Goal: Task Accomplishment & Management: Manage account settings

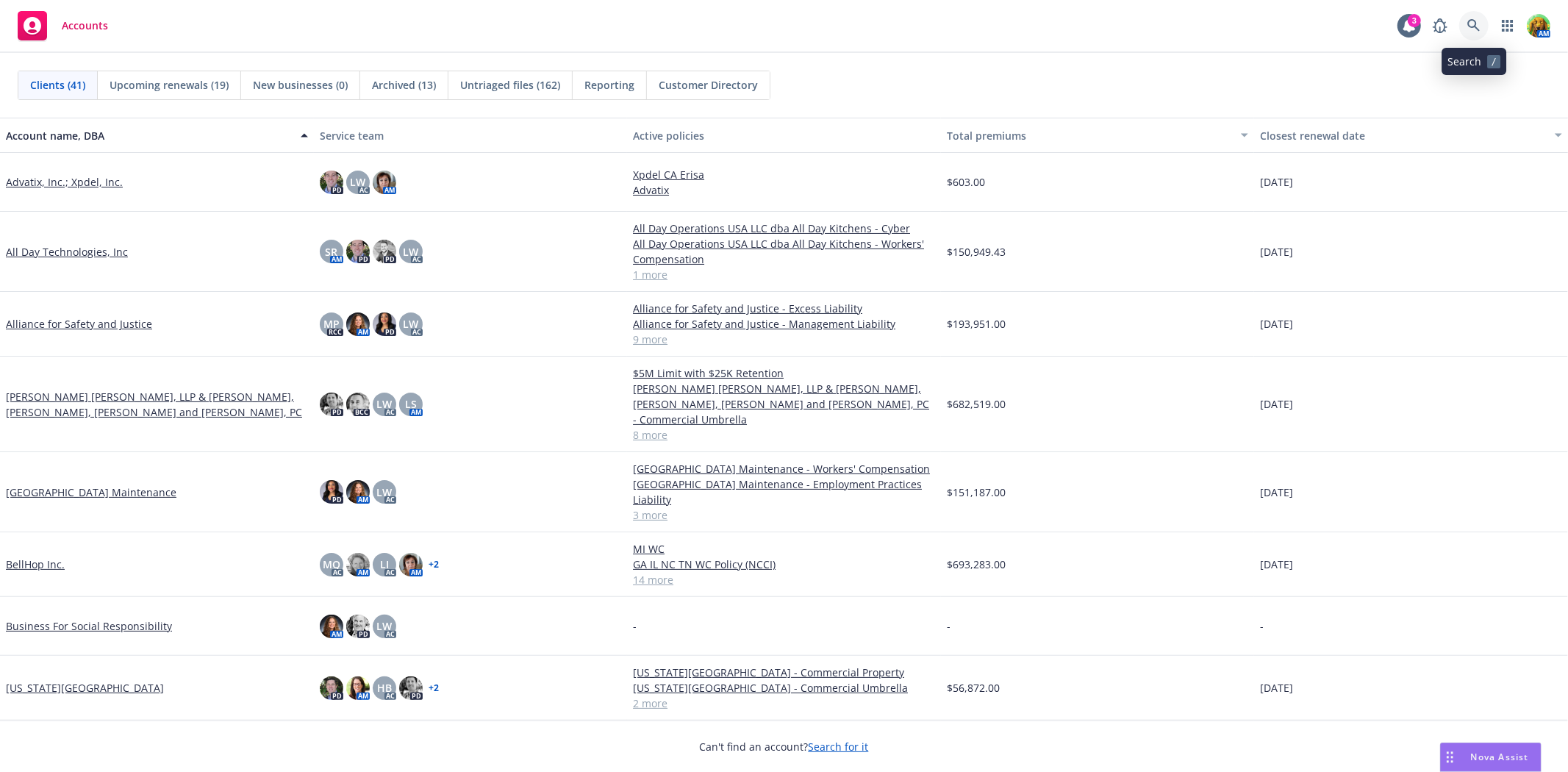
click at [1466, 26] on link at bounding box center [1474, 26] width 30 height 30
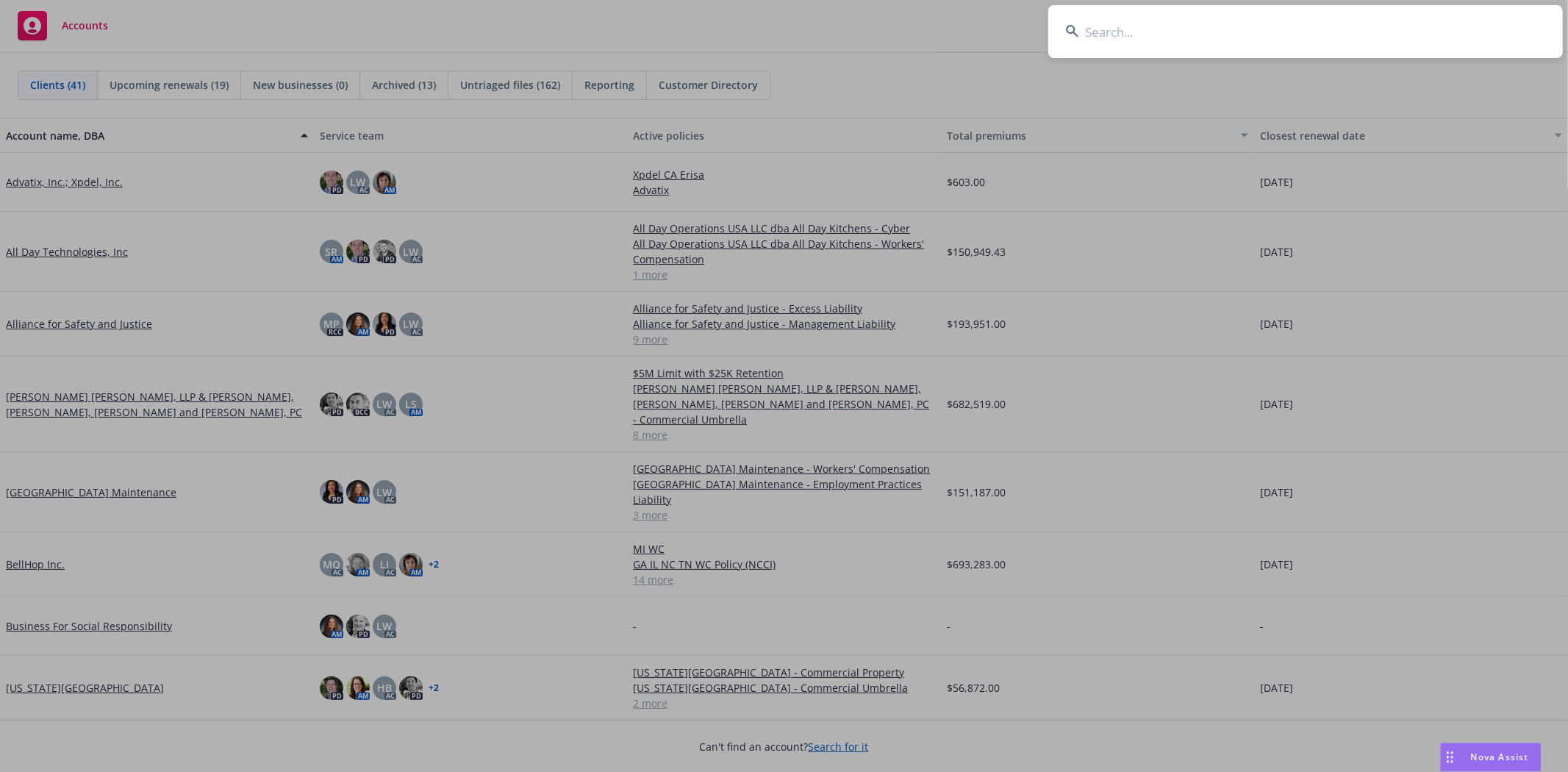
click at [1225, 38] on input at bounding box center [1306, 31] width 515 height 53
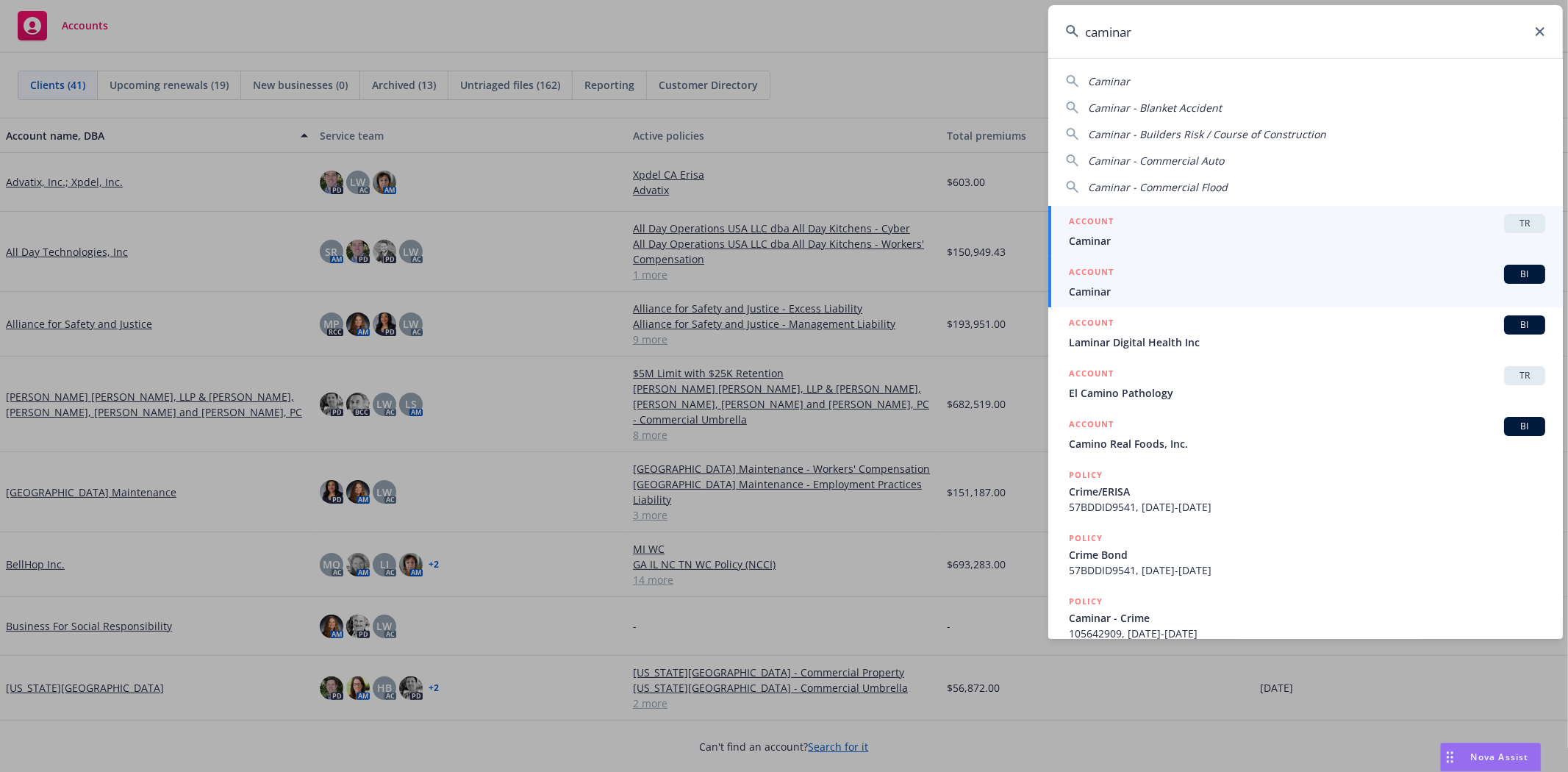
type input "caminar"
click at [1099, 289] on span "Caminar" at bounding box center [1307, 291] width 476 height 16
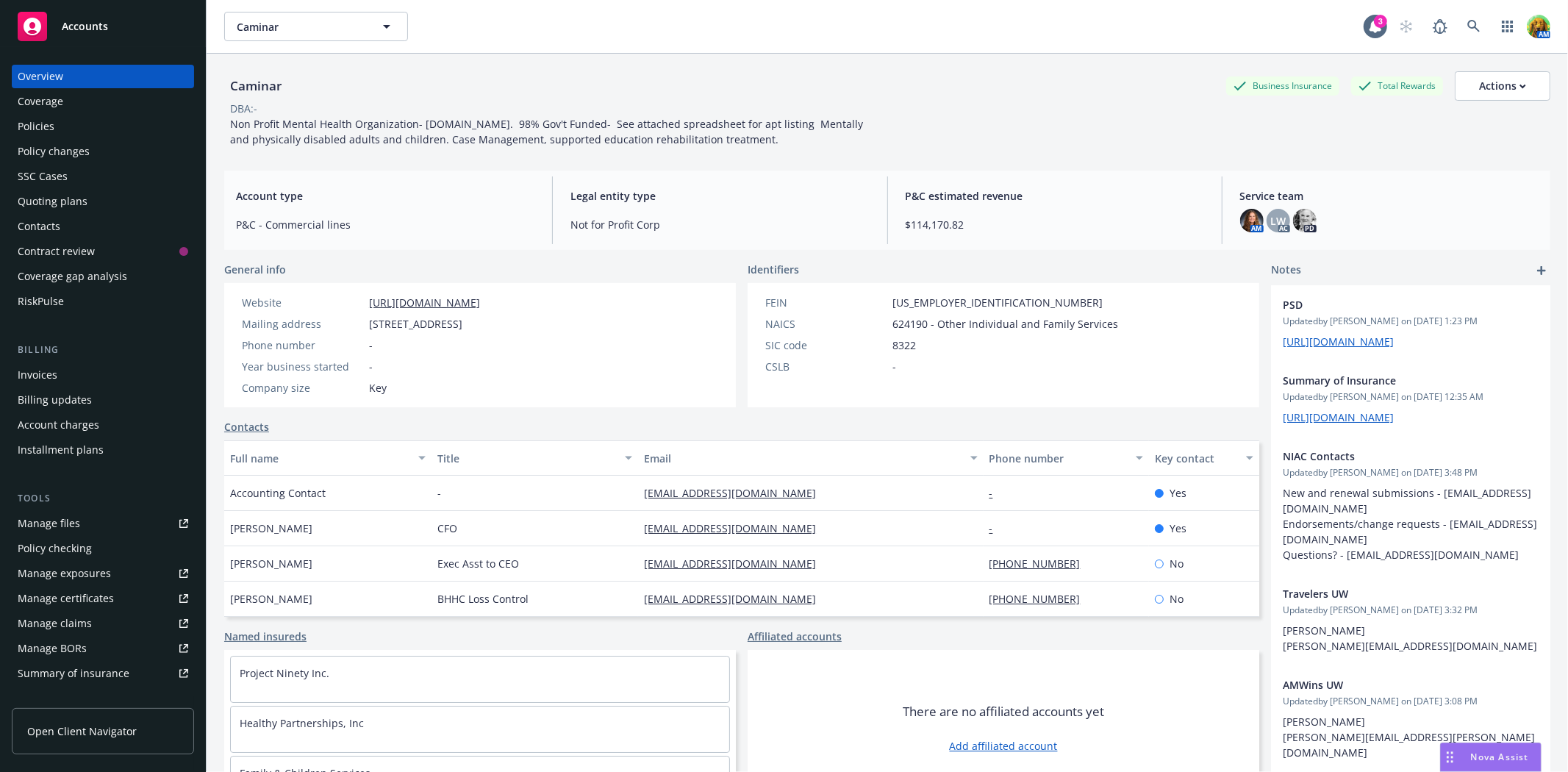
click at [54, 128] on div "Policies" at bounding box center [102, 126] width 171 height 24
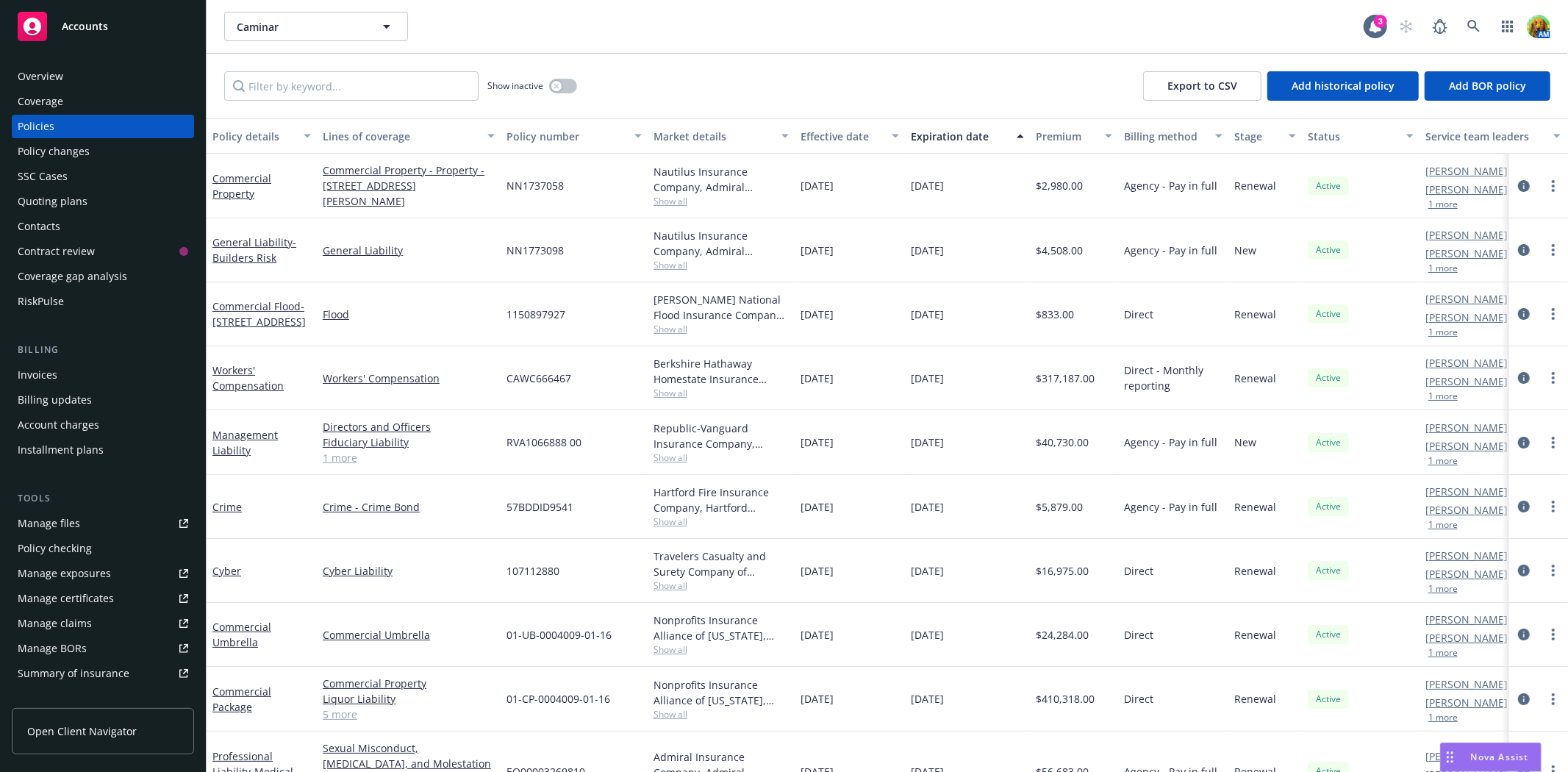
click at [70, 149] on div "Policy changes" at bounding box center [53, 151] width 72 height 24
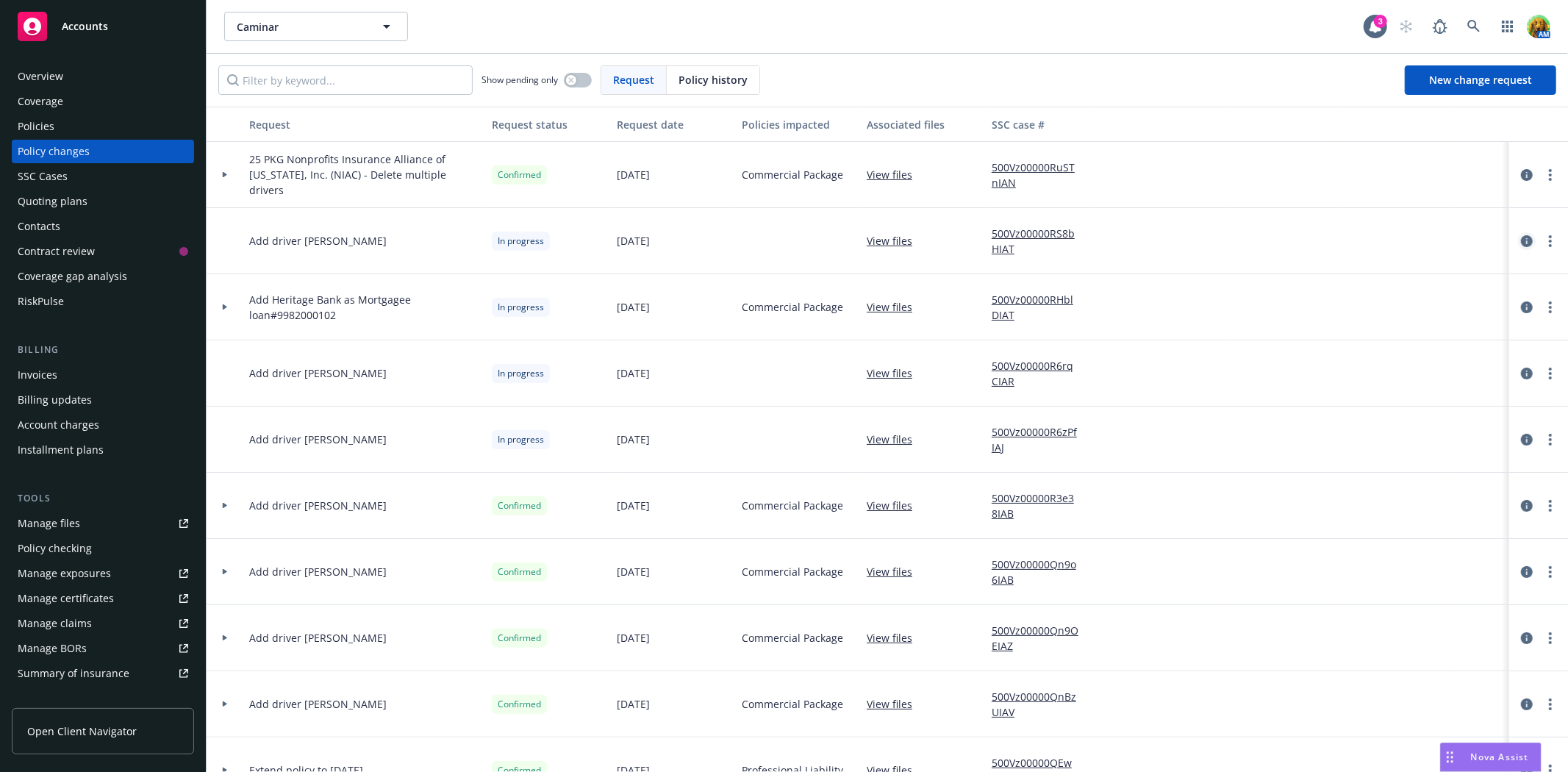
click at [1521, 237] on icon "circleInformation" at bounding box center [1527, 241] width 12 height 12
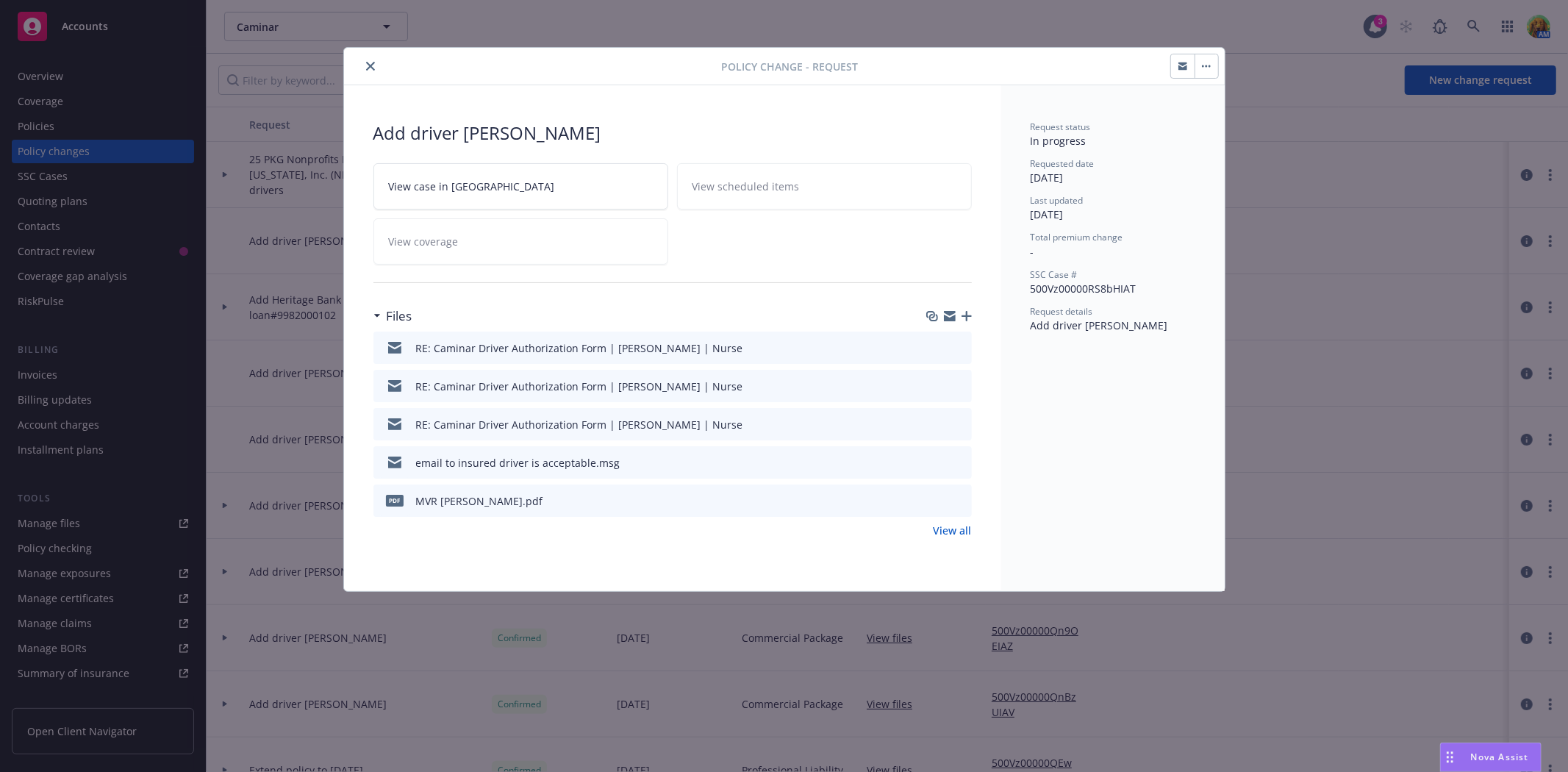
click at [958, 351] on icon "preview file" at bounding box center [958, 346] width 13 height 10
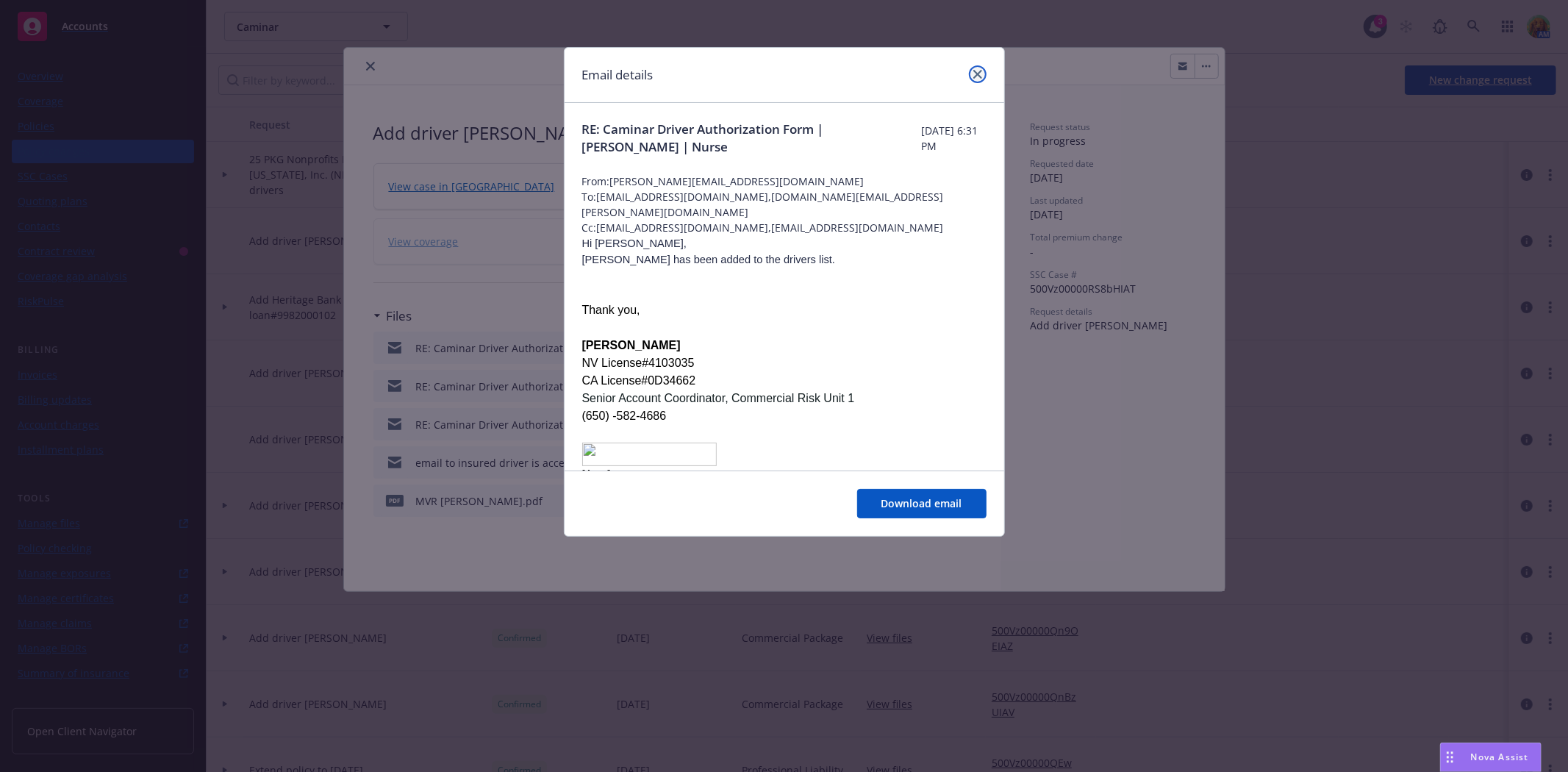
click at [983, 69] on link "close" at bounding box center [977, 73] width 17 height 17
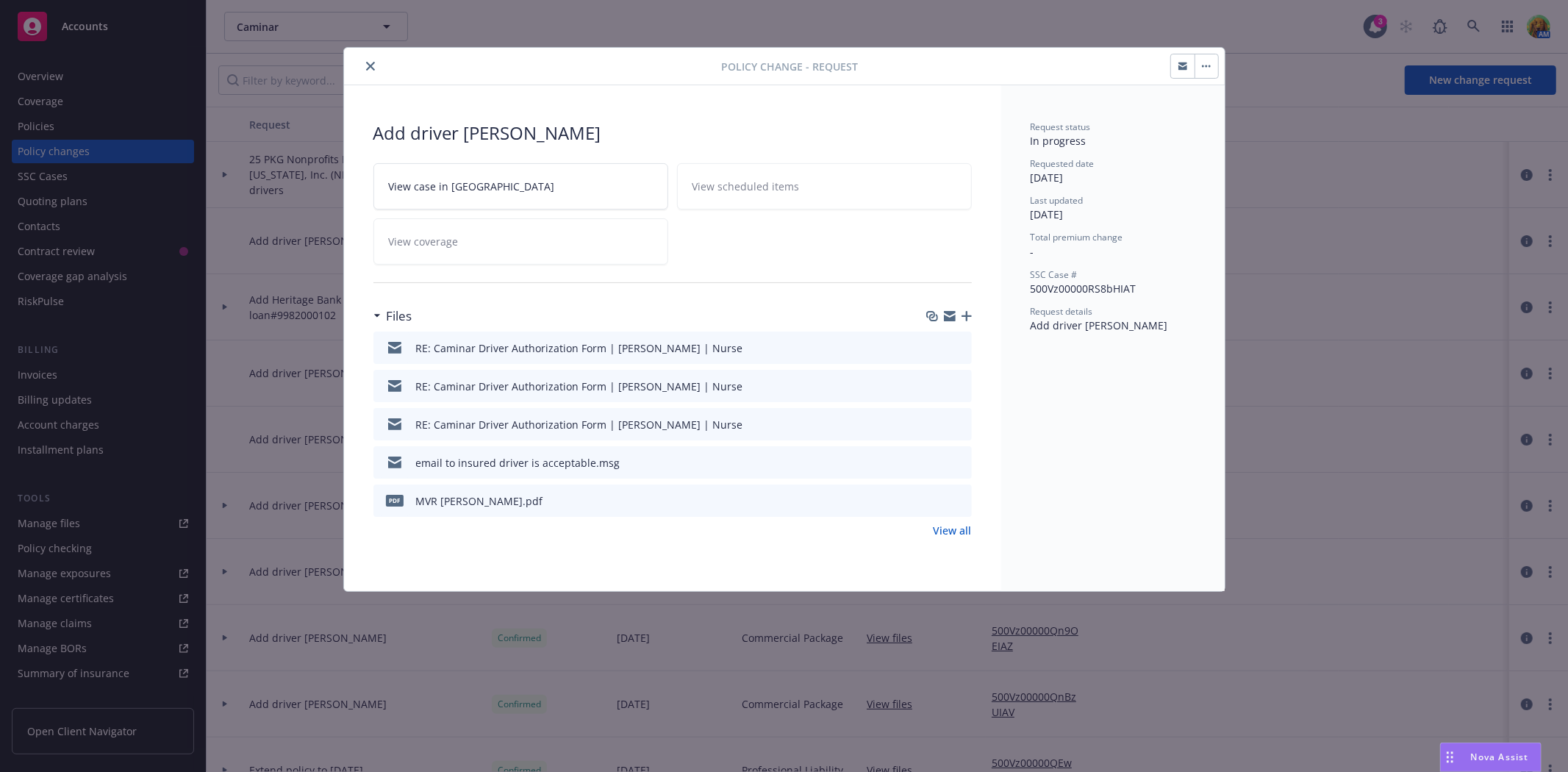
click at [944, 528] on link "View all" at bounding box center [953, 530] width 38 height 16
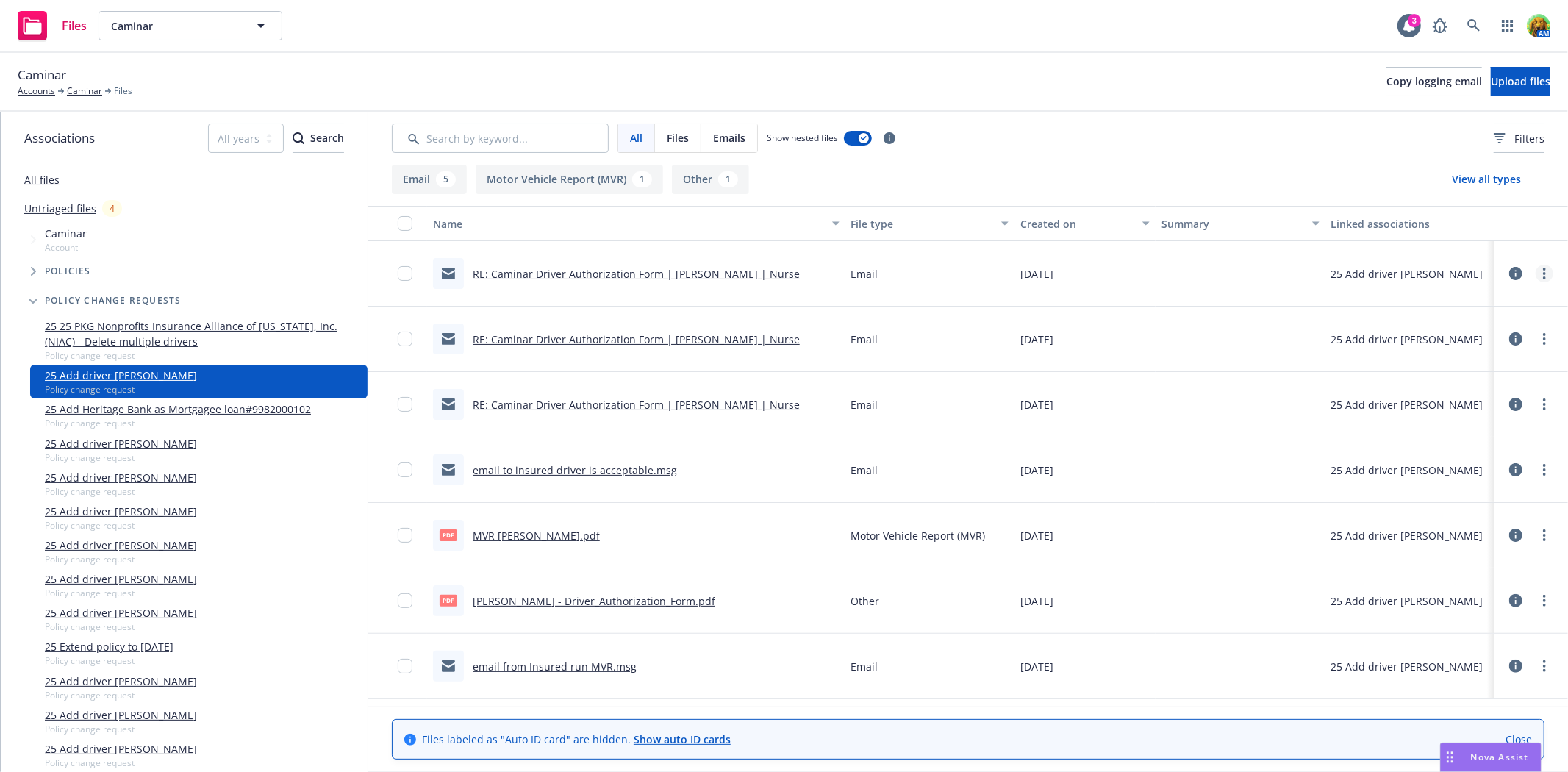
click at [1540, 274] on link "more" at bounding box center [1544, 273] width 17 height 17
click at [1459, 361] on link "Edit" at bounding box center [1479, 363] width 146 height 30
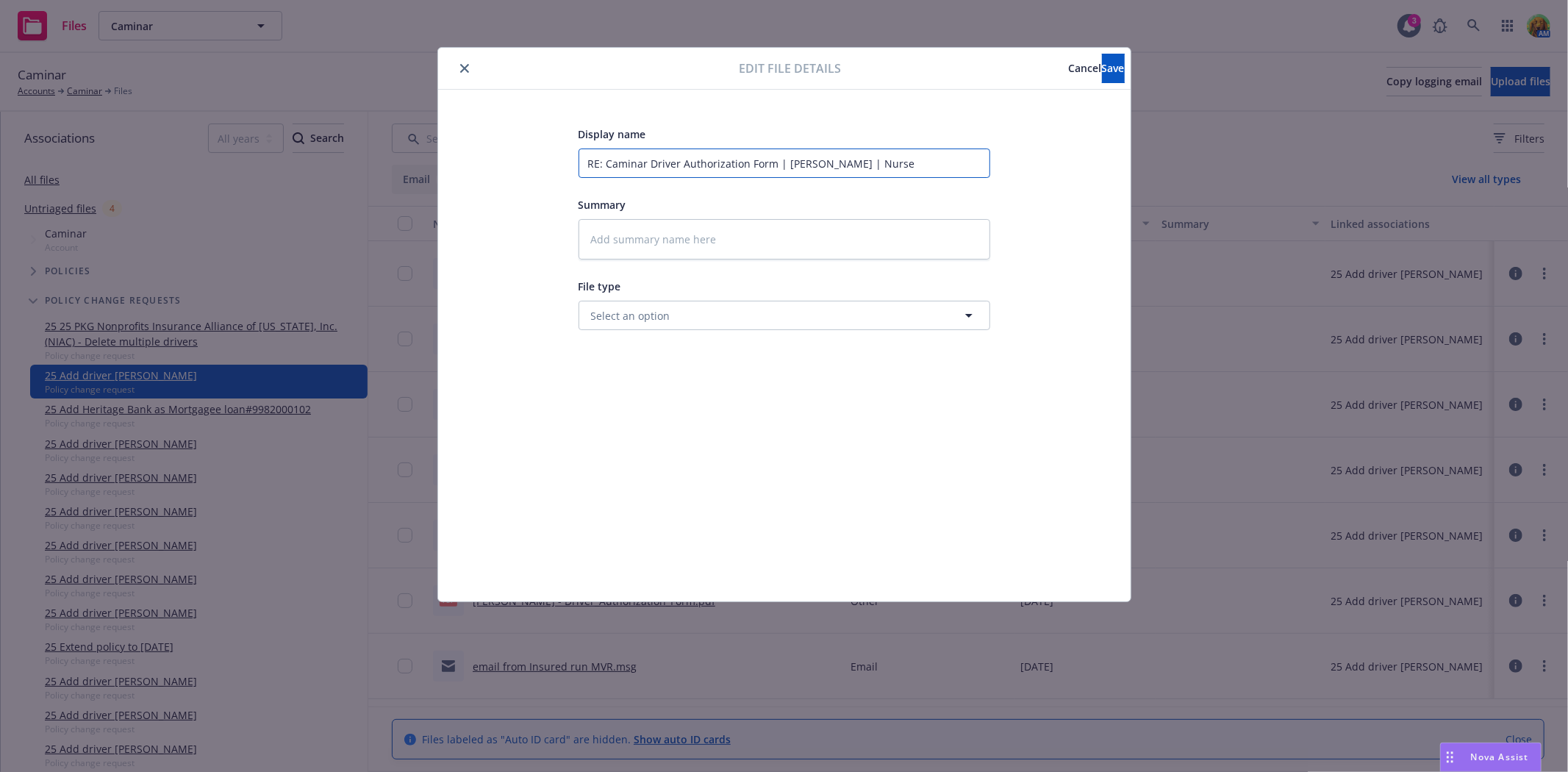
drag, startPoint x: 588, startPoint y: 164, endPoint x: 783, endPoint y: 162, distance: 195.0
click at [783, 162] on input "RE: Caminar Driver Authorization Form | Marjorie Pierce | Nurse" at bounding box center [784, 163] width 412 height 30
type textarea "x"
type input "e Marjorie Pierce | Nurse"
type textarea "x"
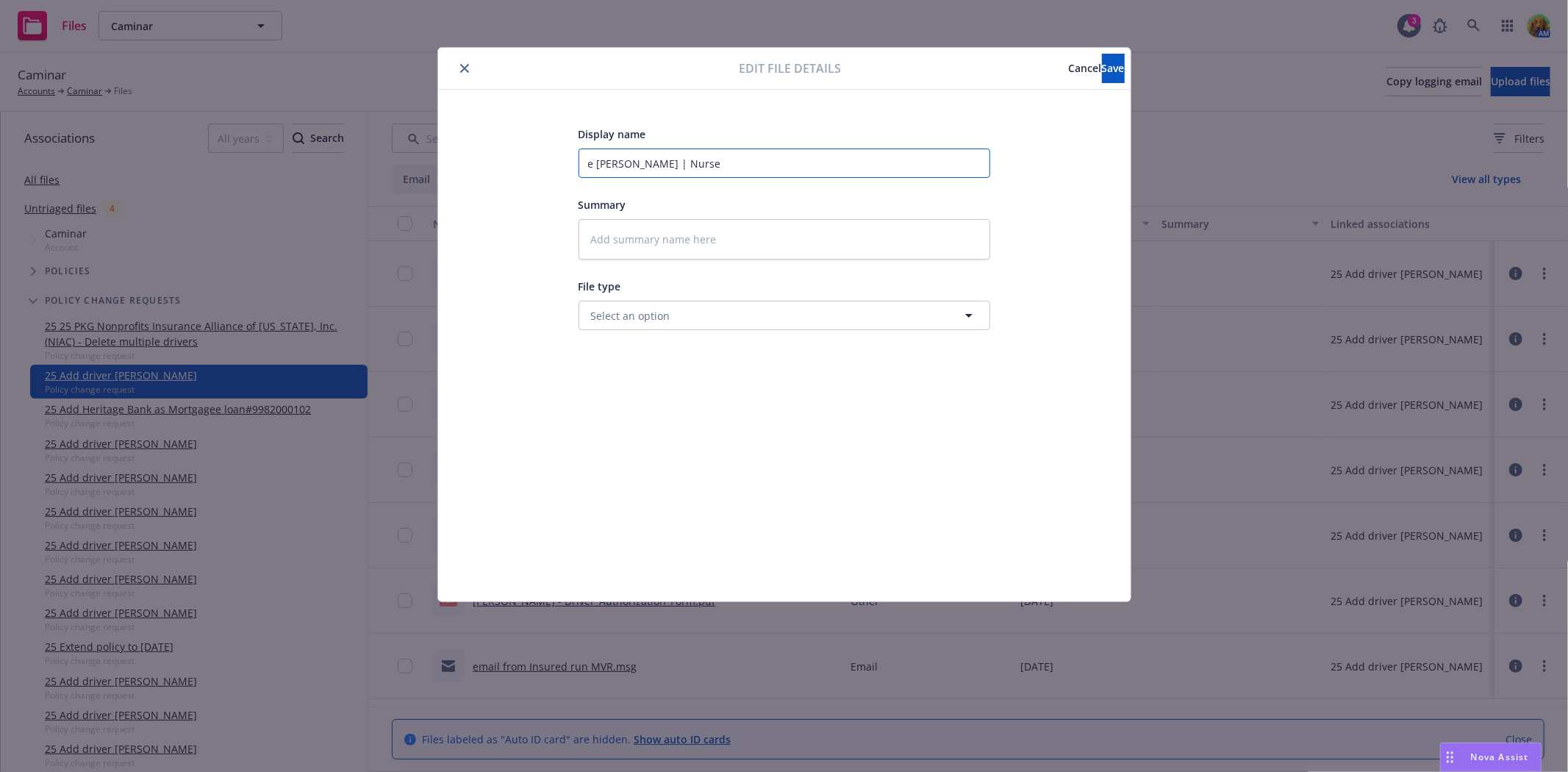
type input "em Marjorie Pierce | Nurse"
type textarea "x"
type input "ema Marjorie Pierce | Nurse"
type textarea "x"
type input "emai Marjorie Pierce | Nurse"
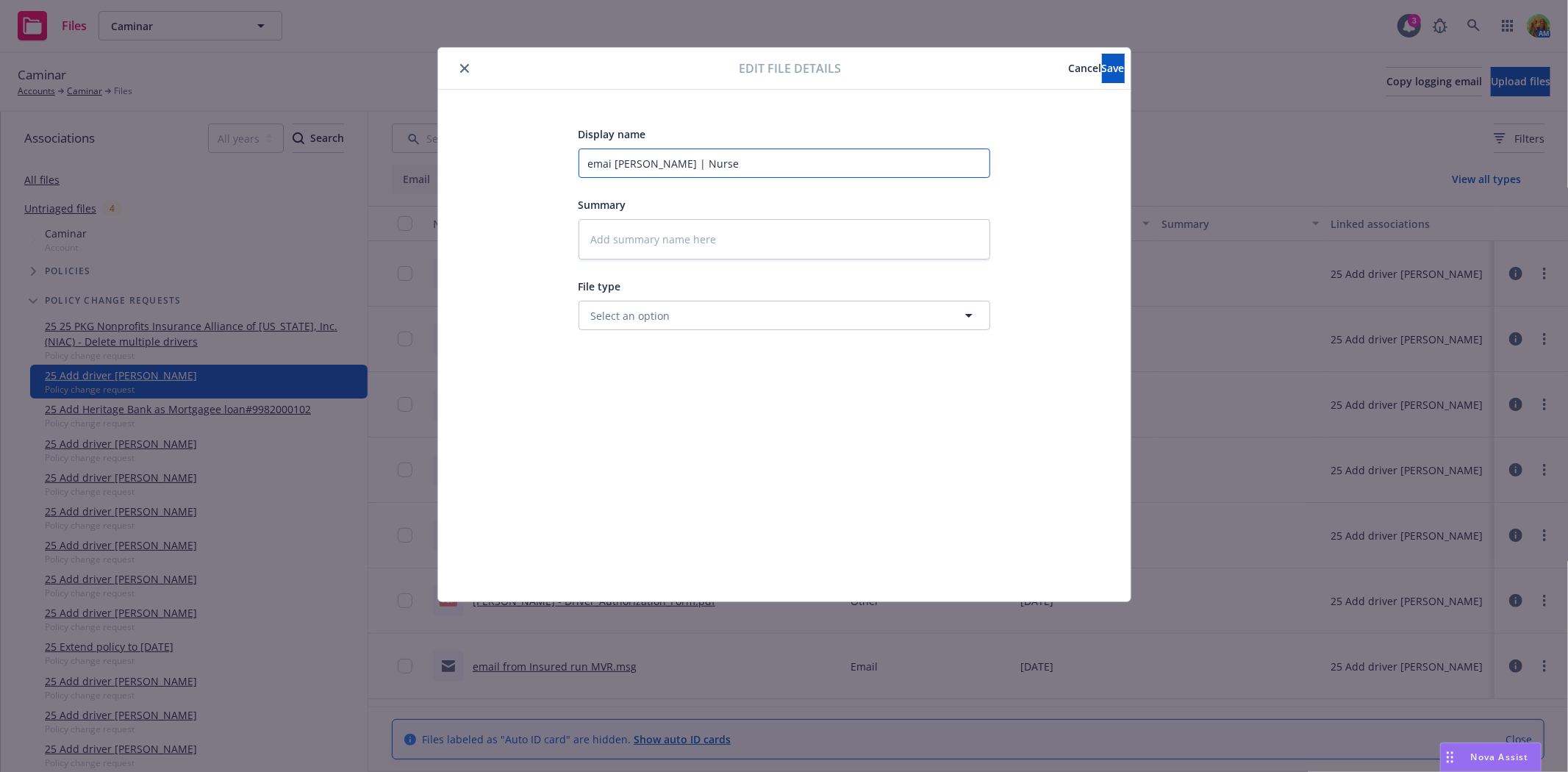
type textarea "x"
type input "email Marjorie Pierce | Nurse"
type textarea "x"
type input "email t Marjorie Pierce | Nurse"
type textarea "x"
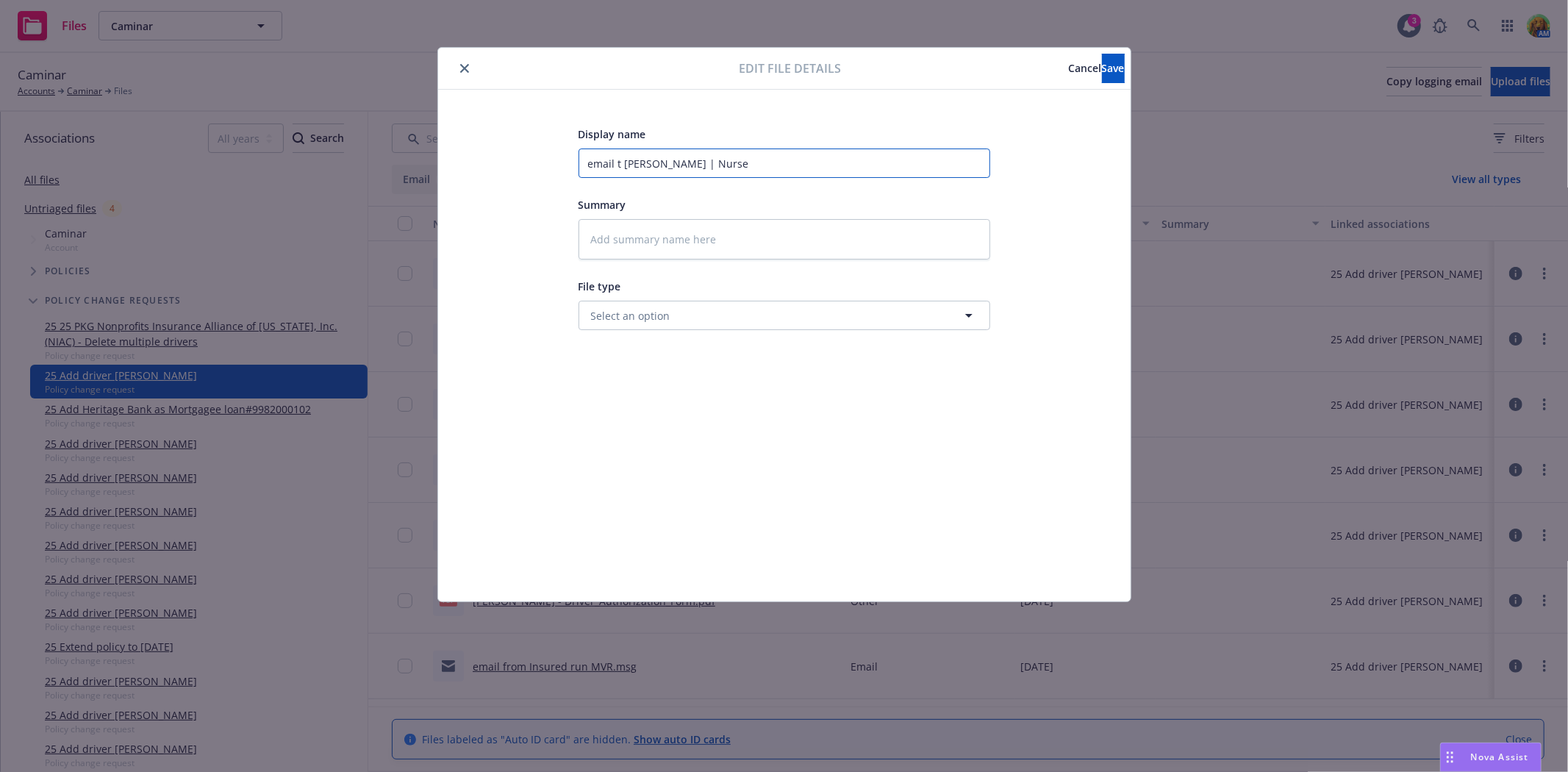
type input "email to Marjorie Pierce | Nurse"
type textarea "x"
type input "email to Marjorie Pierce | Nurse"
type textarea "x"
type input "email to i Marjorie Pierce | Nurse"
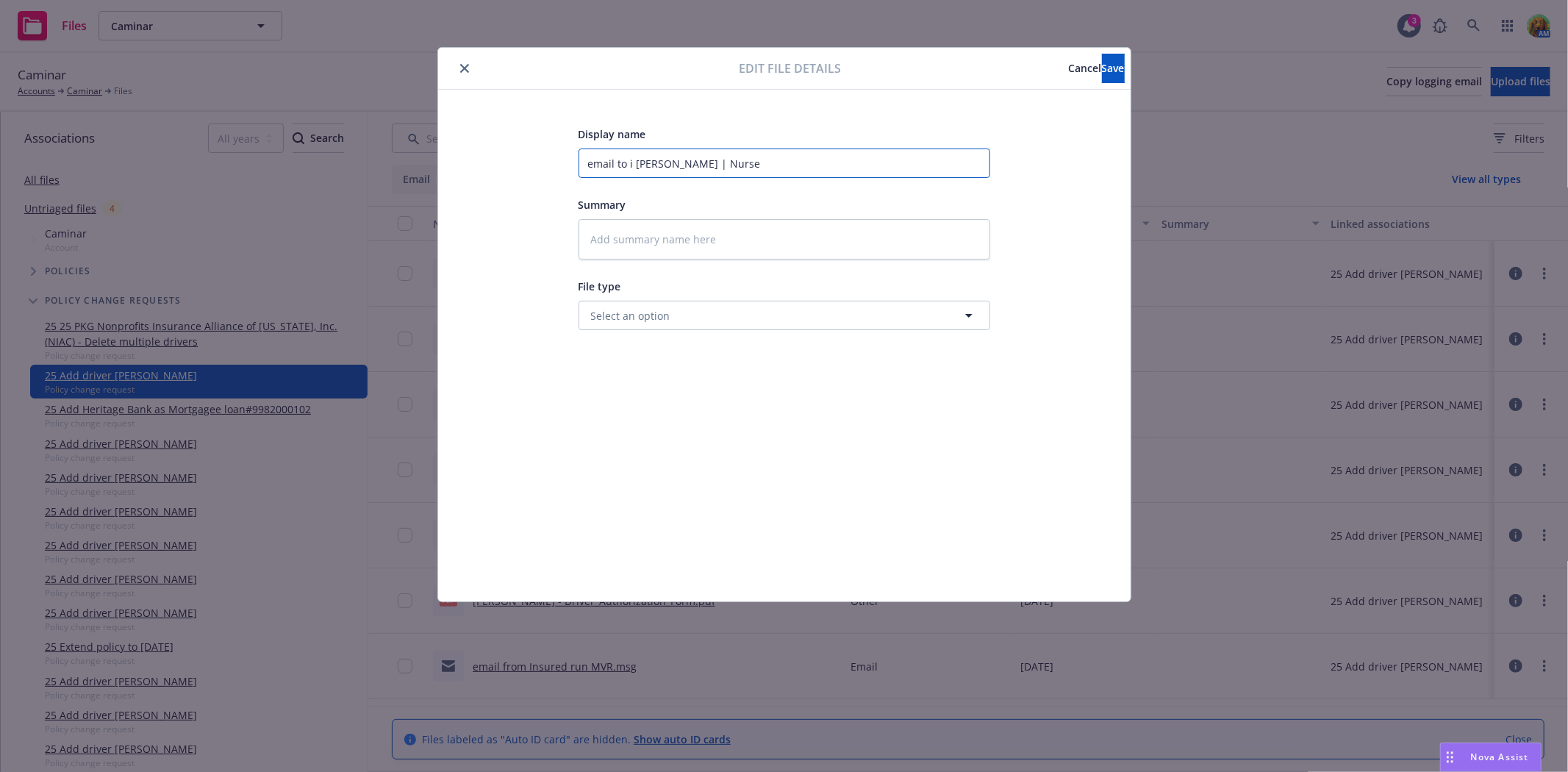
type textarea "x"
type input "email to in Marjorie Pierce | Nurse"
type textarea "x"
type input "email to insu Marjorie Pierce | Nurse"
type textarea "x"
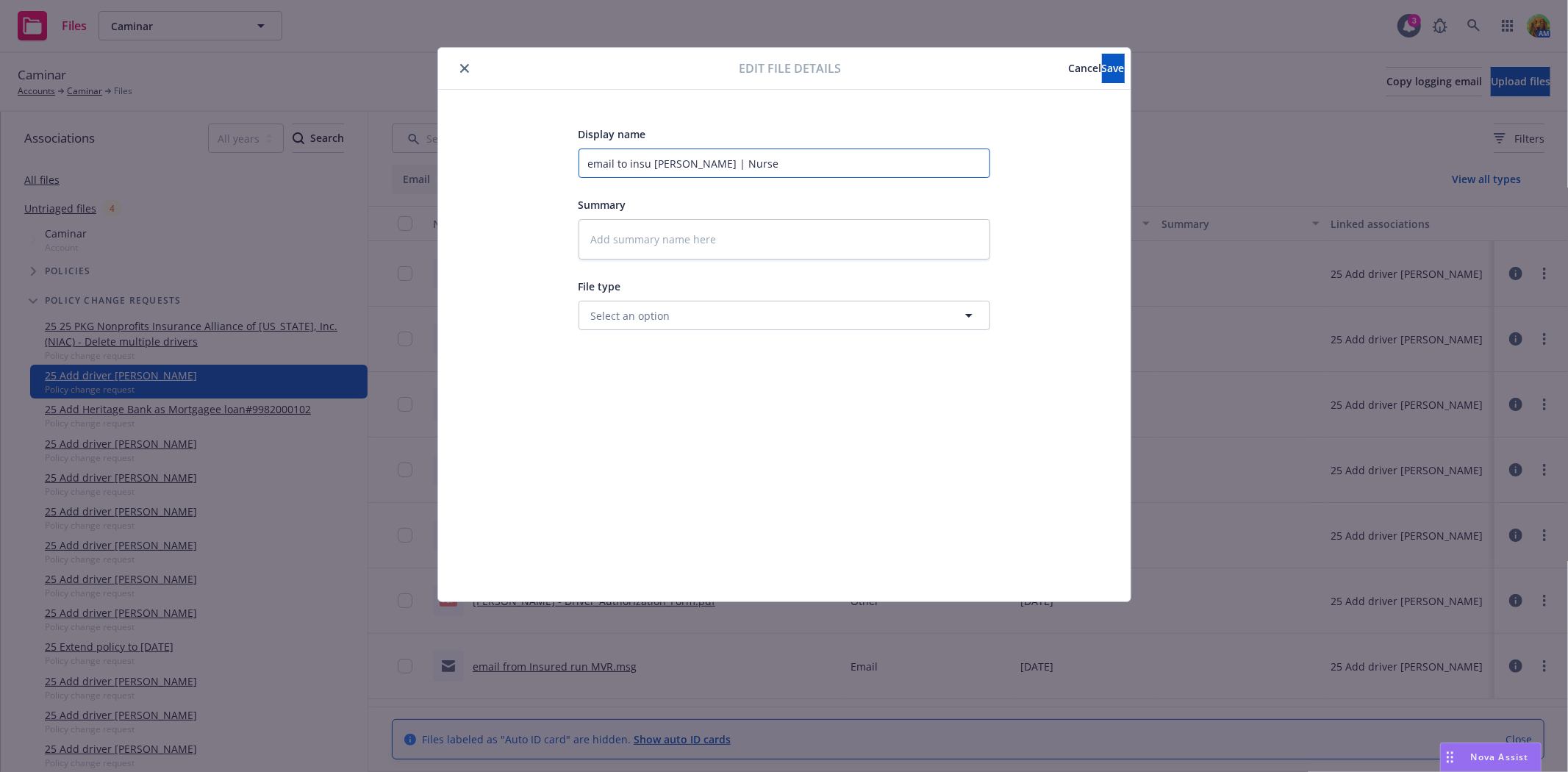
type input "email to insur Marjorie Pierce | Nurse"
type textarea "x"
type input "email to insure Marjorie Pierce | Nurse"
type textarea "x"
type input "email to insured Marjorie Pierce | Nurse"
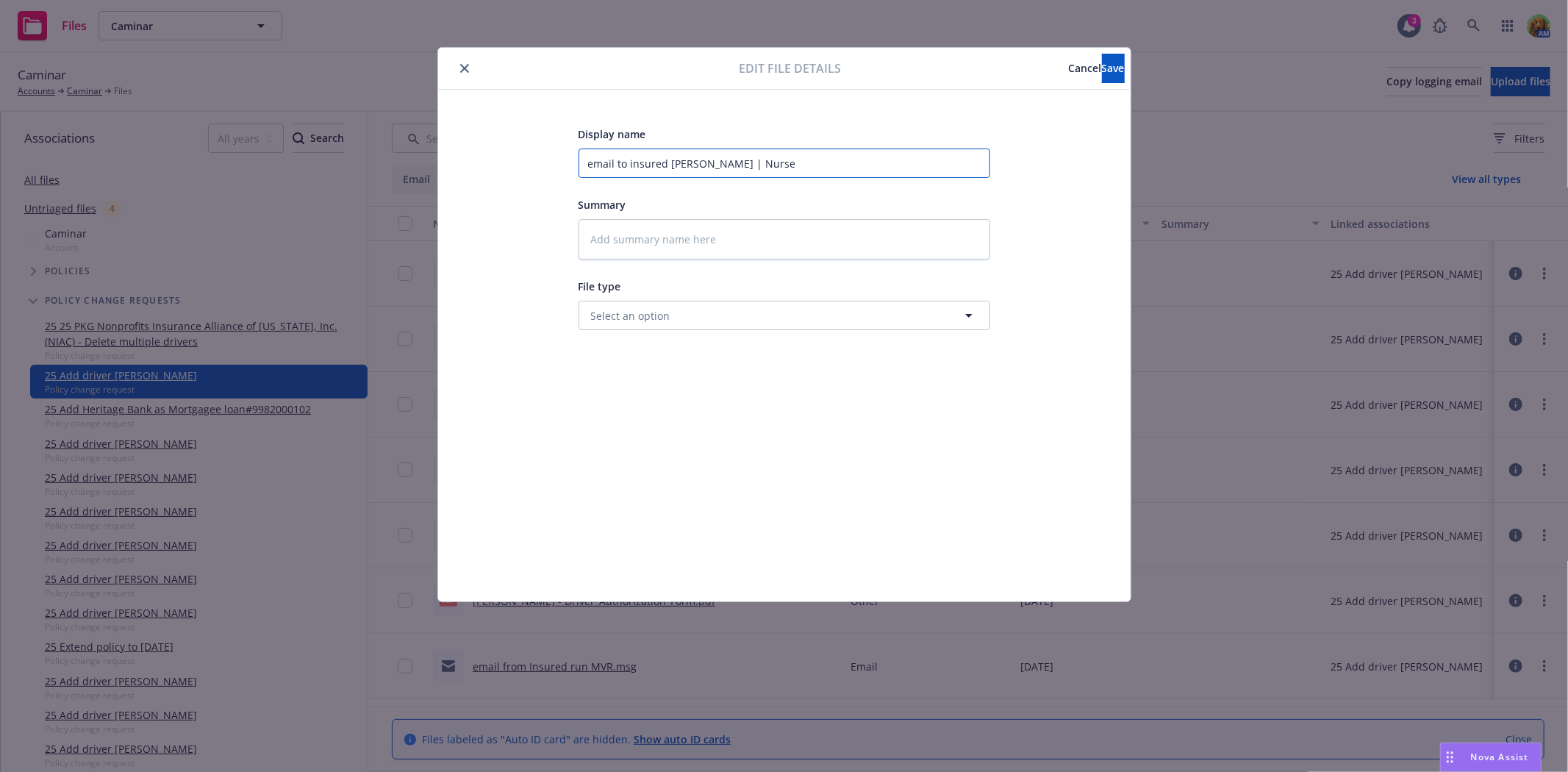
type textarea "x"
type input "email to insured Marjorie Pierce | Nurse"
type textarea "x"
type input "email to insured Marjorie Pierce | Nurse"
click at [740, 165] on input "email to insured Marjorie Pierce | Nurse" at bounding box center [784, 163] width 412 height 30
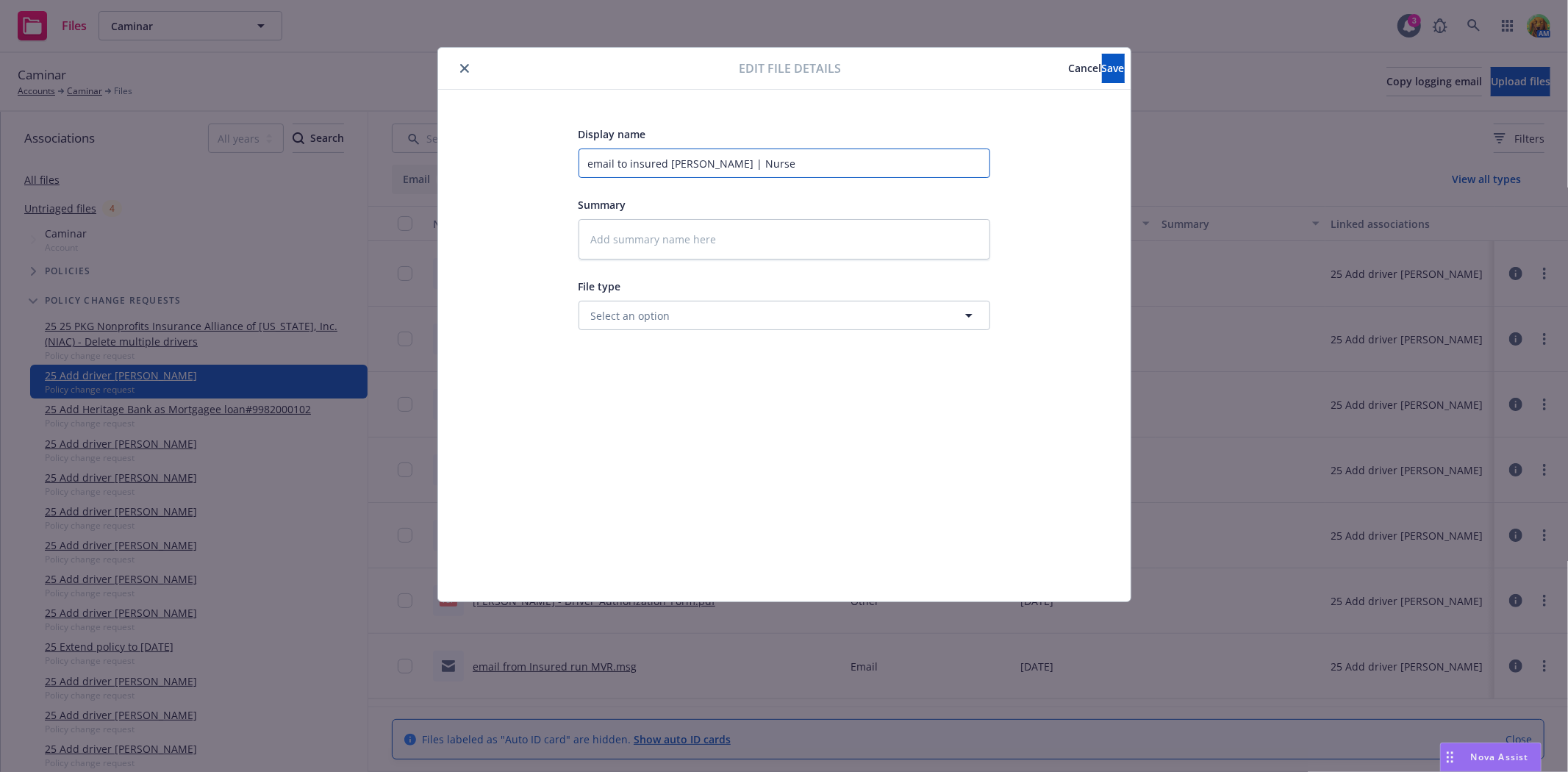
type textarea "x"
type input "email to insured Marjorie Pierce | Nurse"
type textarea "x"
type input "email to insured Marjorie Pierce h | Nurse"
type textarea "x"
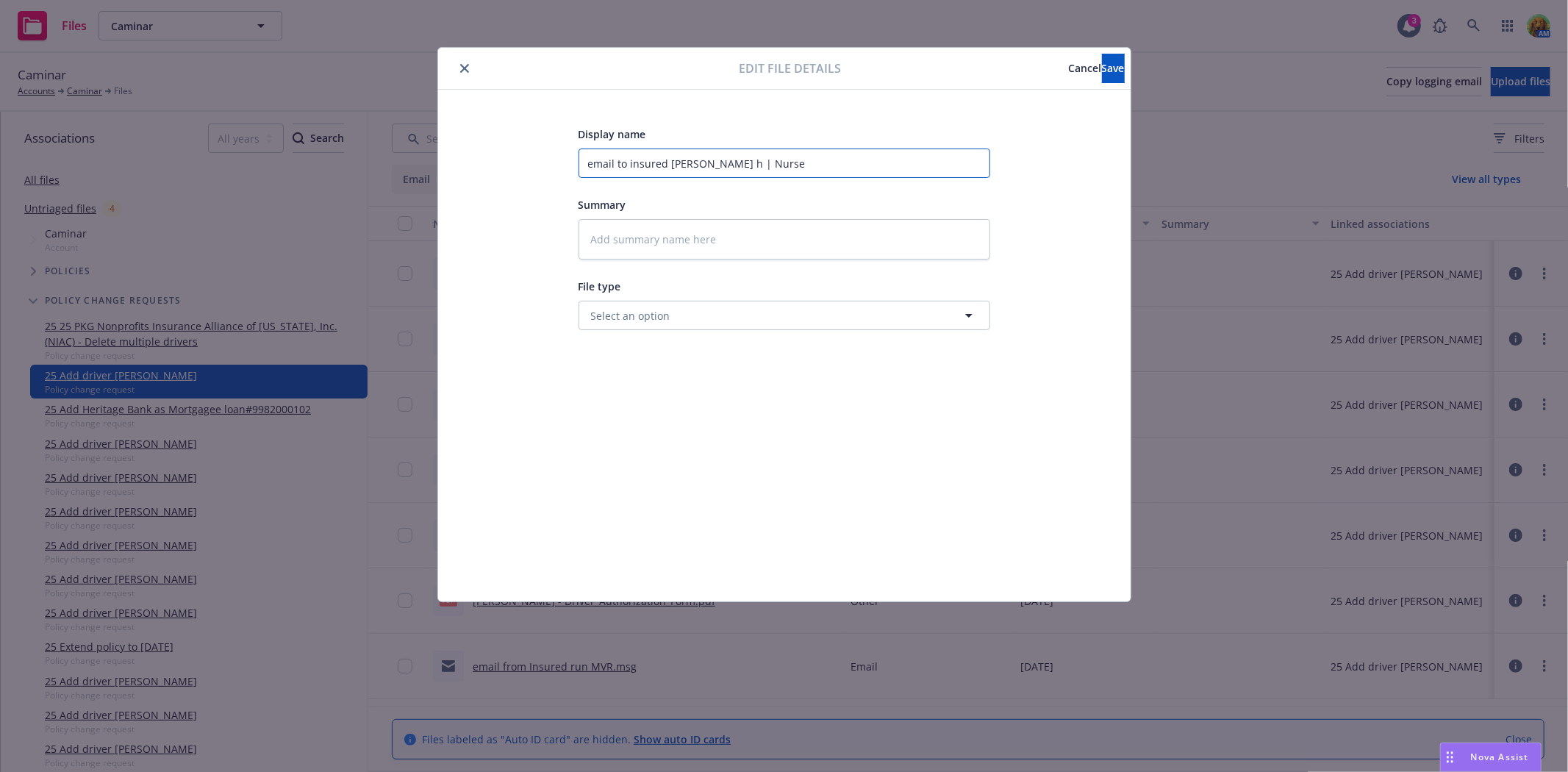
type input "email to insured Marjorie Pierce ha | Nurse"
type textarea "x"
type input "email to insured Marjorie Pierce has | Nurse"
type textarea "x"
type input "email to insured Marjorie Pierce has b | Nurse"
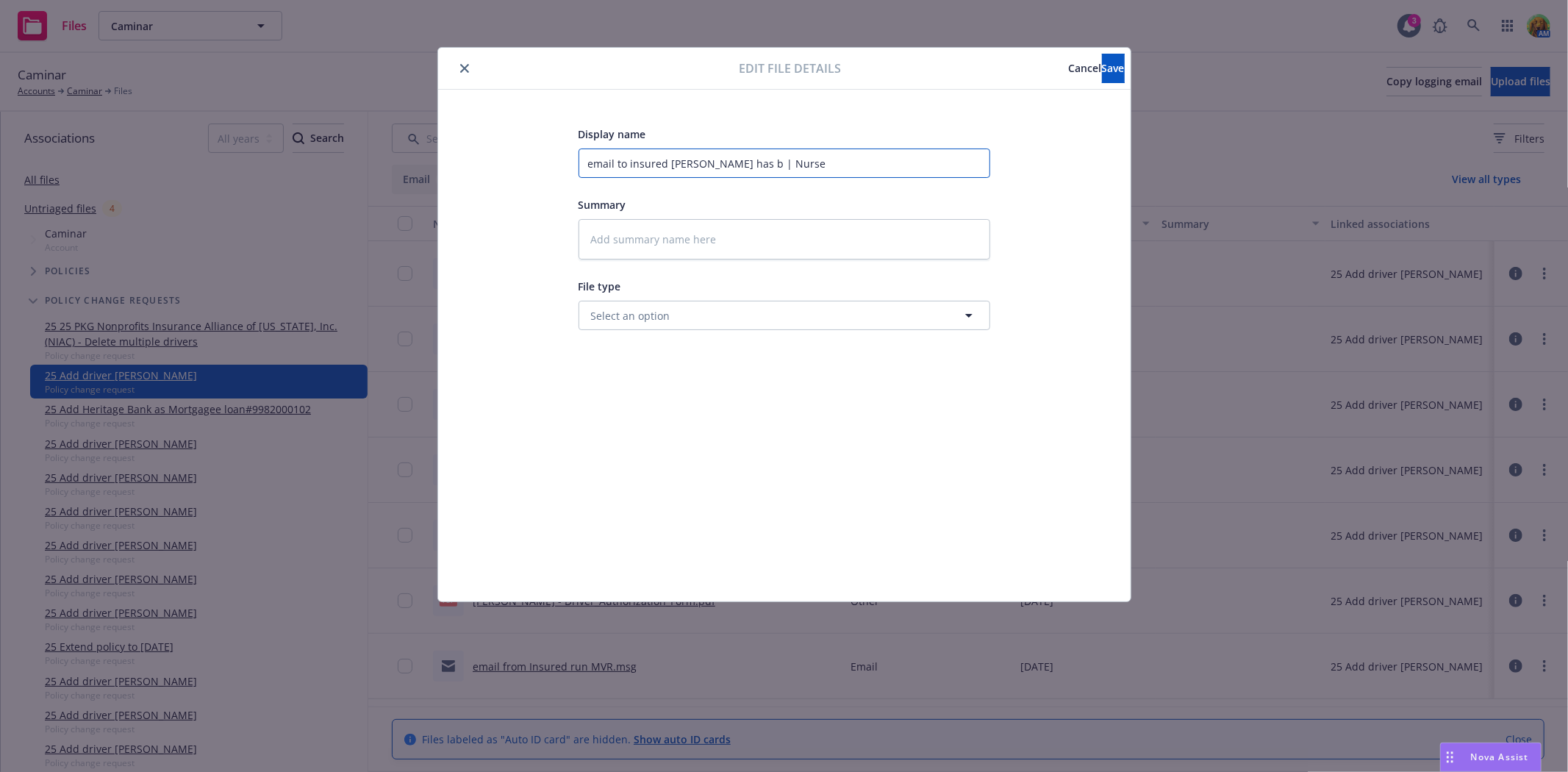
type textarea "x"
type input "email to insured Marjorie Pierce has be | Nurse"
type textarea "x"
type input "email to insured Marjorie Pierce has bee | Nurse"
type textarea "x"
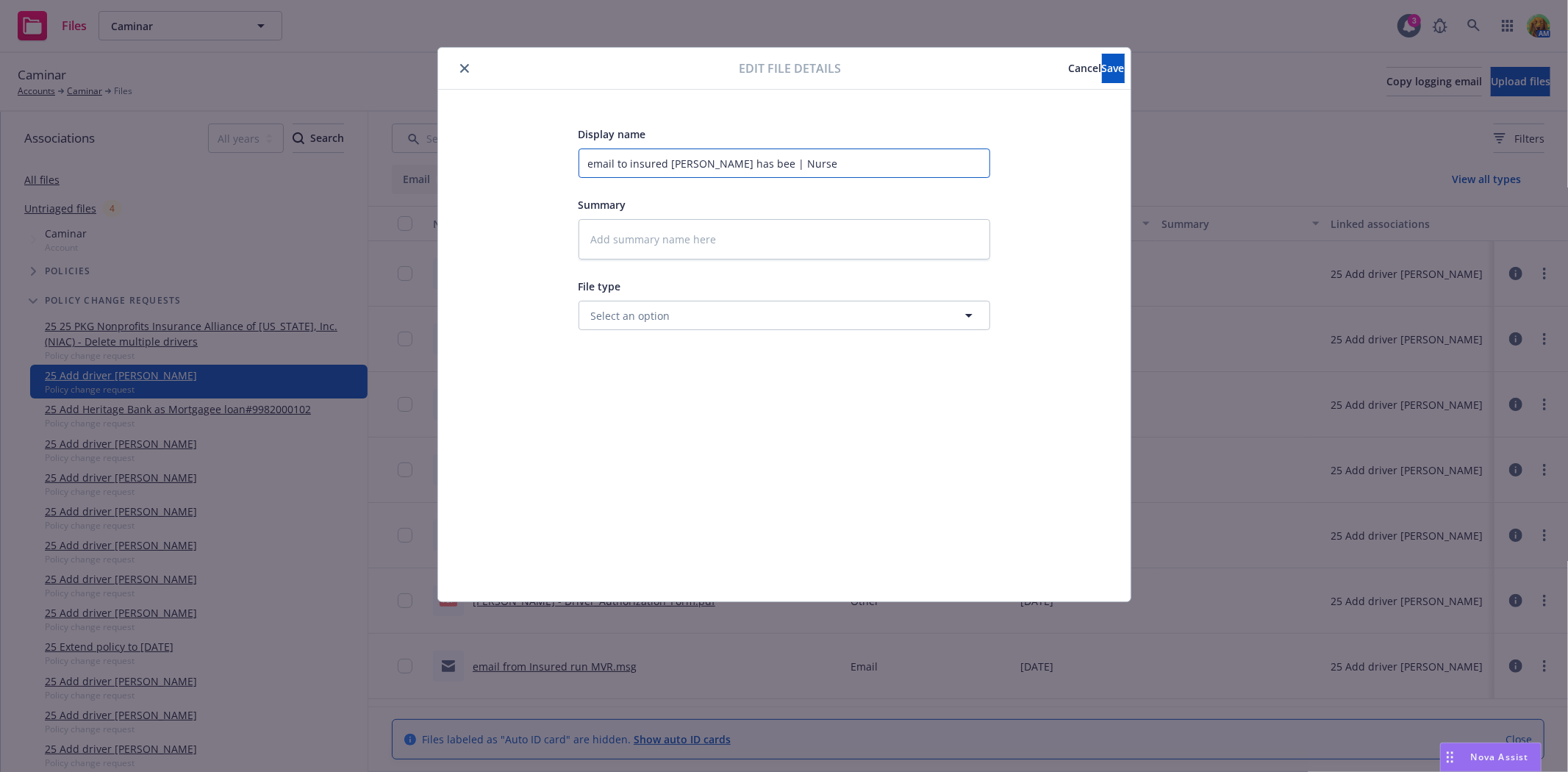
type input "email to insured Marjorie Pierce has been | Nurse"
type textarea "x"
type input "email to insured Marjorie Pierce has been | Nurse"
type textarea "x"
type input "email to insured Marjorie Pierce has been a | Nurse"
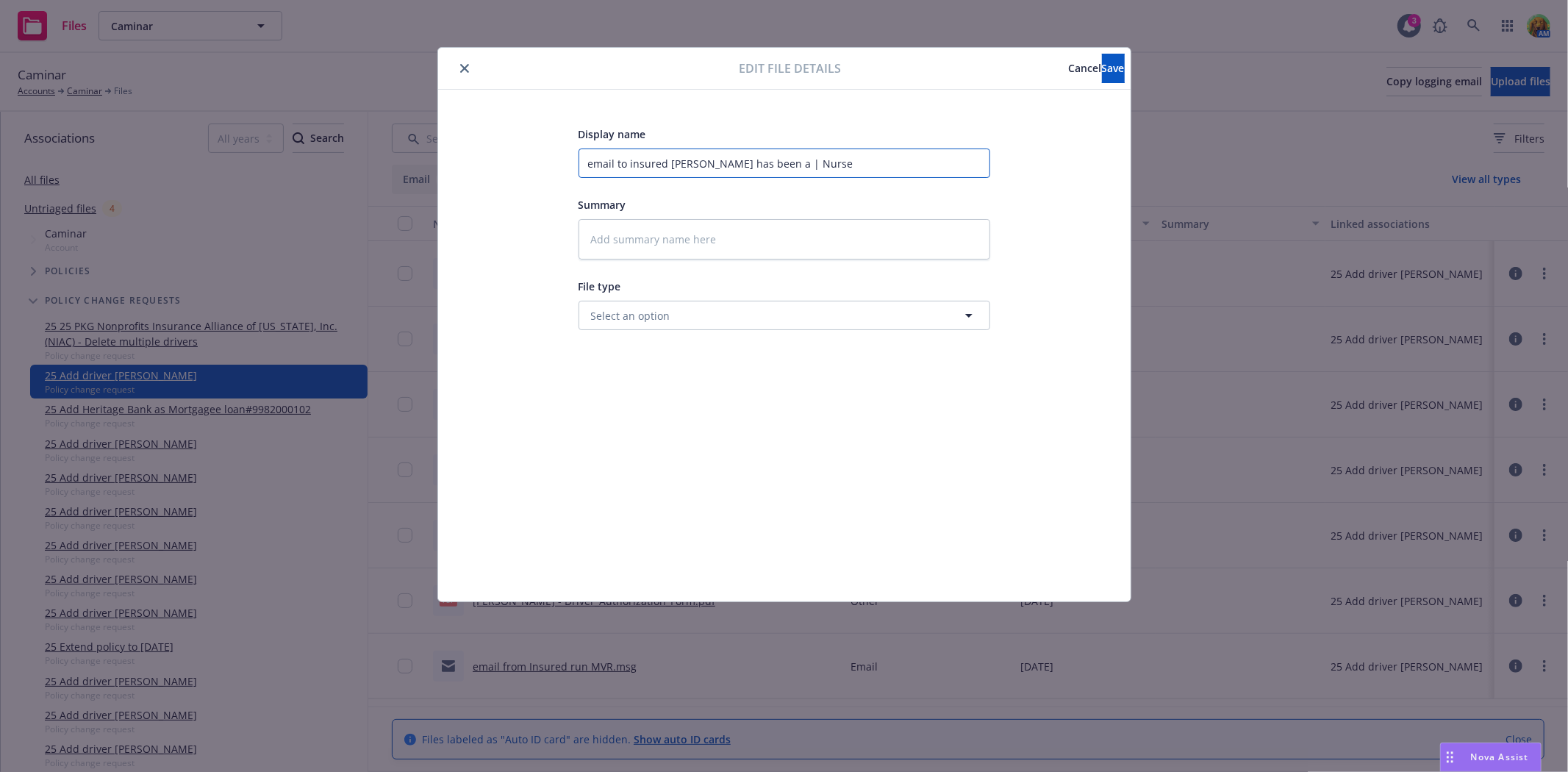
type textarea "x"
type input "email to insured Marjorie Pierce has been ad | Nurse"
type textarea "x"
type input "email to insured Marjorie Pierce has been add | Nurse"
type textarea "x"
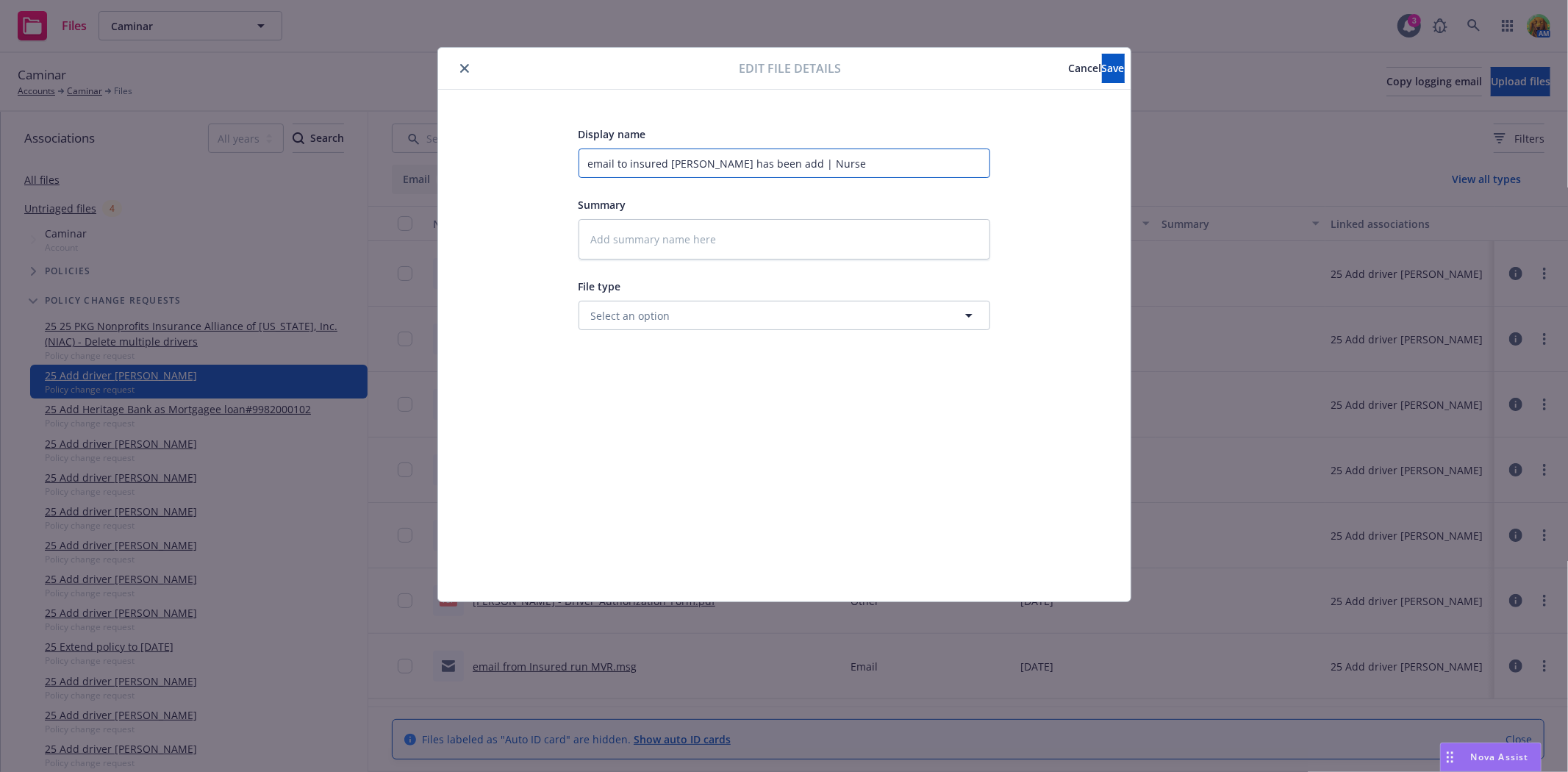
type input "email to insured Marjorie Pierce has been adde | Nurse"
type textarea "x"
type input "email to insured Marjorie Pierce has been added | Nurse"
click at [1102, 73] on span "Save" at bounding box center [1114, 68] width 23 height 14
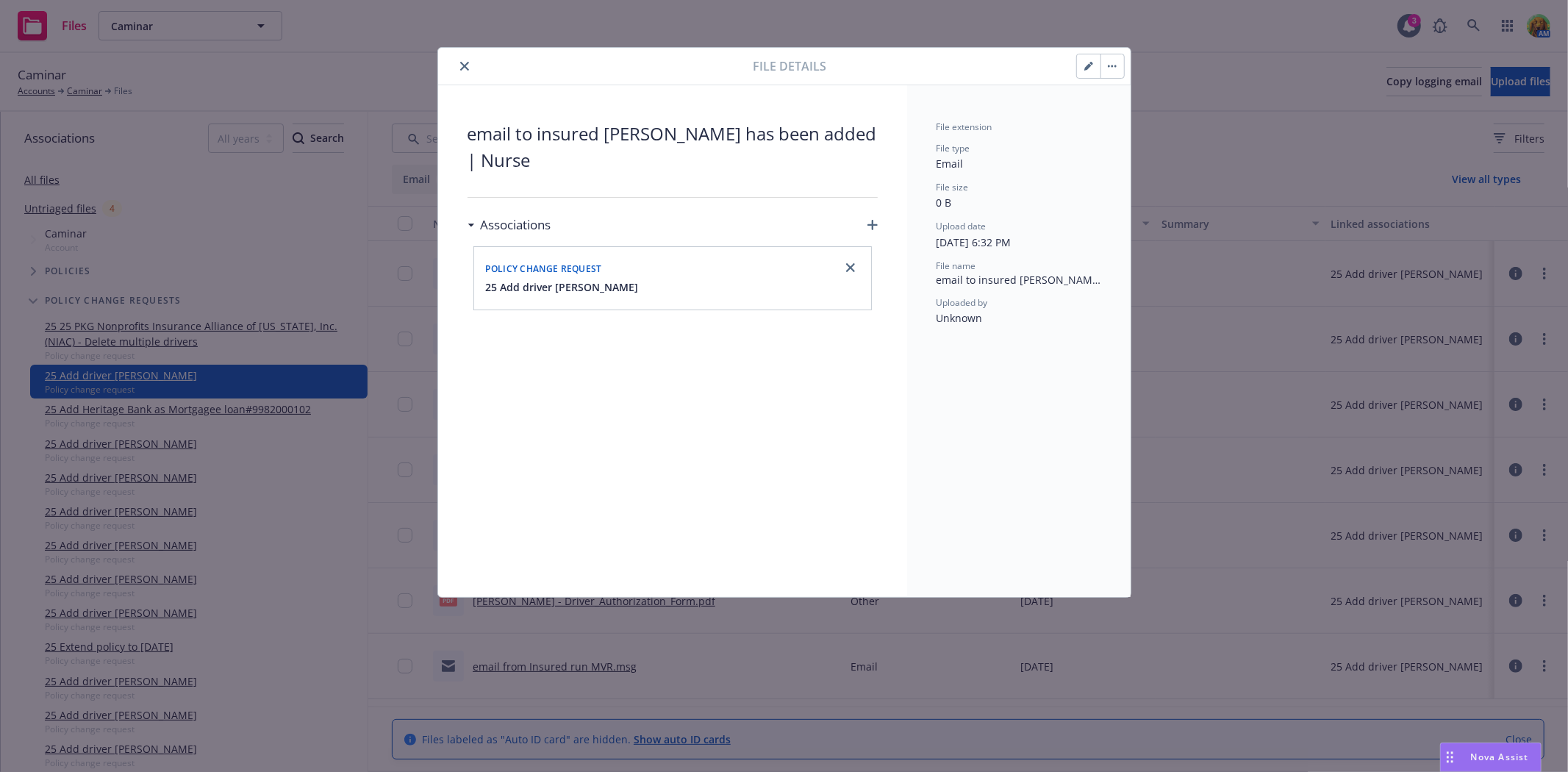
click at [464, 68] on icon "close" at bounding box center [464, 66] width 9 height 9
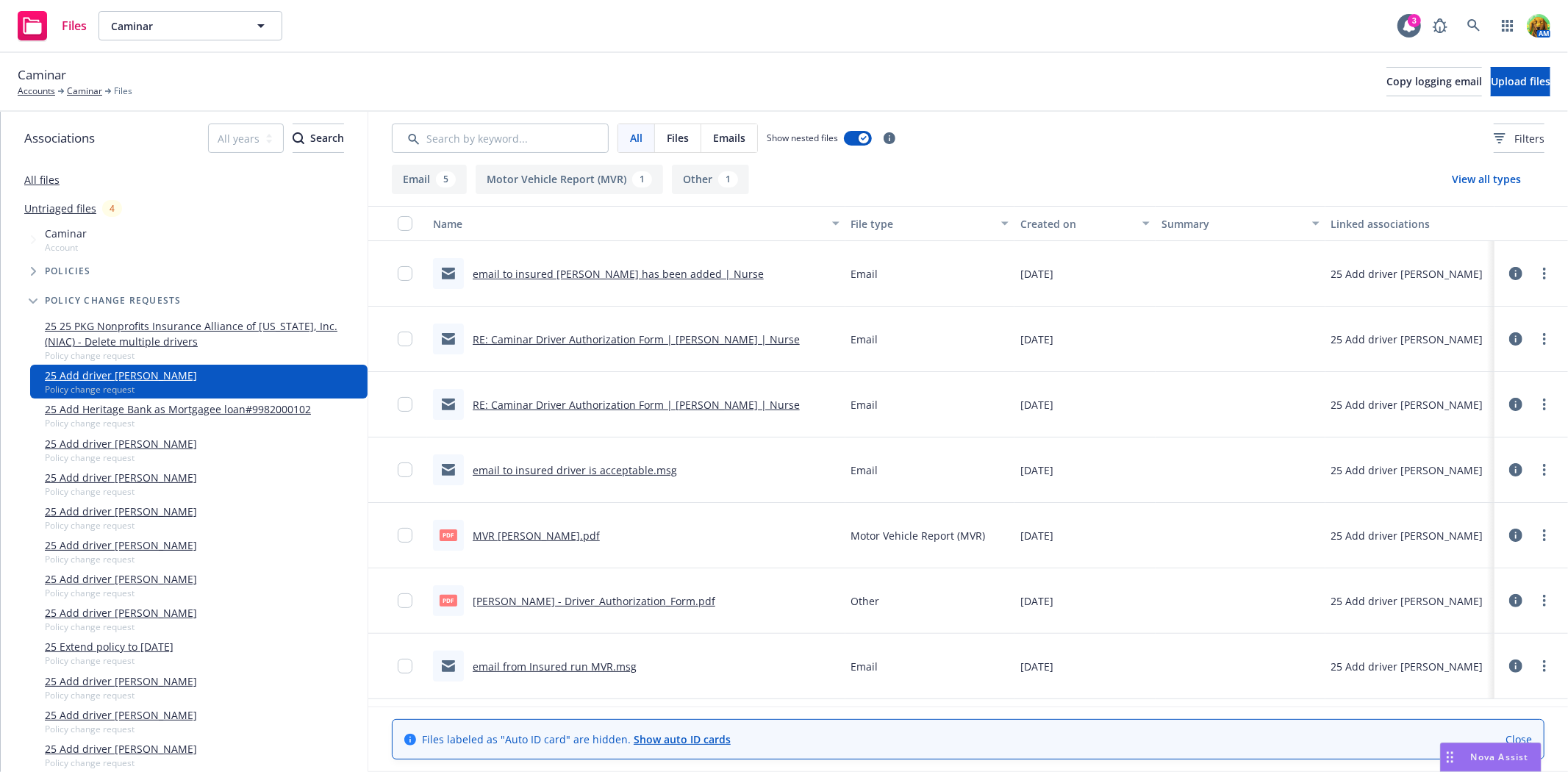
click at [1519, 338] on icon at bounding box center [1516, 339] width 13 height 13
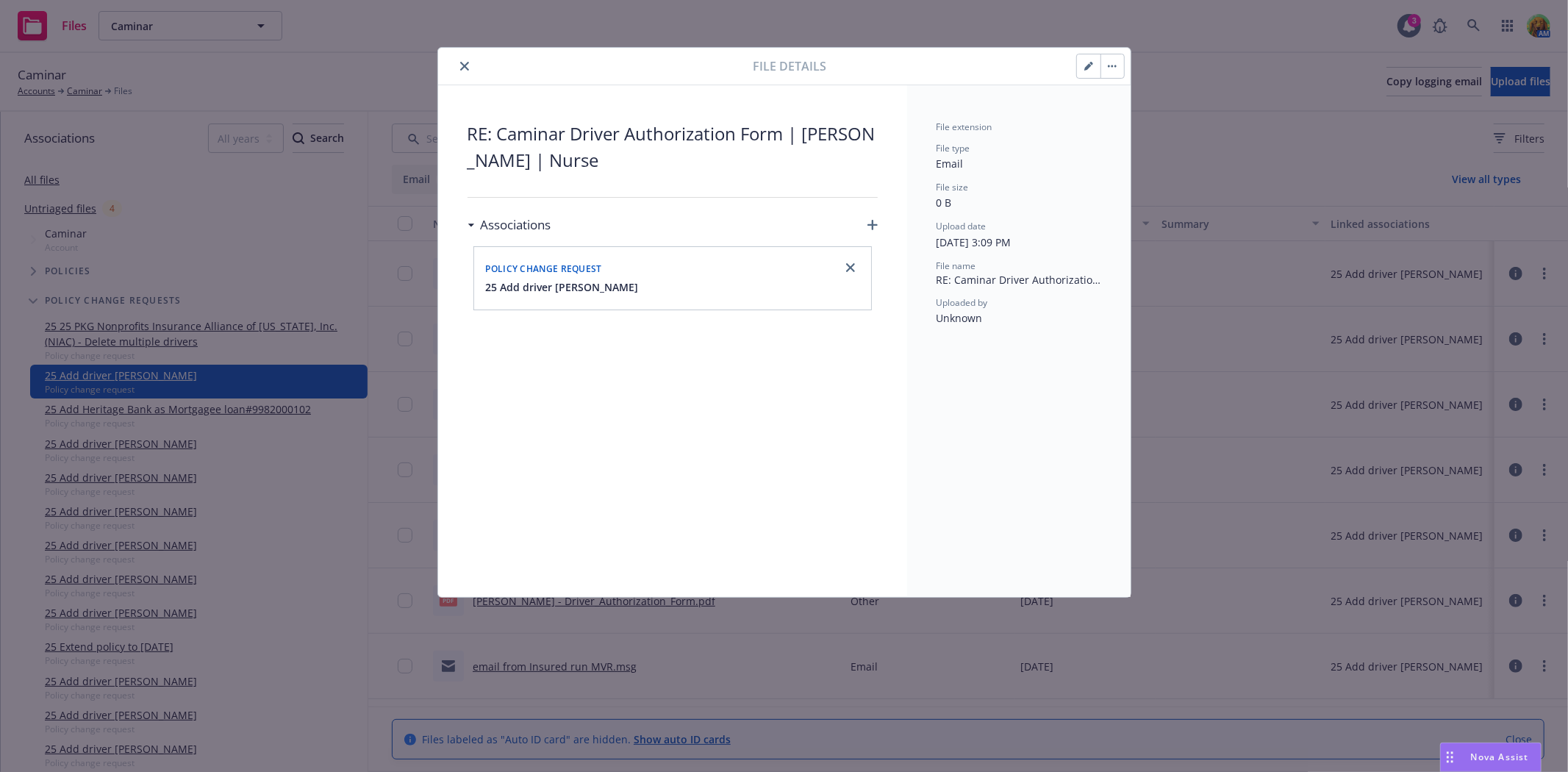
click at [461, 67] on icon "close" at bounding box center [464, 66] width 9 height 9
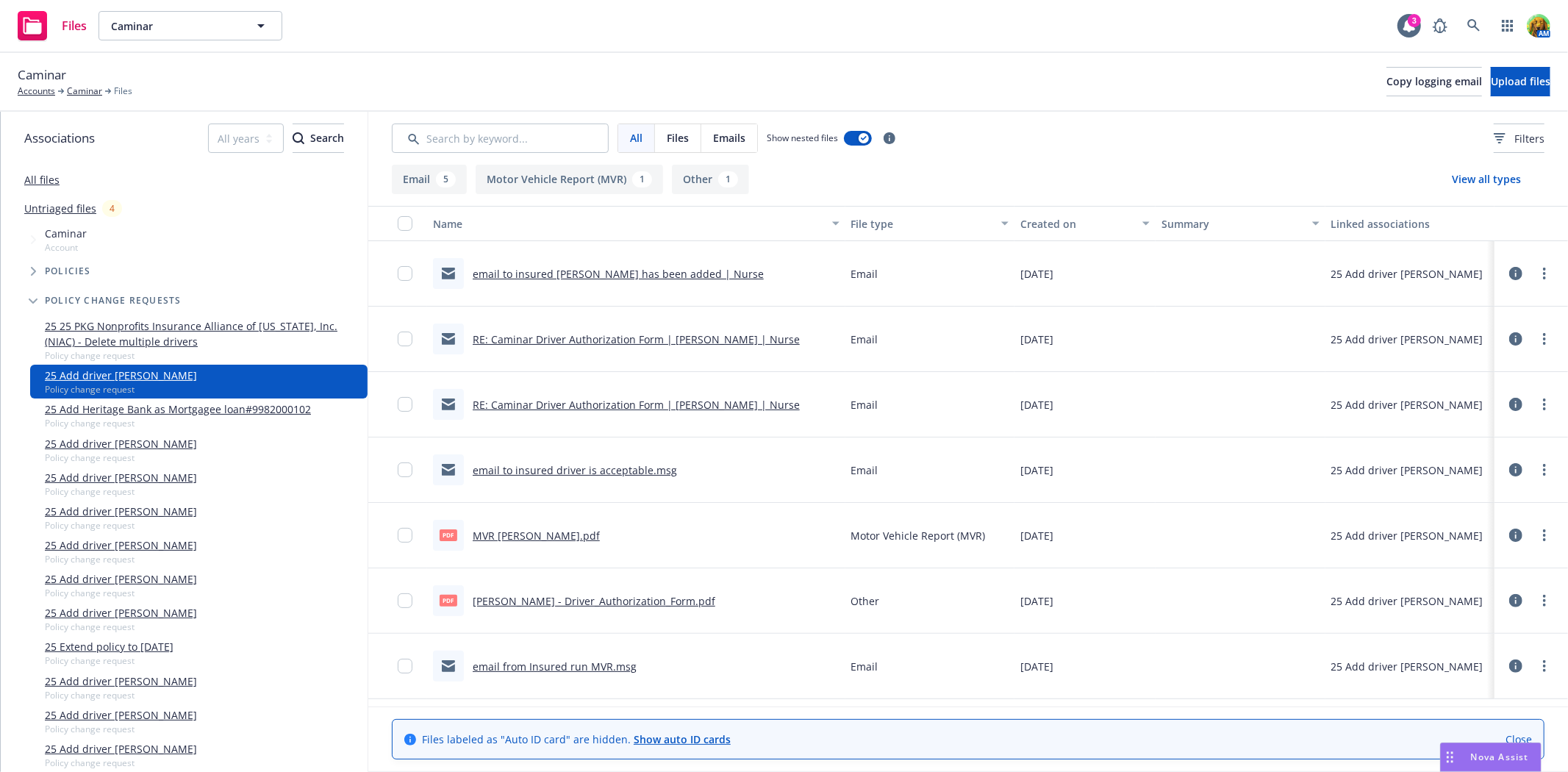
click at [539, 337] on link "RE: Caminar Driver Authorization Form | Marjorie Pierce | Nurse" at bounding box center [636, 339] width 327 height 14
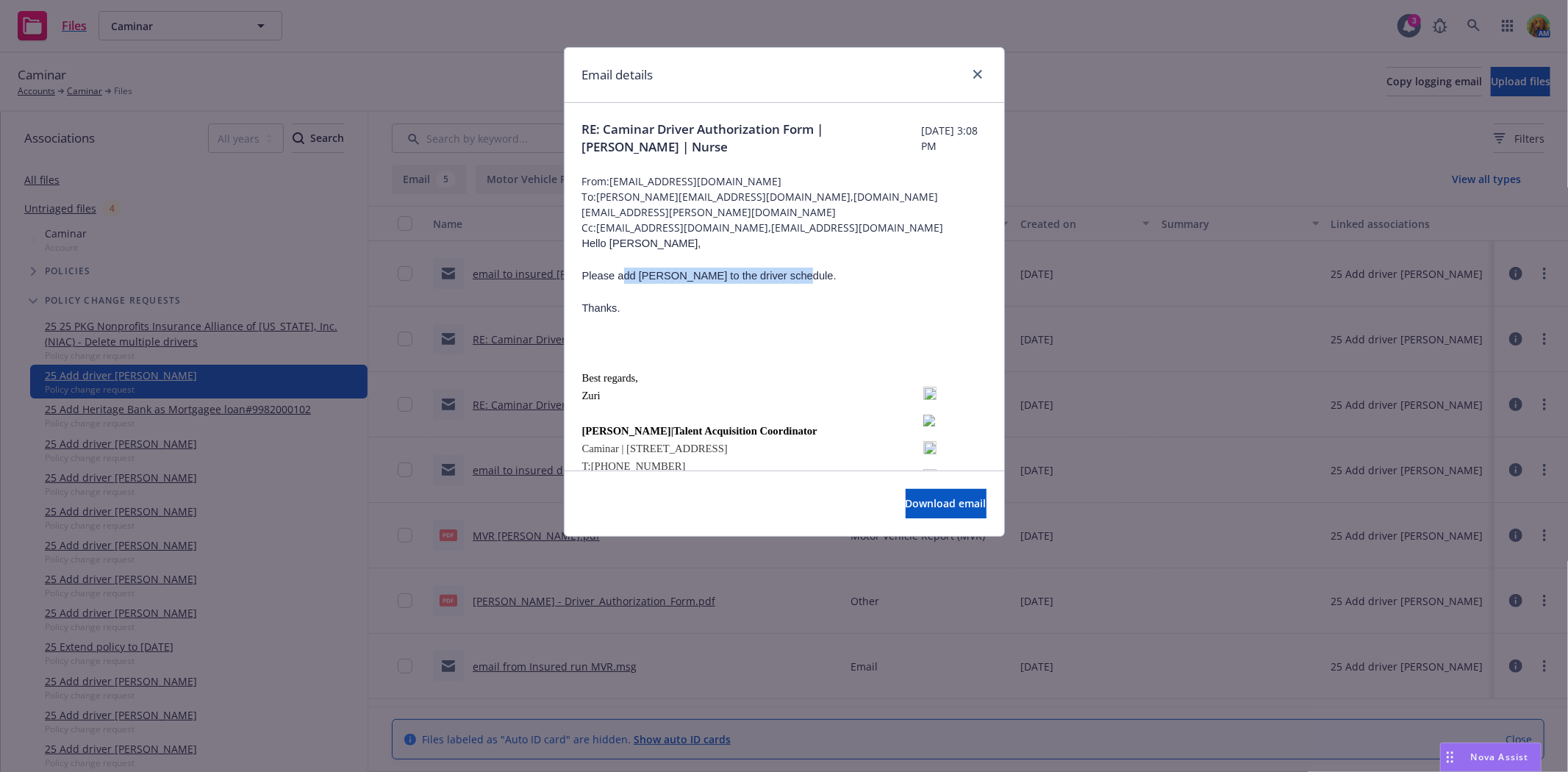
drag, startPoint x: 615, startPoint y: 277, endPoint x: 770, endPoint y: 277, distance: 155.0
click at [770, 277] on span "Please add Marjorie to the driver schedule." at bounding box center [709, 275] width 254 height 12
copy span "dd Marjorie to the driver schedule."
click at [982, 70] on link "close" at bounding box center [977, 73] width 17 height 17
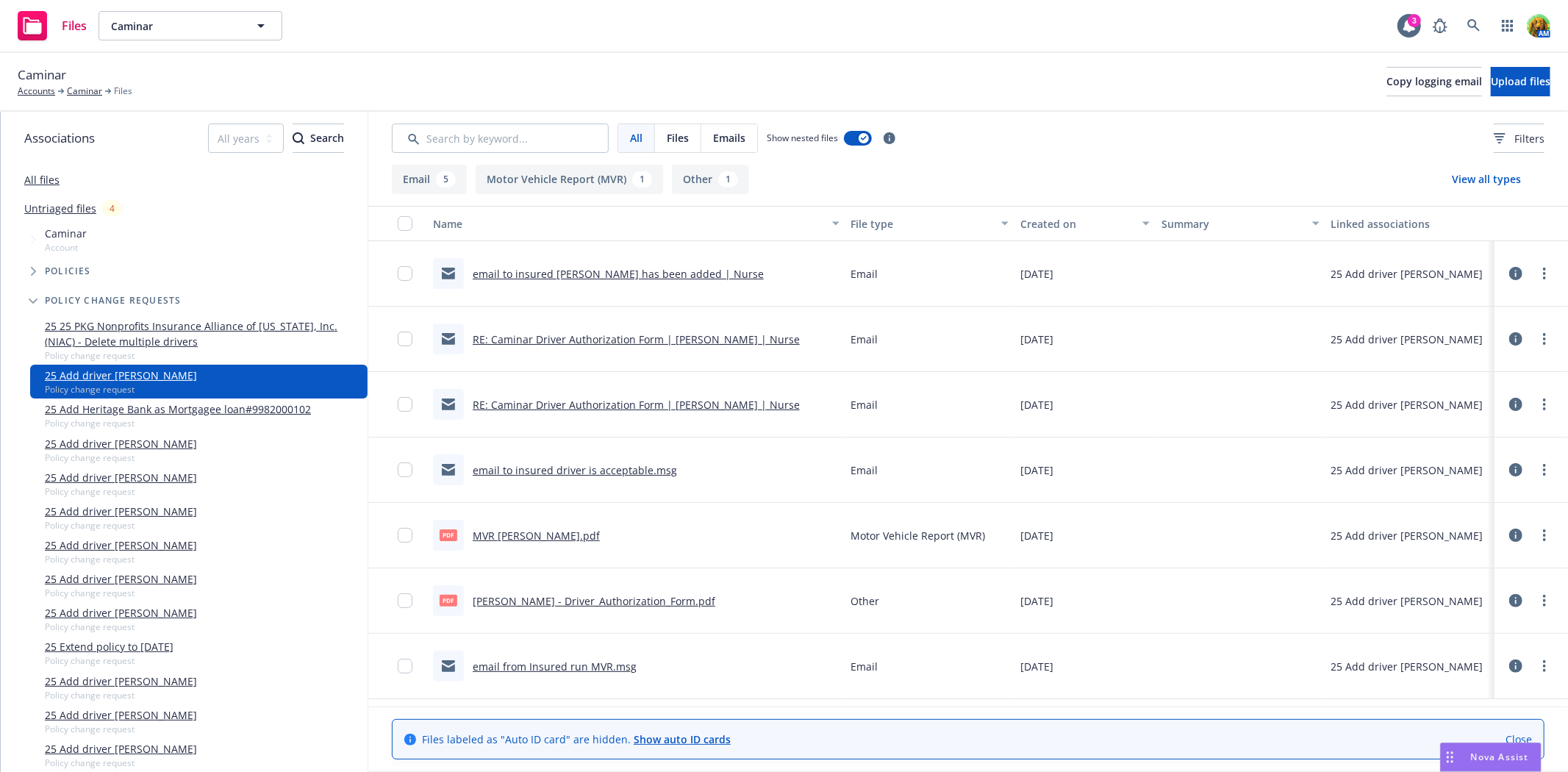
click at [1522, 339] on icon at bounding box center [1516, 339] width 13 height 13
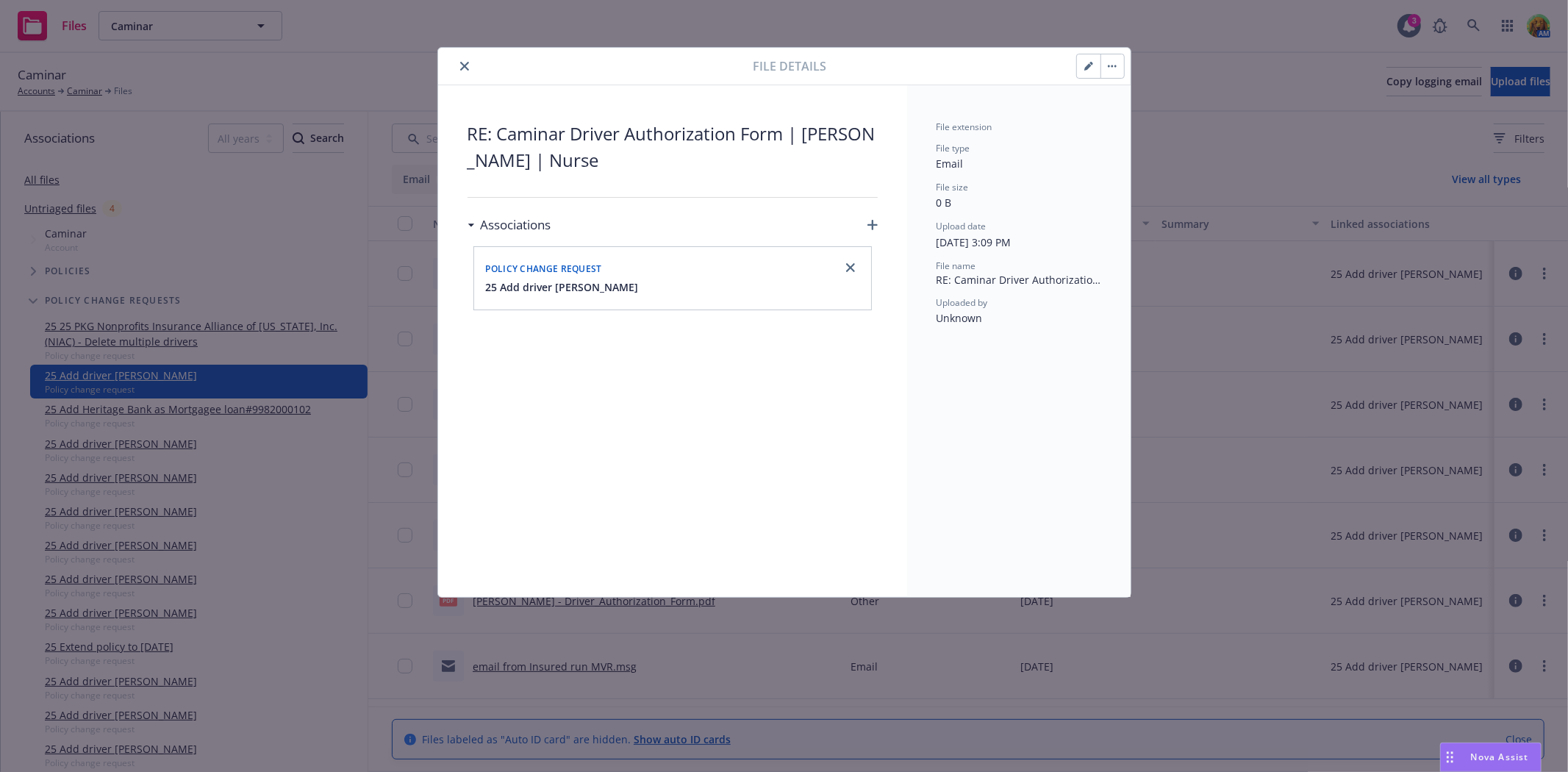
click at [462, 64] on icon "close" at bounding box center [464, 66] width 9 height 9
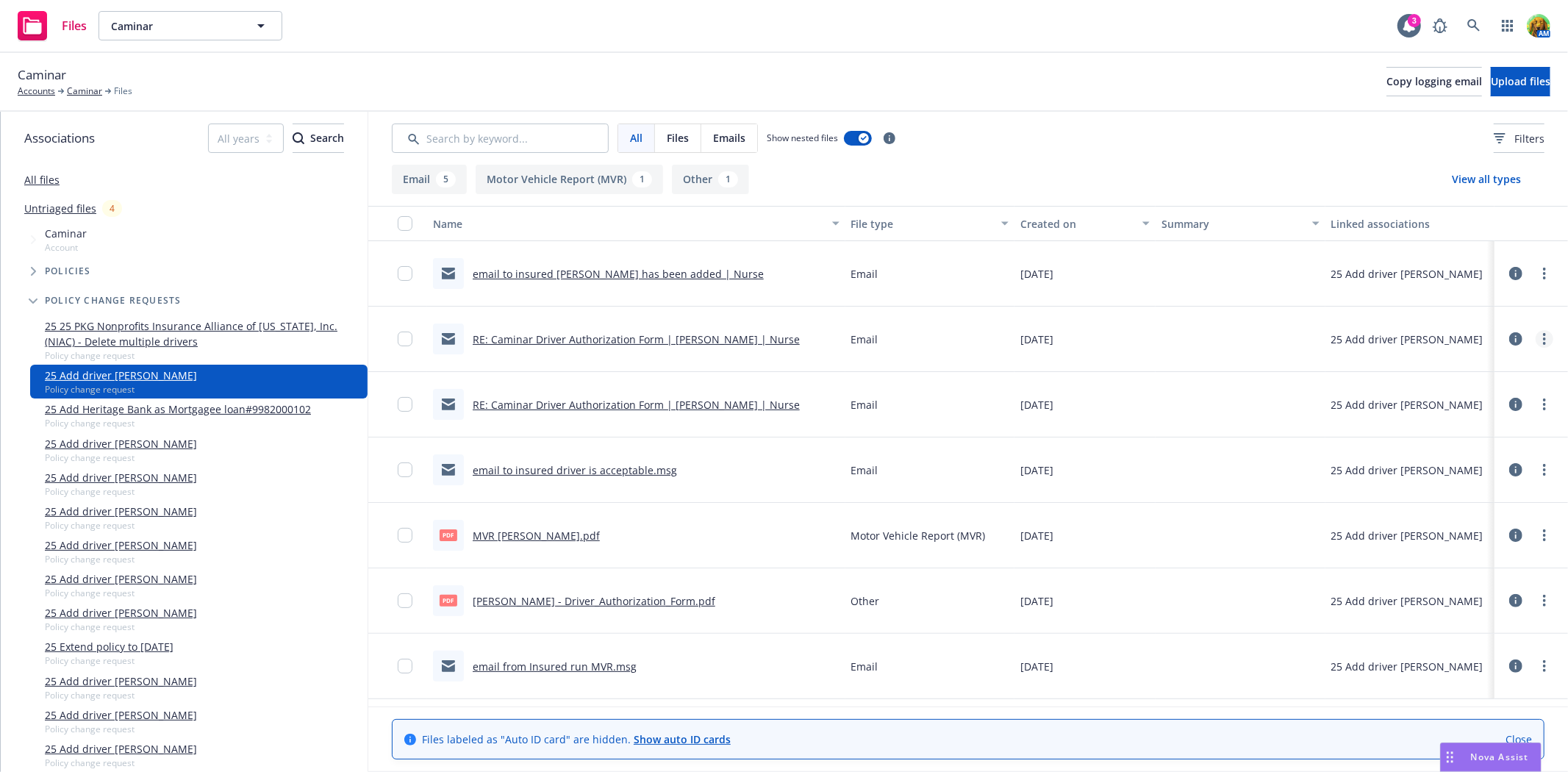
click at [1537, 339] on link "more" at bounding box center [1544, 338] width 17 height 17
click at [1446, 424] on link "Edit" at bounding box center [1479, 428] width 146 height 30
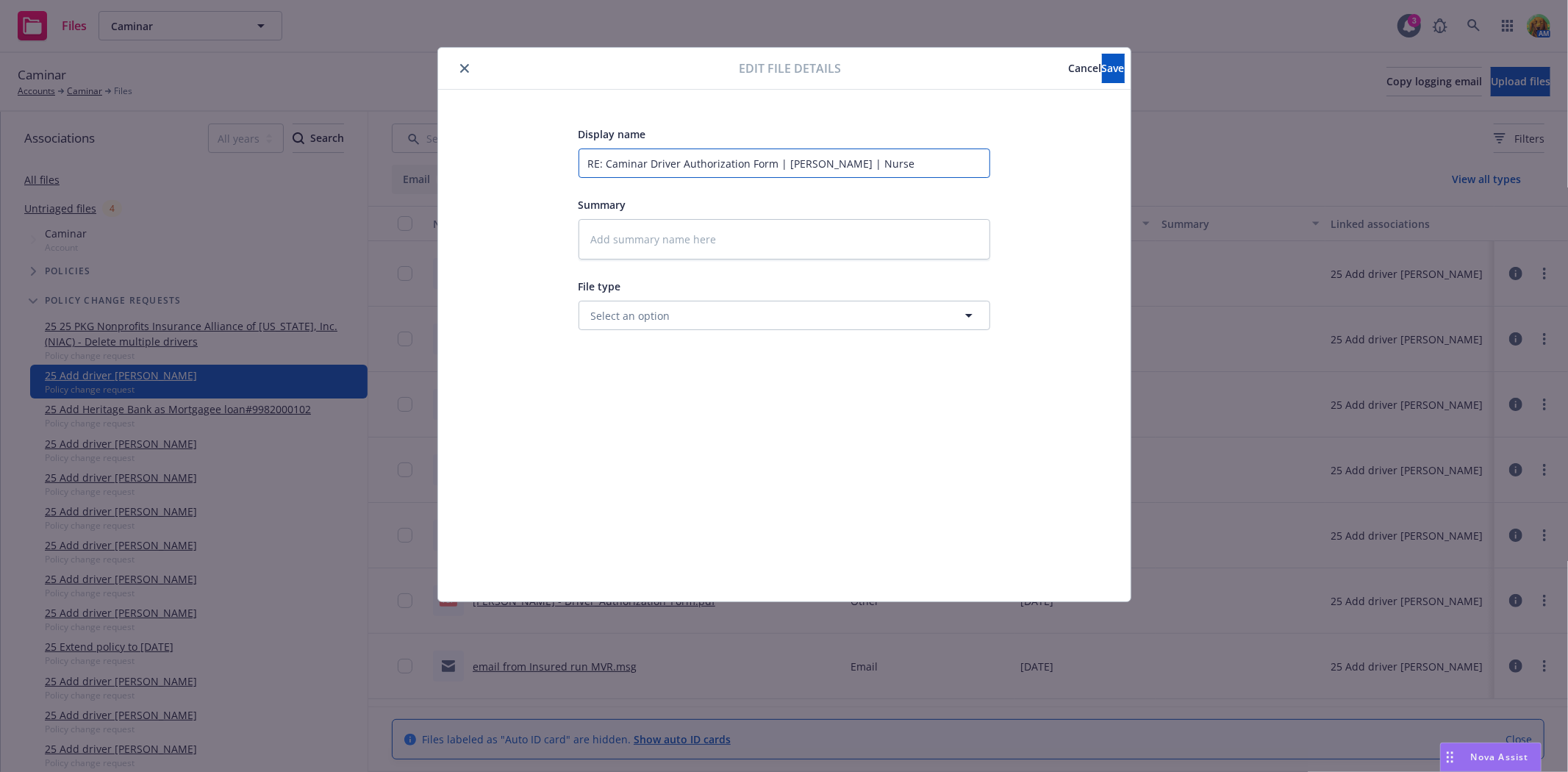
drag, startPoint x: 584, startPoint y: 163, endPoint x: 783, endPoint y: 148, distance: 199.6
click at [783, 148] on div "Display name RE: Caminar Driver Authorization Form | Marjorie Pierce | Nurse" at bounding box center [784, 152] width 412 height 53
paste input "dd Marjorie to the driver schedule."
type textarea "x"
type input "dd Marjorie to the driver schedule. Marjorie Pierce | Nurse"
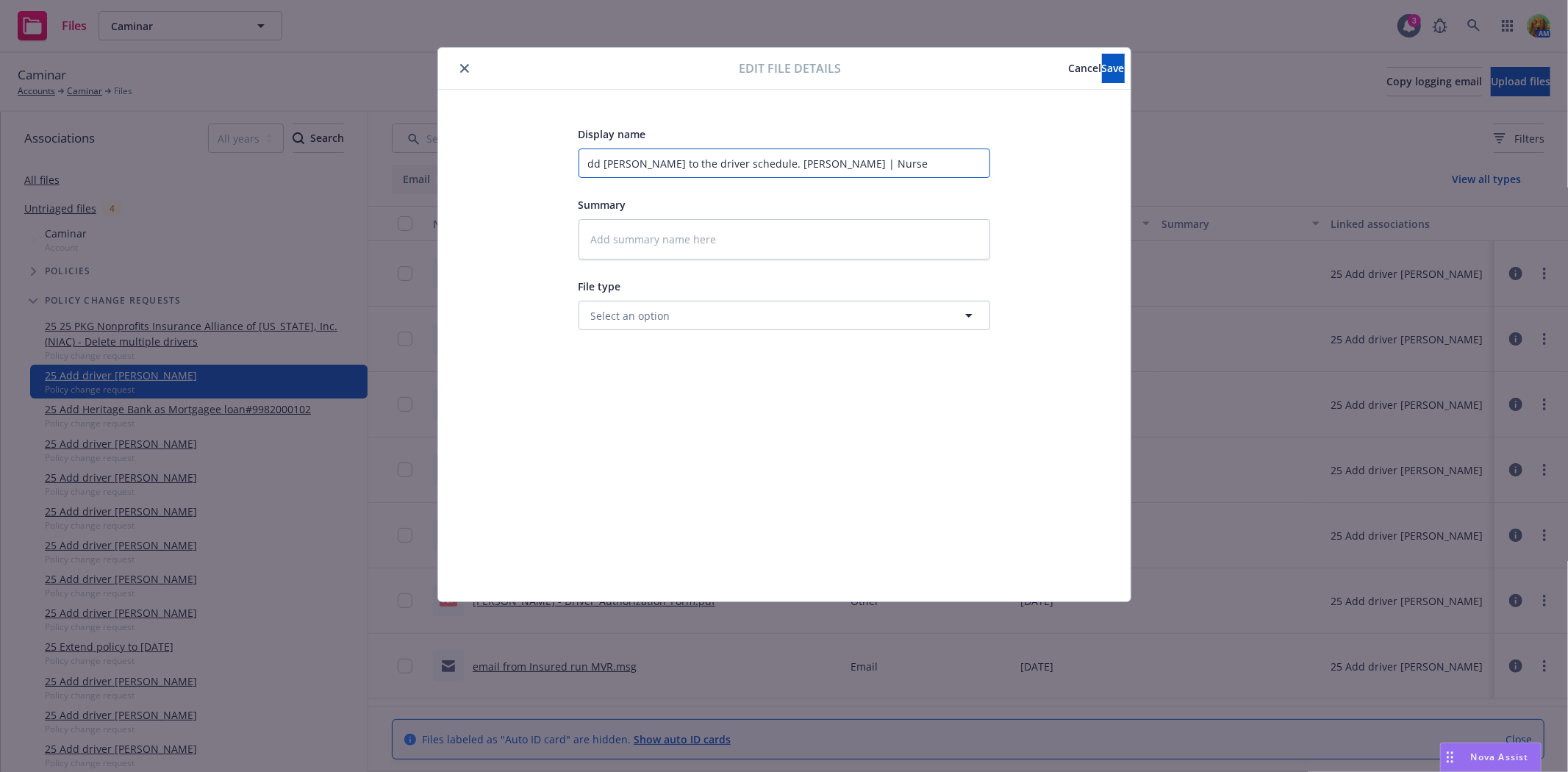
click at [591, 166] on input "dd Marjorie to the driver schedule. Marjorie Pierce | Nurse" at bounding box center [784, 163] width 412 height 30
type textarea "x"
type input "edd Marjorie to the driver schedule. Marjorie Pierce | Nurse"
type textarea "x"
type input "emdd Marjorie to the driver schedule. Marjorie Pierce | Nurse"
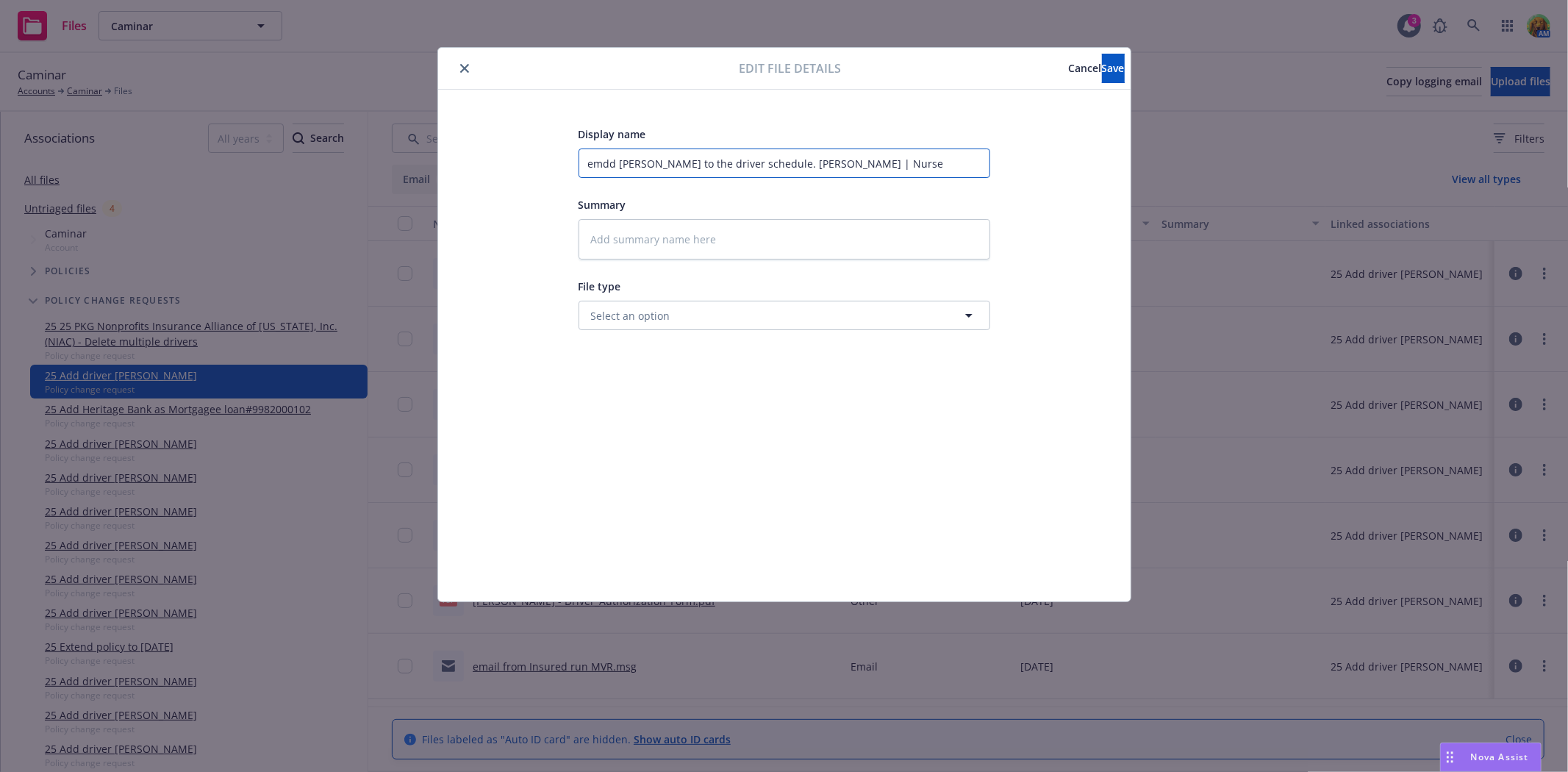
type textarea "x"
type input "emadd Marjorie to the driver schedule. Marjorie Pierce | Nurse"
type textarea "x"
type input "emaidd Marjorie to the driver schedule. Marjorie Pierce | Nurse"
type textarea "x"
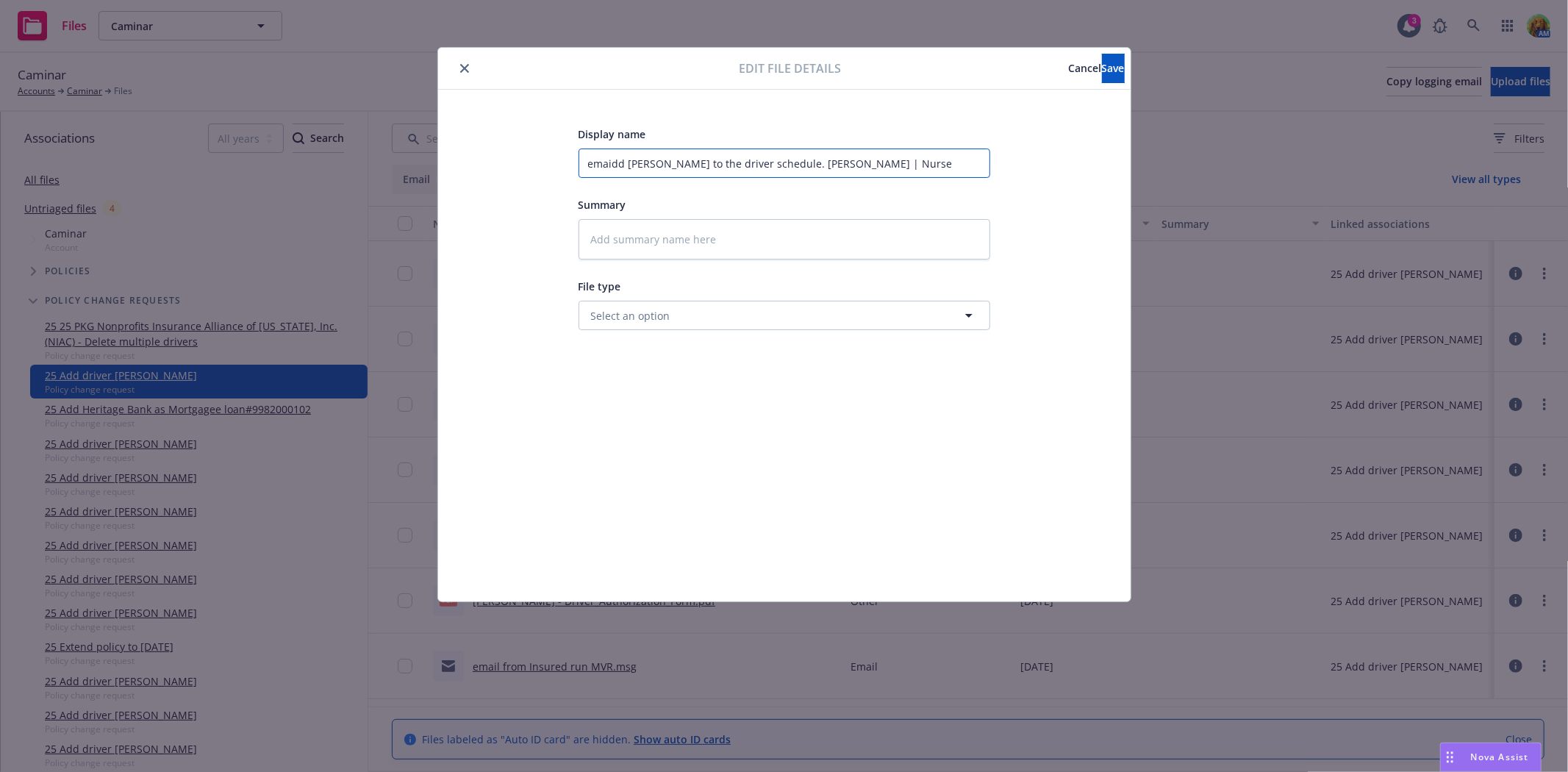
type input "emaildd Marjorie to the driver schedule. Marjorie Pierce | Nurse"
type textarea "x"
type input "email fdd Marjorie to the driver schedule. Marjorie Pierce | Nurse"
type textarea "x"
type input "email frdd Marjorie to the driver schedule. Marjorie Pierce | Nurse"
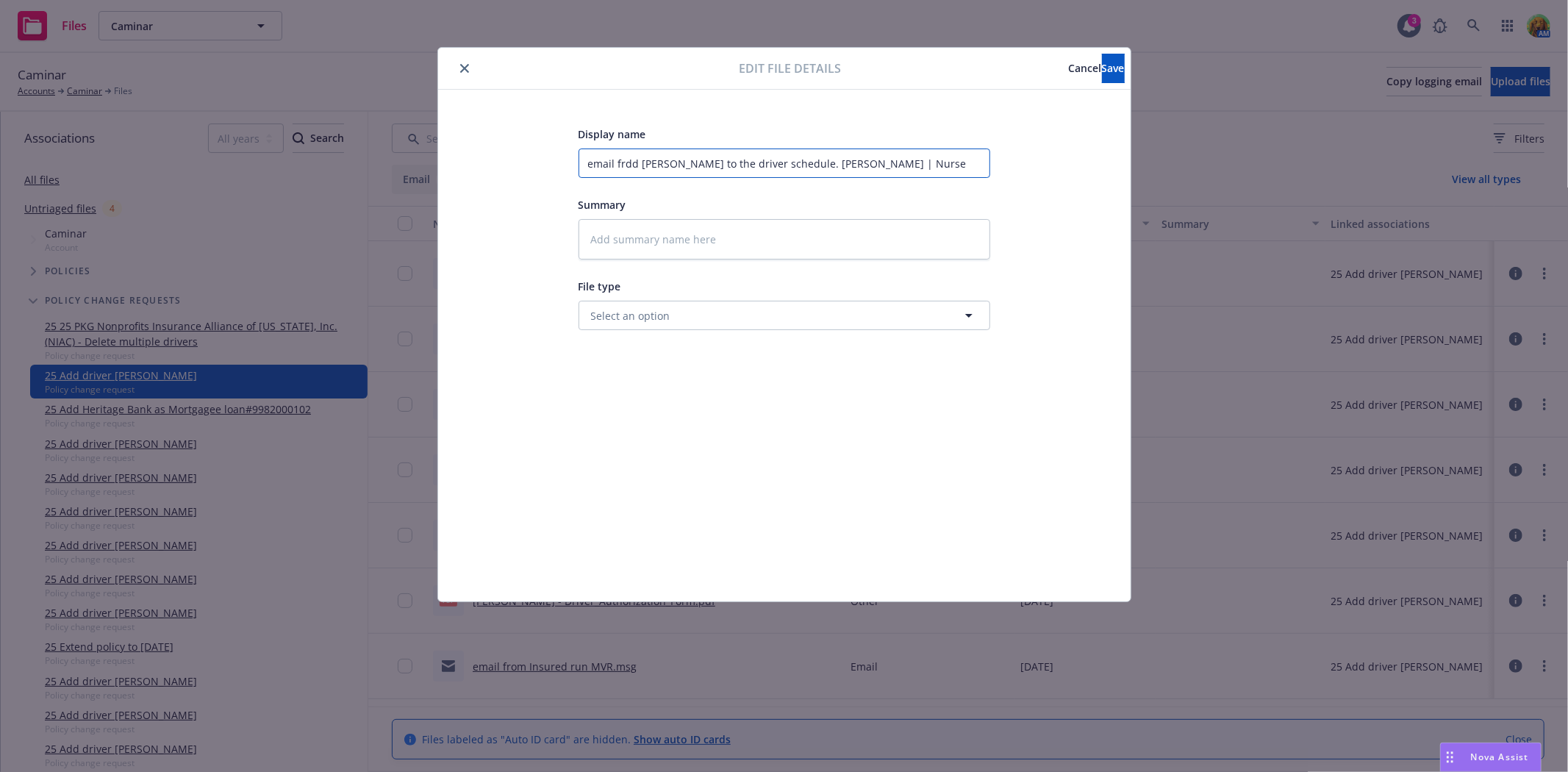
type textarea "x"
type input "email frodd Marjorie to the driver schedule. Marjorie Pierce | Nurse"
type textarea "x"
type input "email fromdd Marjorie to the driver schedule. Marjorie Pierce | Nurse"
type textarea "x"
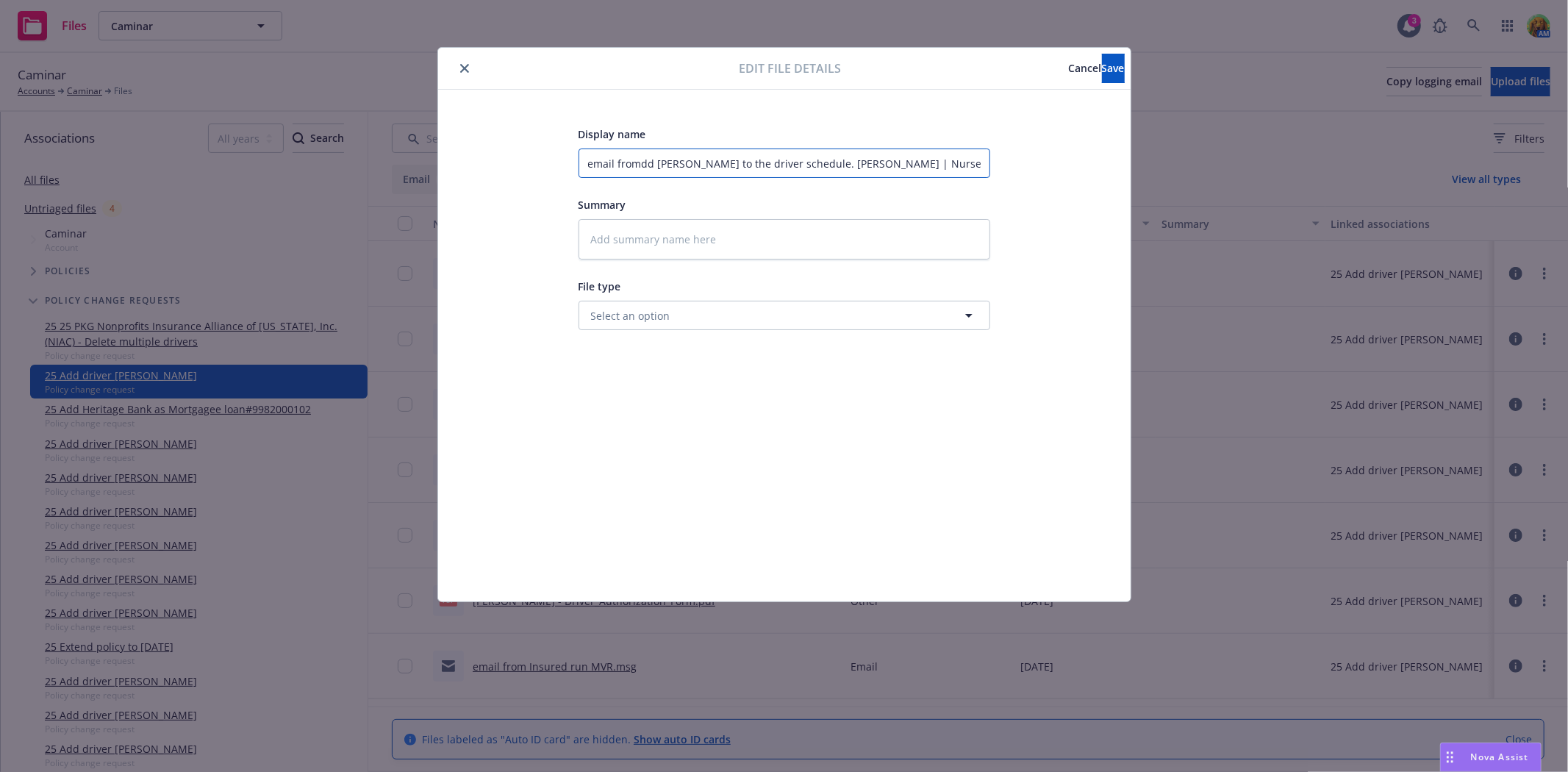
type input "email from dd Marjorie to the driver schedule. Marjorie Pierce | Nurse"
type textarea "x"
type input "email from idd Marjorie to the driver schedule. Marjorie Pierce | Nurse"
type textarea "x"
type input "email from indd Marjorie to the driver schedule. Marjorie Pierce | Nurse"
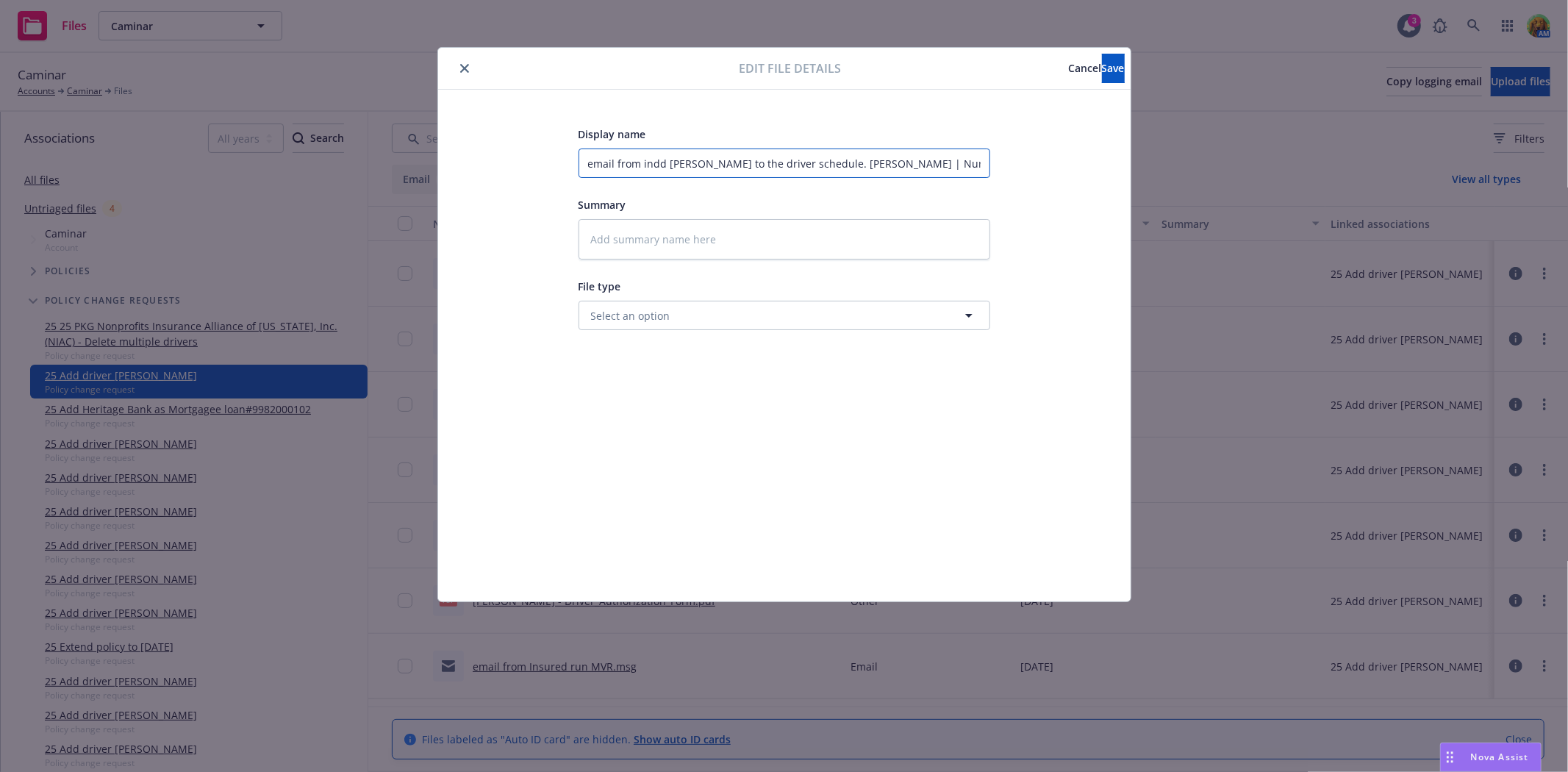
type textarea "x"
type input "email from insdd Marjorie to the driver schedule. Marjorie Pierce | Nurse"
type textarea "x"
type input "email from insudd Marjorie to the driver schedule. Marjorie Pierce | Nurse"
type textarea "x"
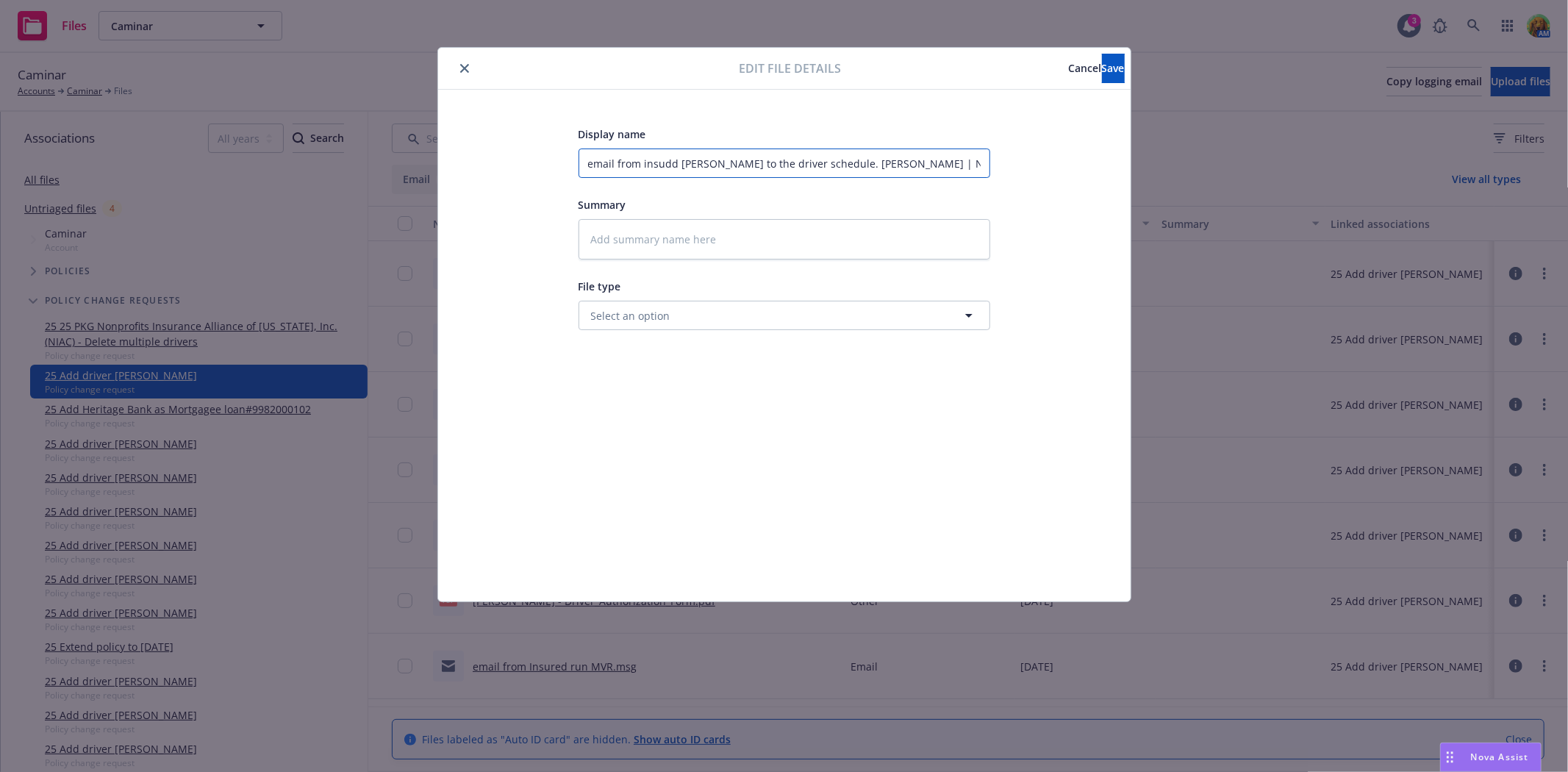
type input "email from insurdd Marjorie to the driver schedule. Marjorie Pierce | Nurse"
type textarea "x"
type input "email from insuredd Marjorie to the driver schedule. Marjorie Pierce | Nurse"
type textarea "x"
type input "email from insureddd Marjorie to the driver schedule. Marjorie Pierce | Nurse"
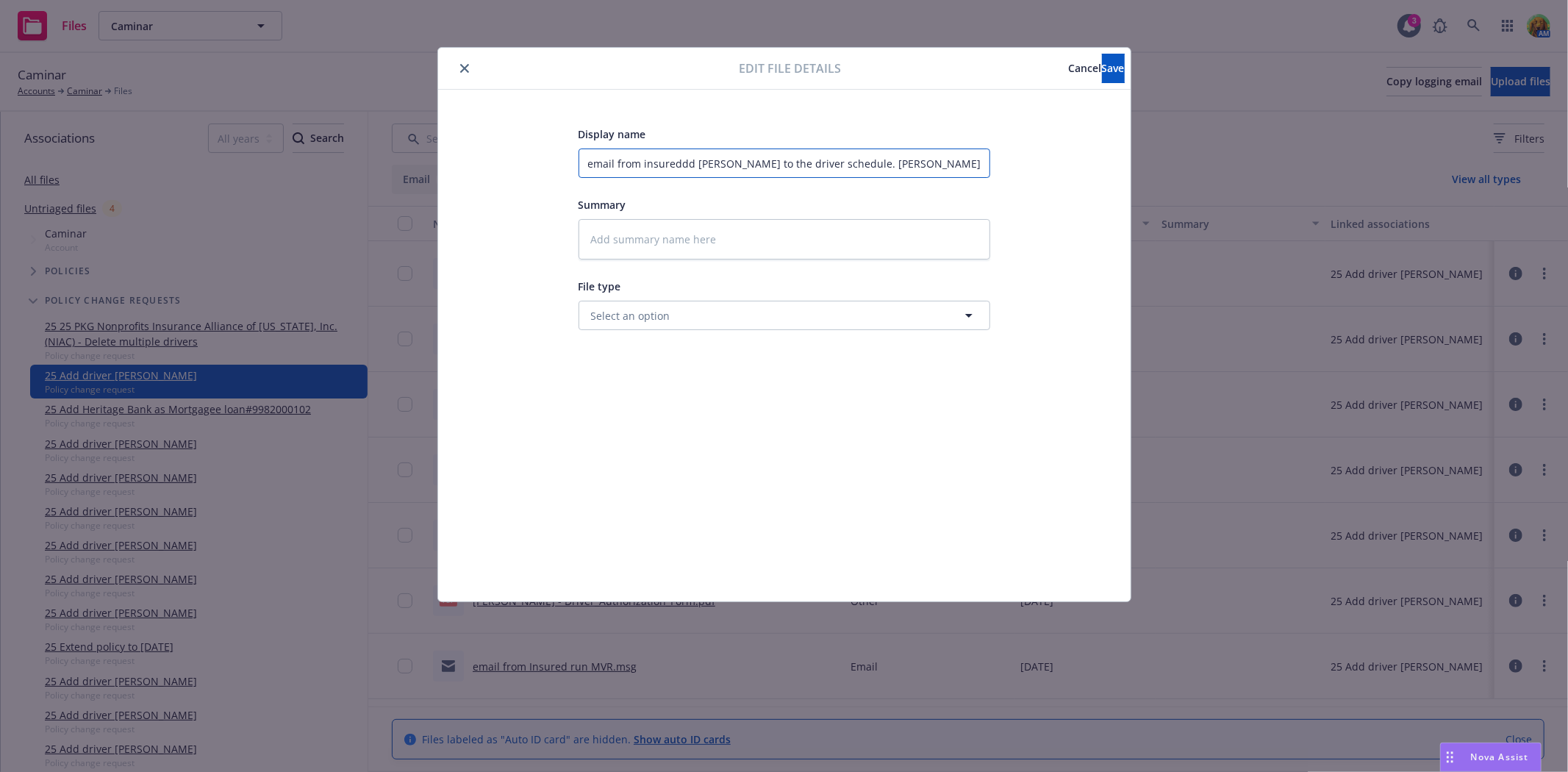
type textarea "x"
type input "email from insured dd Marjorie to the driver schedule. Marjorie Pierce | Nurse"
type textarea "x"
type input "email from insured add Marjorie to the driver schedule. Marjorie Pierce | Nurse"
click at [1103, 73] on button "Save" at bounding box center [1114, 68] width 23 height 30
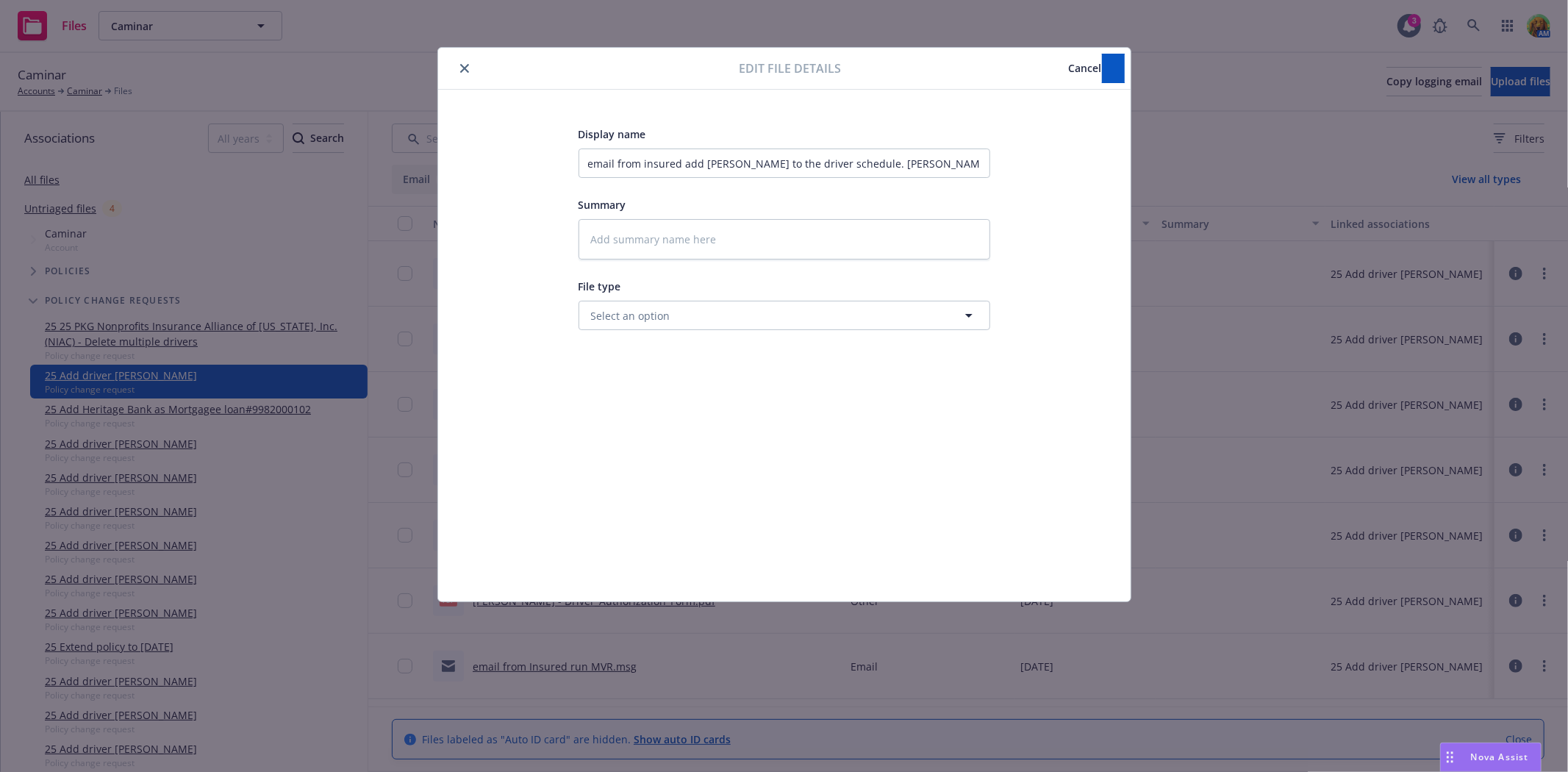
type textarea "x"
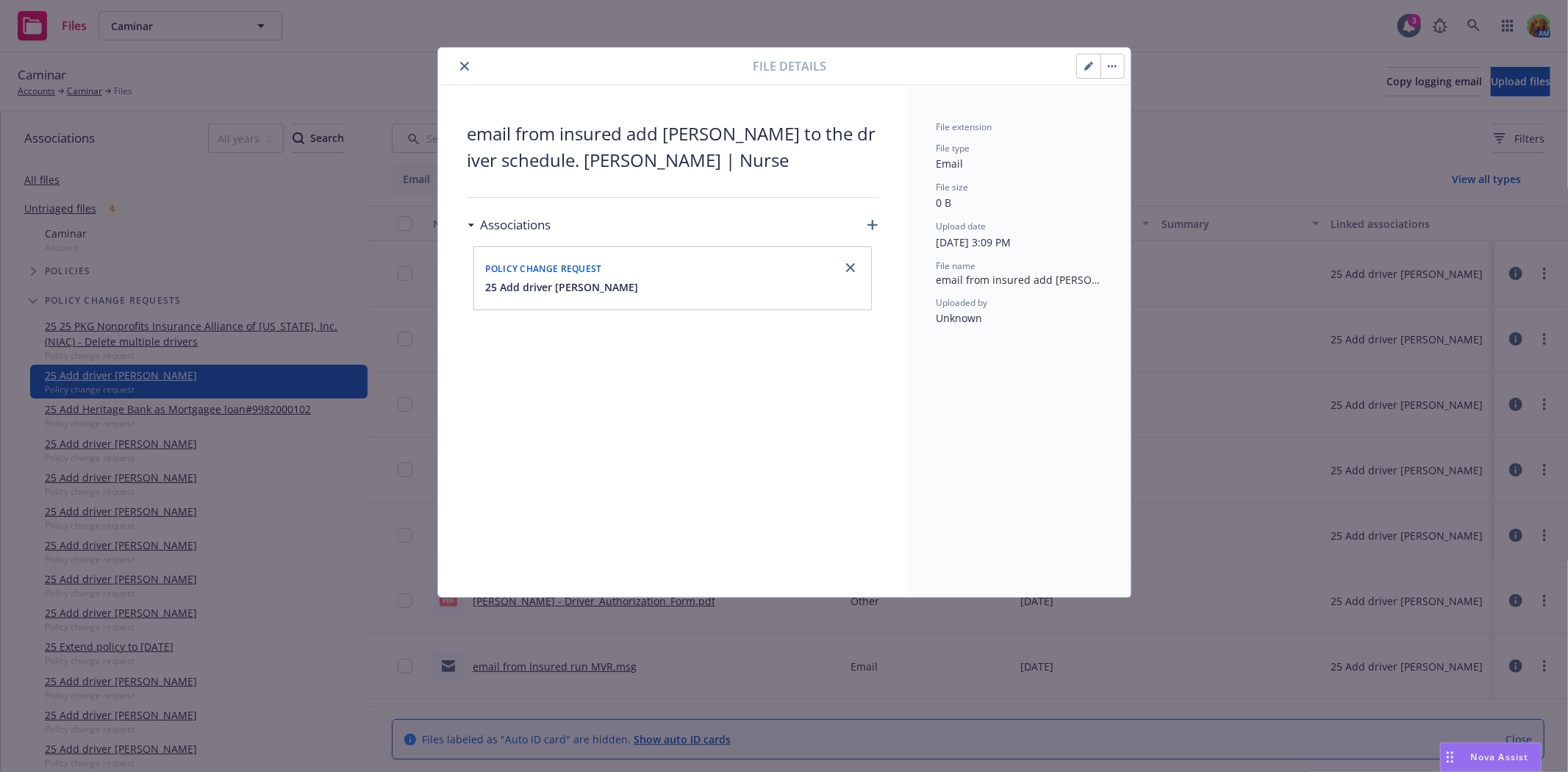
click at [468, 73] on button "close" at bounding box center [464, 66] width 17 height 17
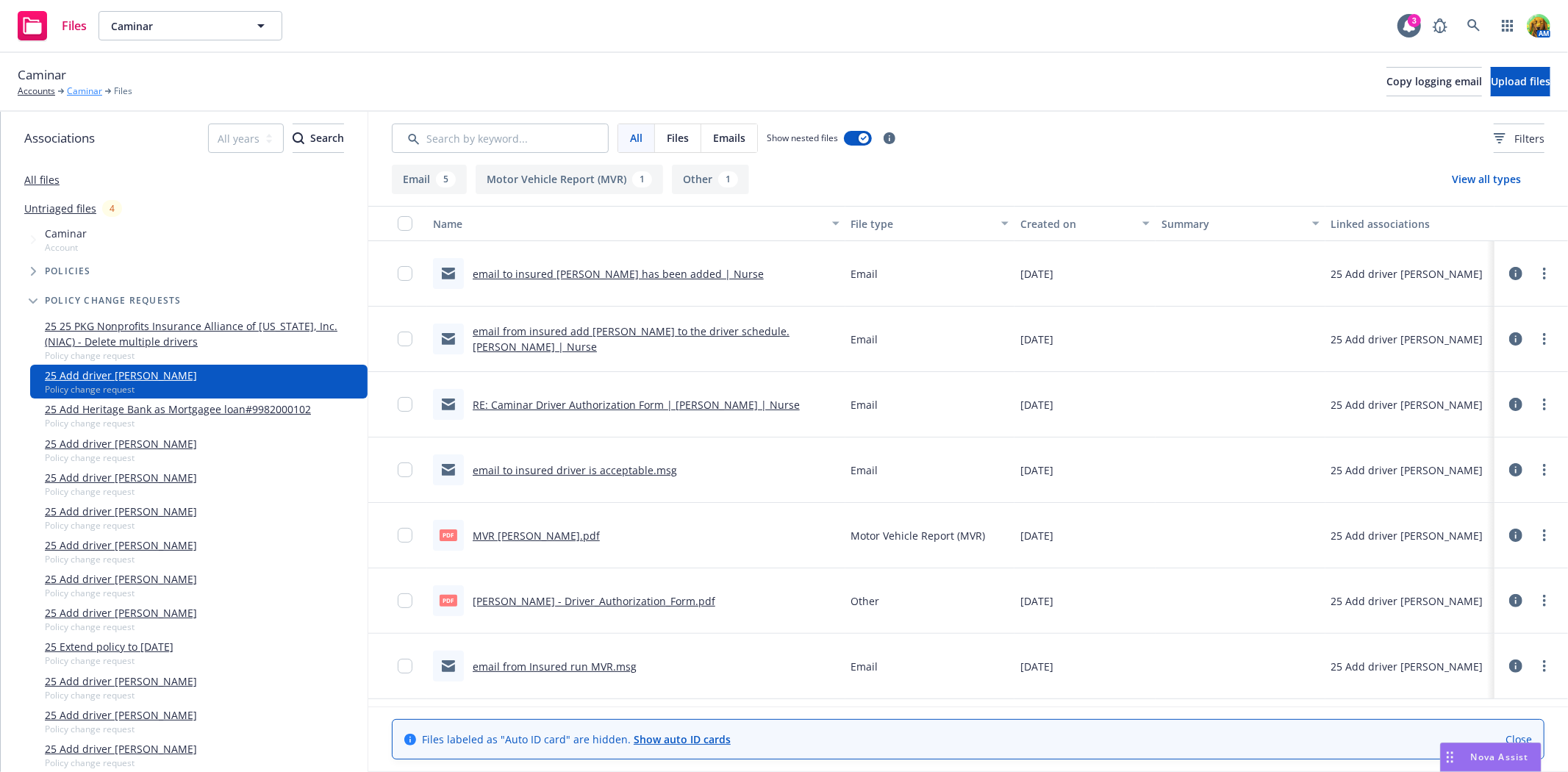
click at [89, 93] on link "Caminar" at bounding box center [84, 91] width 35 height 13
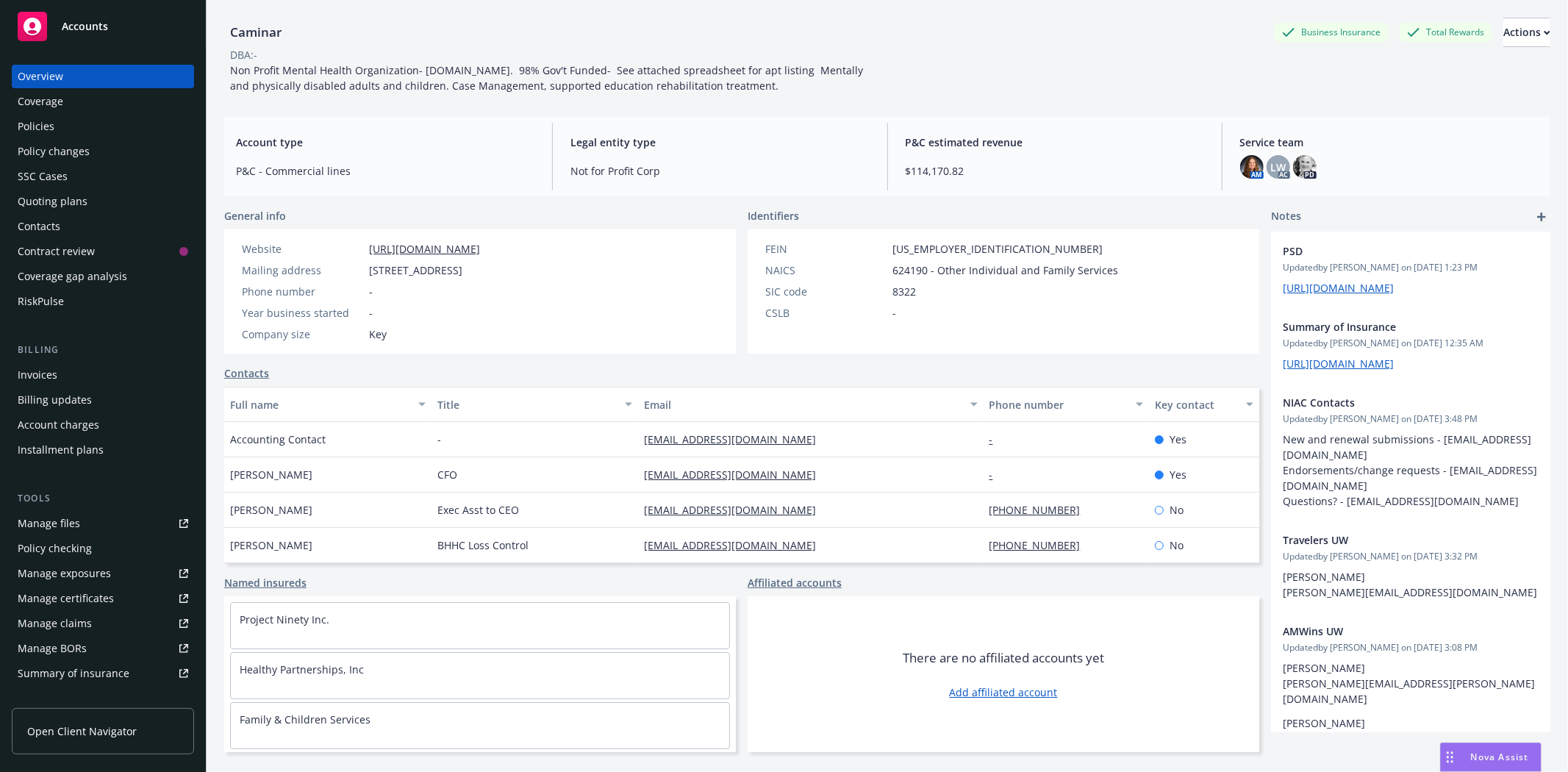
click at [1537, 216] on icon "add" at bounding box center [1541, 217] width 9 height 9
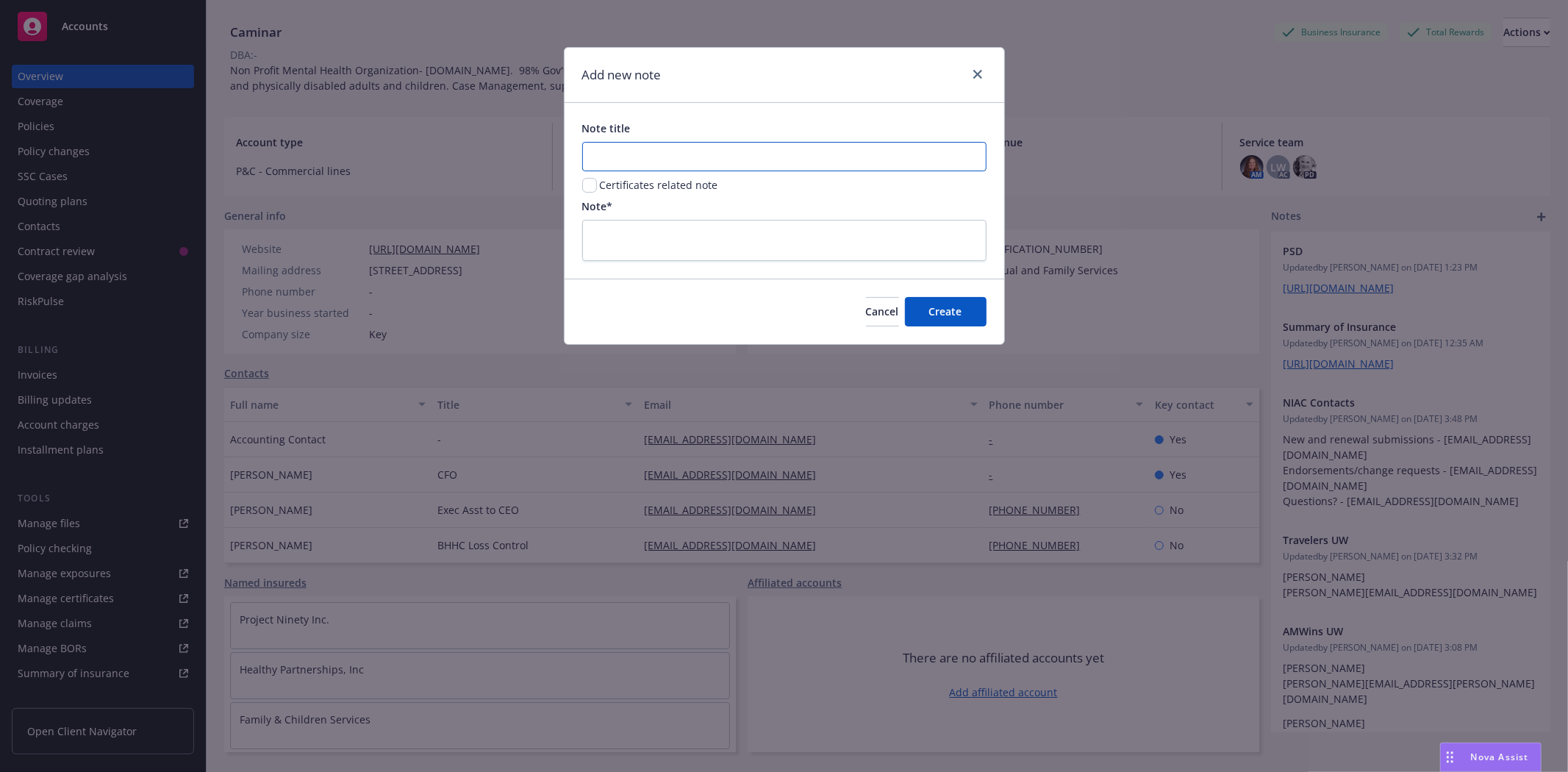
click at [821, 162] on input "Note title" at bounding box center [784, 157] width 404 height 30
type input "NIAC Driver Guidelines"
paste textarea "*Per guidelines we will look for 5 years minimum driving experience for all dri…"
type textarea "*Per guidelines we will look for 5 years minimum driving experience for all dri…"
type textarea "x"
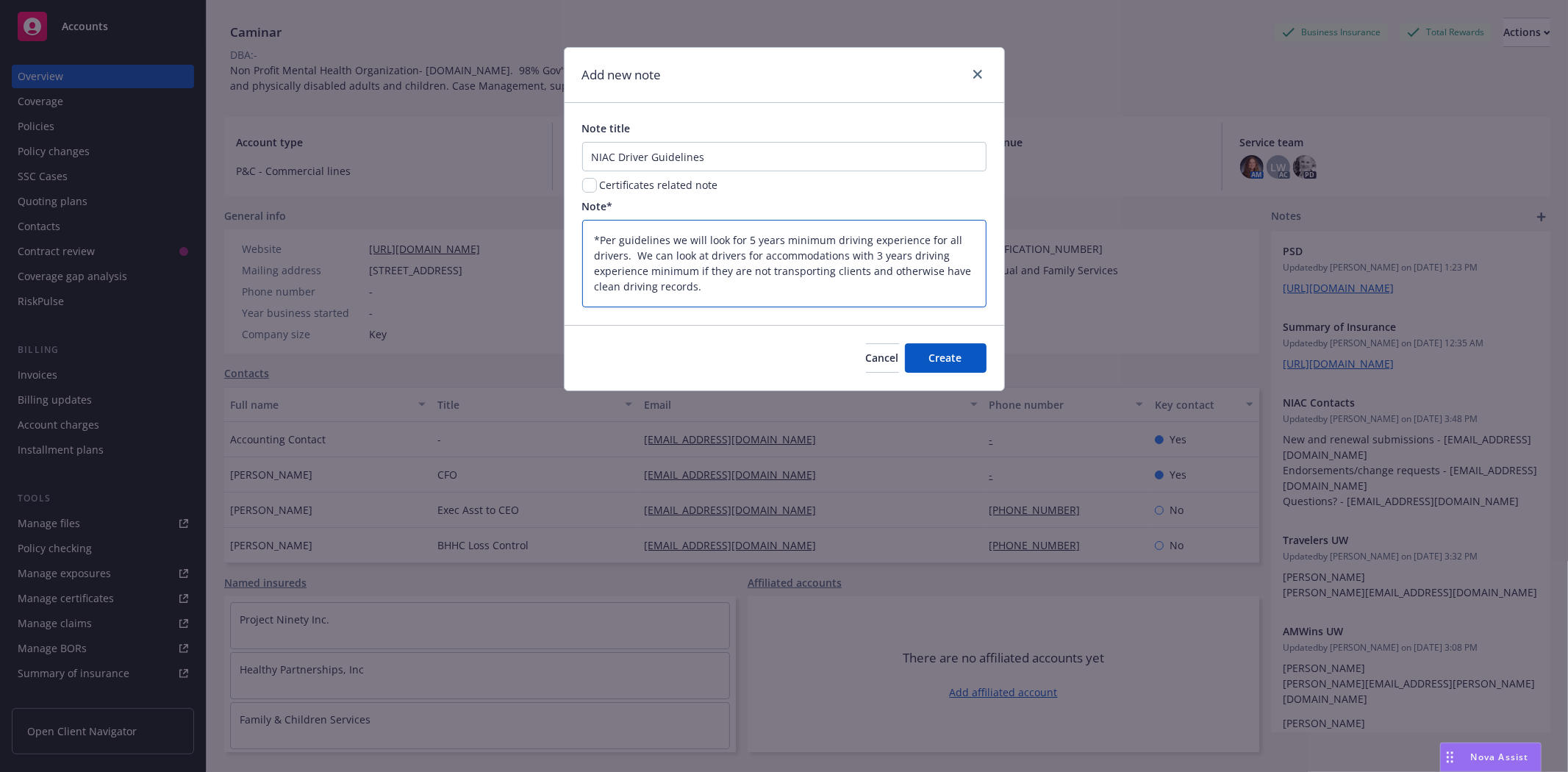
click at [744, 292] on textarea "*Per guidelines we will look for 5 years minimum driving experience for all dri…" at bounding box center [784, 262] width 404 height 87
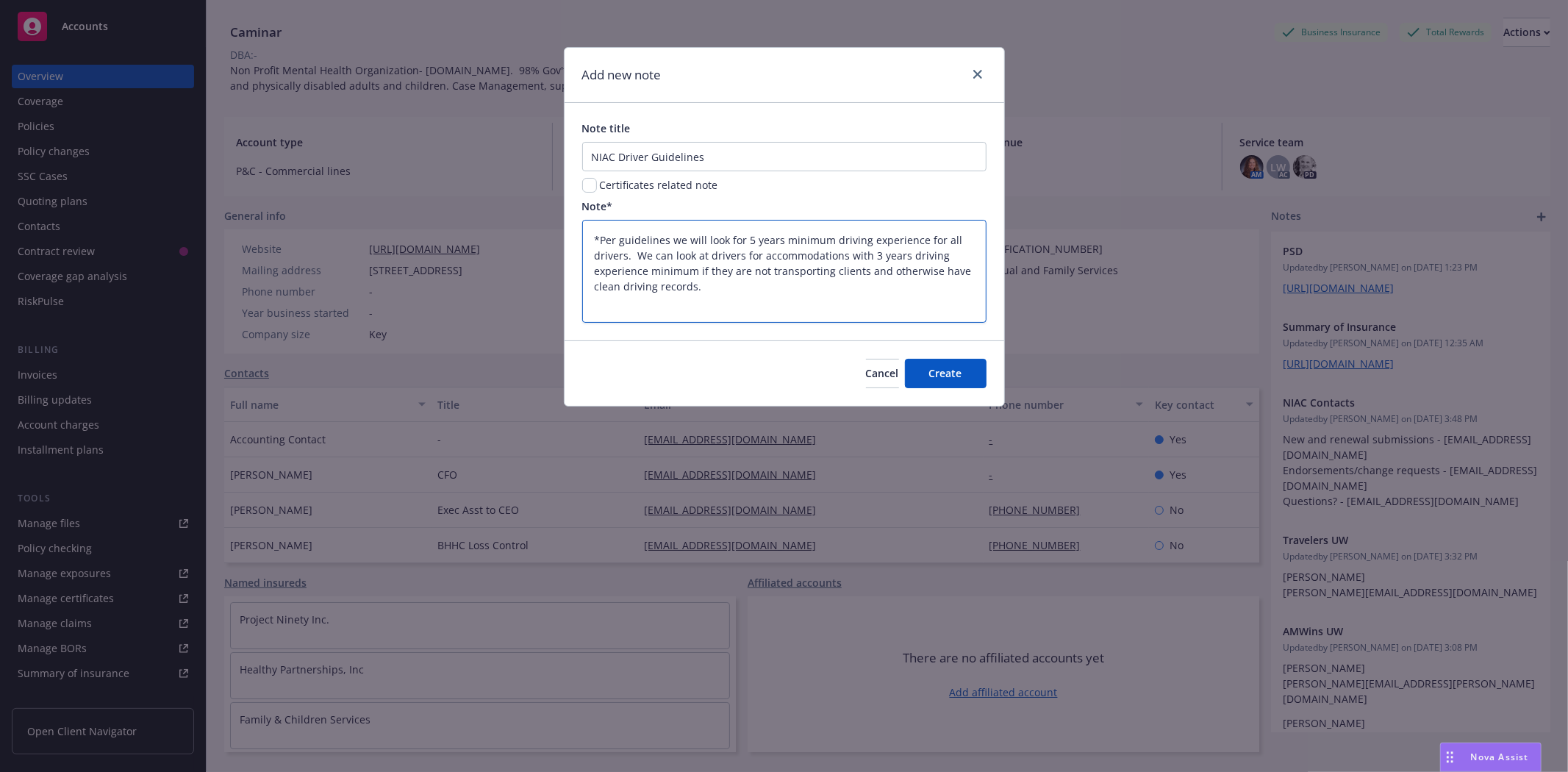
type textarea "*Per guidelines we will look for 5 years minimum driving experience for all dri…"
type textarea "x"
paste textarea "In addition, they do look for the driver to have a valid license in the state t…"
type textarea "*Per guidelines we will look for 5 years minimum driving experience for all dri…"
type textarea "x"
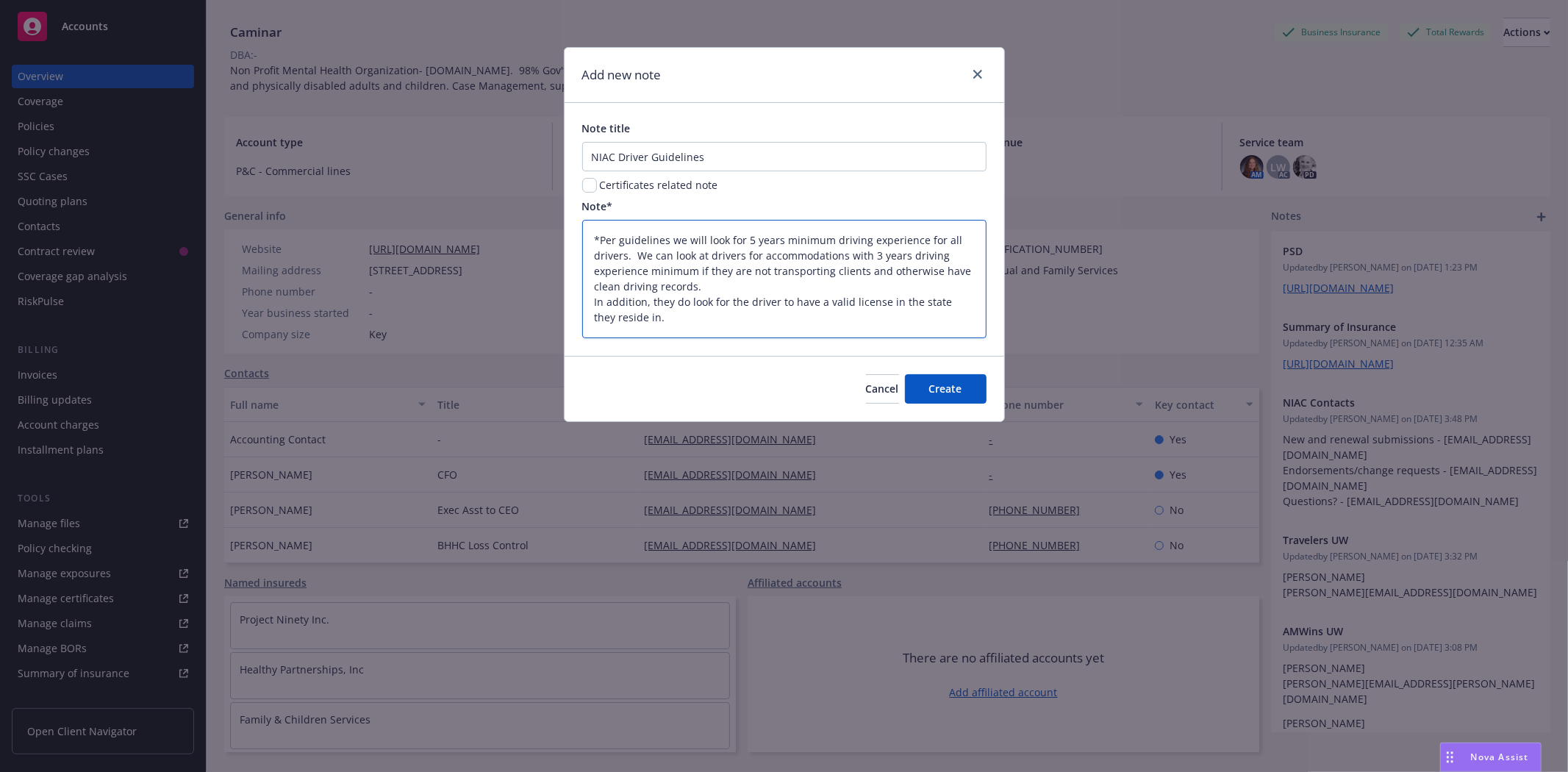
click at [706, 327] on textarea "*Per guidelines we will look for 5 years minimum driving experience for all dri…" at bounding box center [784, 278] width 404 height 118
type textarea "*Per guidelines we will look for 5 years minimum driving experience for all dri…"
type textarea "x"
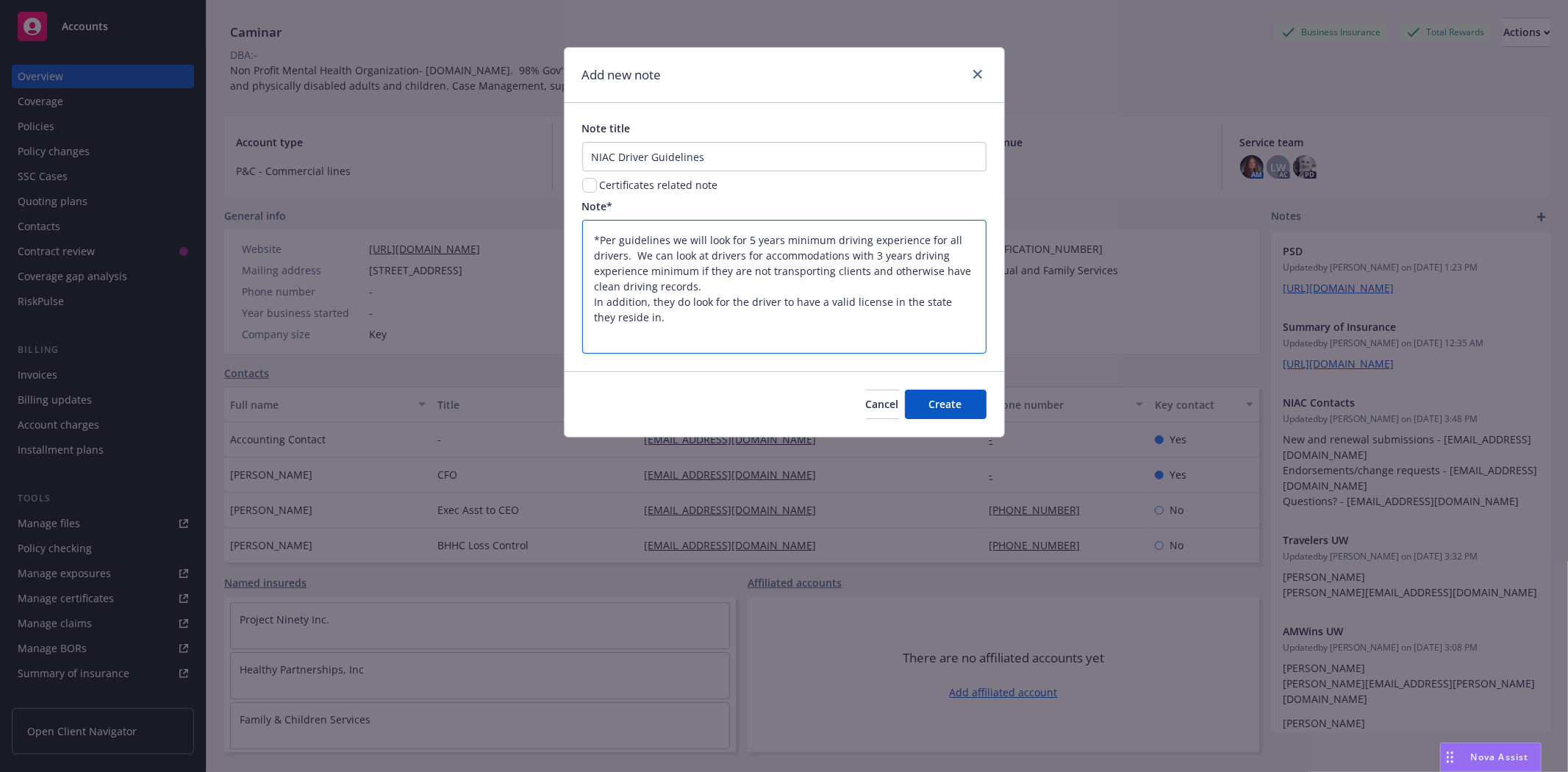
paste textarea "• In the past (3) years, no more than: a. (2 ) At fault accidents (Property Dam…"
type textarea "*Per guidelines we will look for 5 years minimum driving experience for all dri…"
type textarea "x"
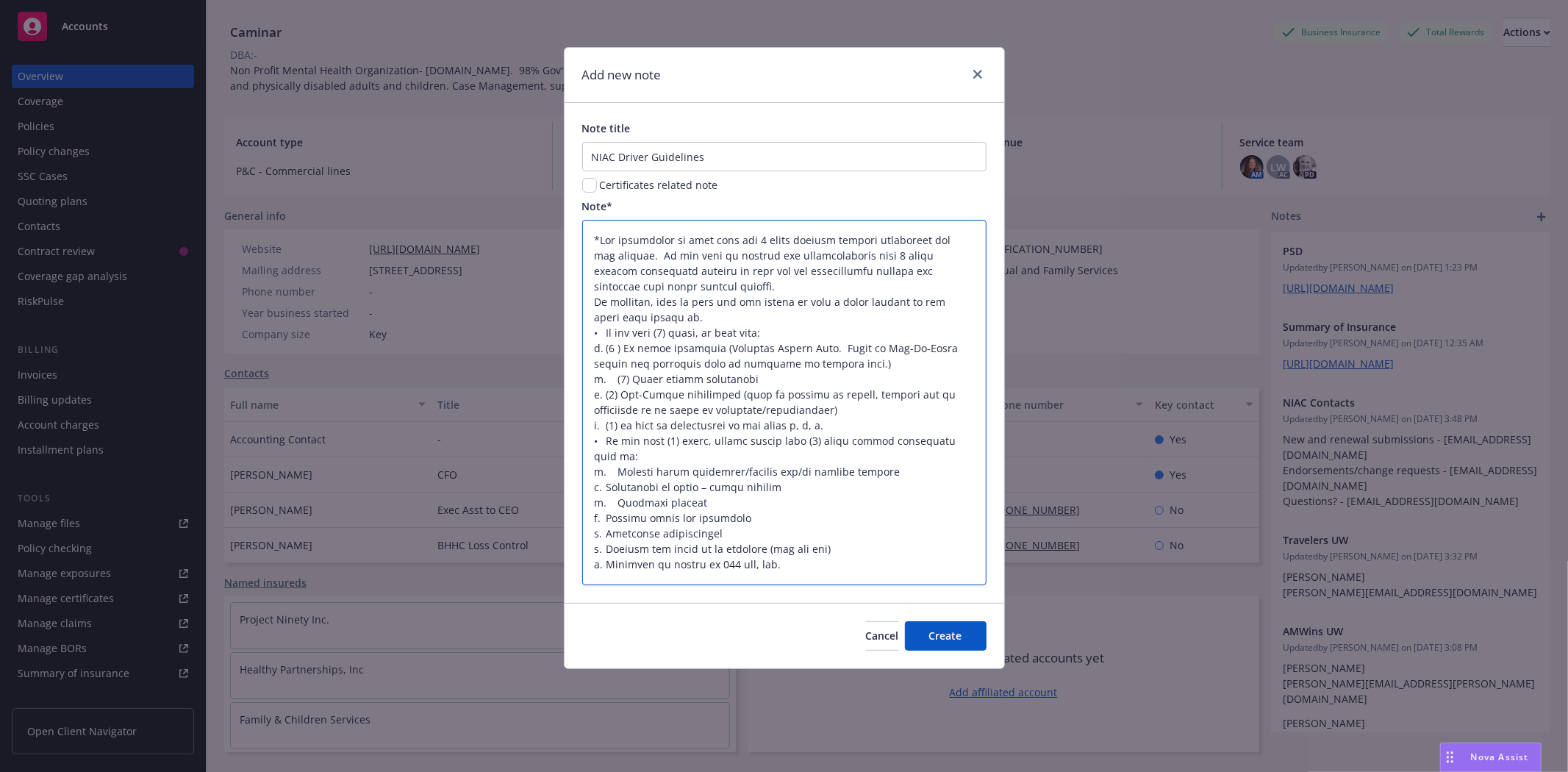
click at [673, 312] on textarea at bounding box center [784, 402] width 404 height 365
type textarea "*Per guidelines we will look for 5 years minimum driving experience for all dri…"
type textarea "x"
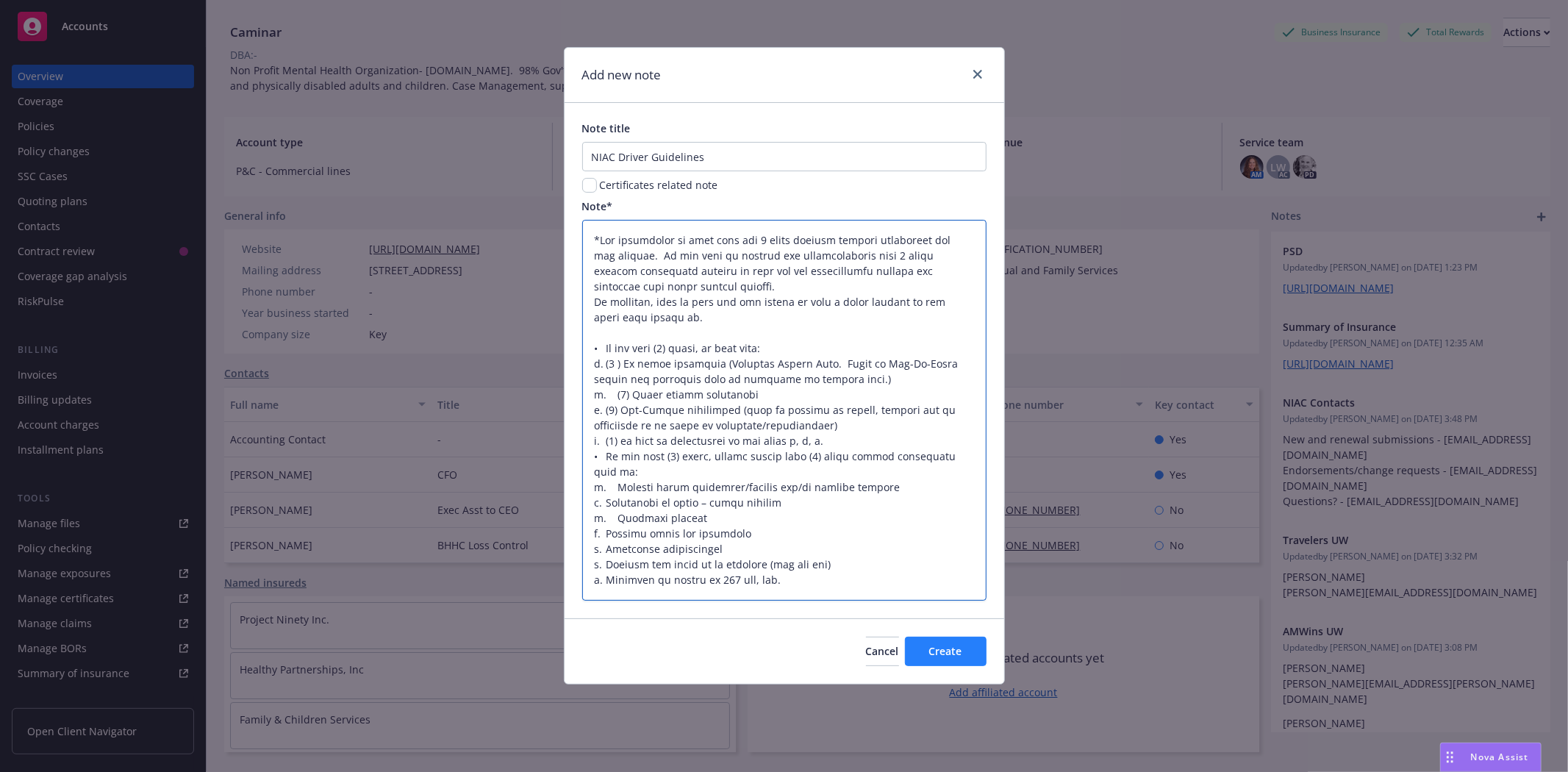
type textarea "*Per guidelines we will look for 5 years minimum driving experience for all dri…"
click at [930, 644] on span "Create" at bounding box center [945, 651] width 33 height 14
type textarea "x"
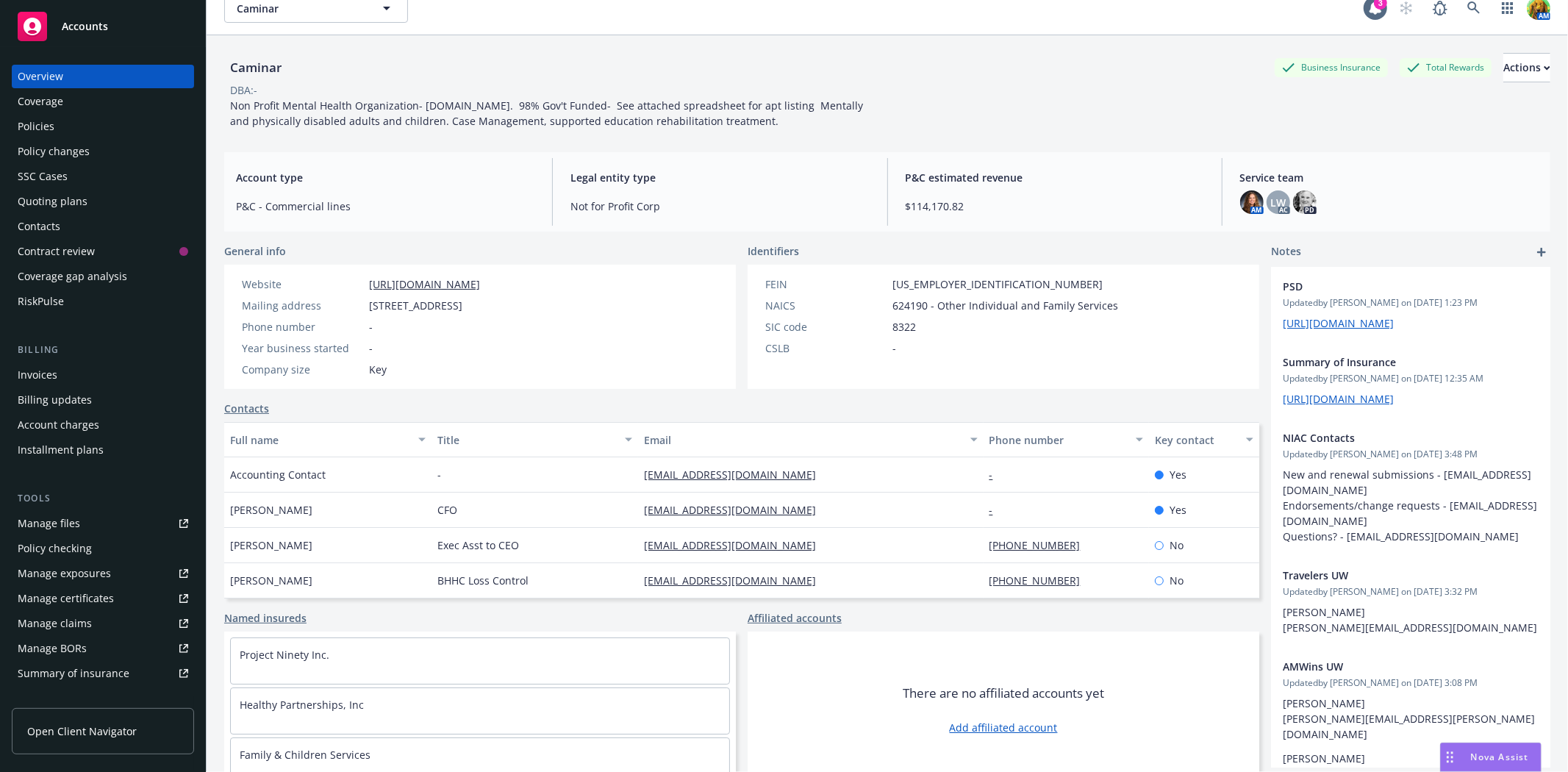
scroll to position [0, 0]
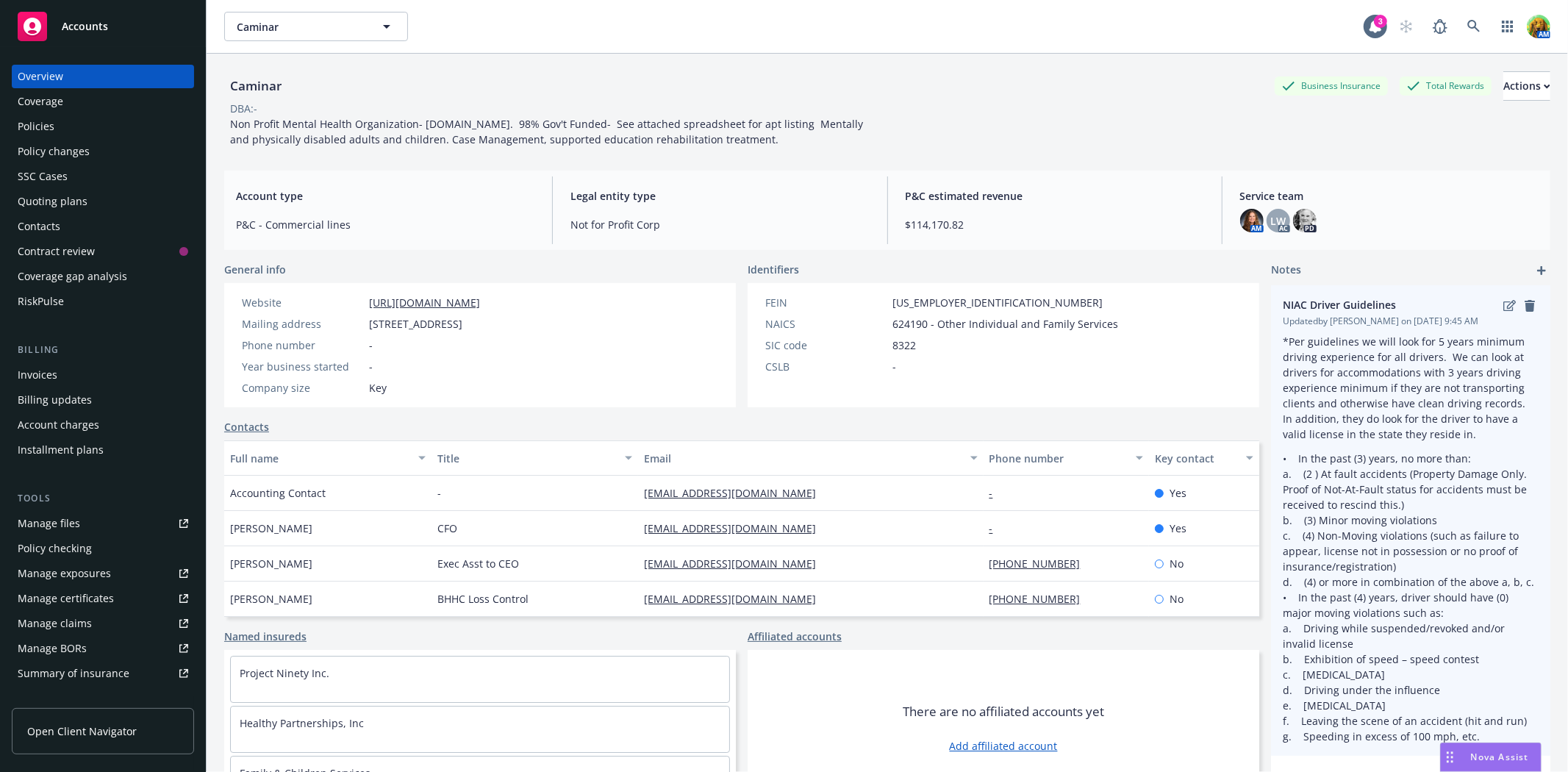
click at [1306, 451] on p "• In the past (3) years, no more than: a. (2 ) At fault accidents (Property Dam…" at bounding box center [1410, 597] width 256 height 294
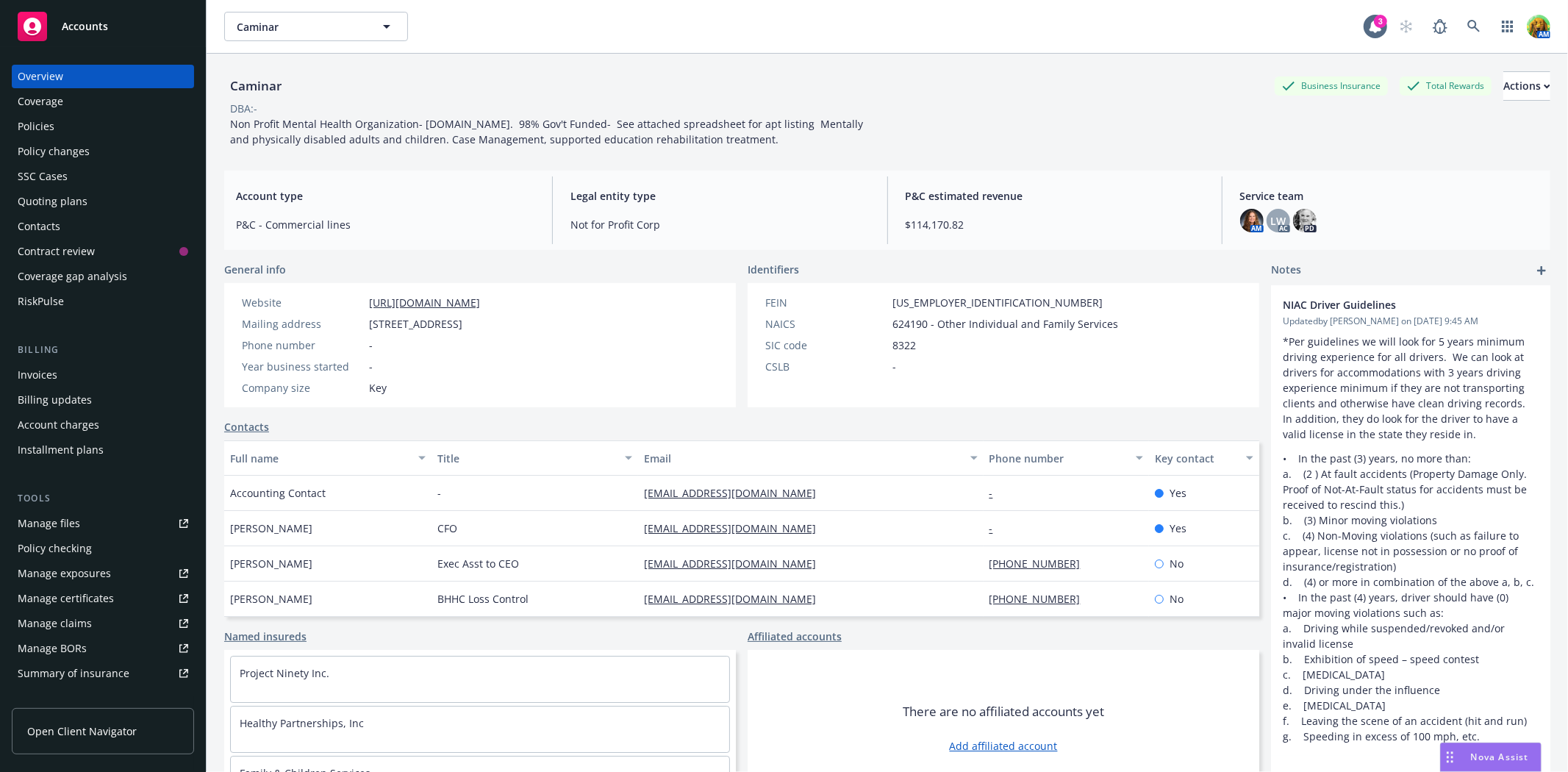
click at [42, 131] on div "Policies" at bounding box center [35, 126] width 37 height 24
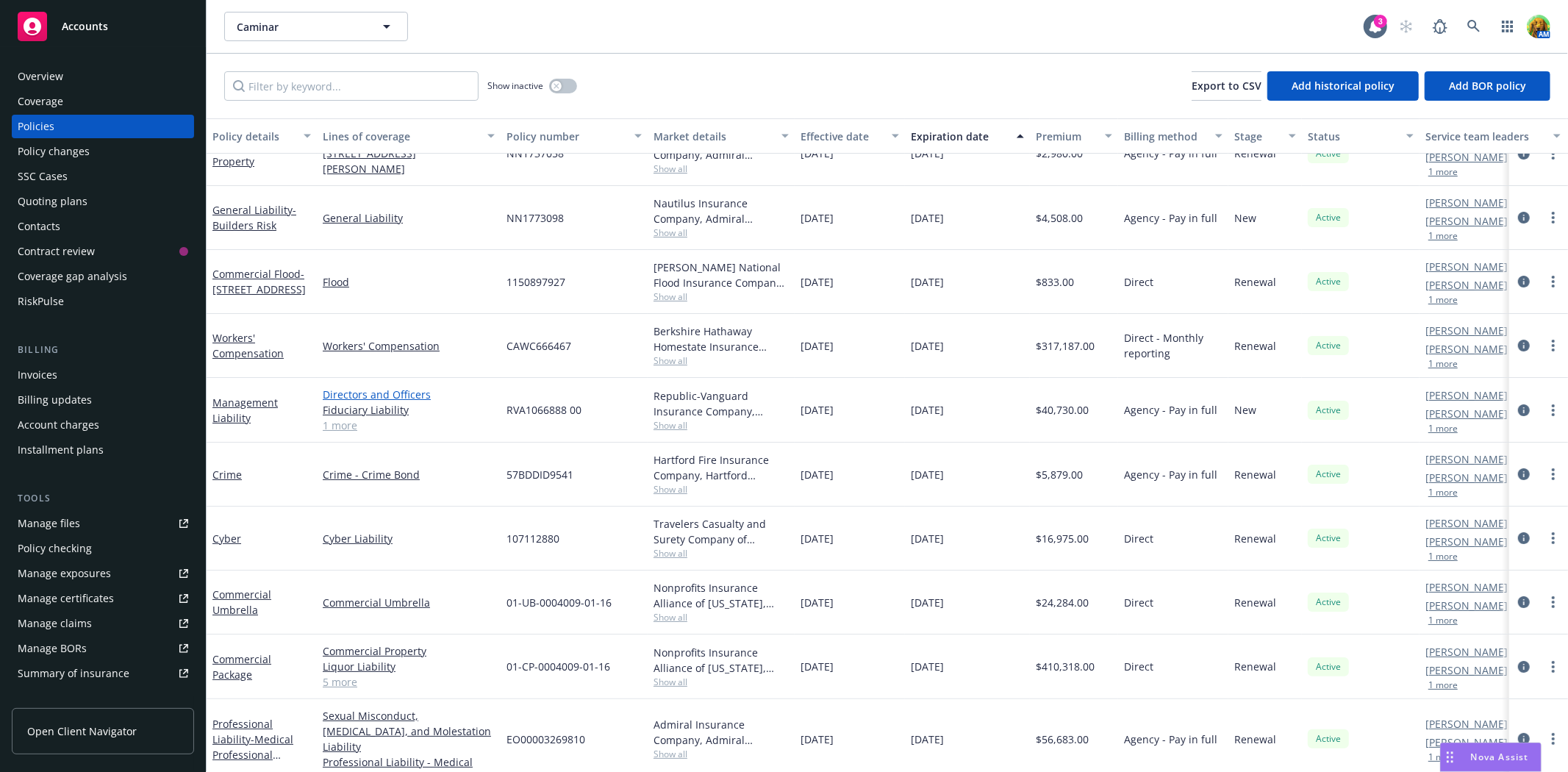
scroll to position [37, 0]
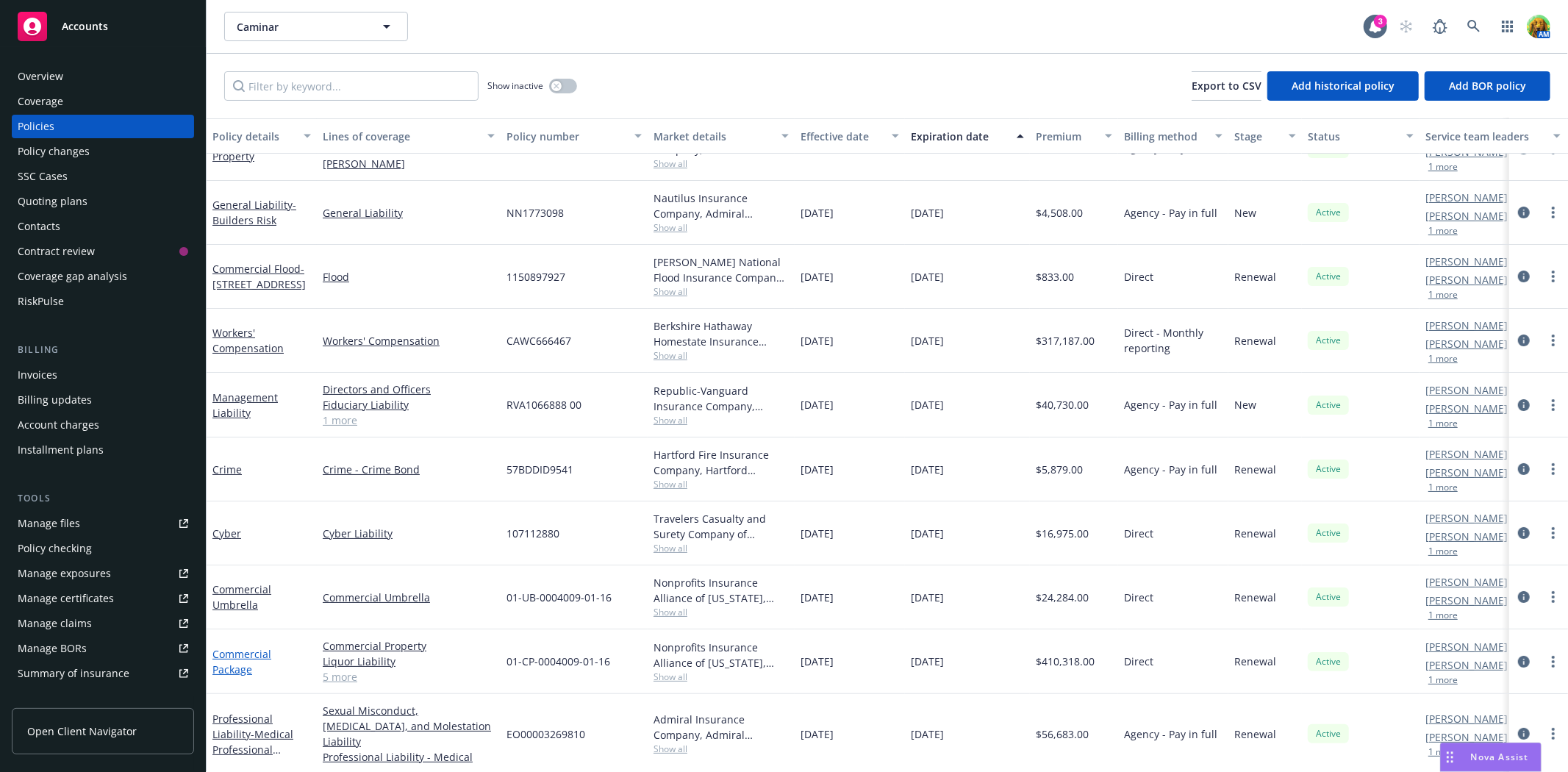
click at [238, 654] on link "Commercial Package" at bounding box center [242, 661] width 59 height 30
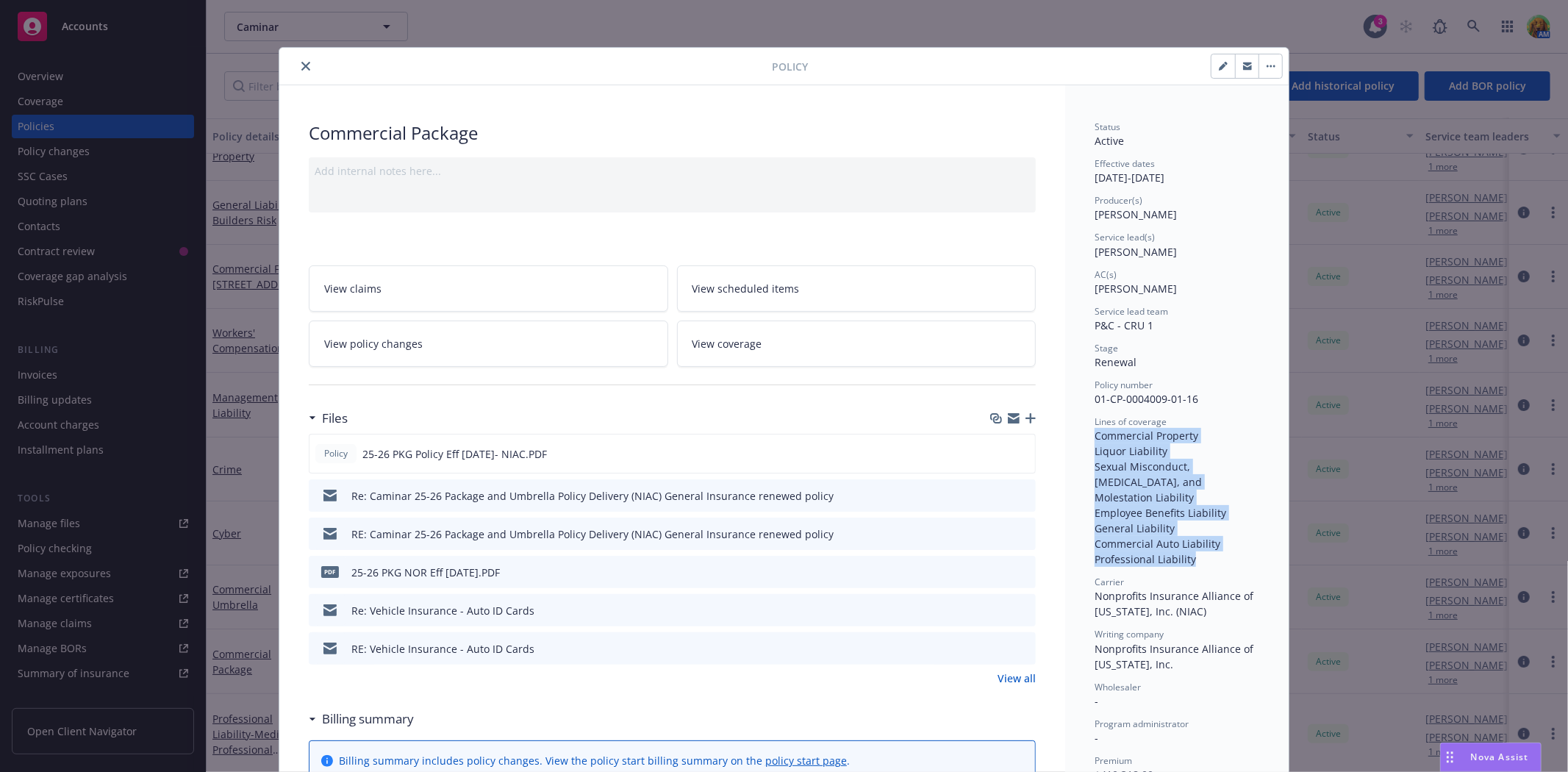
drag, startPoint x: 1091, startPoint y: 431, endPoint x: 1196, endPoint y: 539, distance: 150.6
click at [1196, 539] on div "Commercial Property Liquor Liability Sexual Misconduct, Physical Abuse, and Mol…" at bounding box center [1177, 497] width 165 height 139
click at [398, 341] on span "View policy changes" at bounding box center [373, 343] width 98 height 16
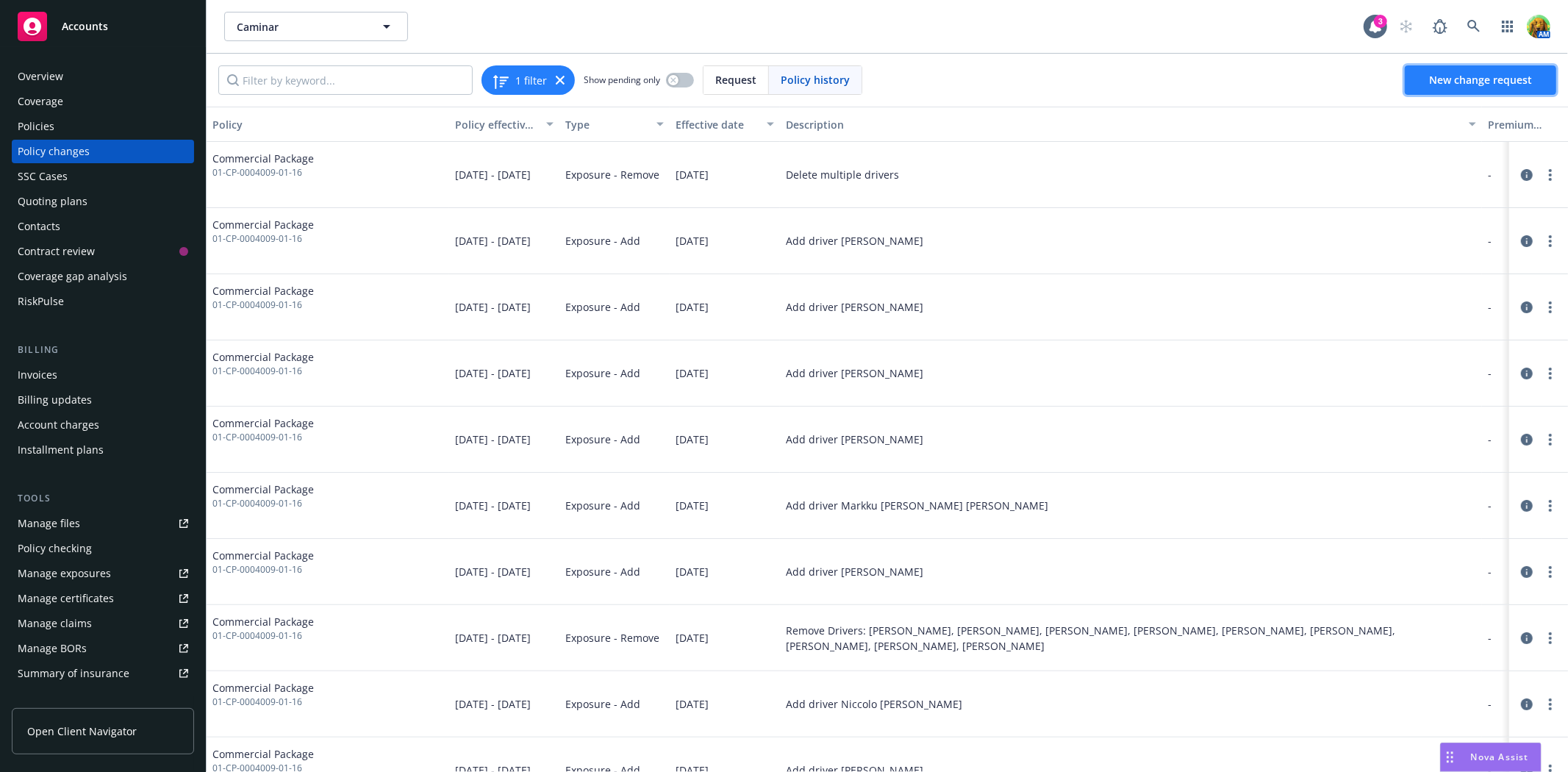
click at [1437, 84] on span "New change request" at bounding box center [1480, 79] width 103 height 14
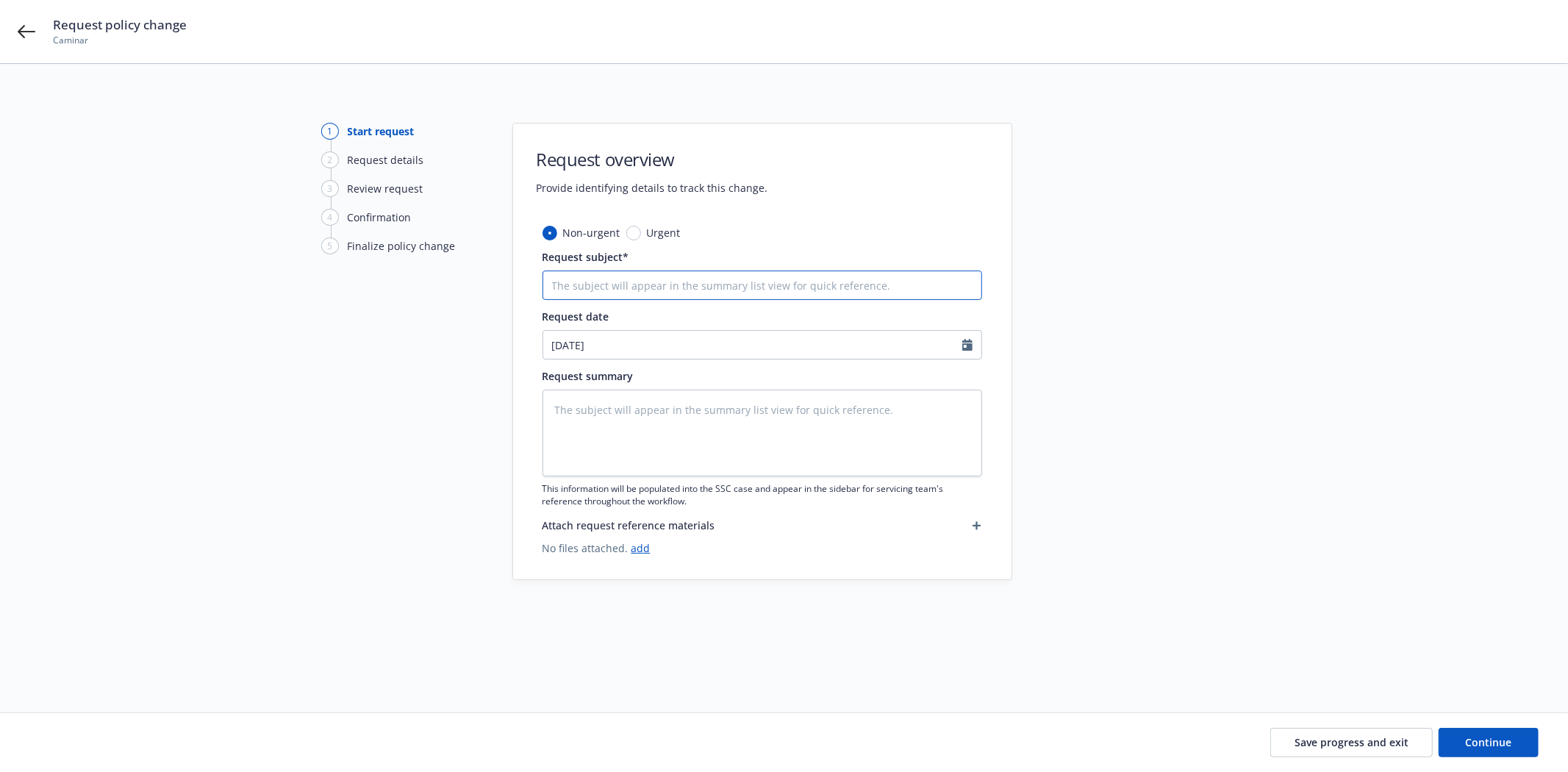
click at [681, 281] on input "Request subject*" at bounding box center [762, 285] width 440 height 30
click at [604, 296] on input "Request subject*" at bounding box center [762, 285] width 440 height 30
type textarea "x"
type input "A"
type textarea "x"
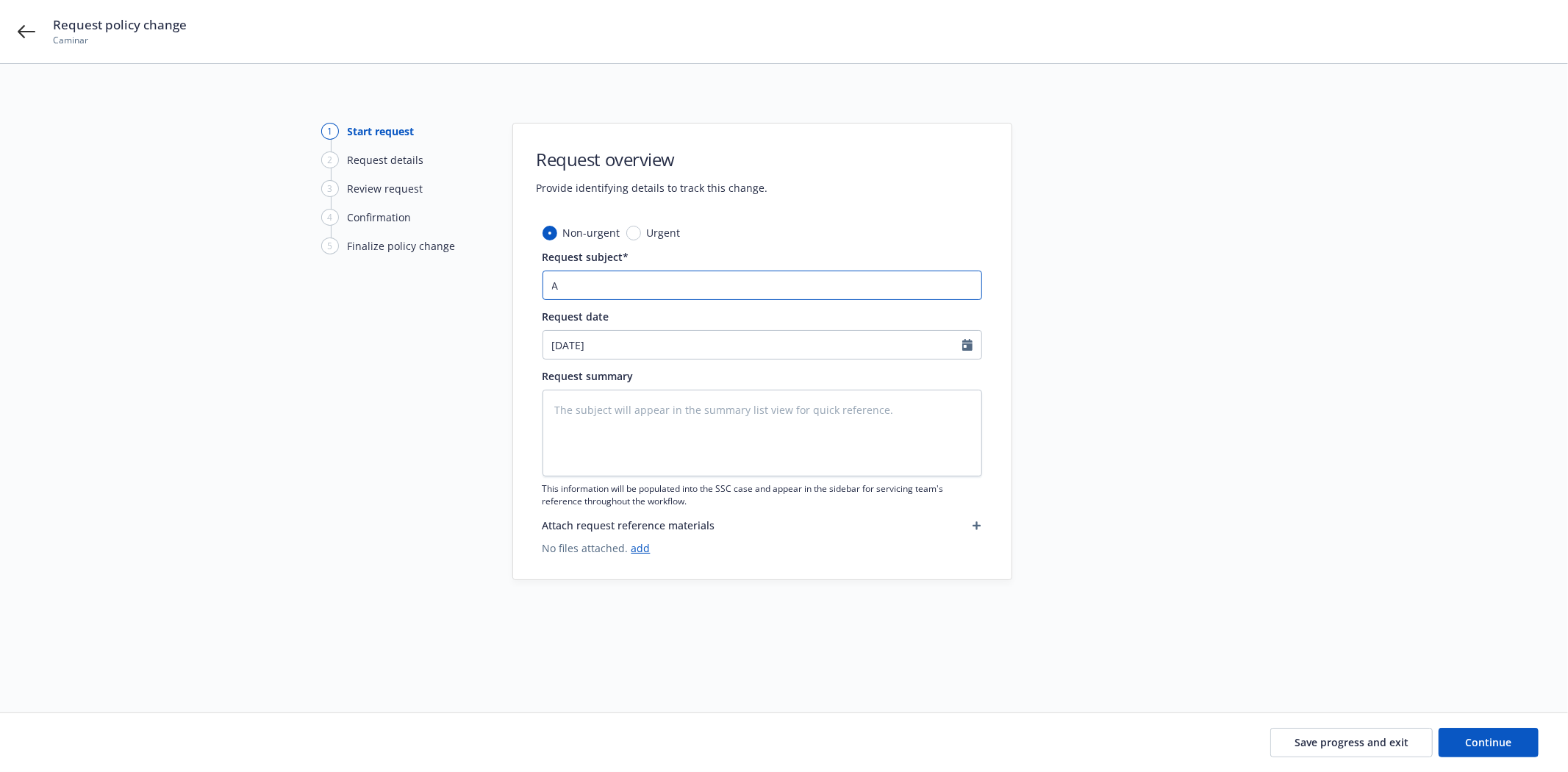
type input "Ad"
type textarea "x"
type input "Add"
type textarea "x"
type input "Add"
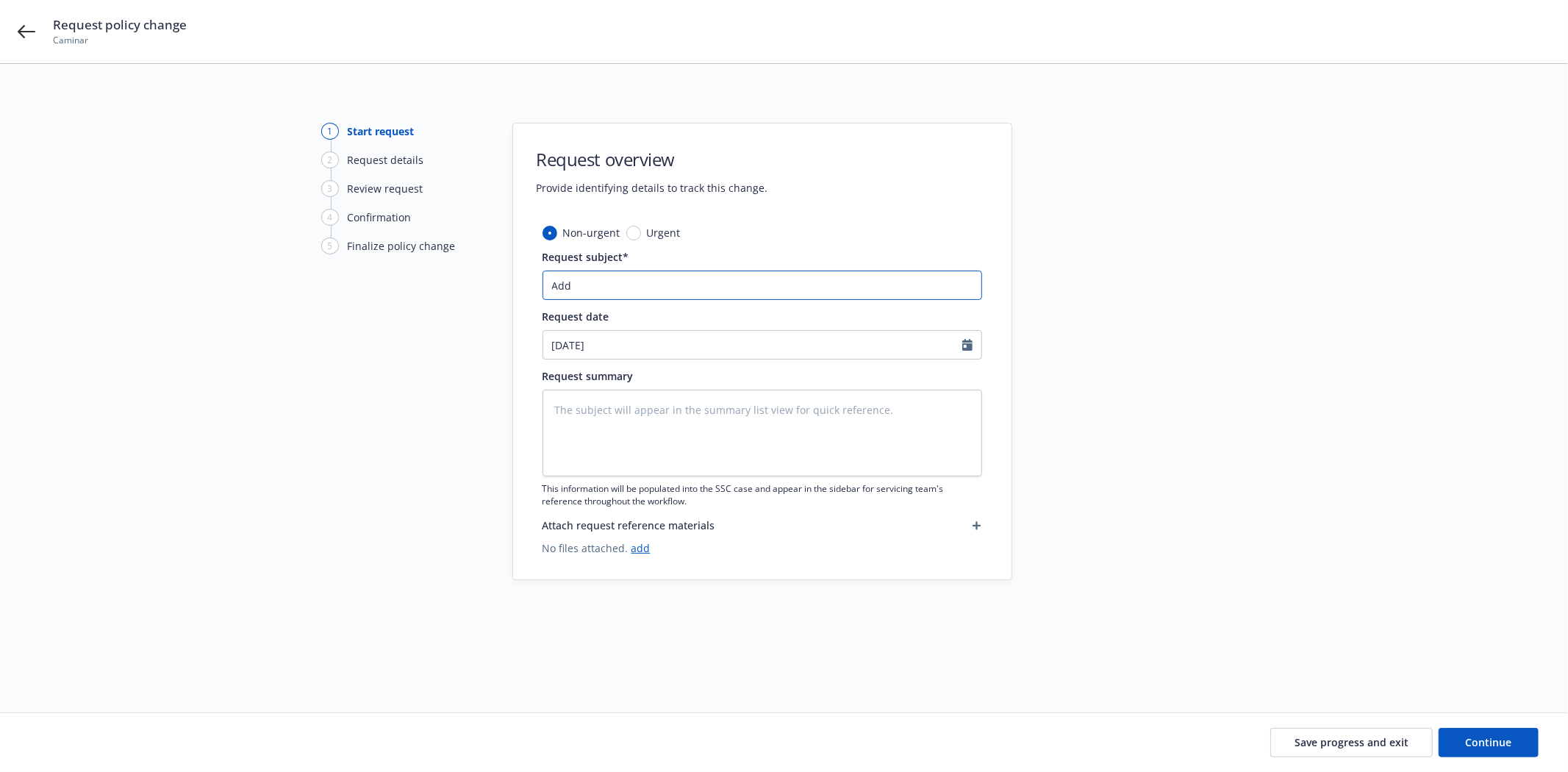
type textarea "x"
type input "Add d"
type textarea "x"
type input "Add dr"
type textarea "x"
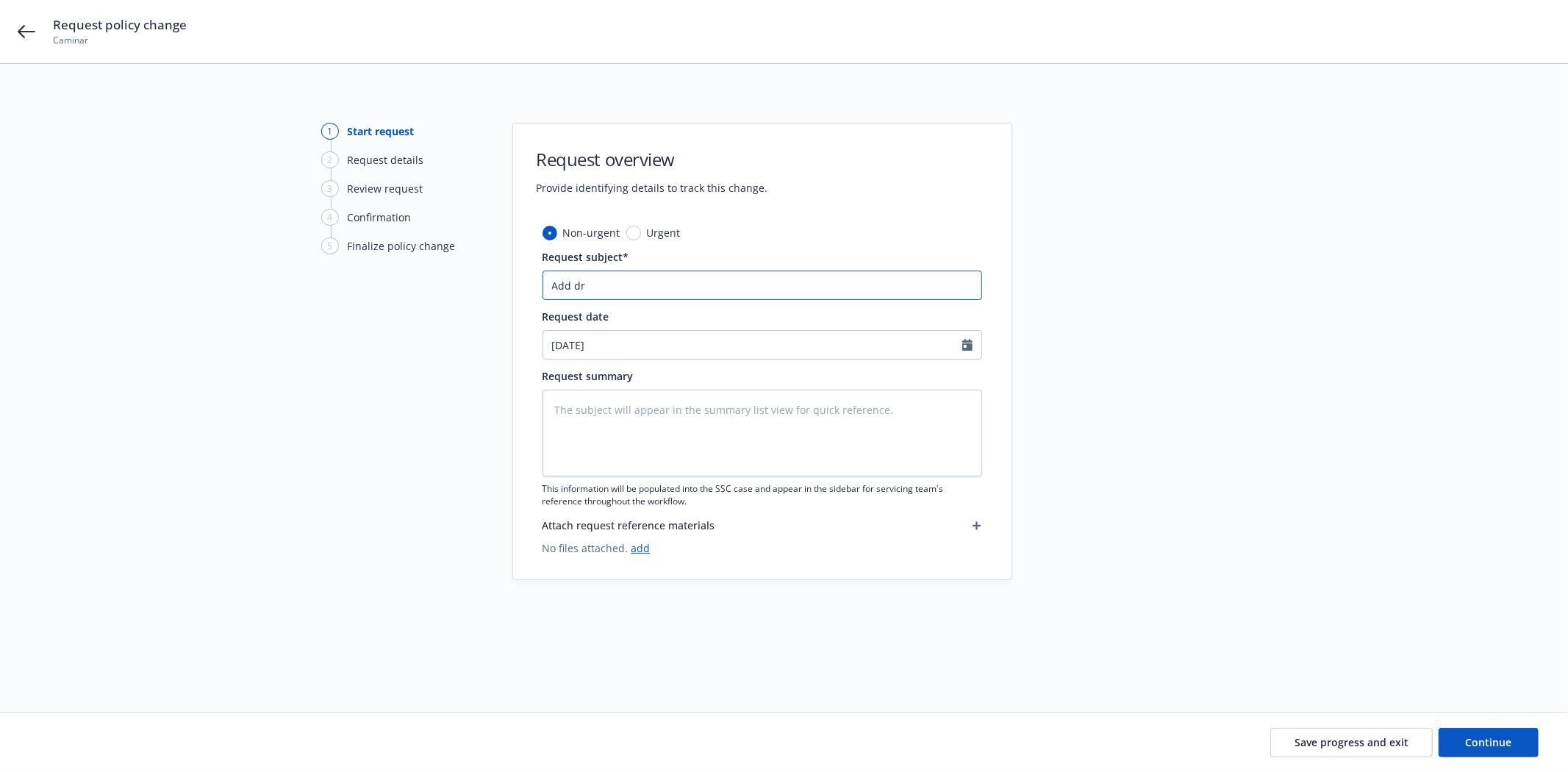
type input "Add dri"
type textarea "x"
type input "Add driv"
type textarea "x"
type input "Add drive"
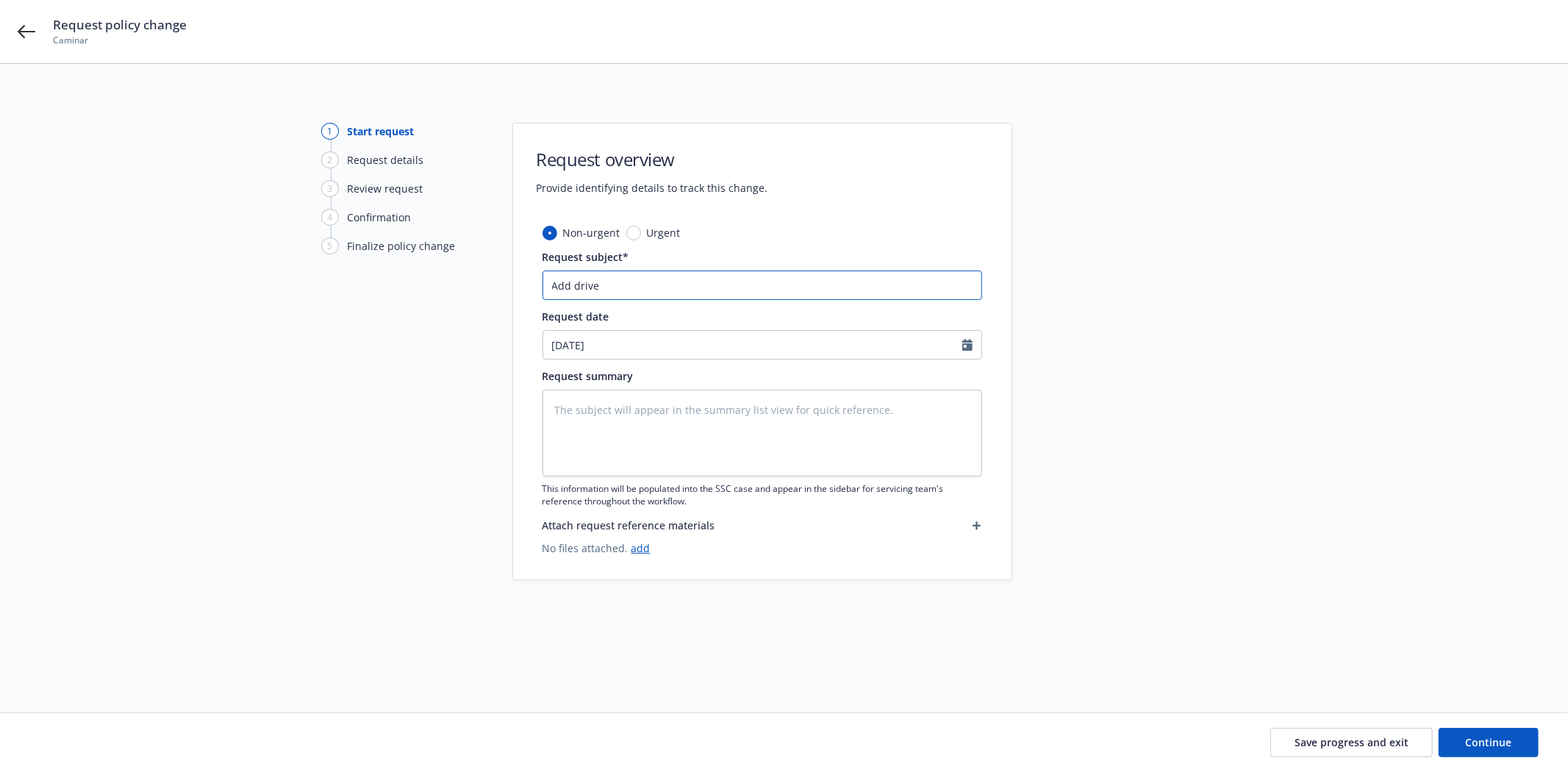
type textarea "x"
type input "Add driver"
type textarea "x"
type input "Add driver"
type textarea "x"
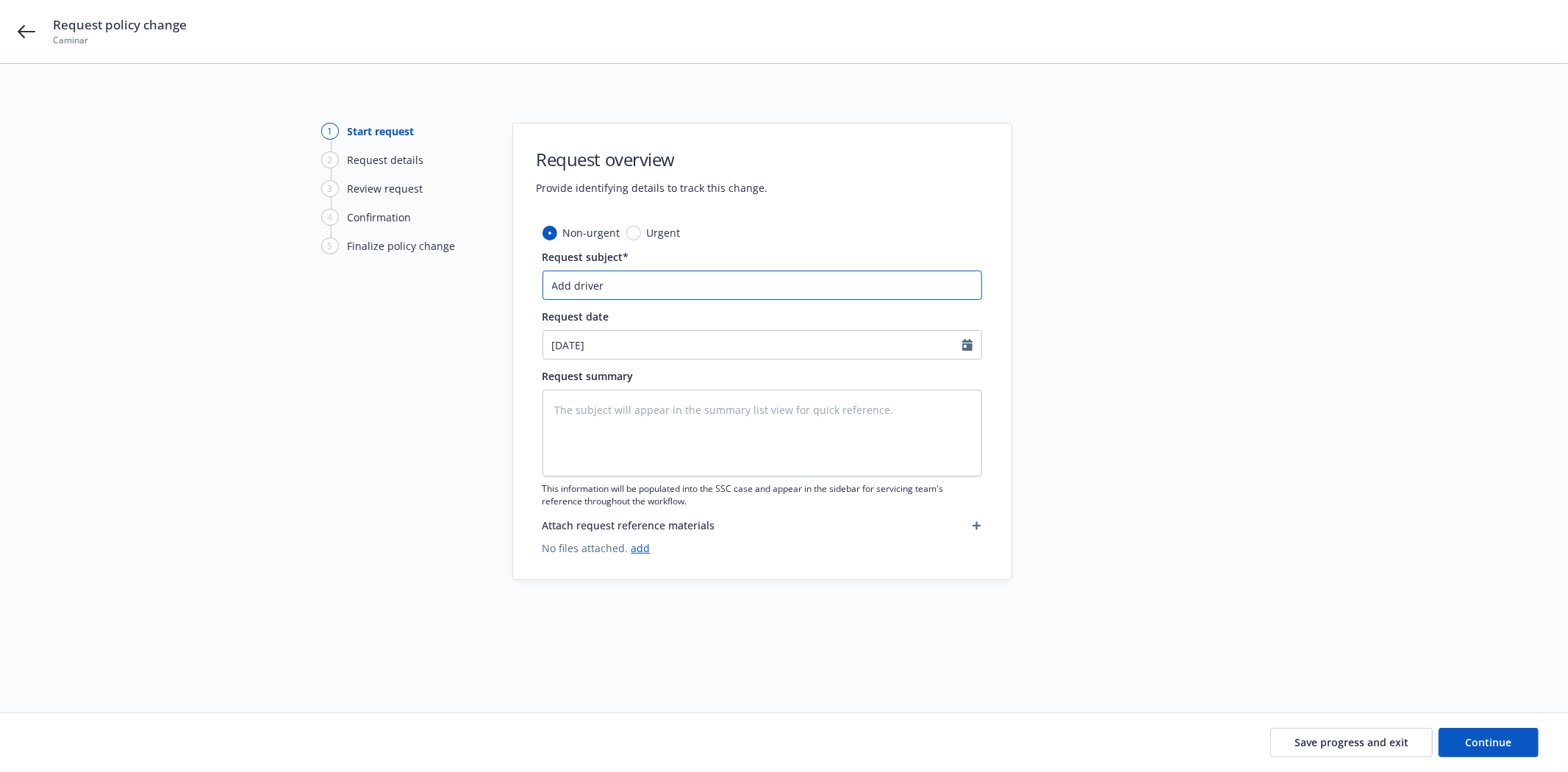
type input "Add driver M"
type textarea "x"
type input "Add driver Ma"
type textarea "x"
type input "Add driver Mal"
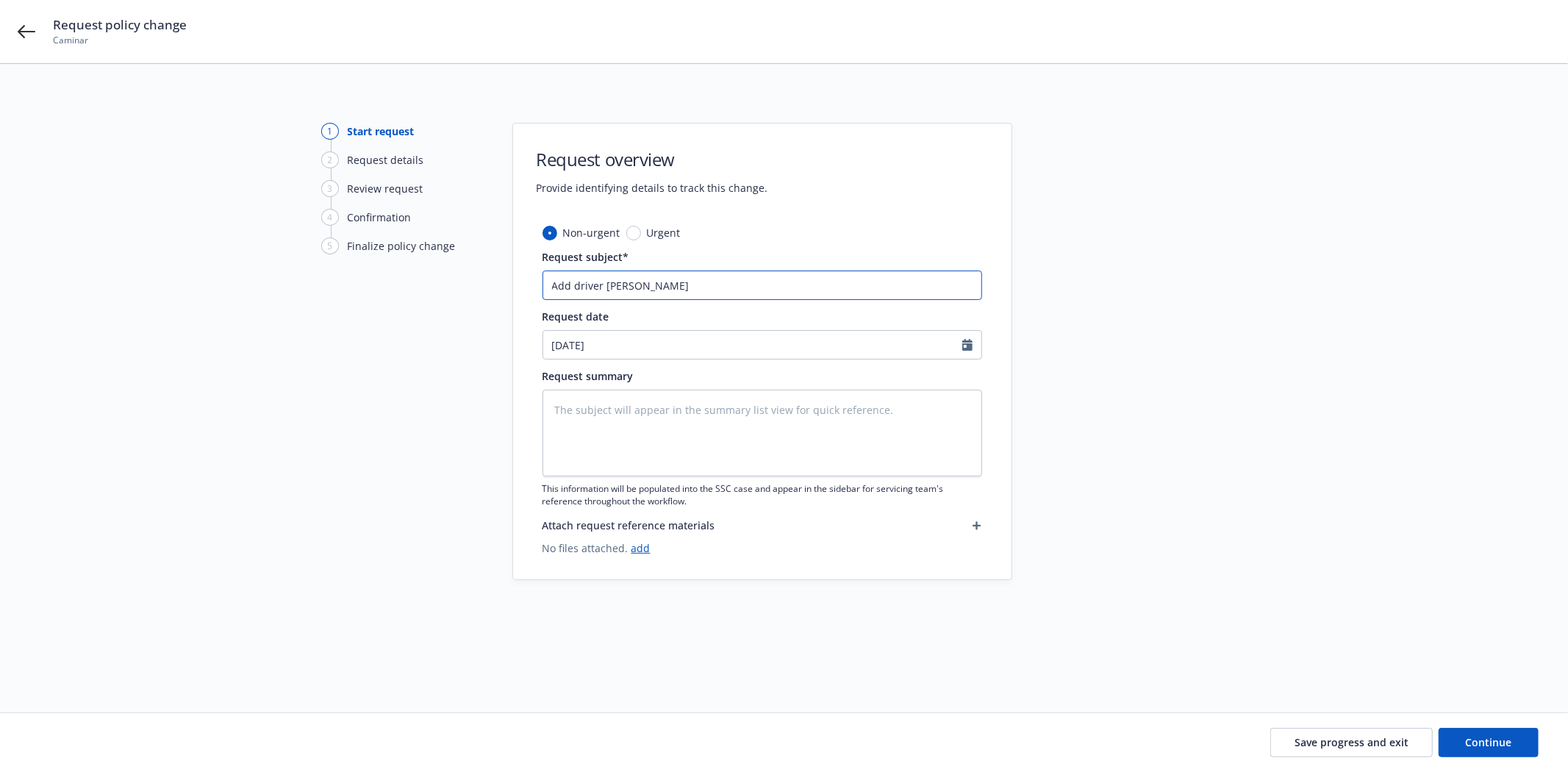
type textarea "x"
type input "Add driver Mali"
type textarea "x"
type input "Add driver Malia"
type textarea "x"
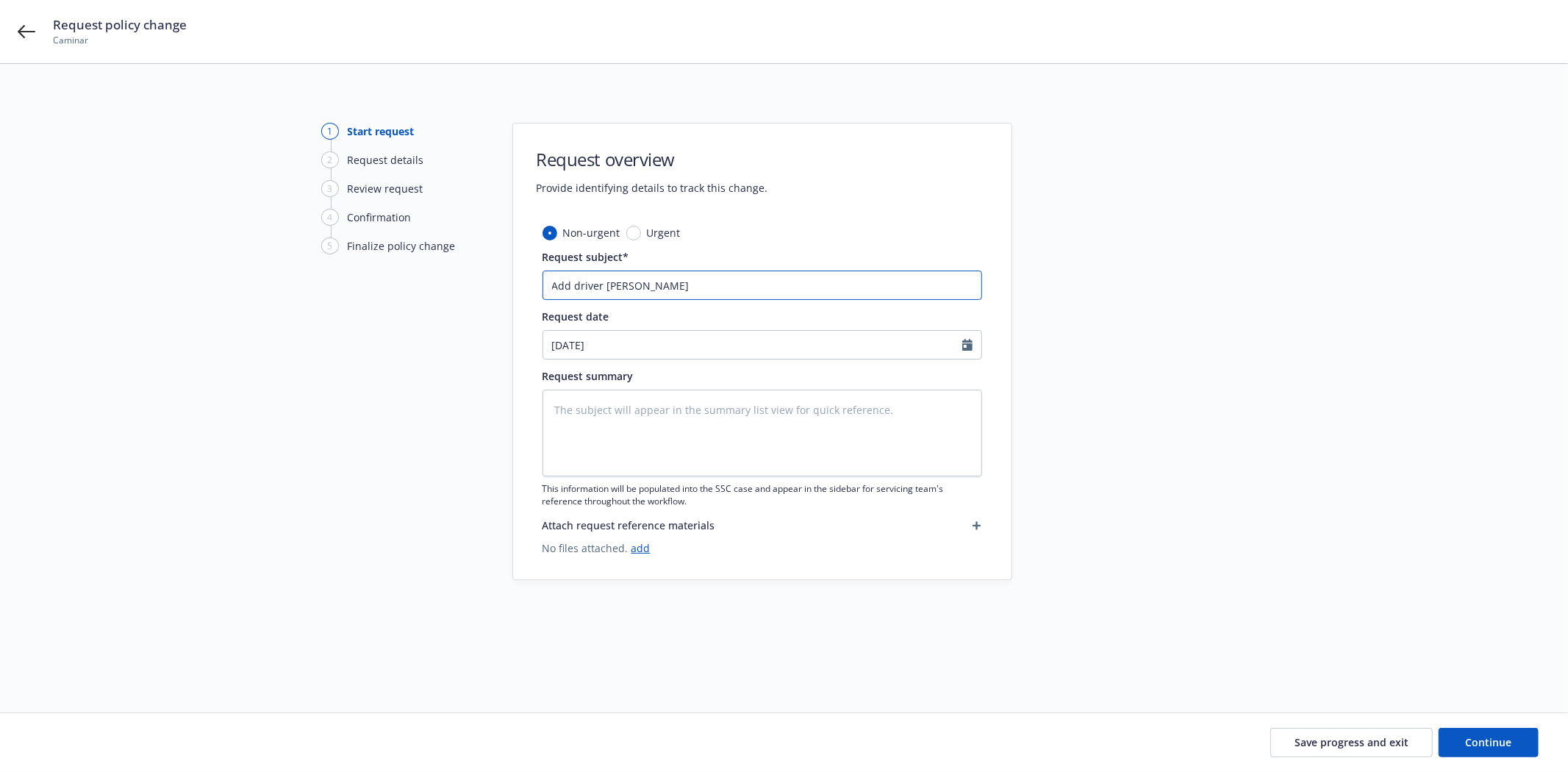
type input "Add driver Malia"
click at [735, 281] on input "Add driver Malia" at bounding box center [762, 285] width 440 height 30
paste input "Koloamatangi"
type textarea "x"
type input "Add driver Malia Koloamatangi"
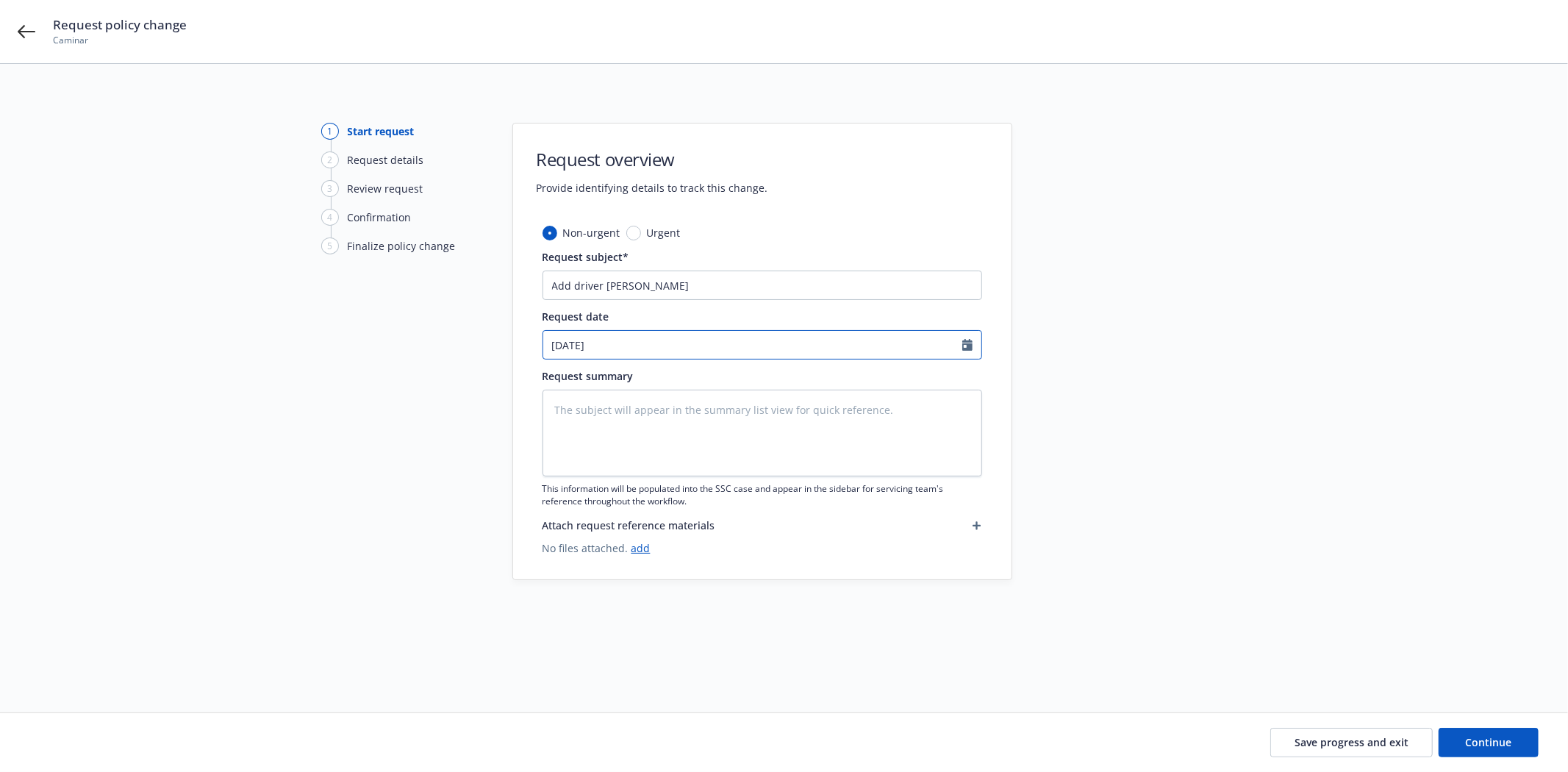
select select "9"
click at [571, 454] on span "7" at bounding box center [561, 452] width 20 height 18
type textarea "x"
type input "09/07/2025"
click at [622, 390] on textarea at bounding box center [762, 432] width 440 height 87
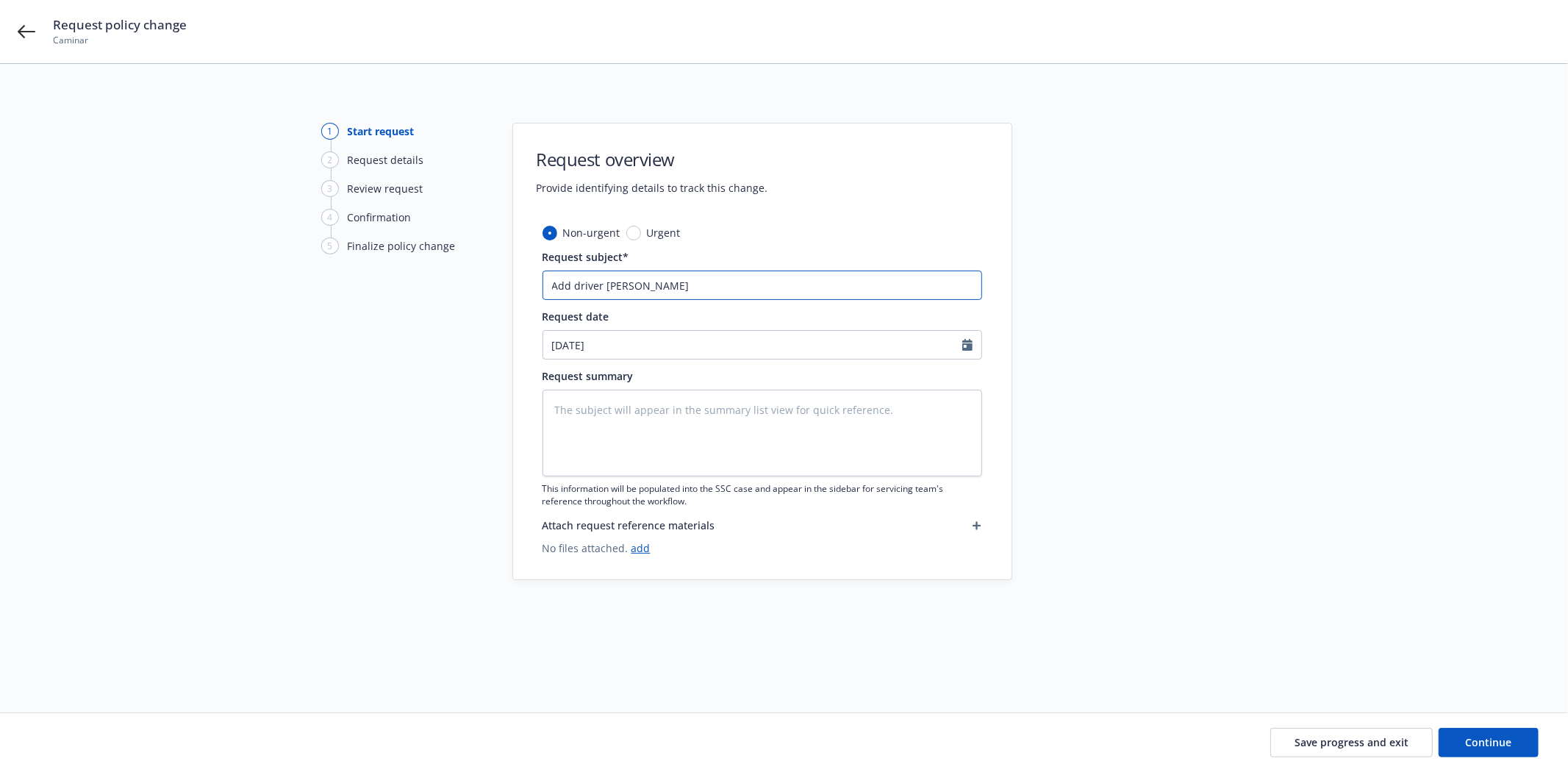
drag, startPoint x: 728, startPoint y: 289, endPoint x: 519, endPoint y: 294, distance: 209.1
click at [476, 292] on div "1 Start request 2 Request details 3 Review request 4 Confirmation 5 Finalize po…" at bounding box center [784, 370] width 1533 height 496
click at [625, 412] on textarea at bounding box center [762, 432] width 440 height 87
paste textarea "Add driver Malia Koloamatangi"
type textarea "x"
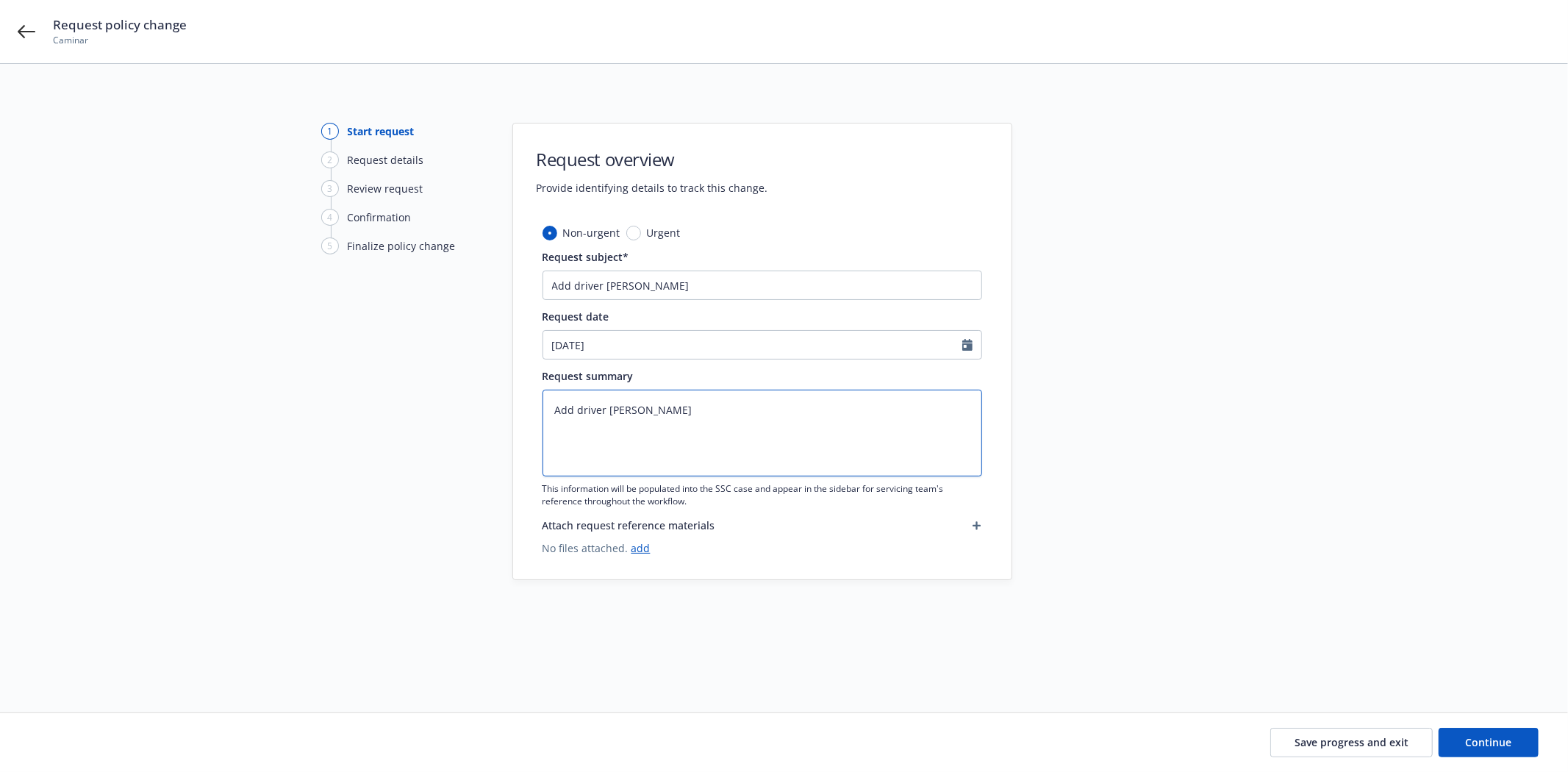
type textarea "Add driver Malia Koloamatangi"
click at [1336, 746] on span "Save progress and exit" at bounding box center [1351, 741] width 114 height 14
type textarea "x"
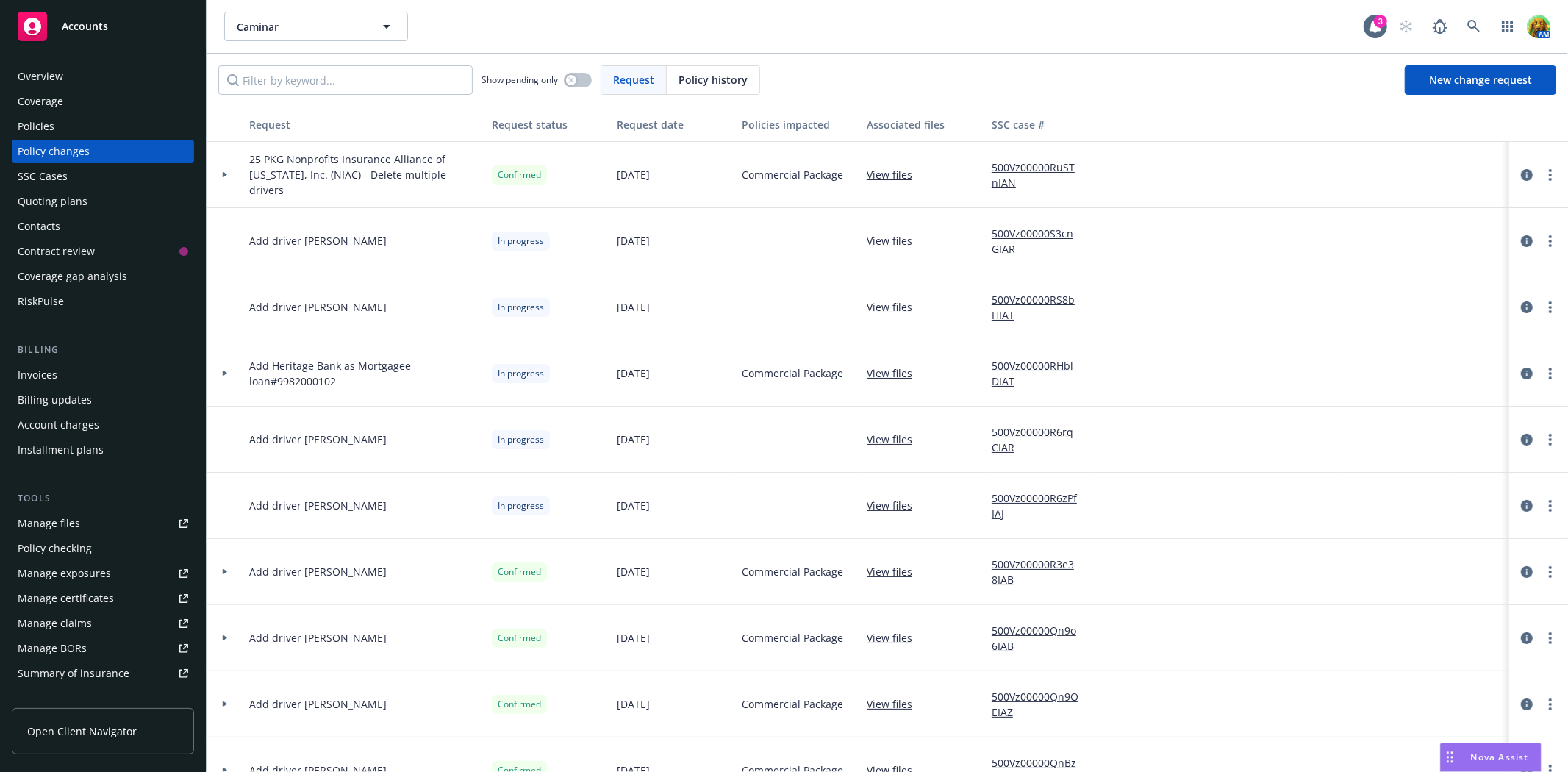
click at [873, 233] on link "View files" at bounding box center [896, 241] width 58 height 16
click at [1521, 240] on icon "circleInformation" at bounding box center [1527, 241] width 12 height 12
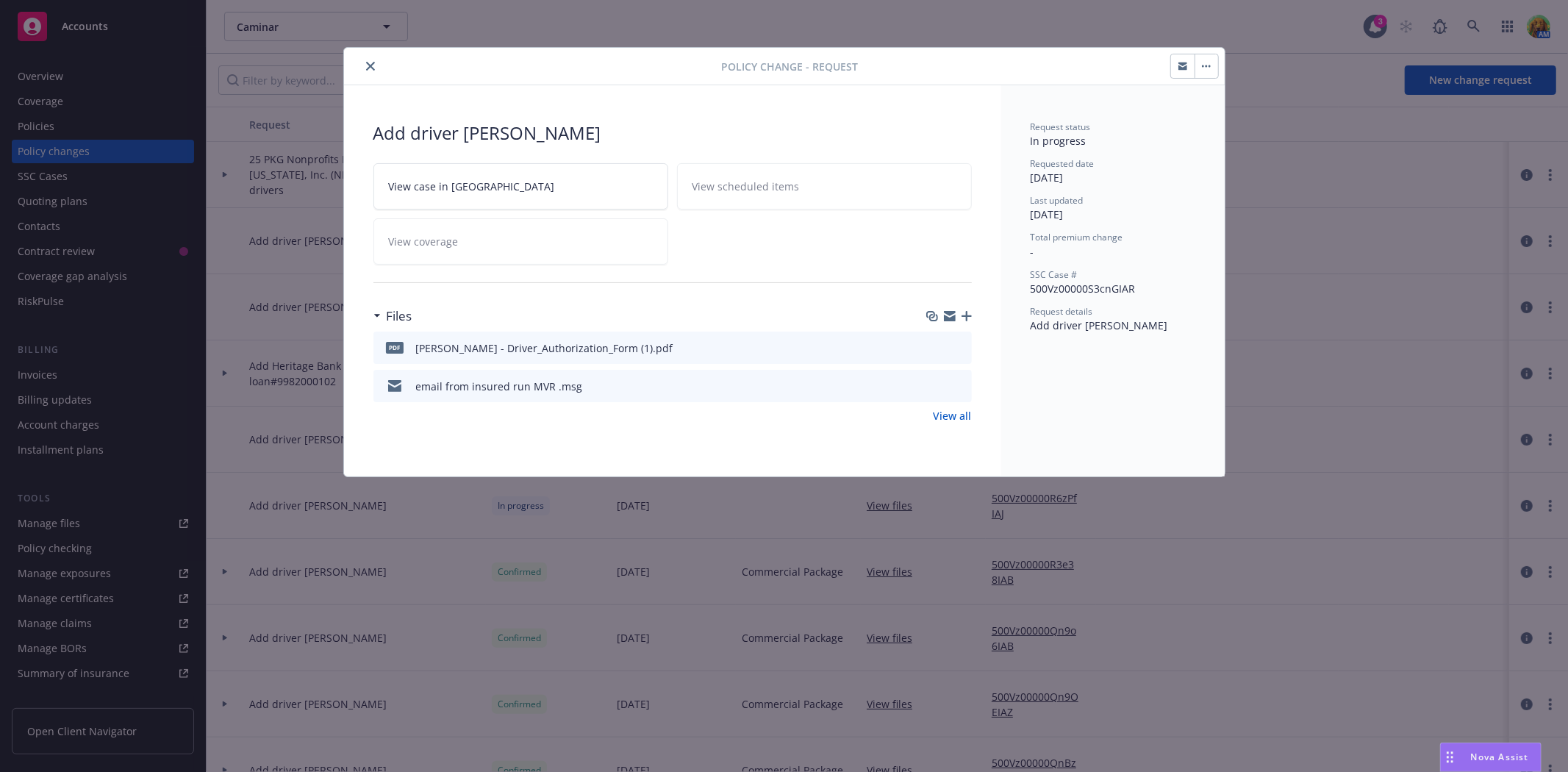
click at [949, 319] on icon "button" at bounding box center [949, 318] width 12 height 7
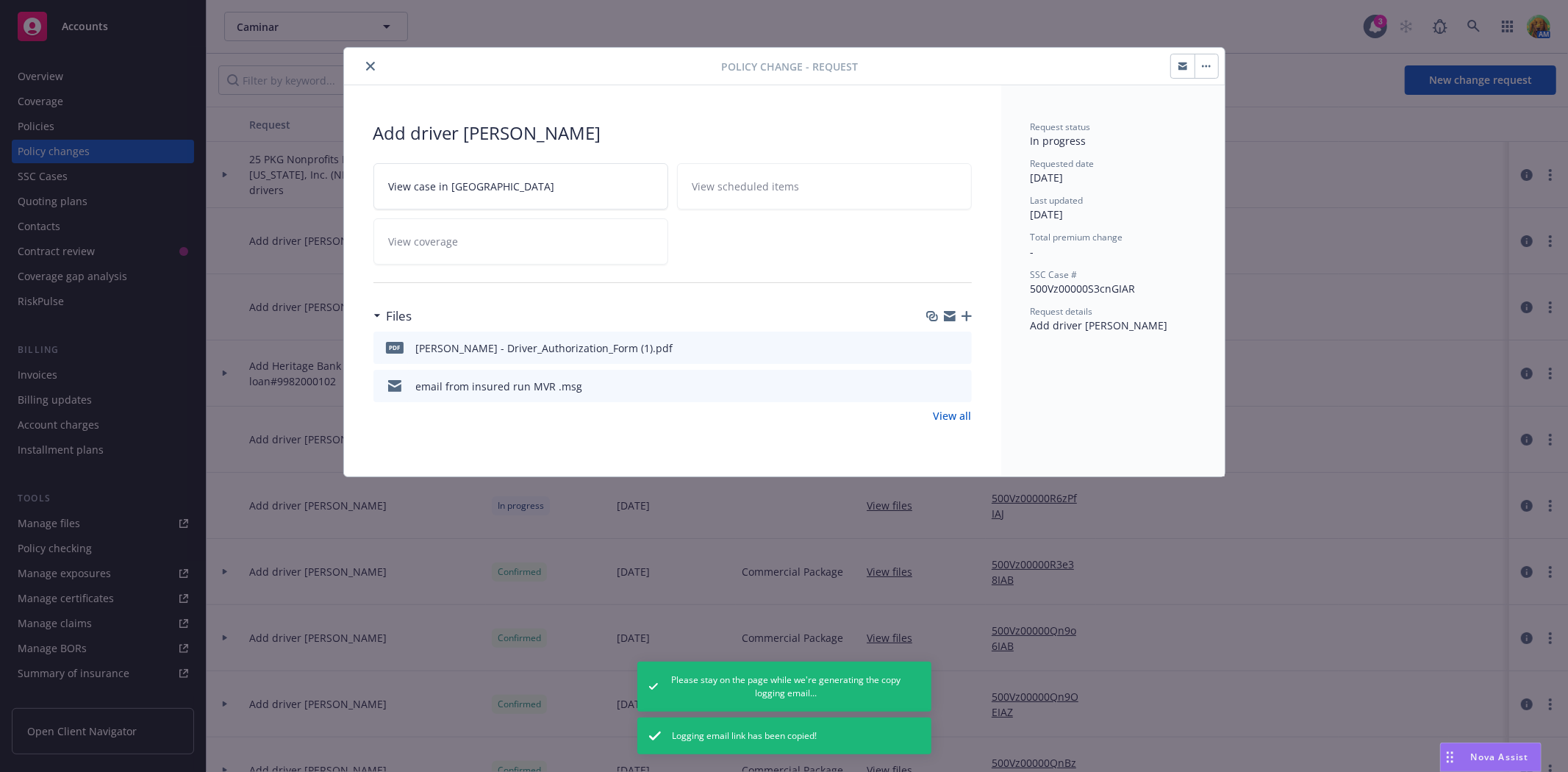
click at [368, 69] on icon "close" at bounding box center [370, 66] width 9 height 9
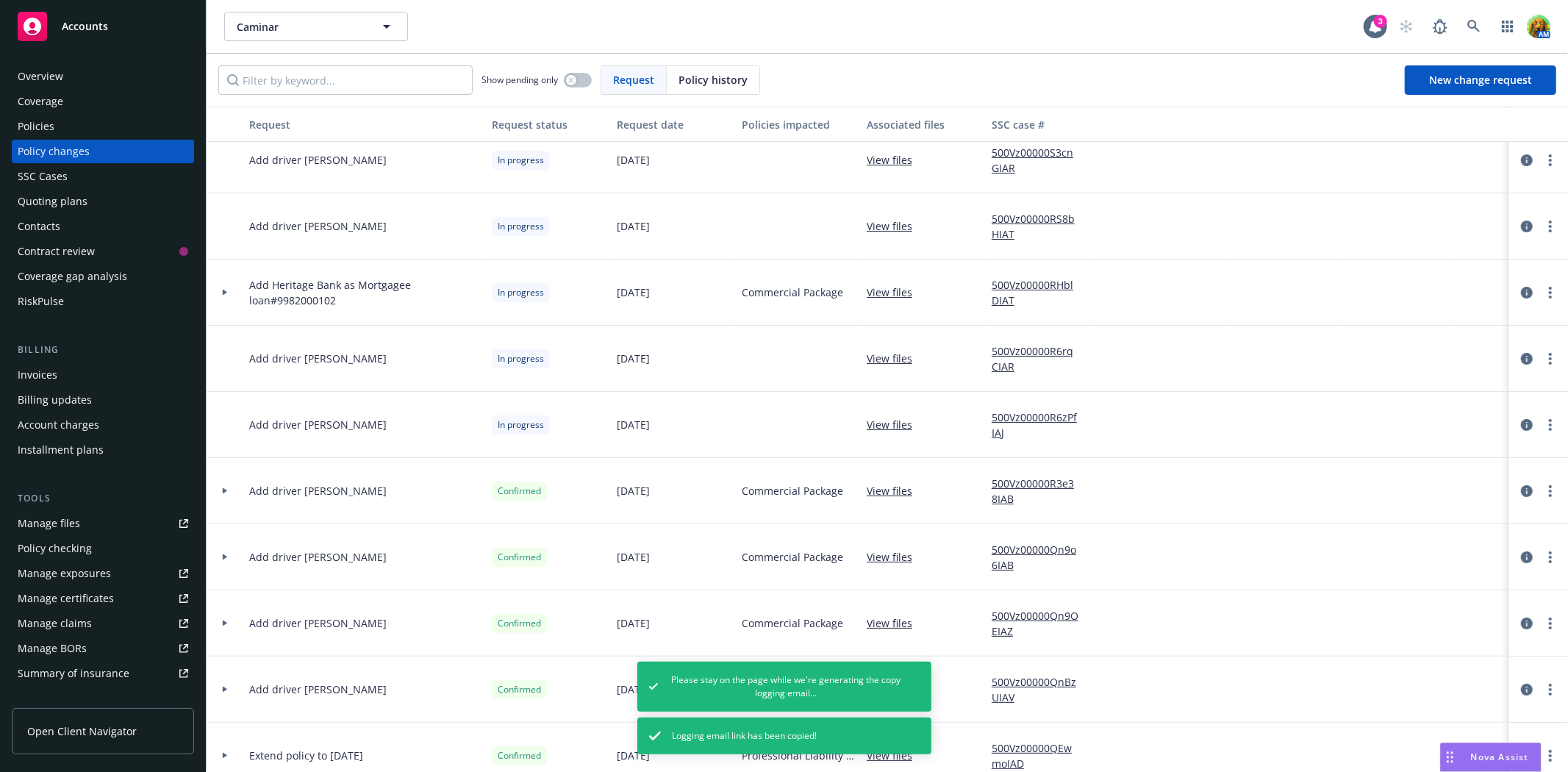
scroll to position [82, 0]
click at [886, 493] on link "View files" at bounding box center [896, 490] width 58 height 16
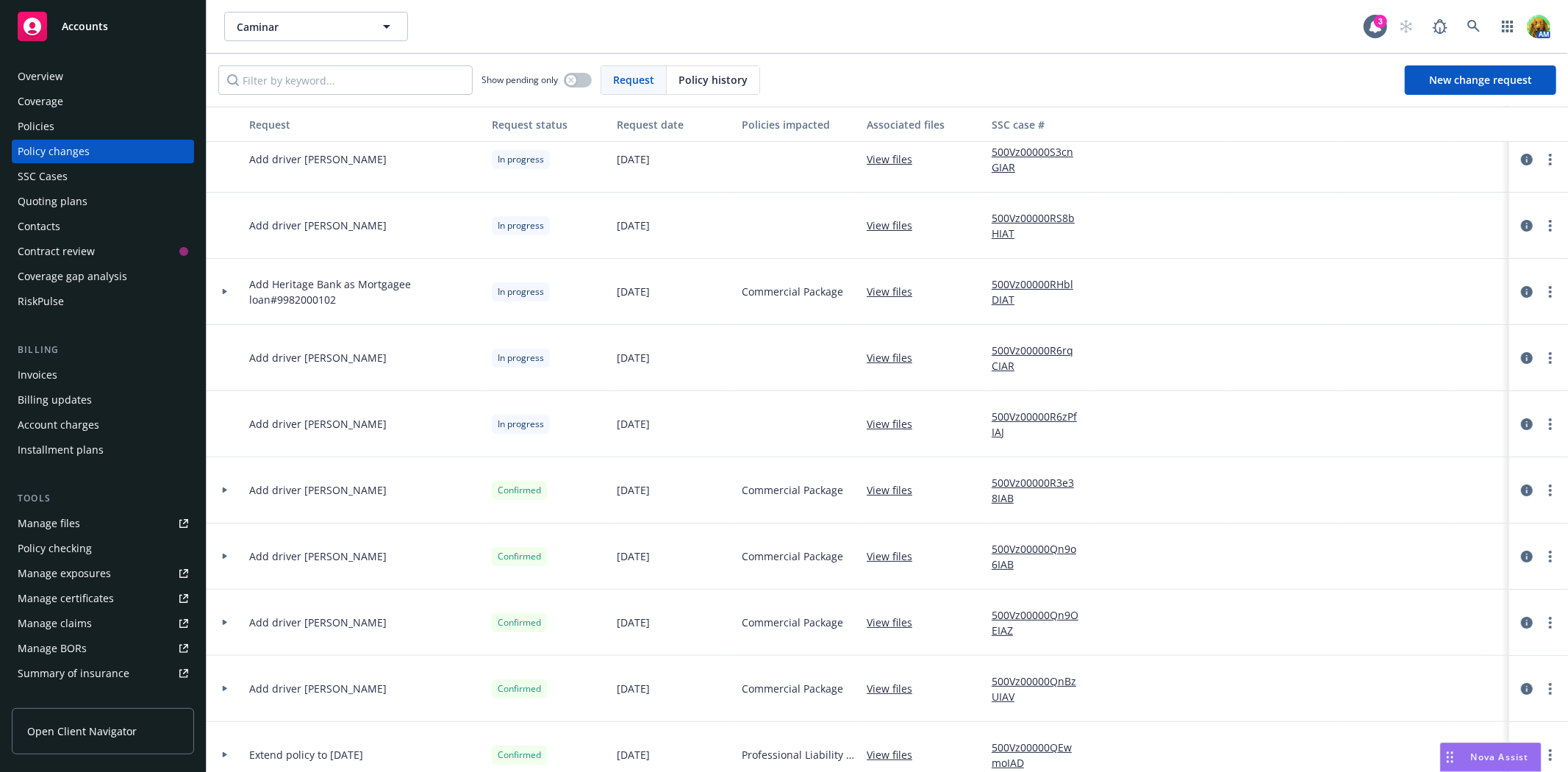
click at [1013, 214] on link "500Vz00000RS8bHIAT" at bounding box center [1040, 225] width 98 height 31
click at [1062, 481] on link "500Vz00000R3e38IAB" at bounding box center [1040, 490] width 98 height 31
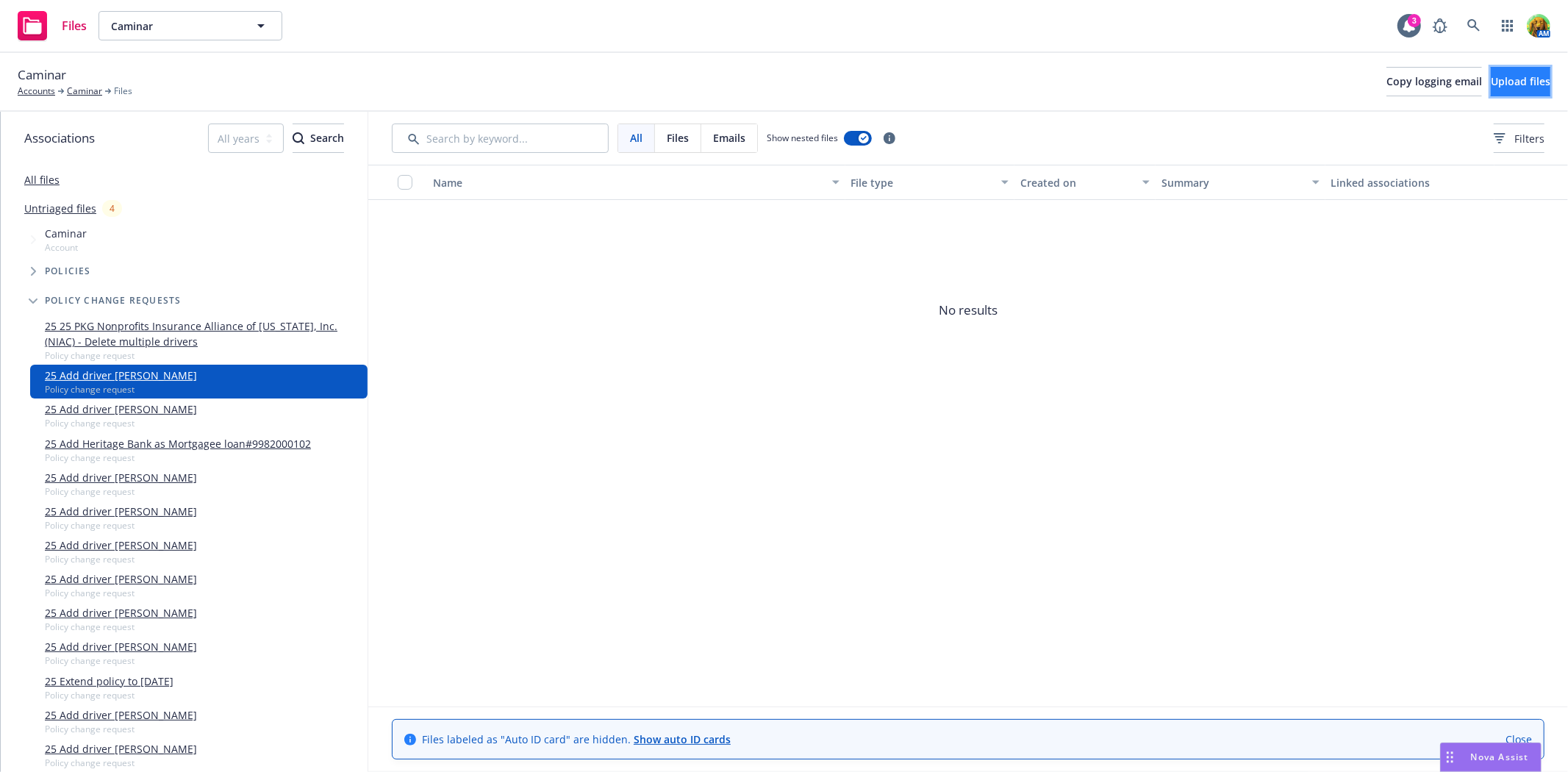
click at [1526, 79] on button "Upload files" at bounding box center [1520, 82] width 59 height 30
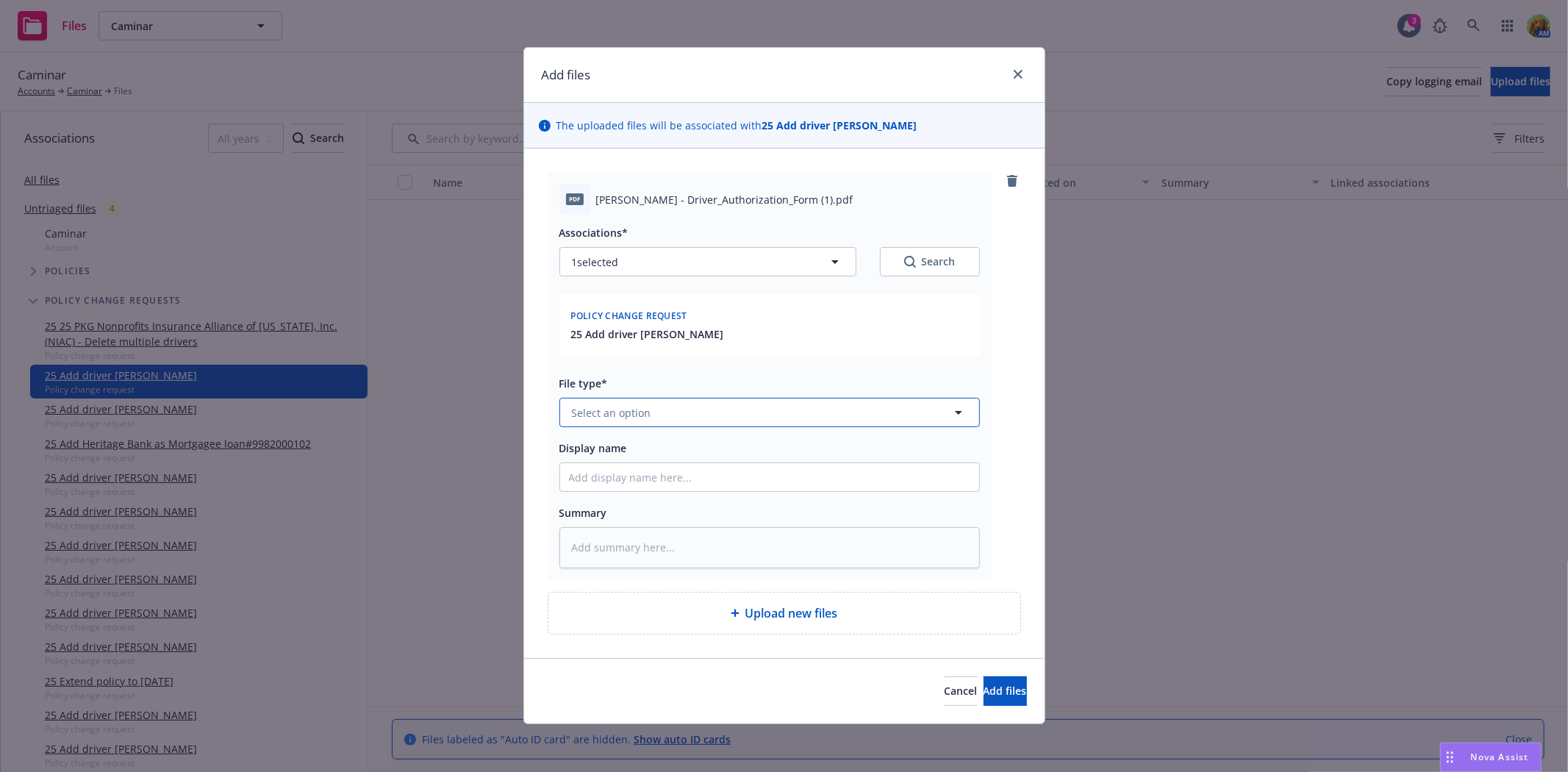
click at [743, 416] on button "Select an option" at bounding box center [770, 412] width 421 height 30
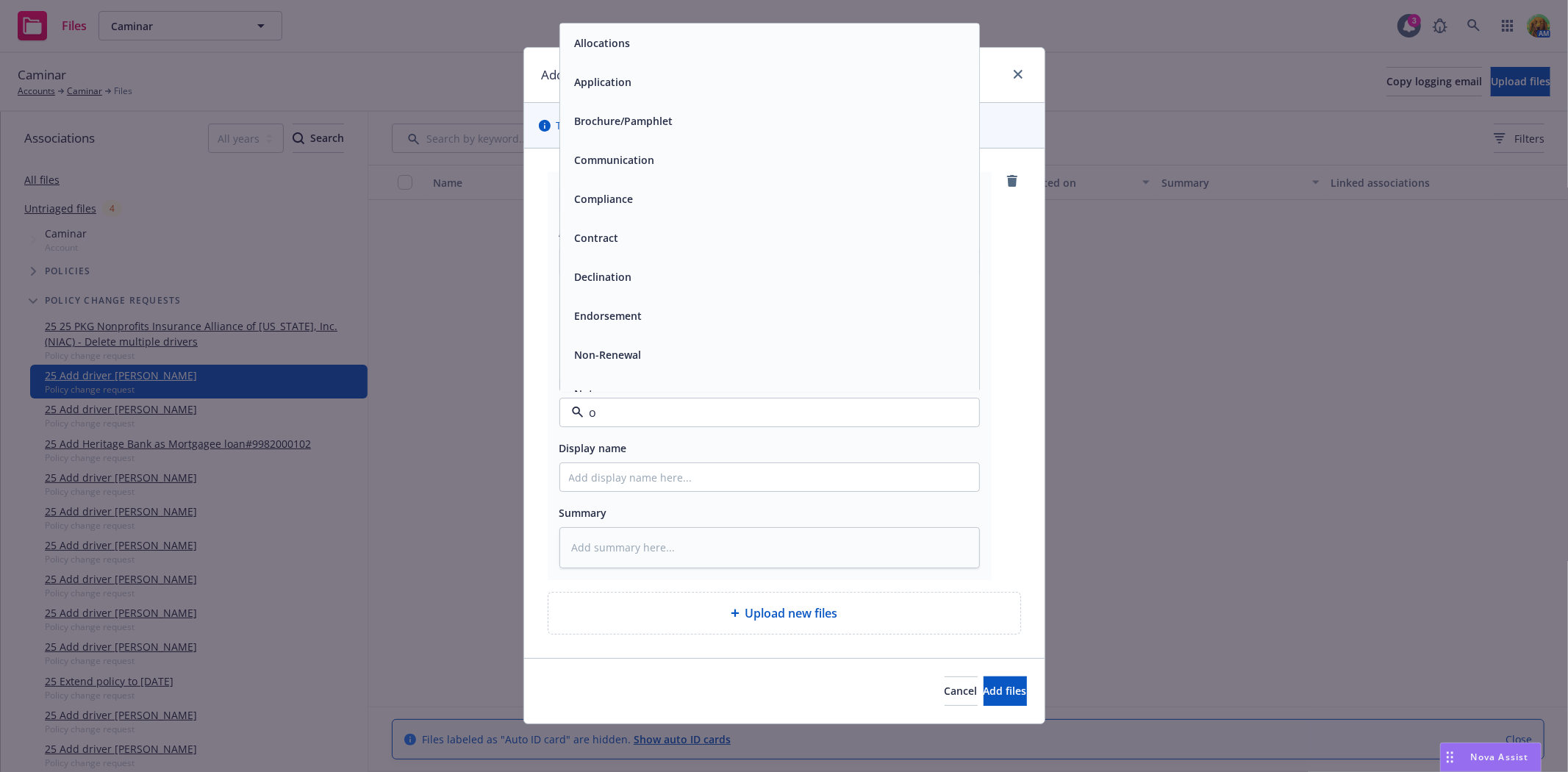
type input "ot"
click at [654, 97] on div "Other" at bounding box center [770, 82] width 419 height 39
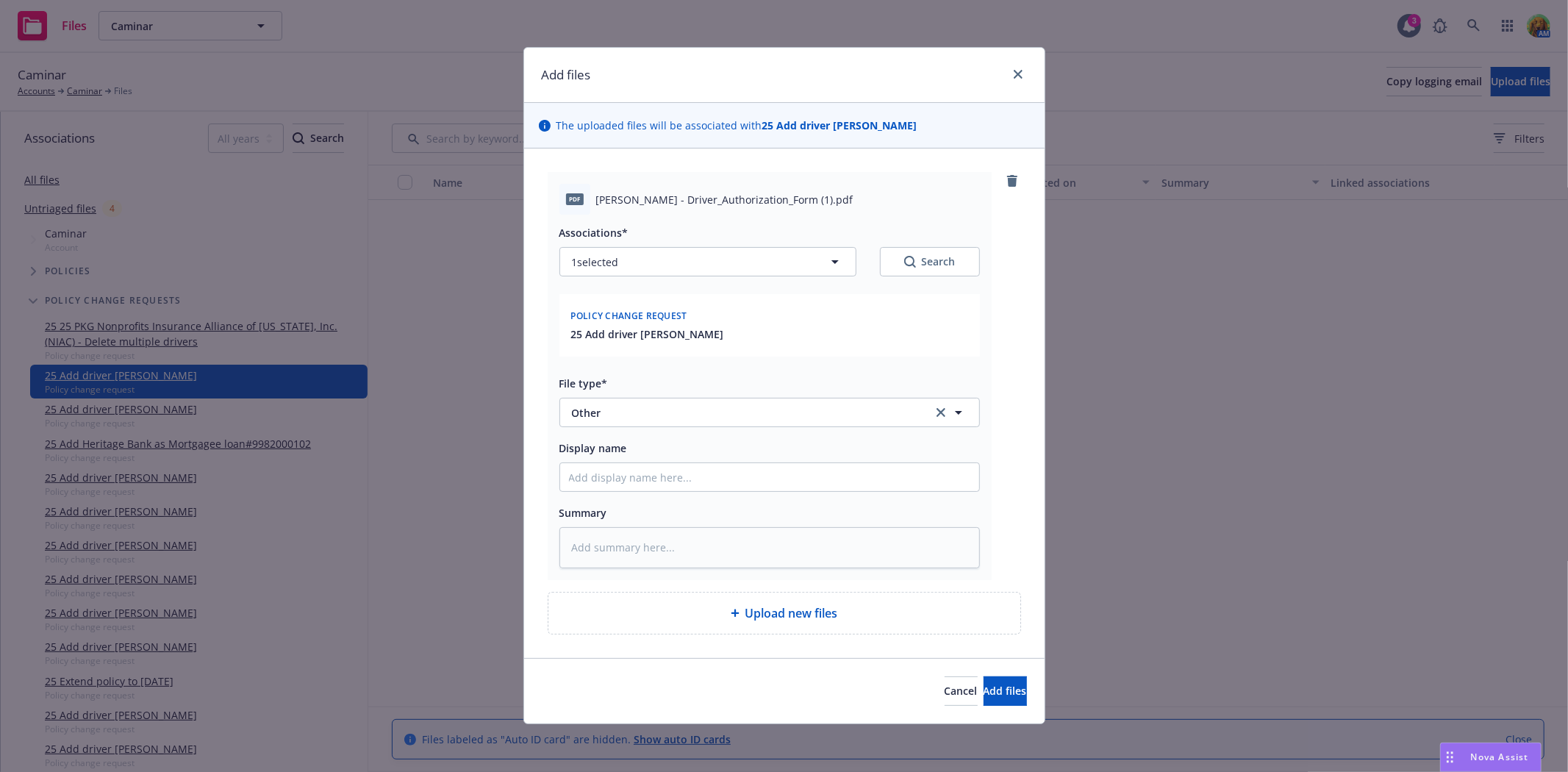
drag, startPoint x: 636, startPoint y: 203, endPoint x: 854, endPoint y: 203, distance: 218.0
click at [854, 203] on span "[PERSON_NAME] - Driver_Authorization_Form (1).pdf" at bounding box center [725, 200] width 257 height 16
type textarea "x"
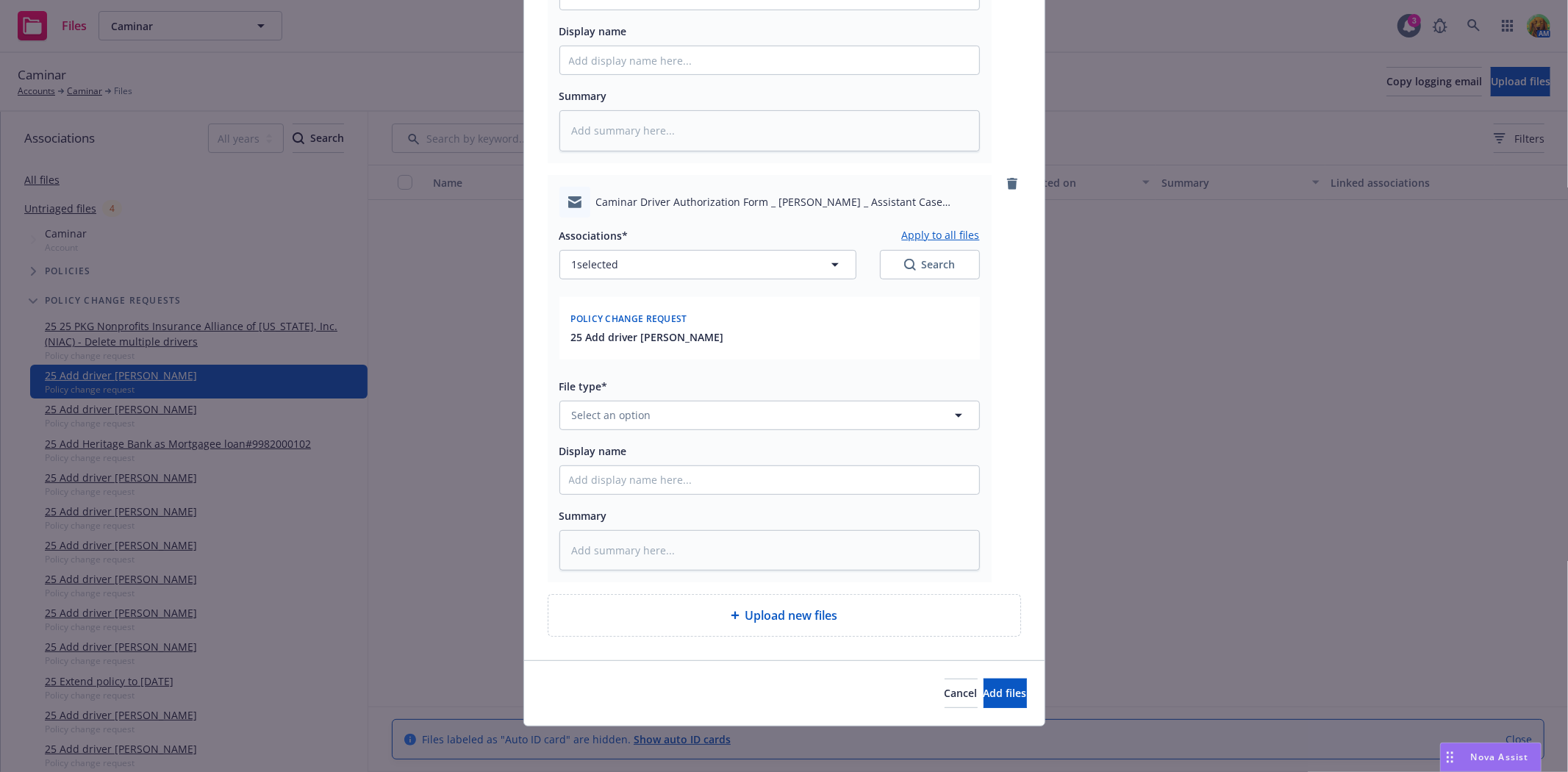
scroll to position [421, 0]
click at [641, 416] on span "Select an option" at bounding box center [611, 413] width 79 height 16
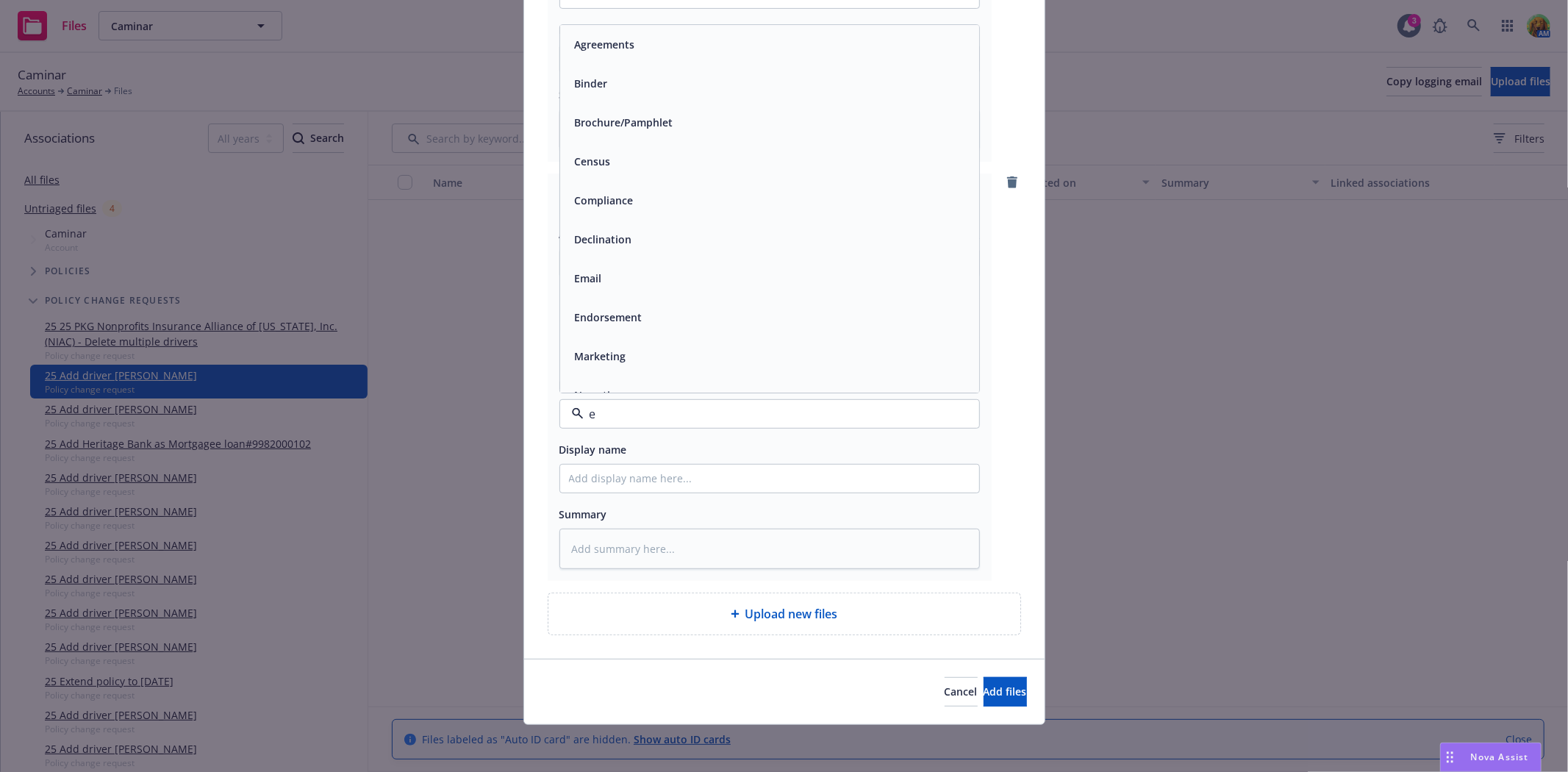
type input "em"
click at [643, 96] on div "Email" at bounding box center [770, 83] width 419 height 39
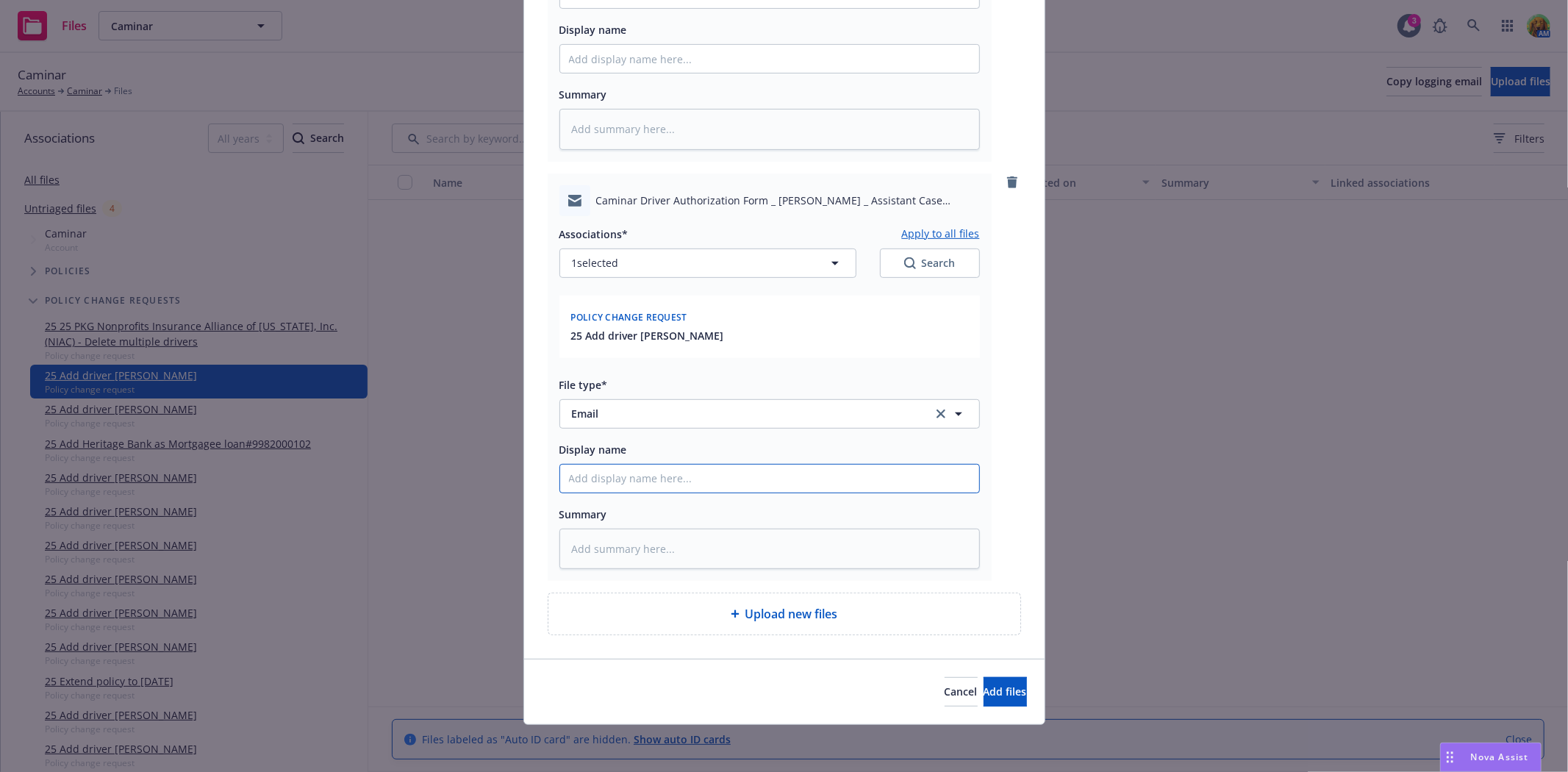
click at [679, 483] on input "Display name" at bounding box center [770, 478] width 419 height 28
type textarea "x"
type input "e"
type textarea "x"
type input "em"
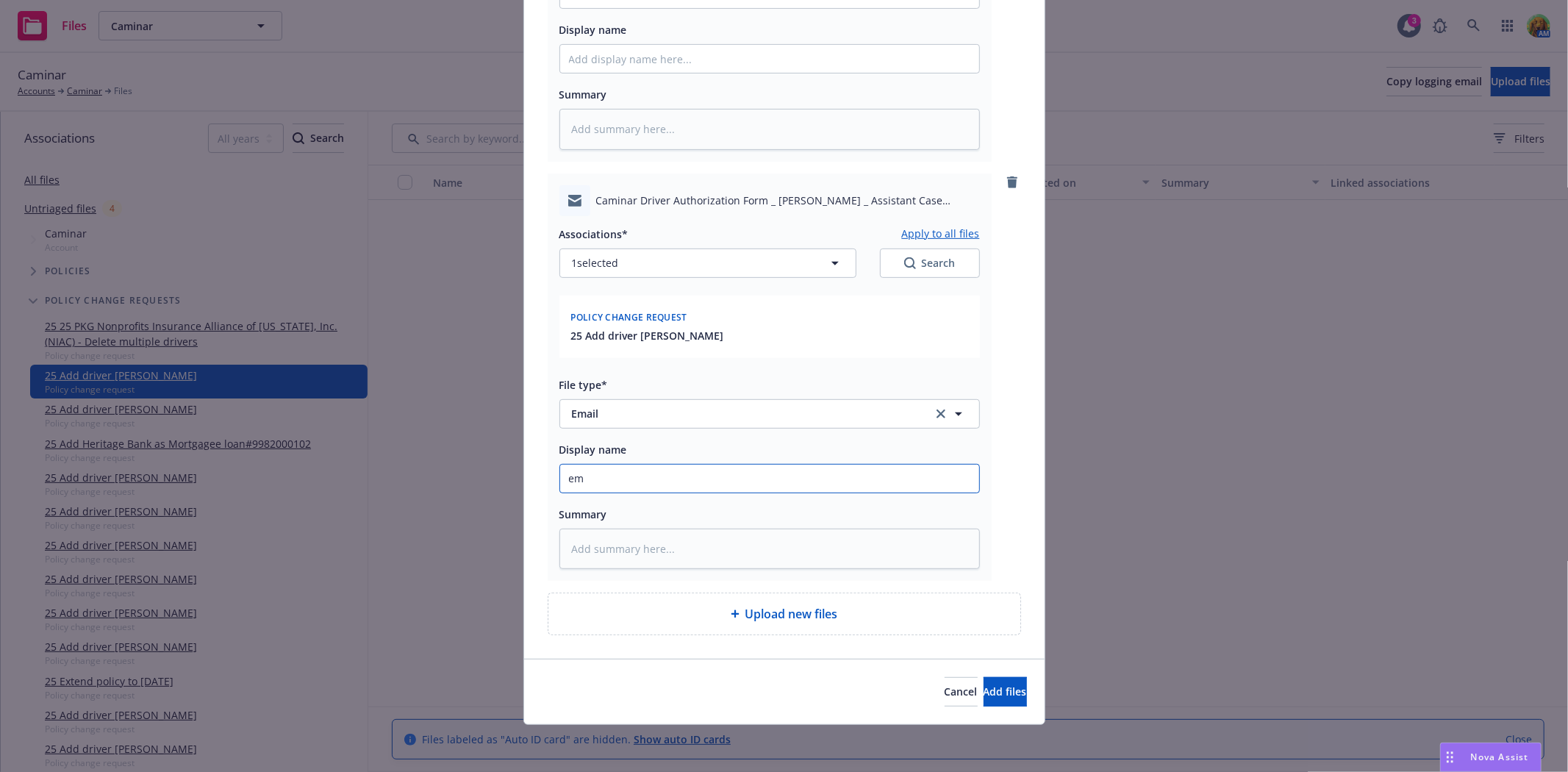
type textarea "x"
type input "ema"
type textarea "x"
type input "emai"
type textarea "x"
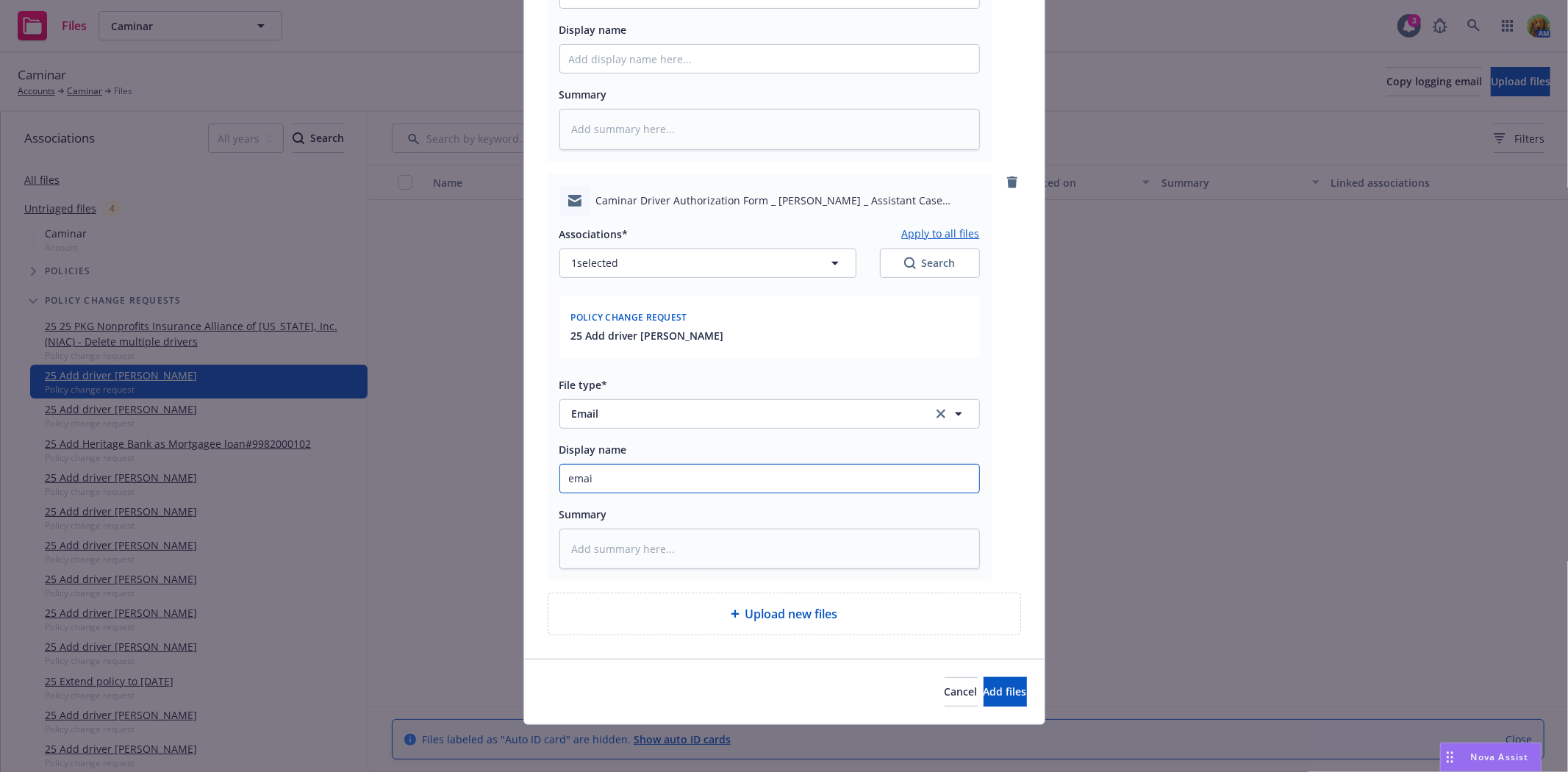
type input "email"
type textarea "x"
type input "email"
type textarea "x"
type input "email f"
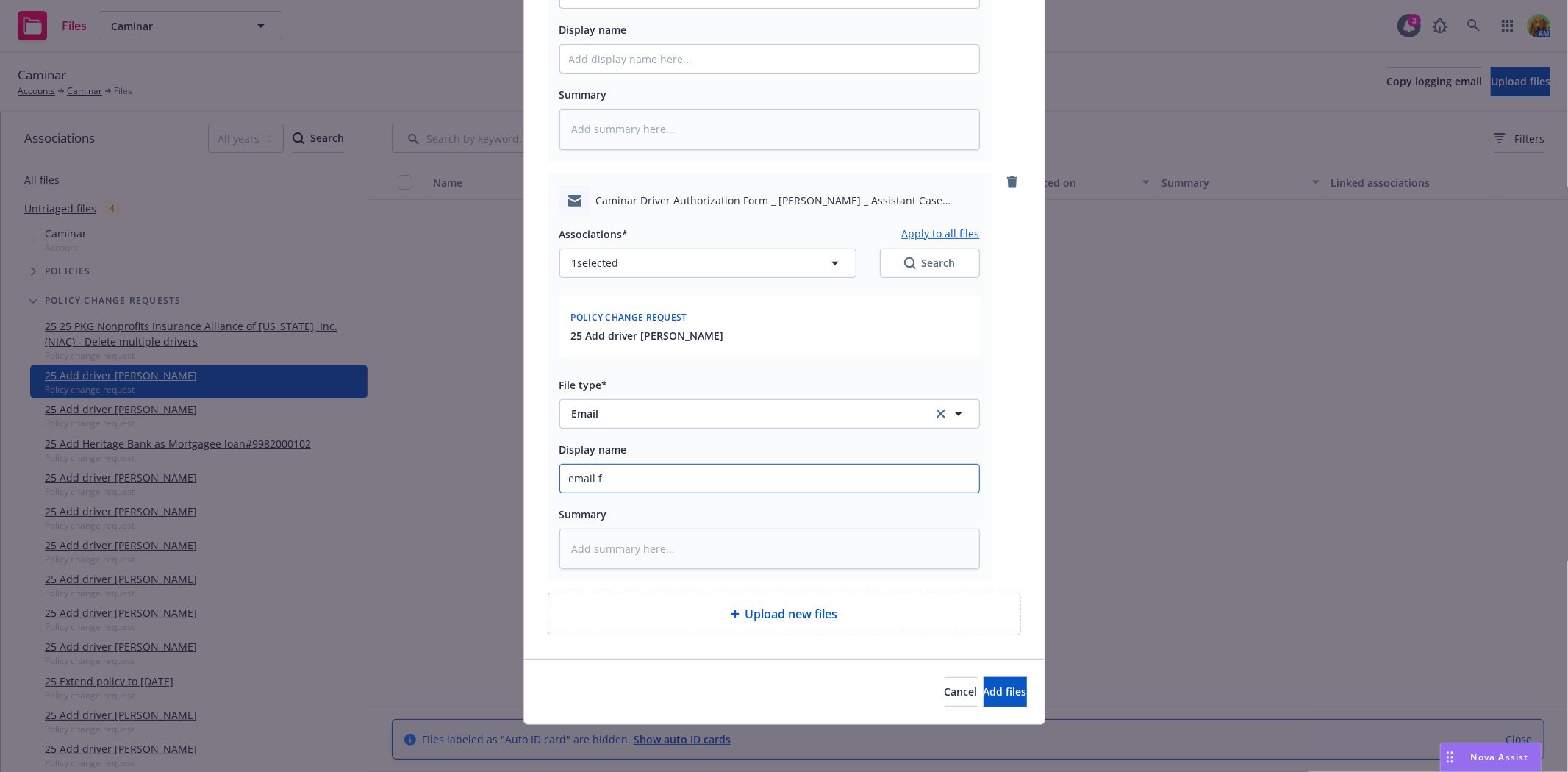
type textarea "x"
type input "email fr"
type textarea "x"
type input "email fro"
type textarea "x"
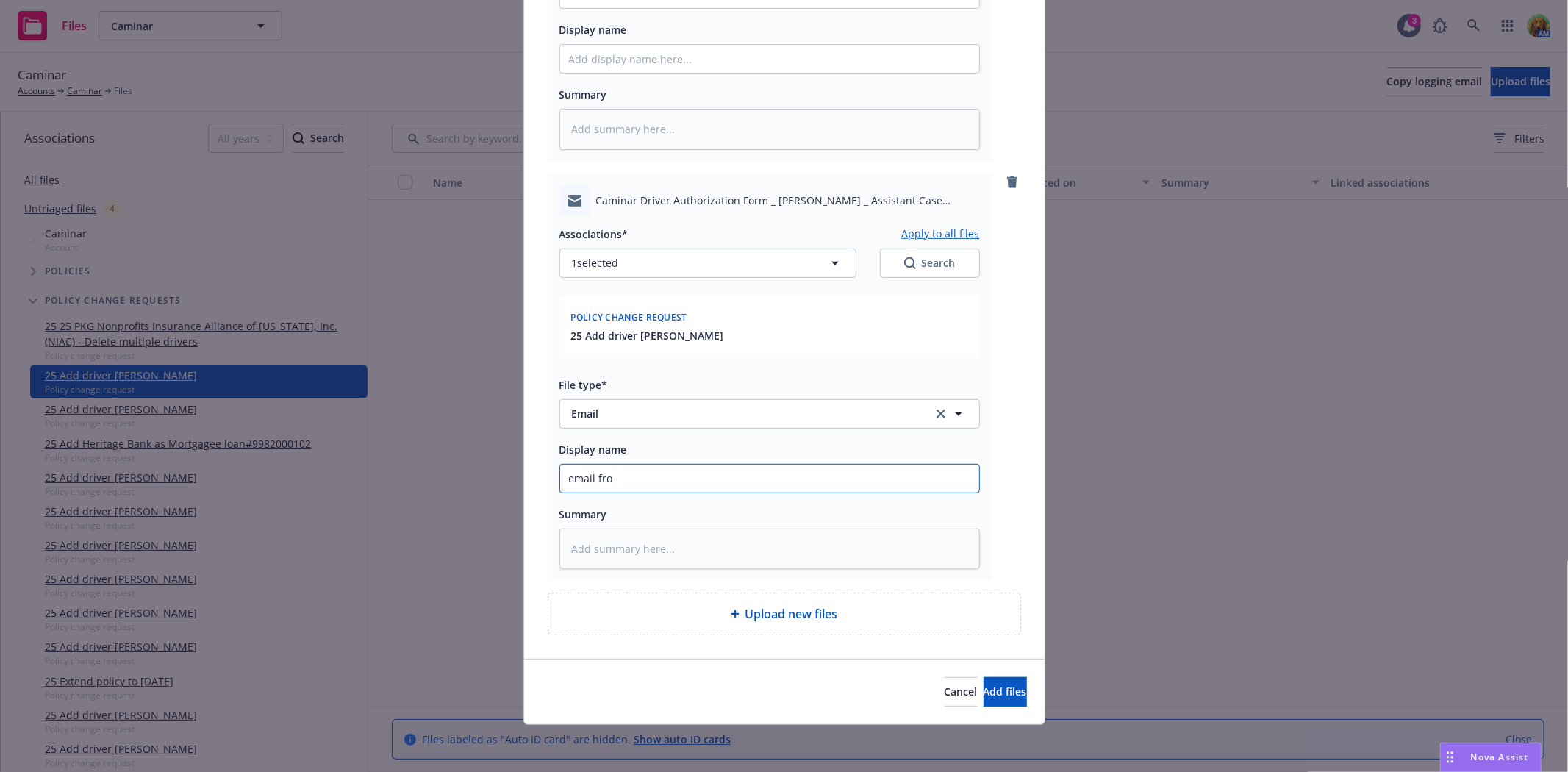
type input "email from"
type textarea "x"
type input "email from"
type textarea "x"
type input "email from i"
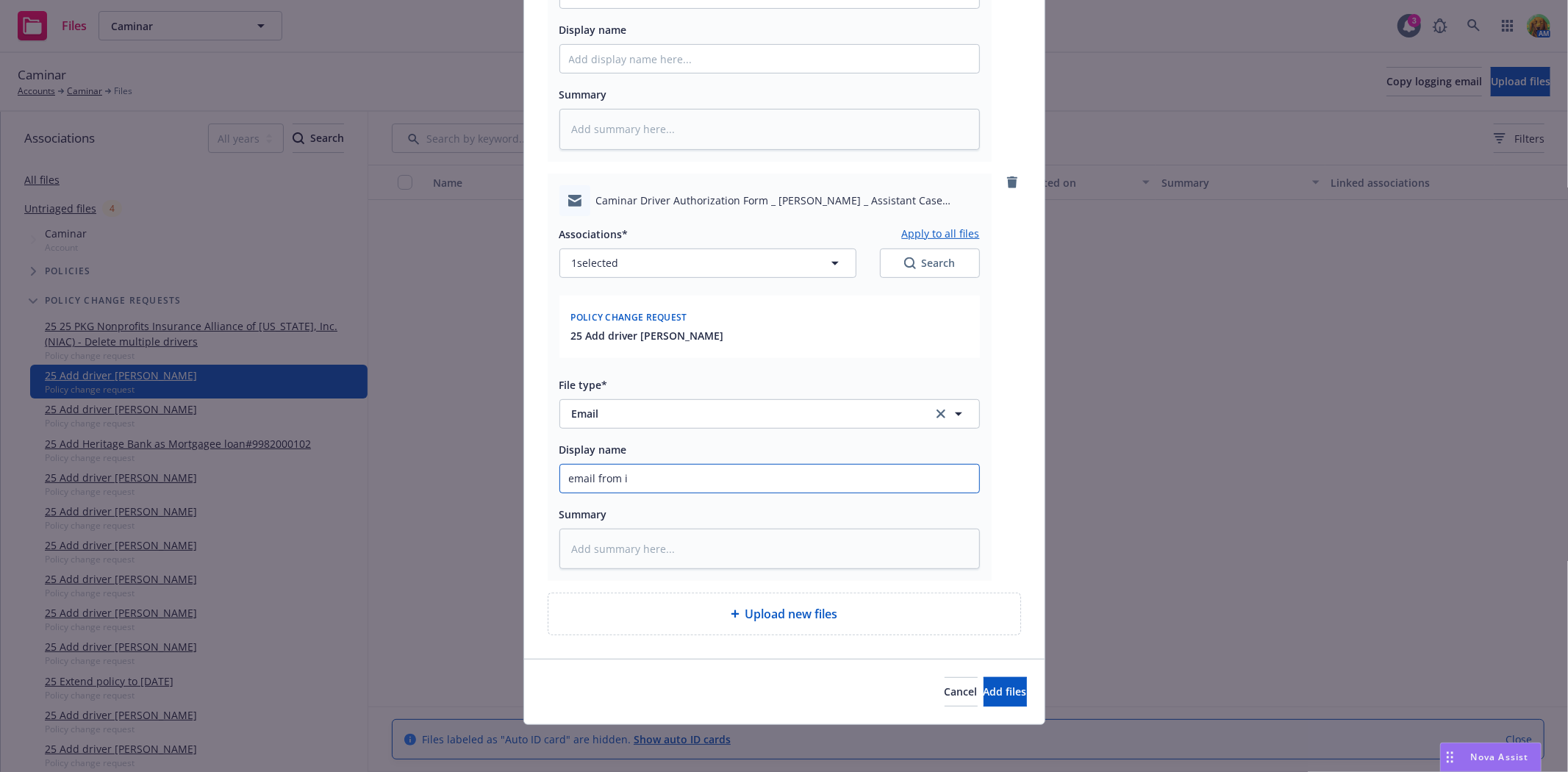
type textarea "x"
type input "email from in"
type textarea "x"
type input "email from insu"
type textarea "x"
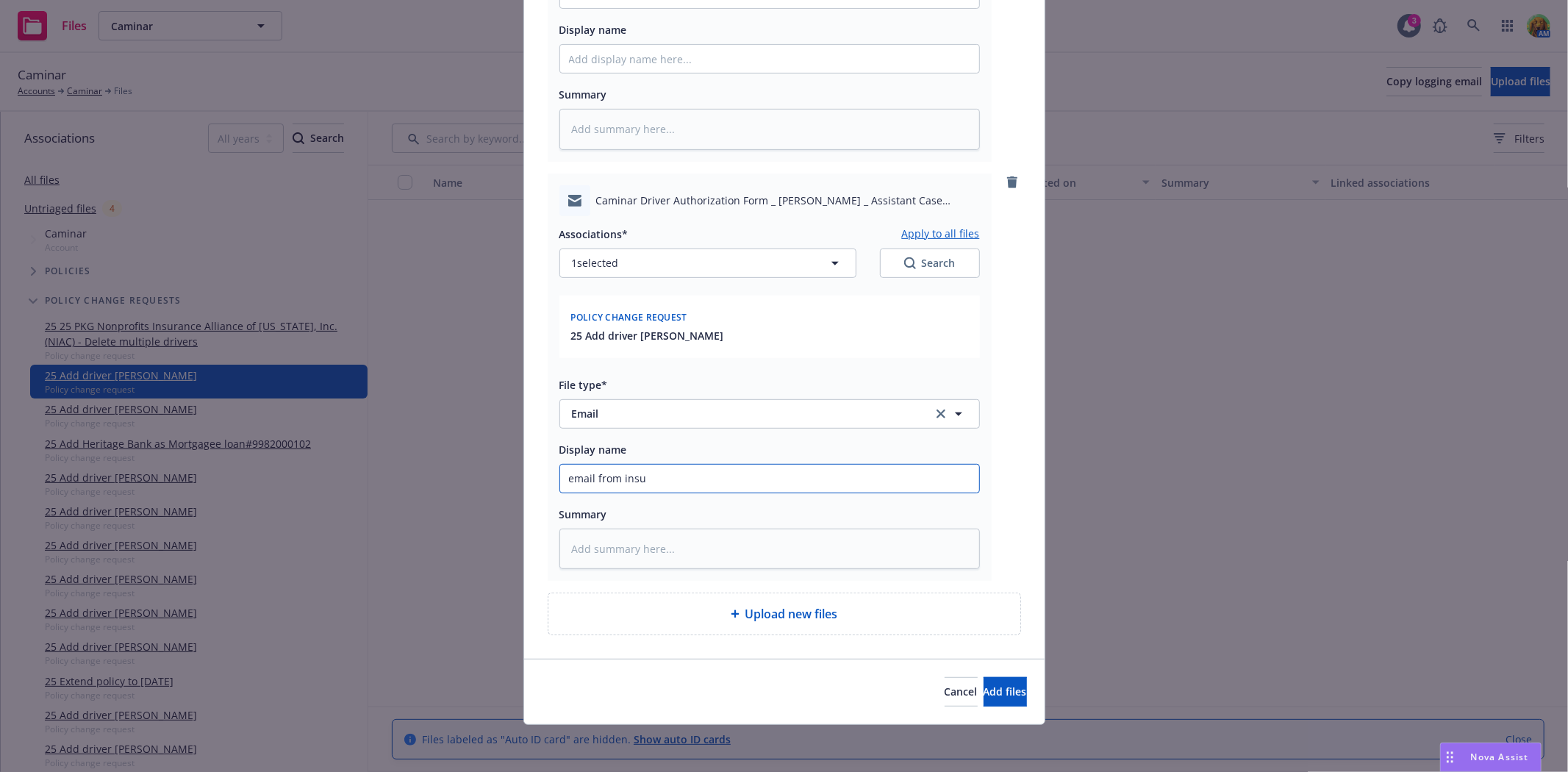
type input "email from insur"
type textarea "x"
type input "email from insure"
type textarea "x"
type input "email from insured"
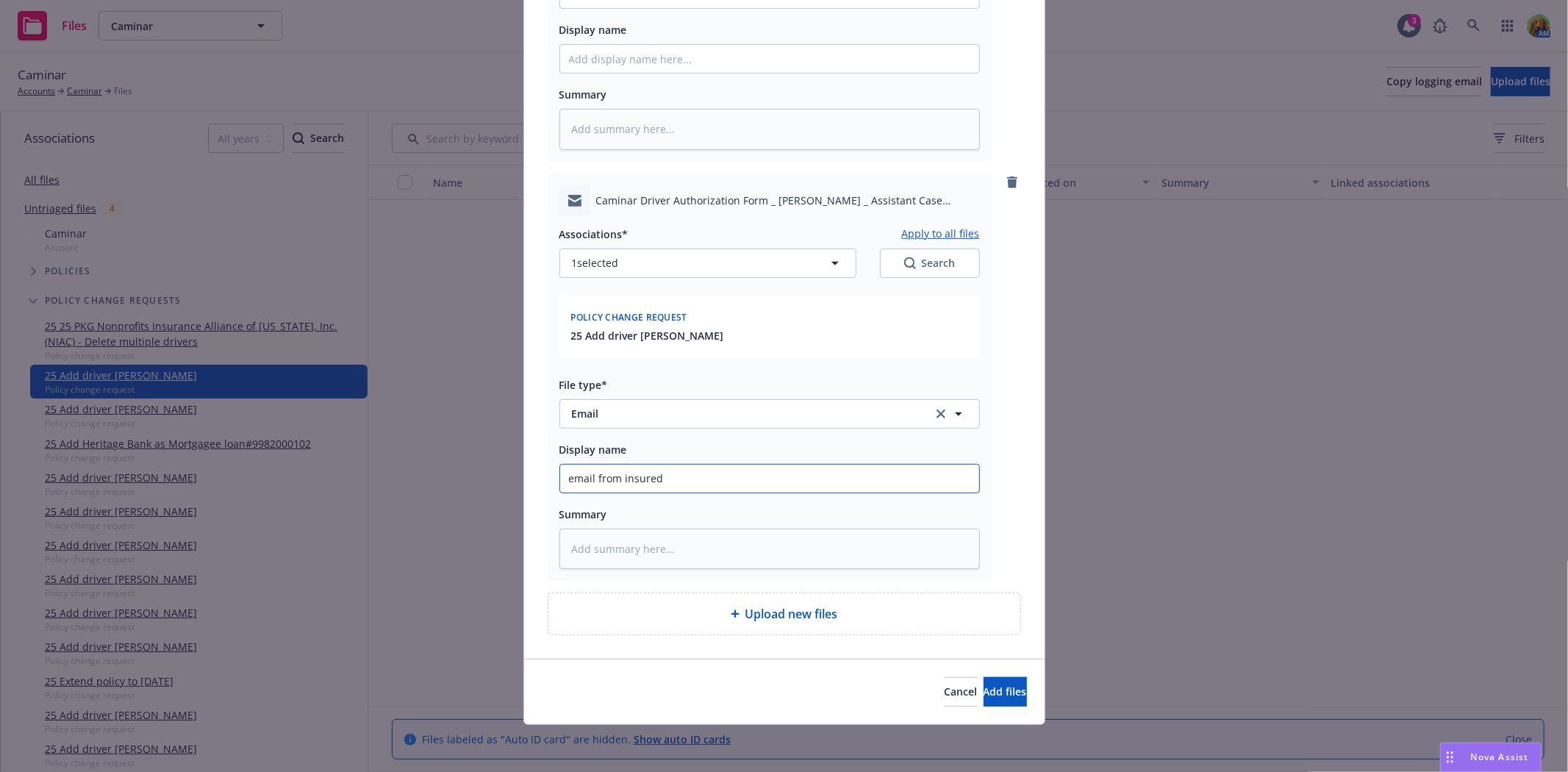
type textarea "x"
type input "email from insured"
type textarea "x"
type input "email from insured r"
type textarea "x"
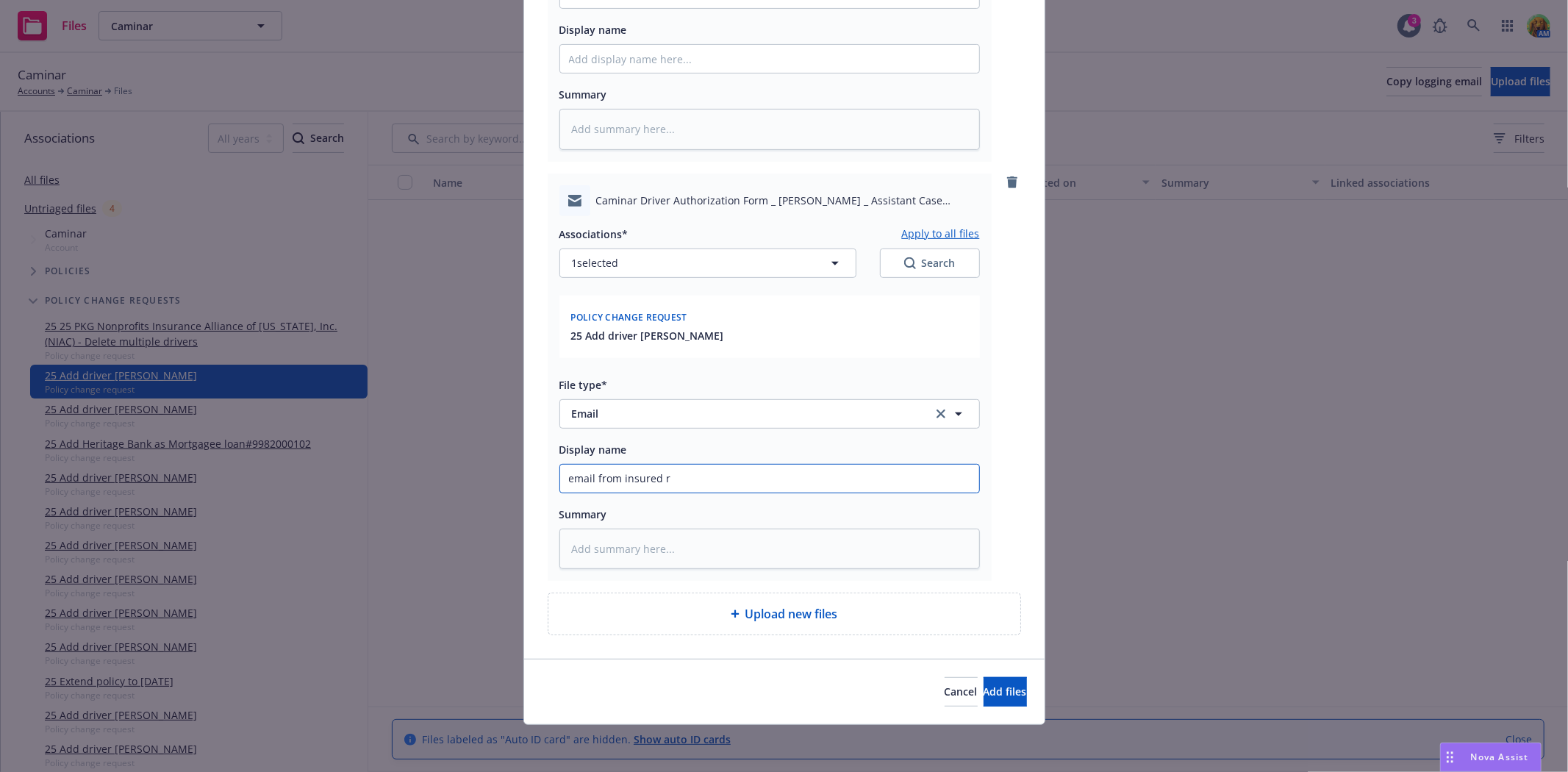
type input "email from insured ru"
type textarea "x"
type input "email from insured run"
type textarea "x"
type input "email from insured run M"
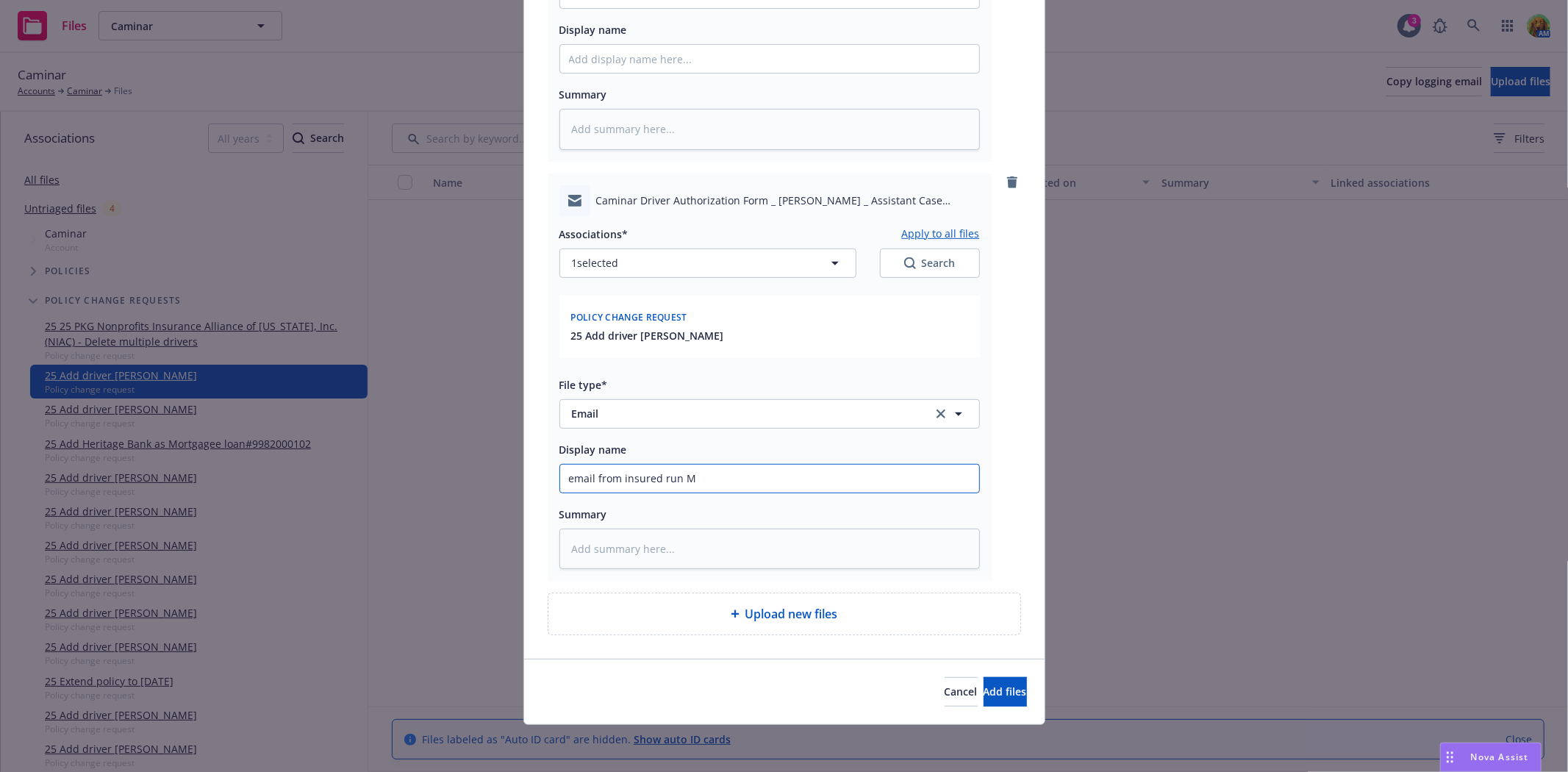
type textarea "x"
type input "email from insured run MV"
type textarea "x"
type input "email from insured run MVR"
type textarea "x"
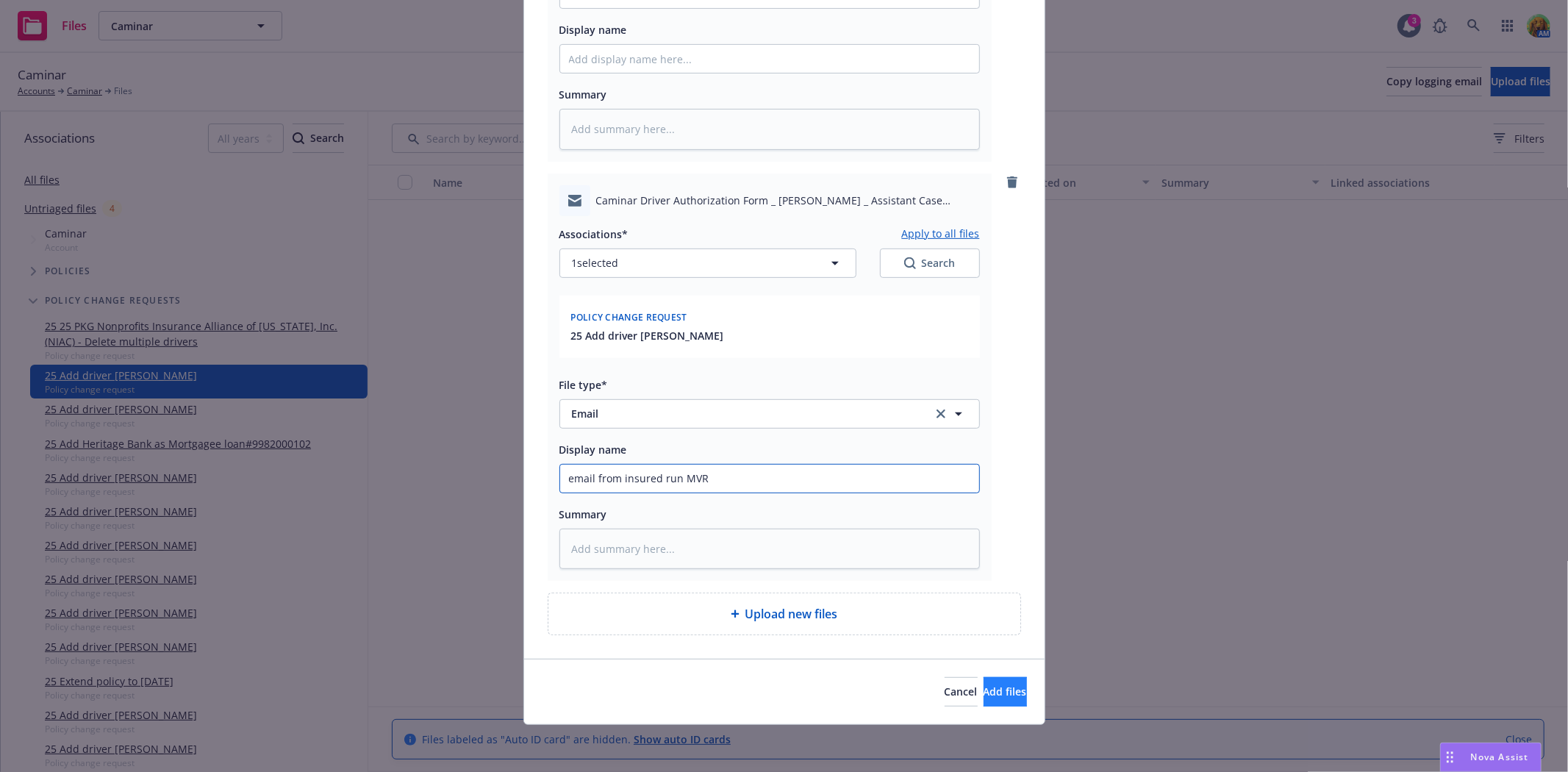
type input "email from insured run MVR"
click at [998, 695] on button "Add files" at bounding box center [1005, 692] width 44 height 30
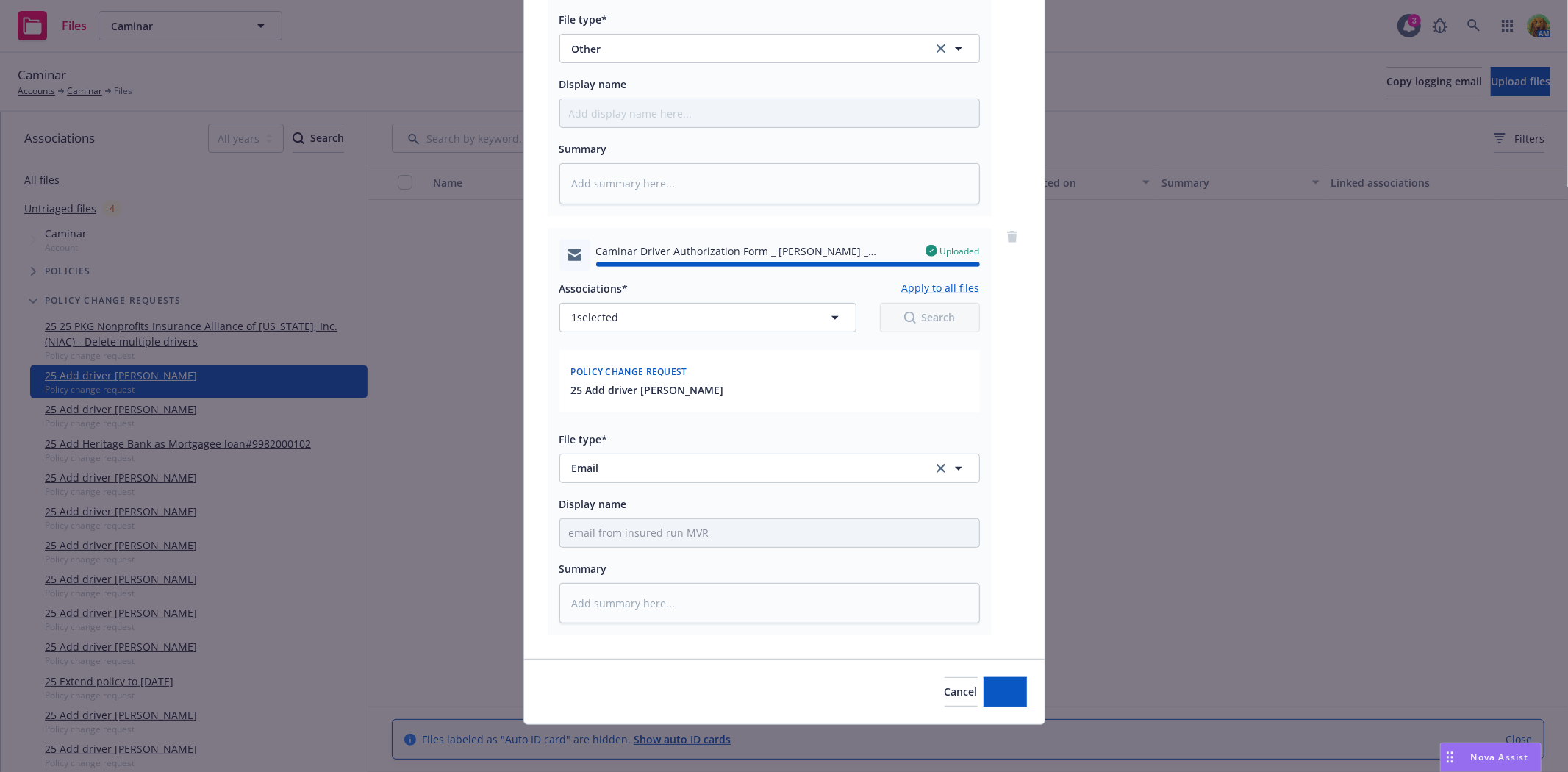
type textarea "x"
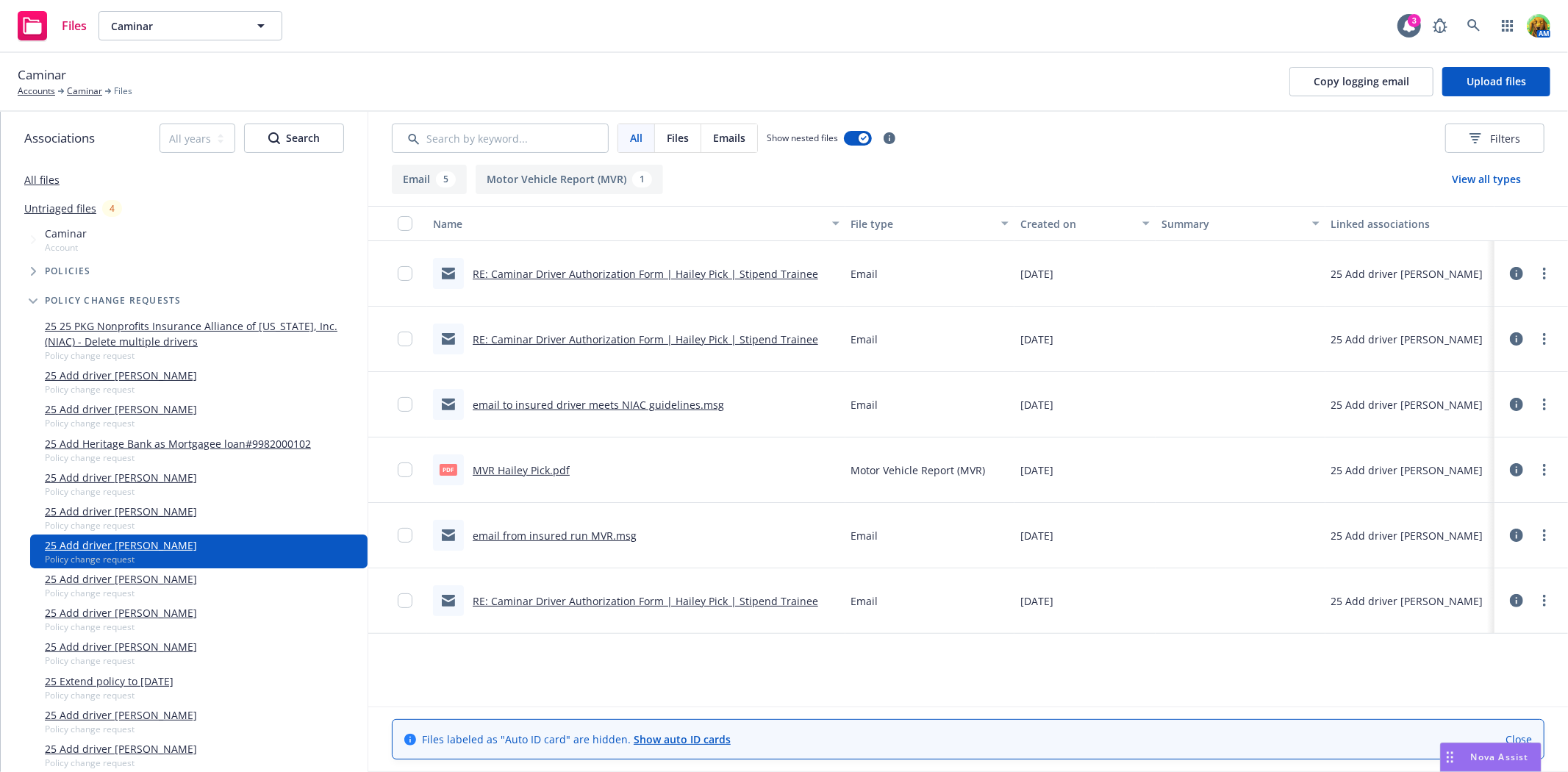
click at [579, 402] on link "email to insured driver meets NIAC guidelines.msg" at bounding box center [598, 404] width 252 height 14
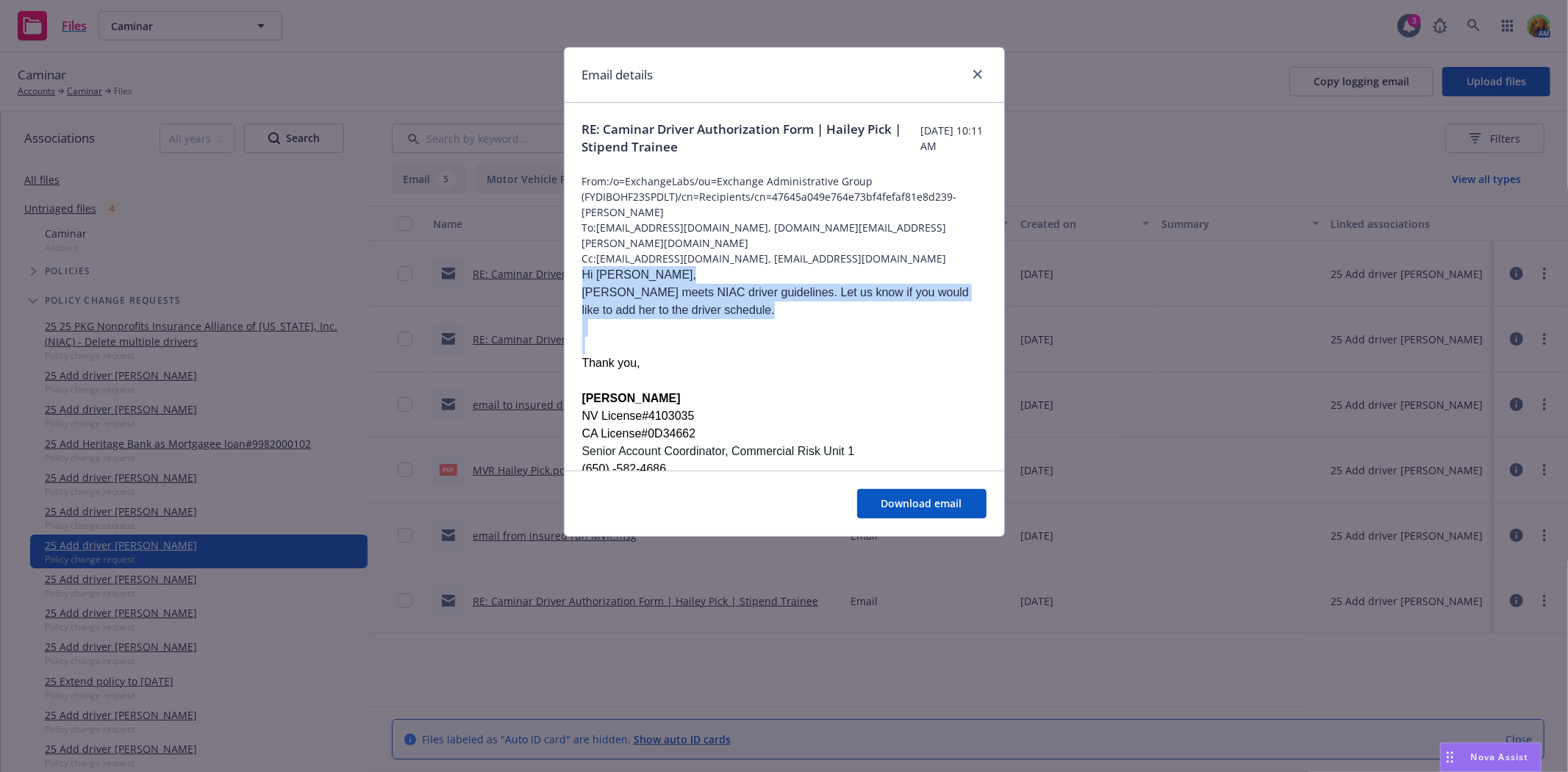
drag, startPoint x: 584, startPoint y: 274, endPoint x: 718, endPoint y: 341, distance: 149.8
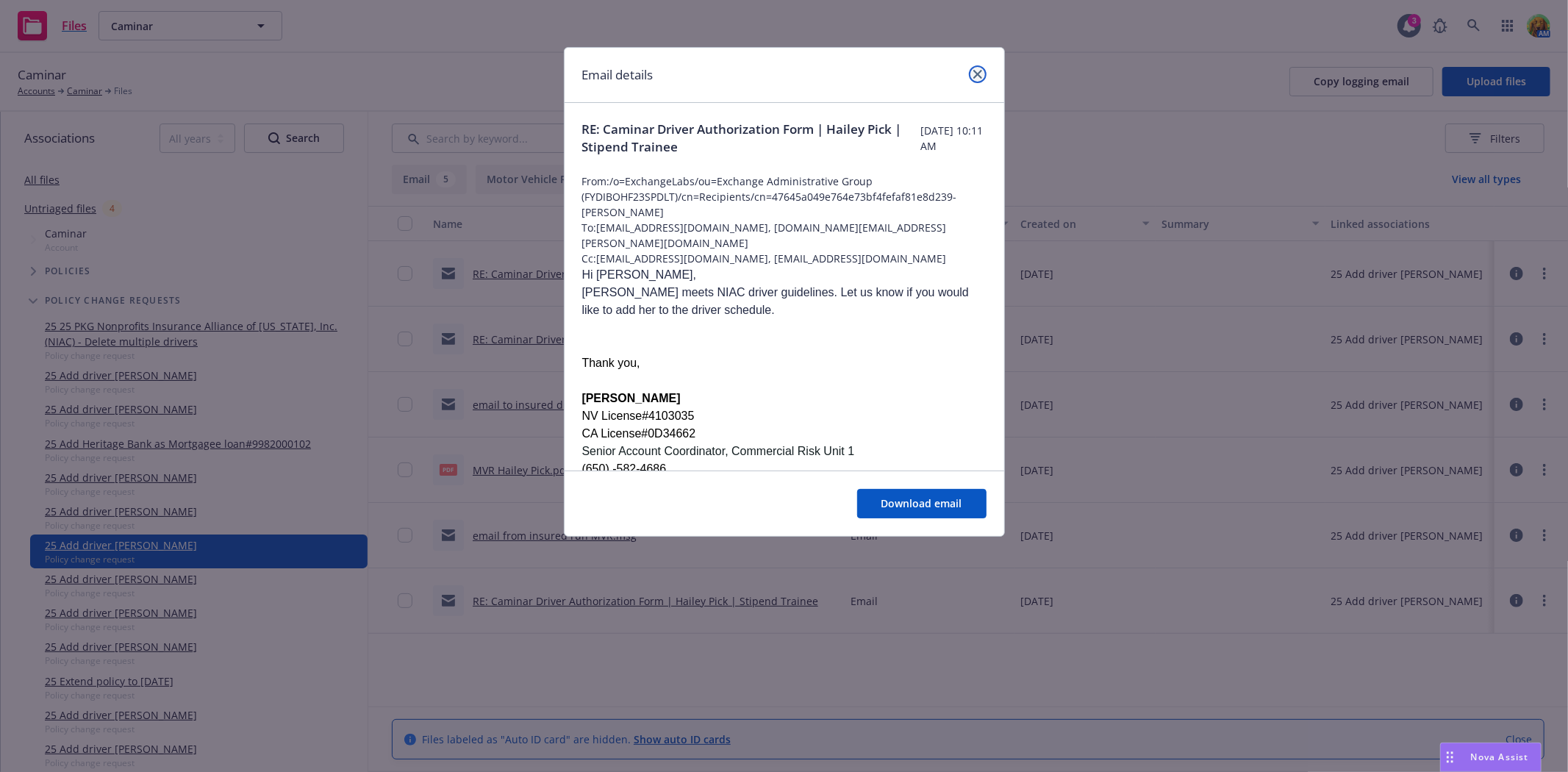
click at [980, 68] on link "close" at bounding box center [977, 73] width 17 height 17
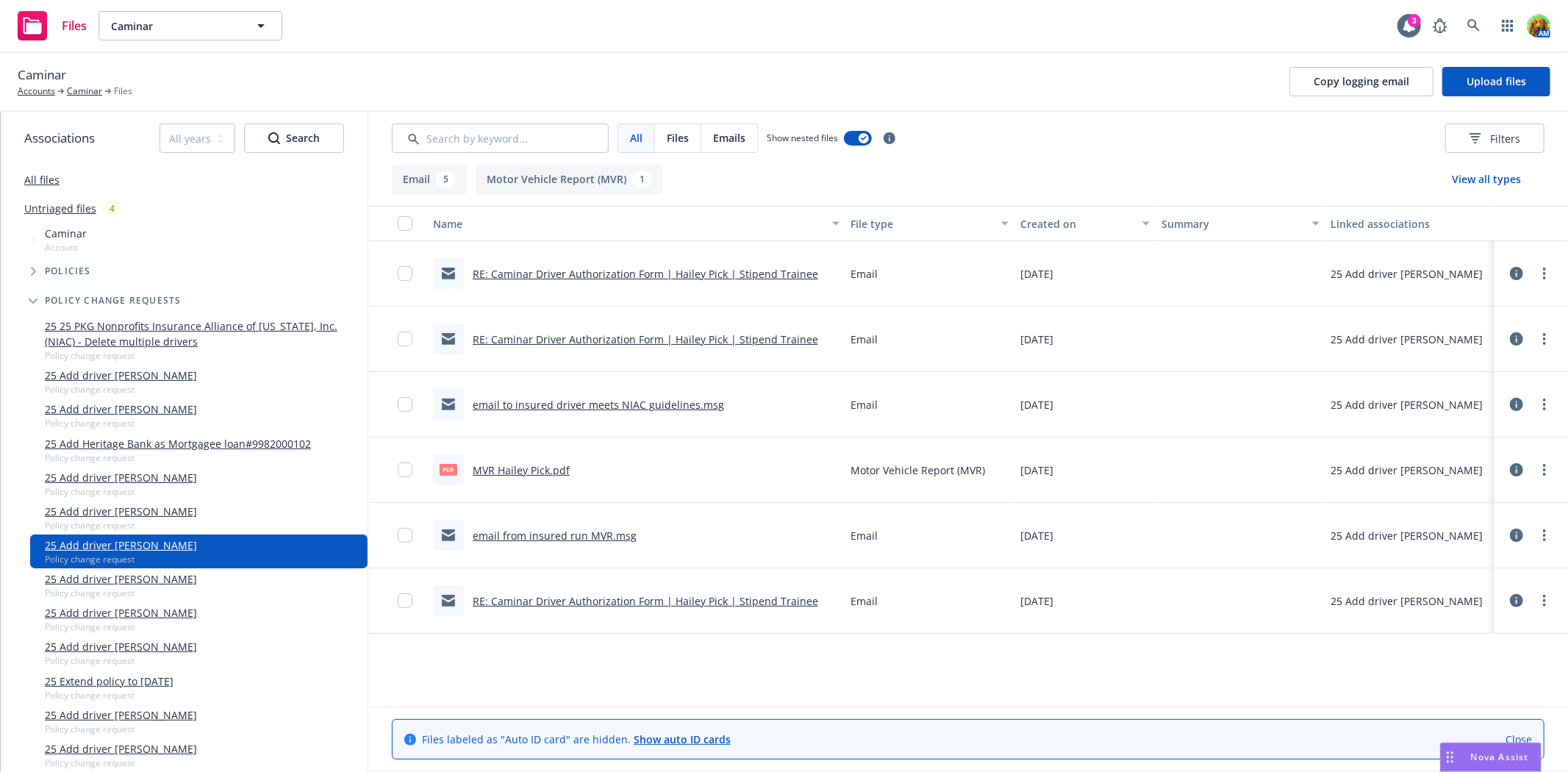
click at [689, 272] on link "RE: Caminar Driver Authorization Form | Hailey Pick | Stipend Trainee" at bounding box center [645, 274] width 346 height 14
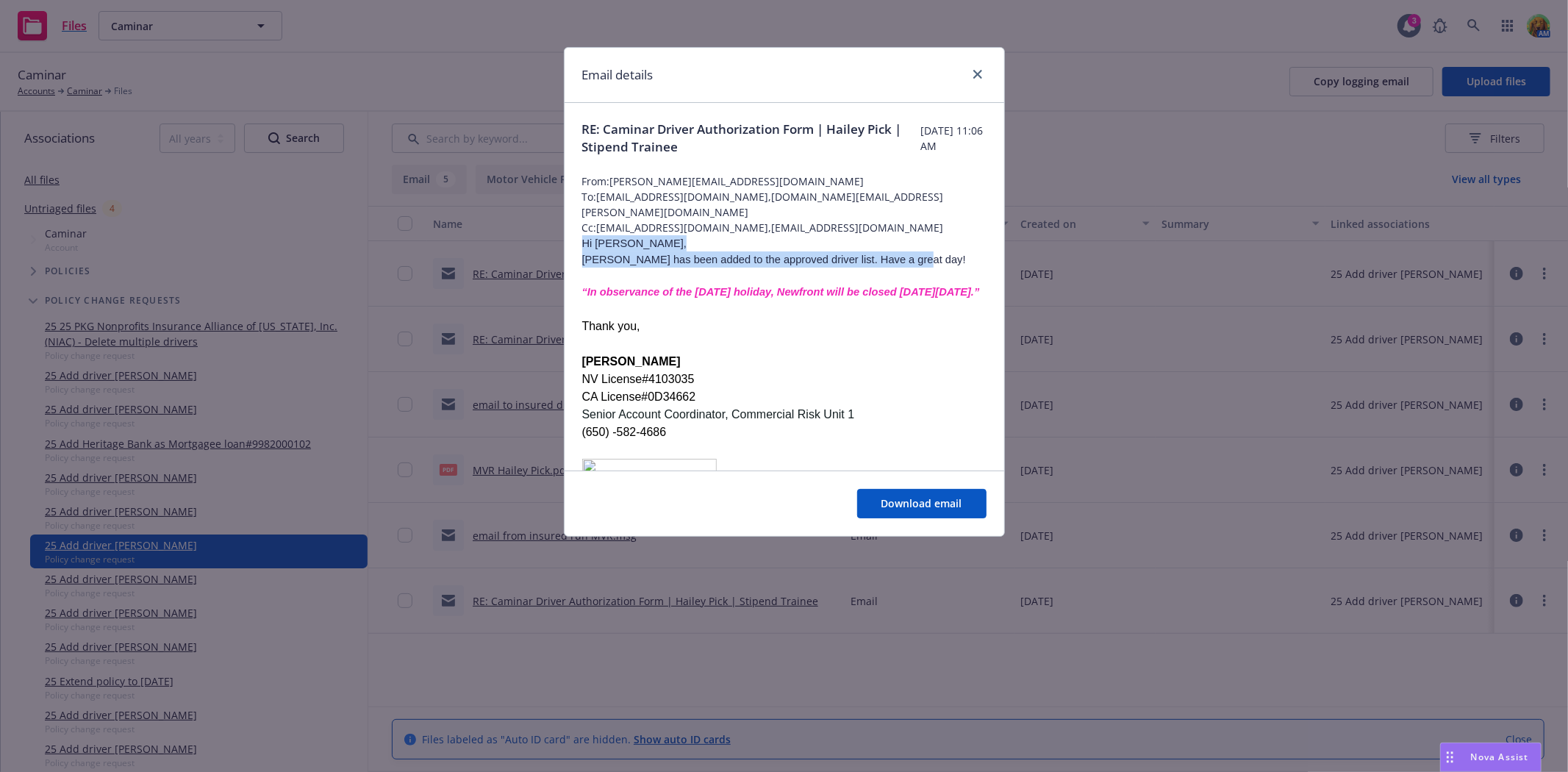
drag, startPoint x: 581, startPoint y: 242, endPoint x: 930, endPoint y: 266, distance: 349.8
click at [767, 247] on p "Hi [PERSON_NAME]," at bounding box center [784, 243] width 404 height 16
click at [981, 77] on icon "close" at bounding box center [977, 74] width 9 height 9
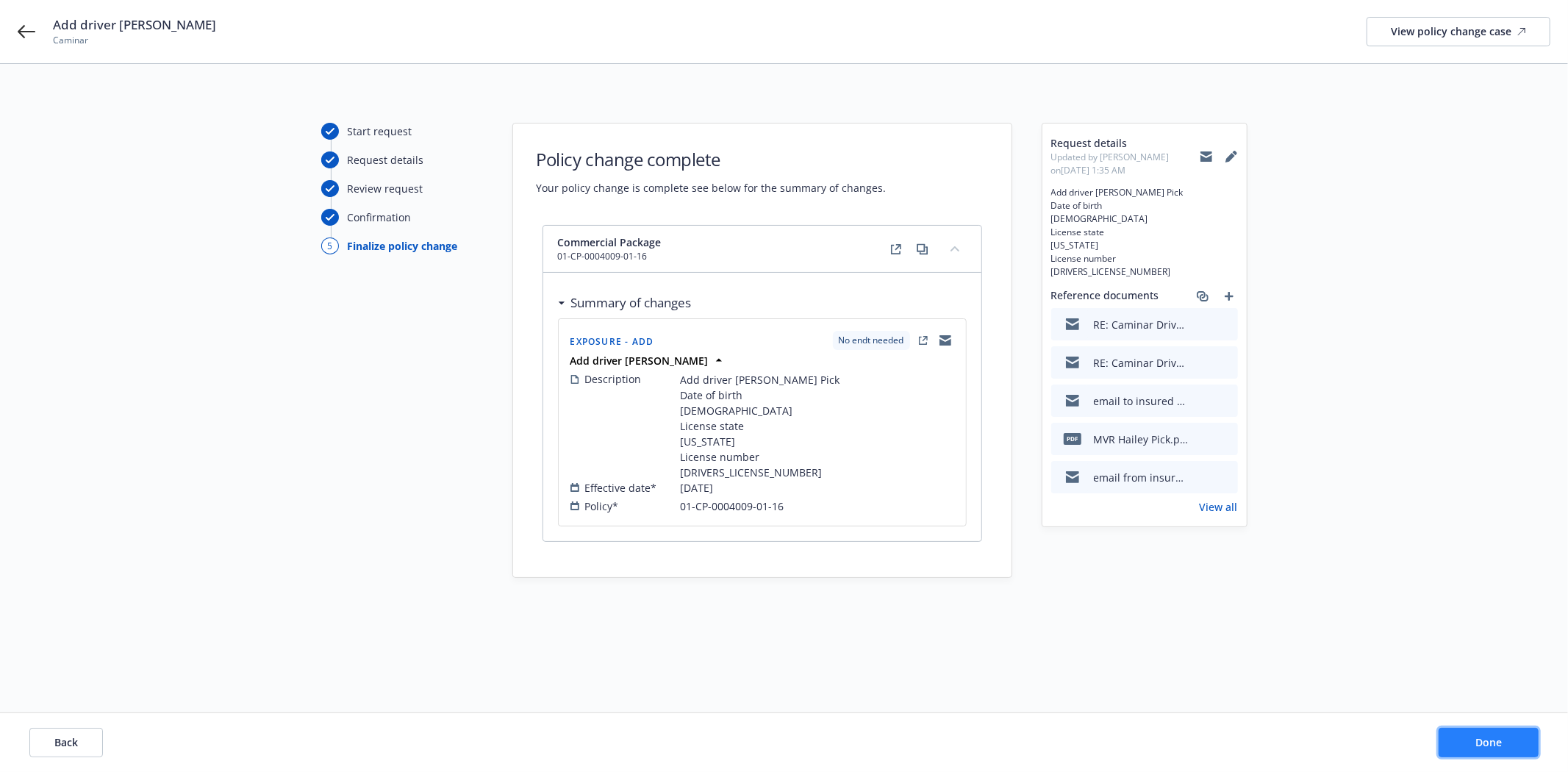
click at [1509, 742] on button "Done" at bounding box center [1488, 742] width 100 height 30
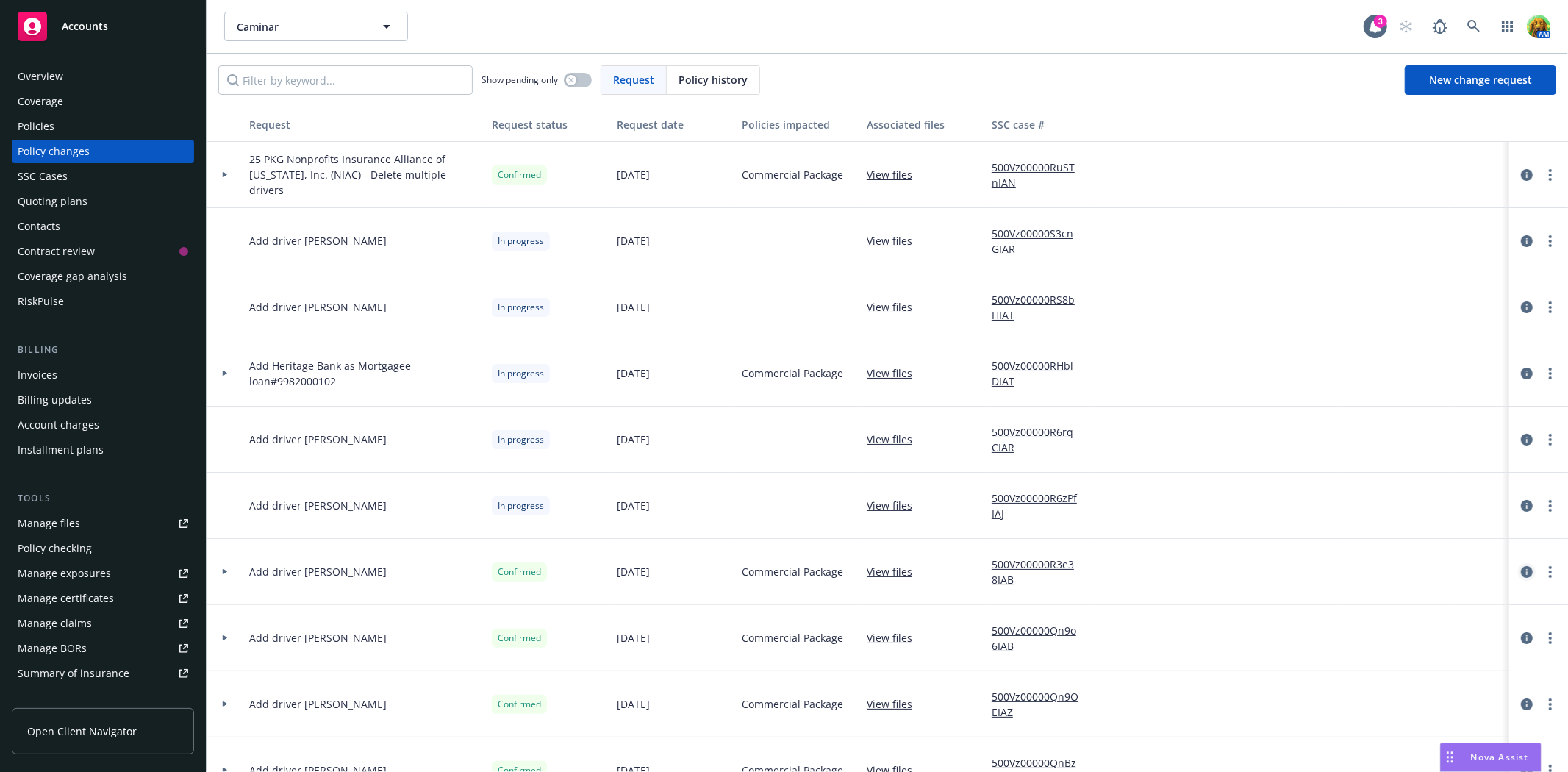
click at [1521, 567] on icon "circleInformation" at bounding box center [1527, 572] width 12 height 12
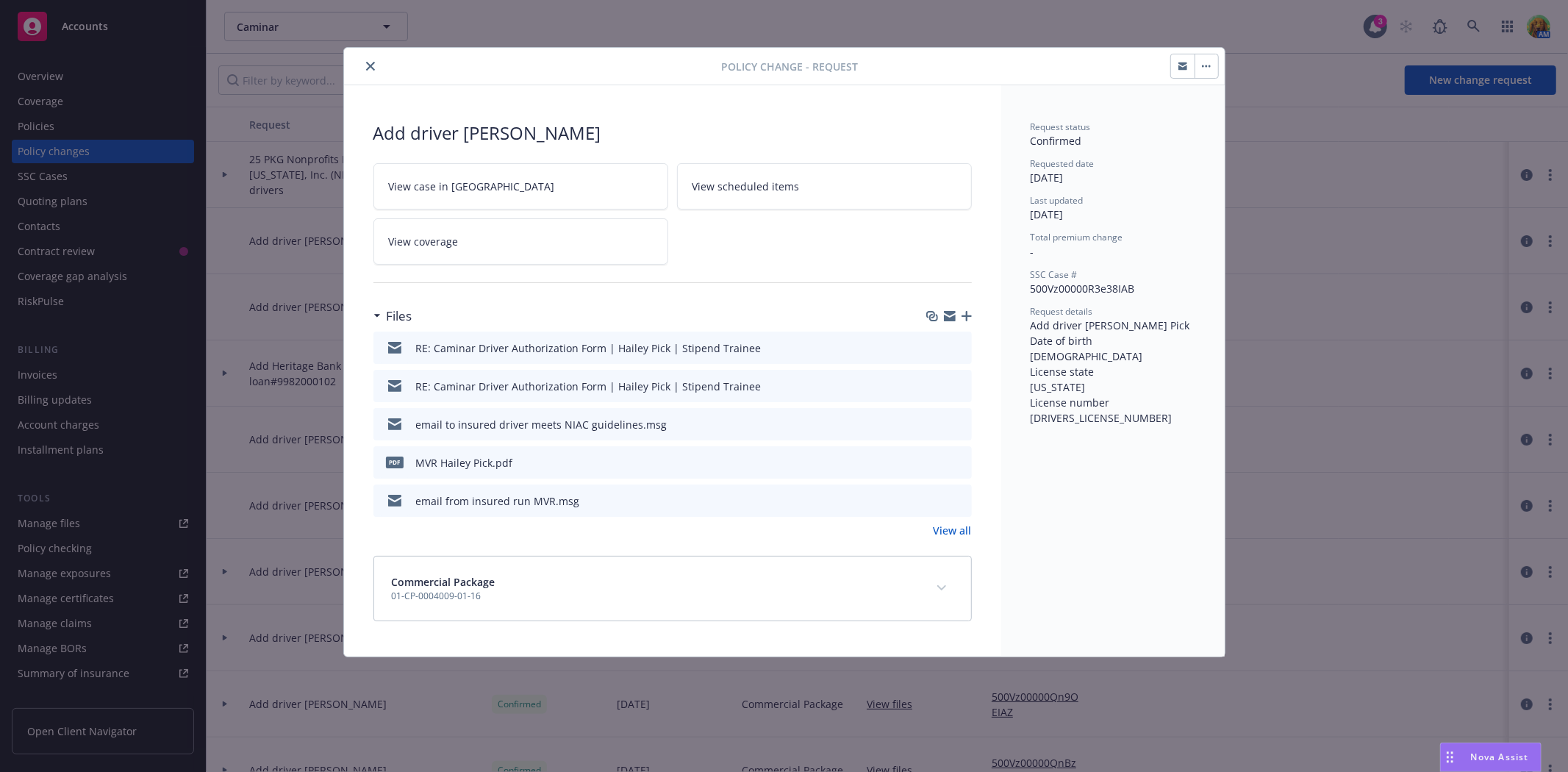
click at [738, 181] on span "View scheduled items" at bounding box center [746, 186] width 107 height 16
click at [370, 71] on button "close" at bounding box center [370, 66] width 17 height 17
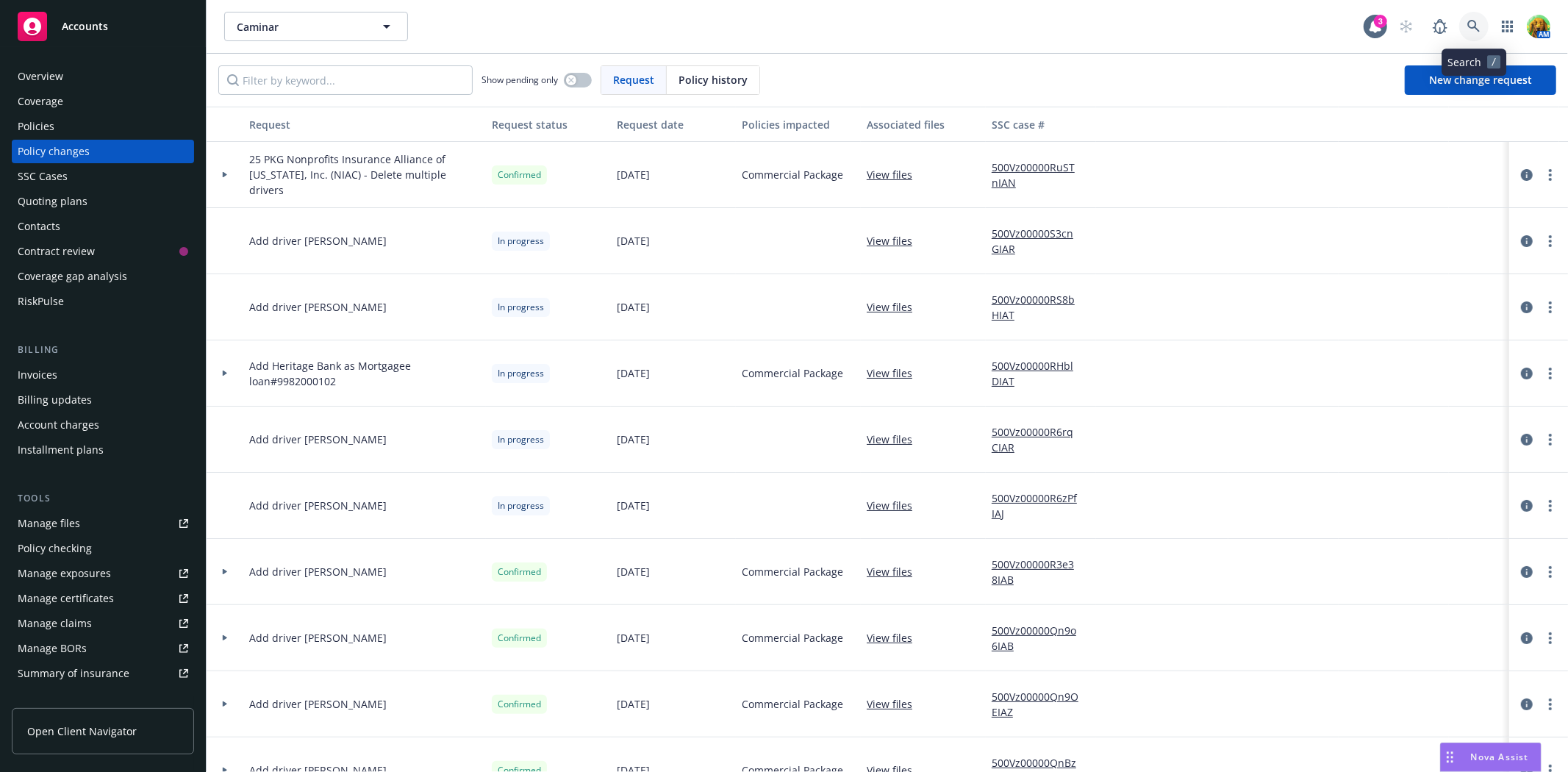
click at [1477, 24] on icon at bounding box center [1474, 26] width 13 height 13
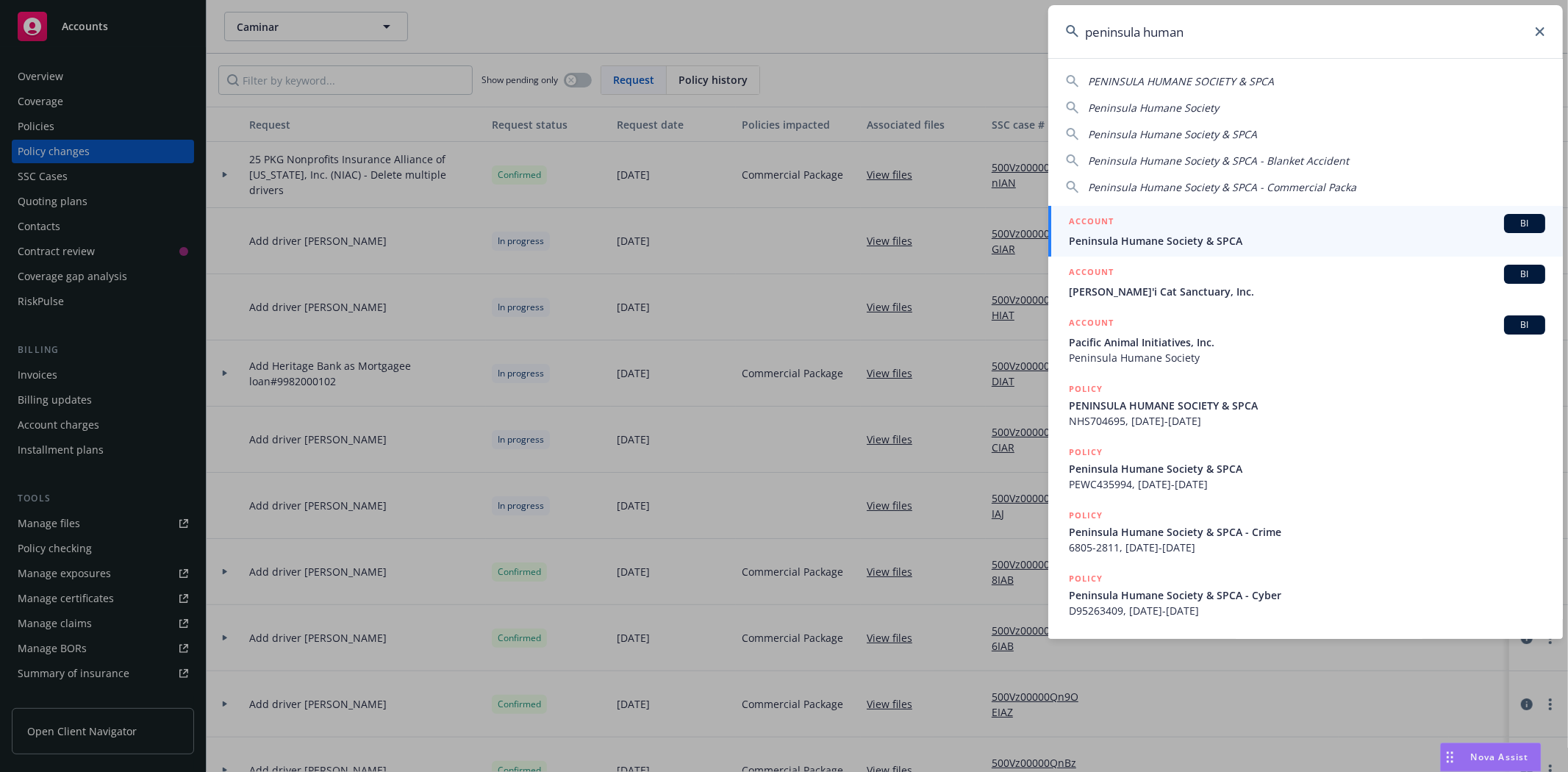
type input "peninsula human"
click at [1210, 235] on span "Peninsula Humane Society & SPCA" at bounding box center [1307, 241] width 476 height 16
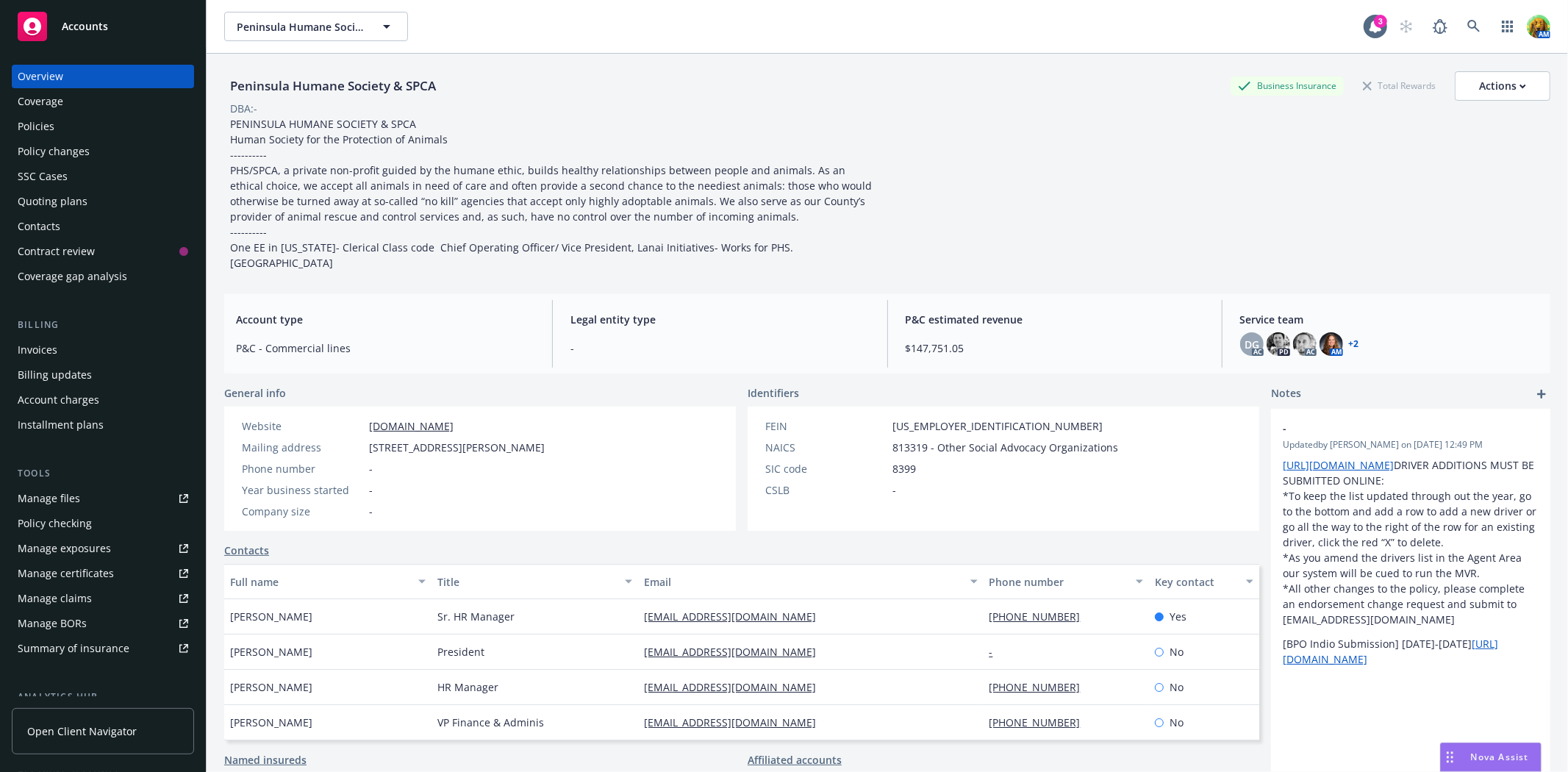
click at [54, 122] on div "Policies" at bounding box center [102, 126] width 171 height 24
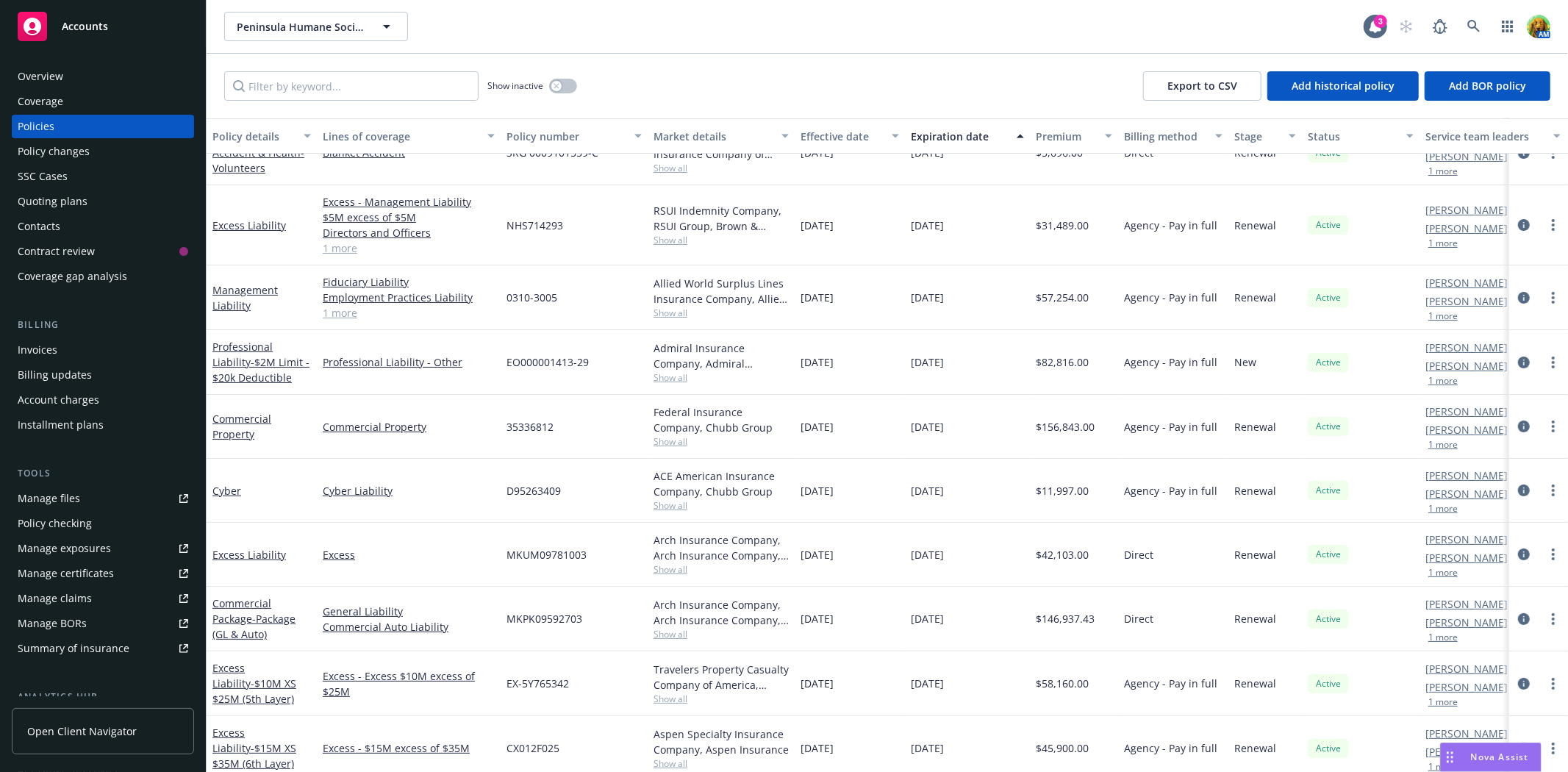
scroll to position [245, 0]
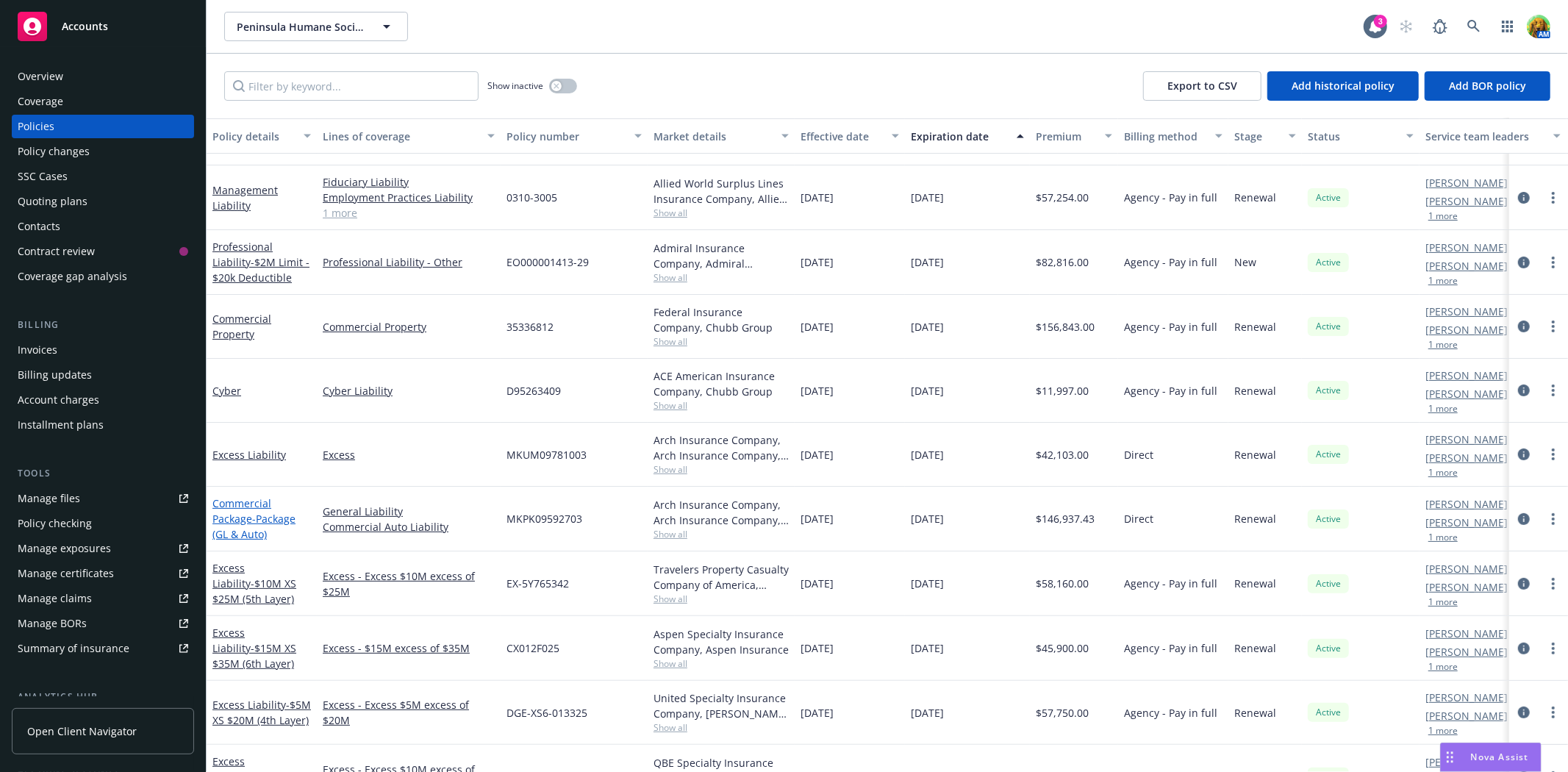
click at [233, 515] on link "Commercial Package - Package (GL & Auto)" at bounding box center [254, 519] width 83 height 45
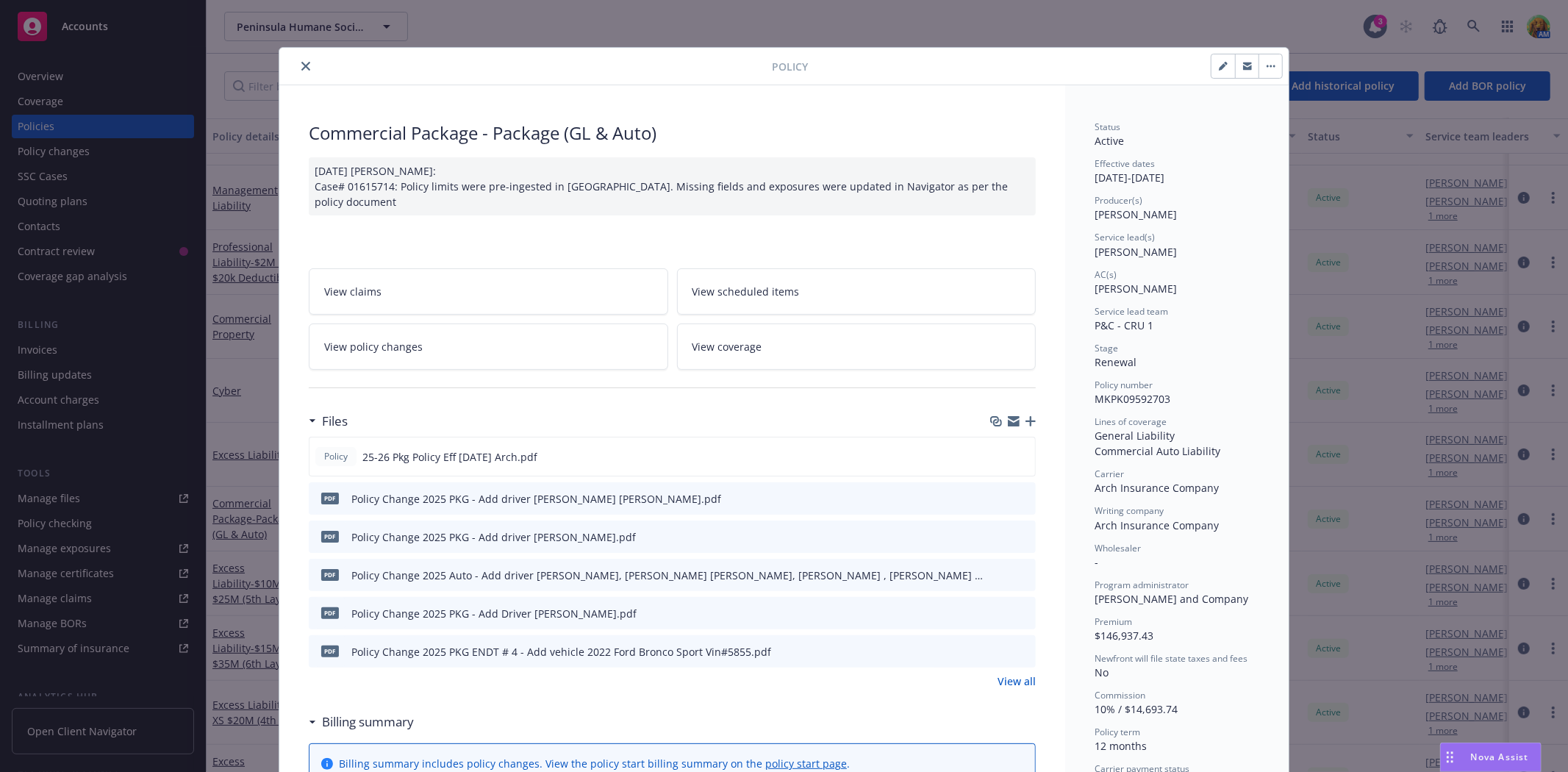
click at [440, 335] on link "View policy changes" at bounding box center [488, 346] width 360 height 46
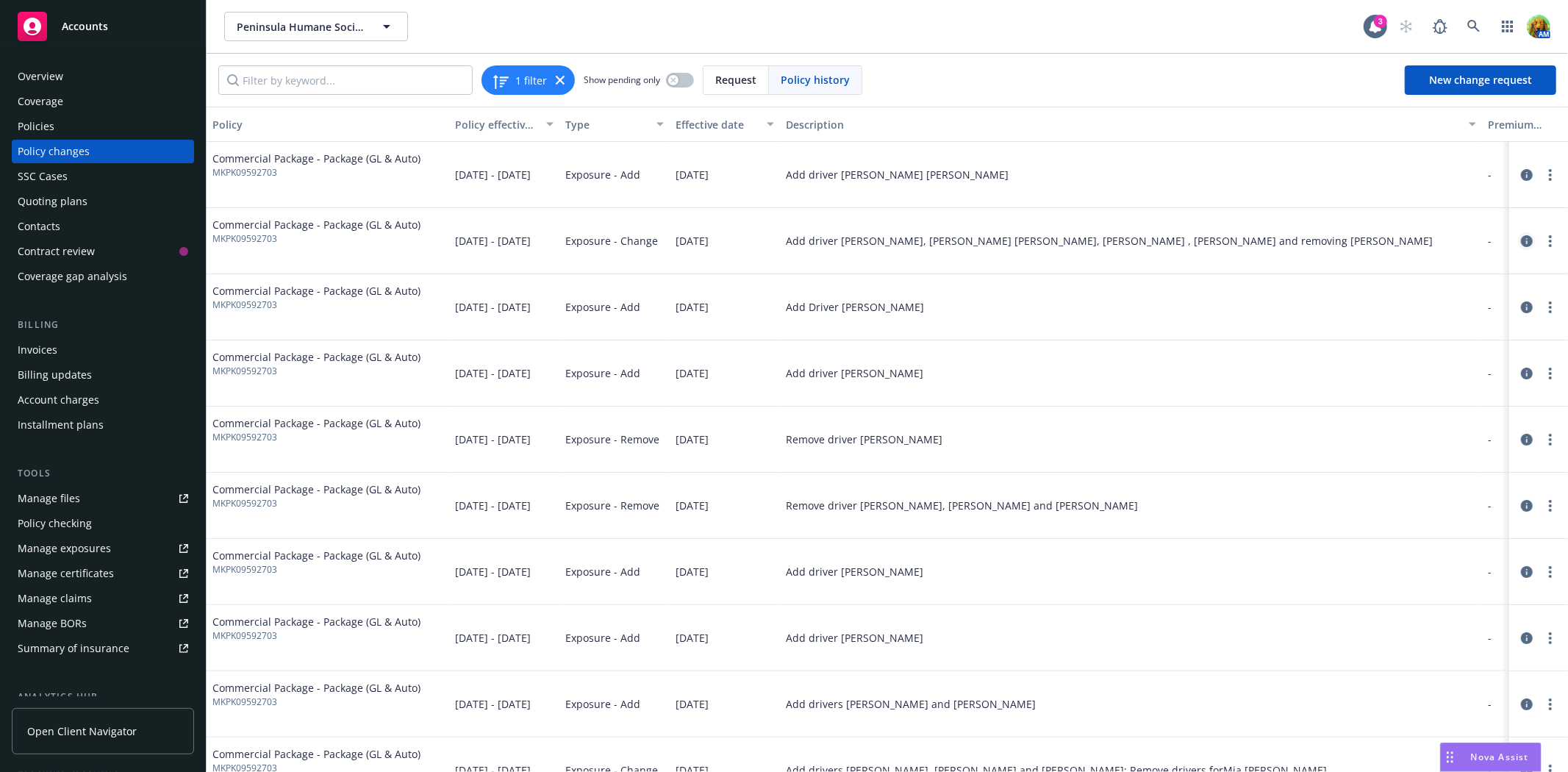
click at [1521, 243] on icon "circleInformation" at bounding box center [1527, 241] width 12 height 12
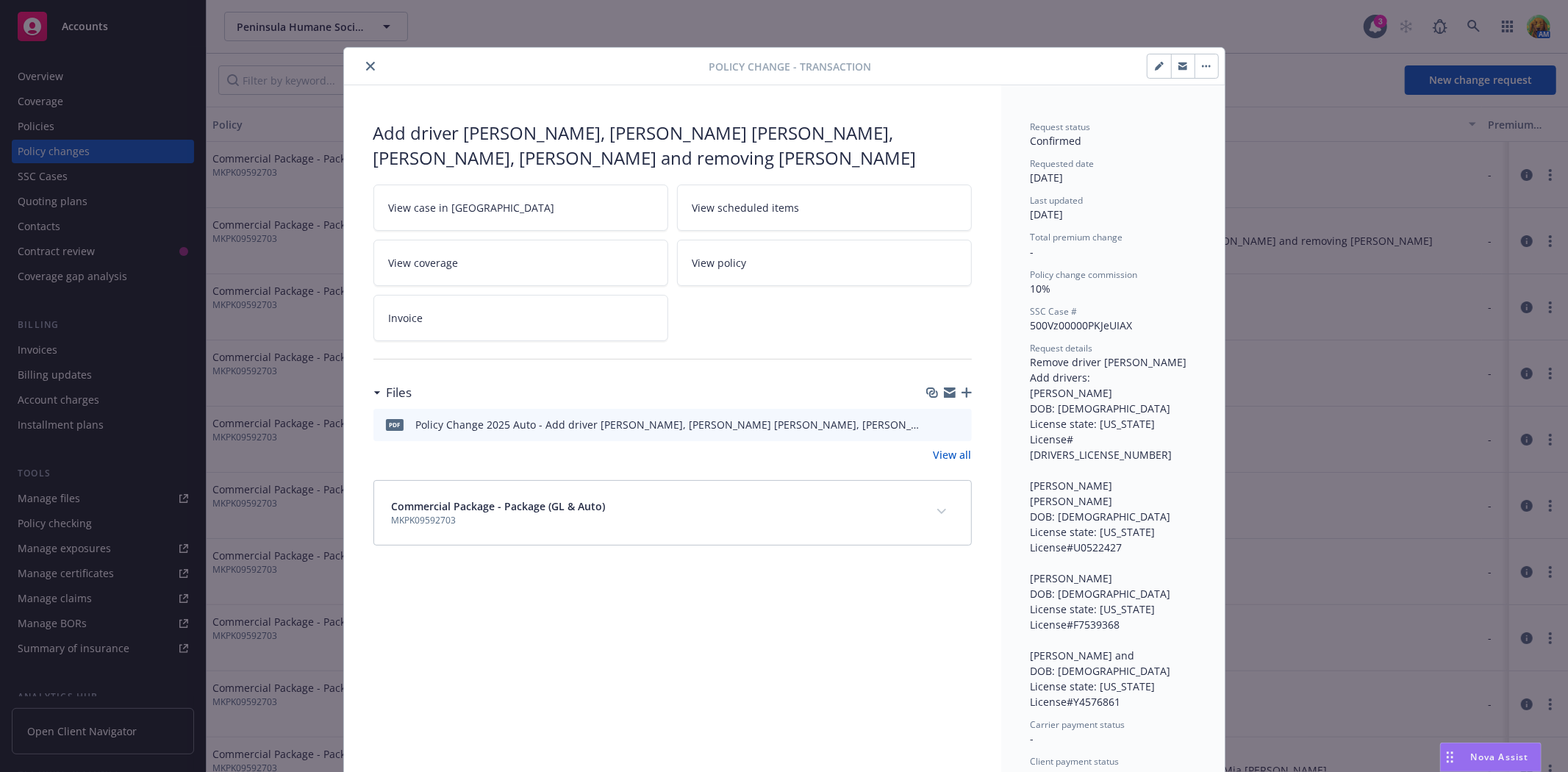
scroll to position [12, 0]
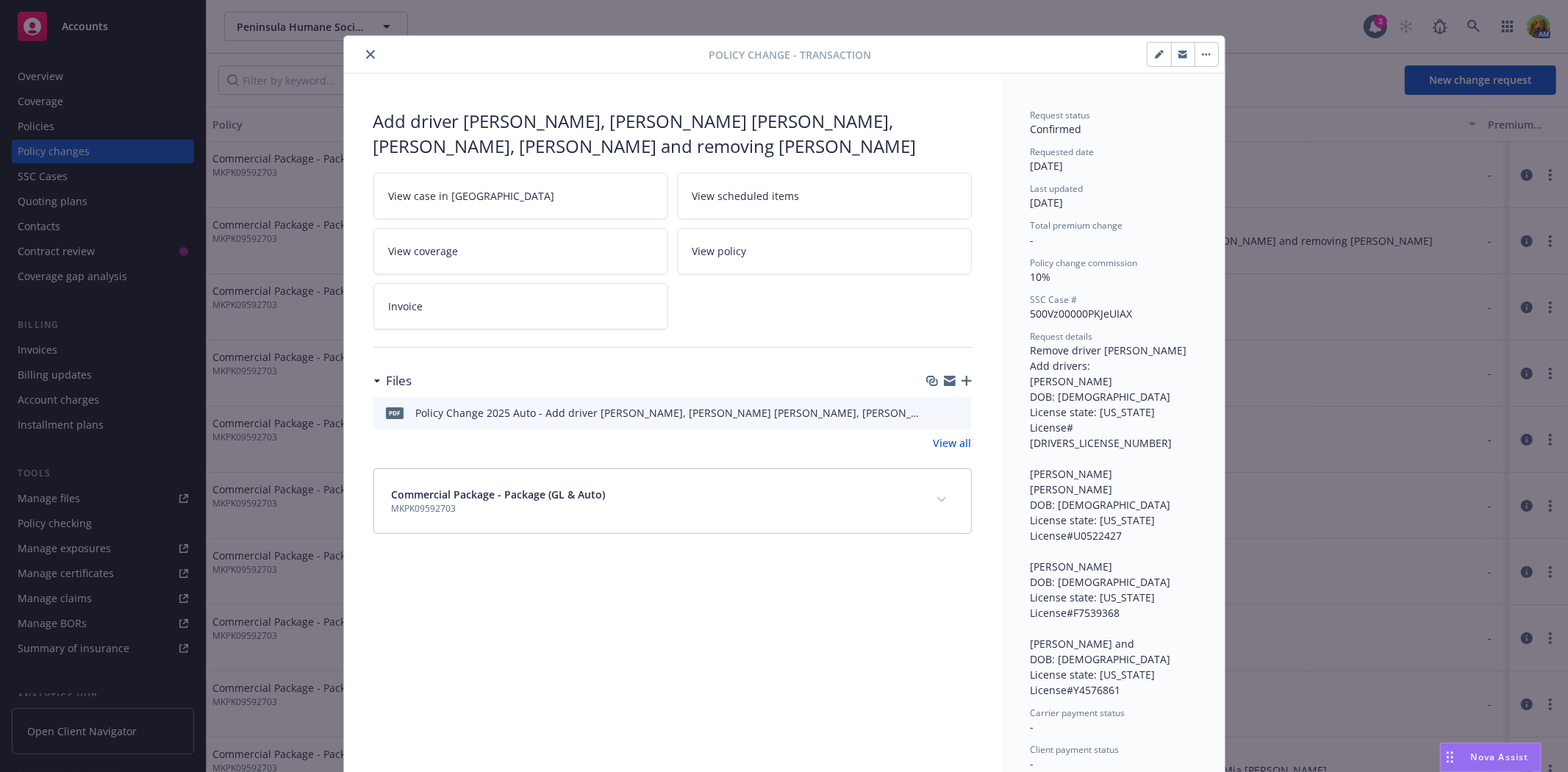
click at [519, 190] on link "View case in SSC" at bounding box center [520, 195] width 294 height 46
click at [366, 54] on icon "close" at bounding box center [370, 54] width 9 height 9
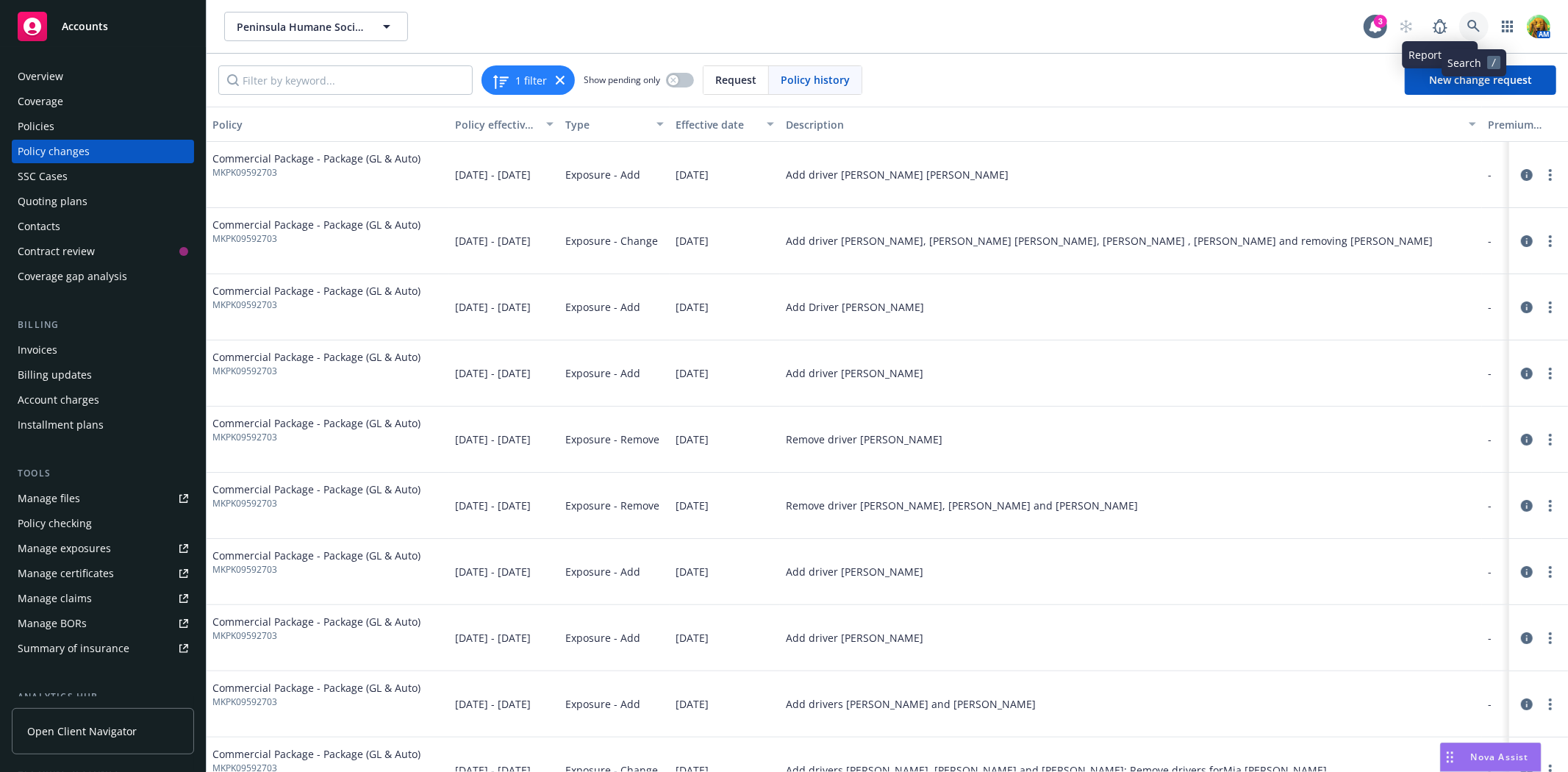
click at [1469, 18] on link at bounding box center [1474, 26] width 30 height 30
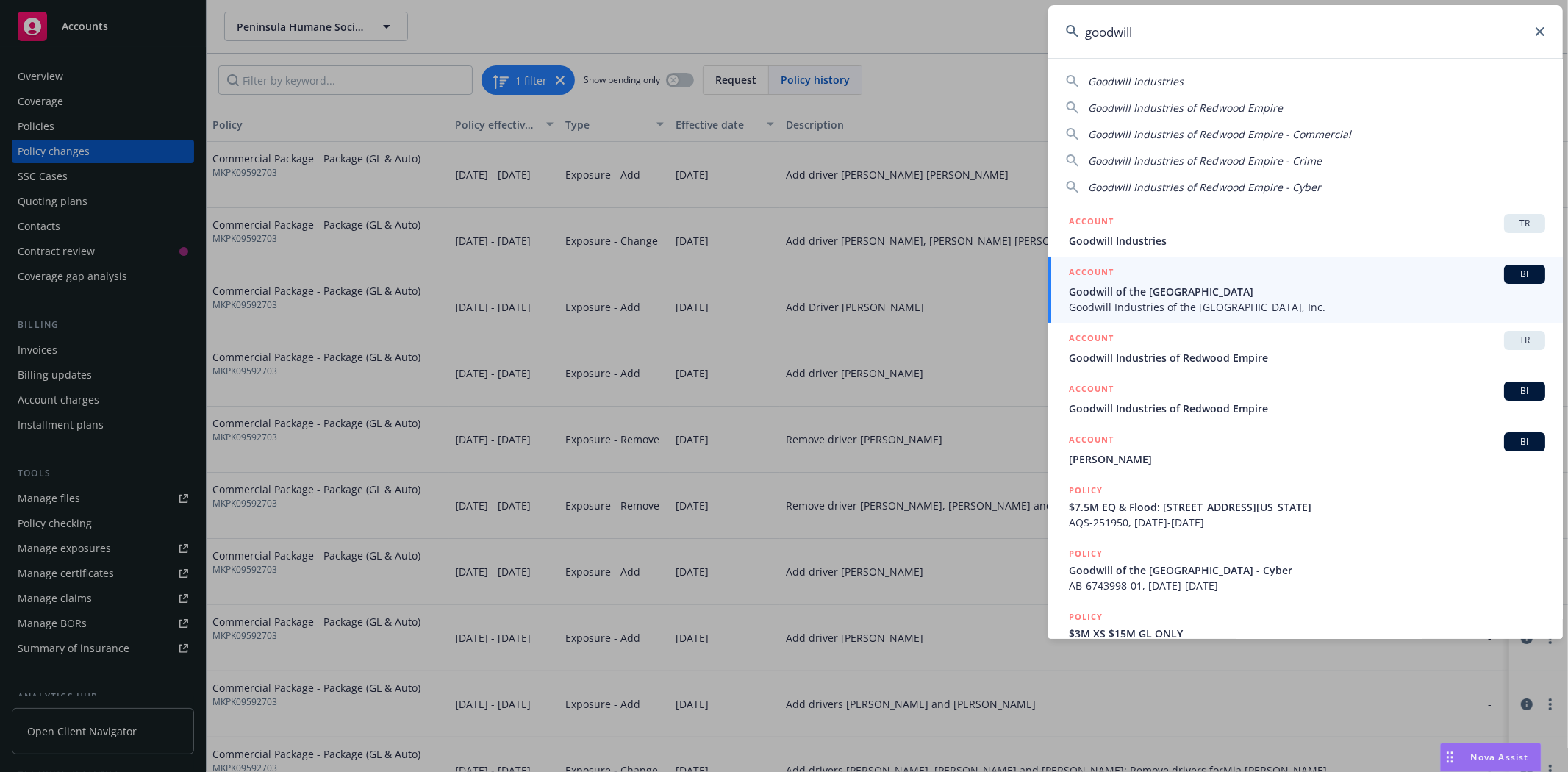
type input "goodwill"
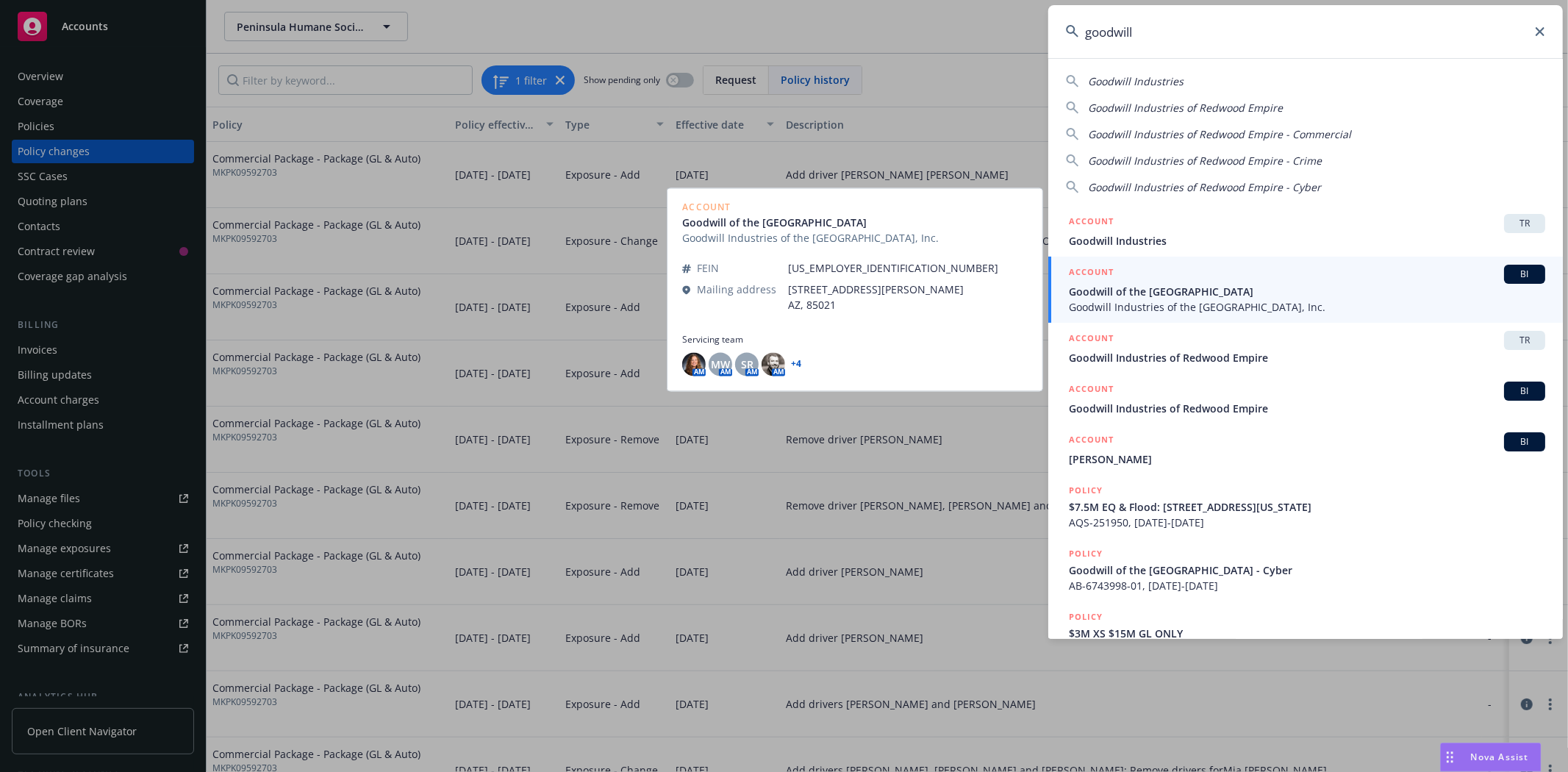
click at [1141, 290] on span "Goodwill of the San Francisco Bay" at bounding box center [1307, 291] width 476 height 16
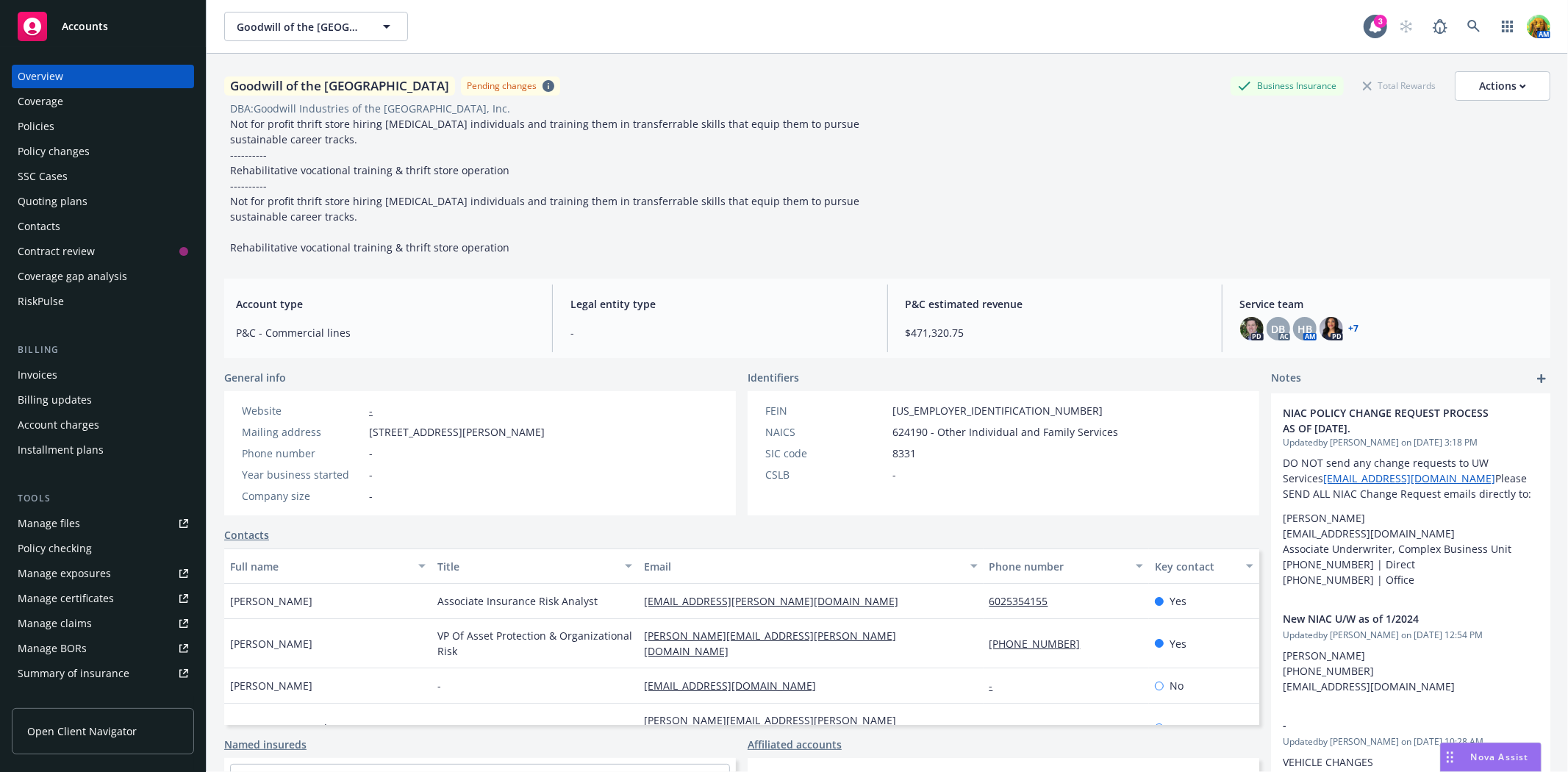
click at [54, 150] on div "Policy changes" at bounding box center [53, 151] width 72 height 24
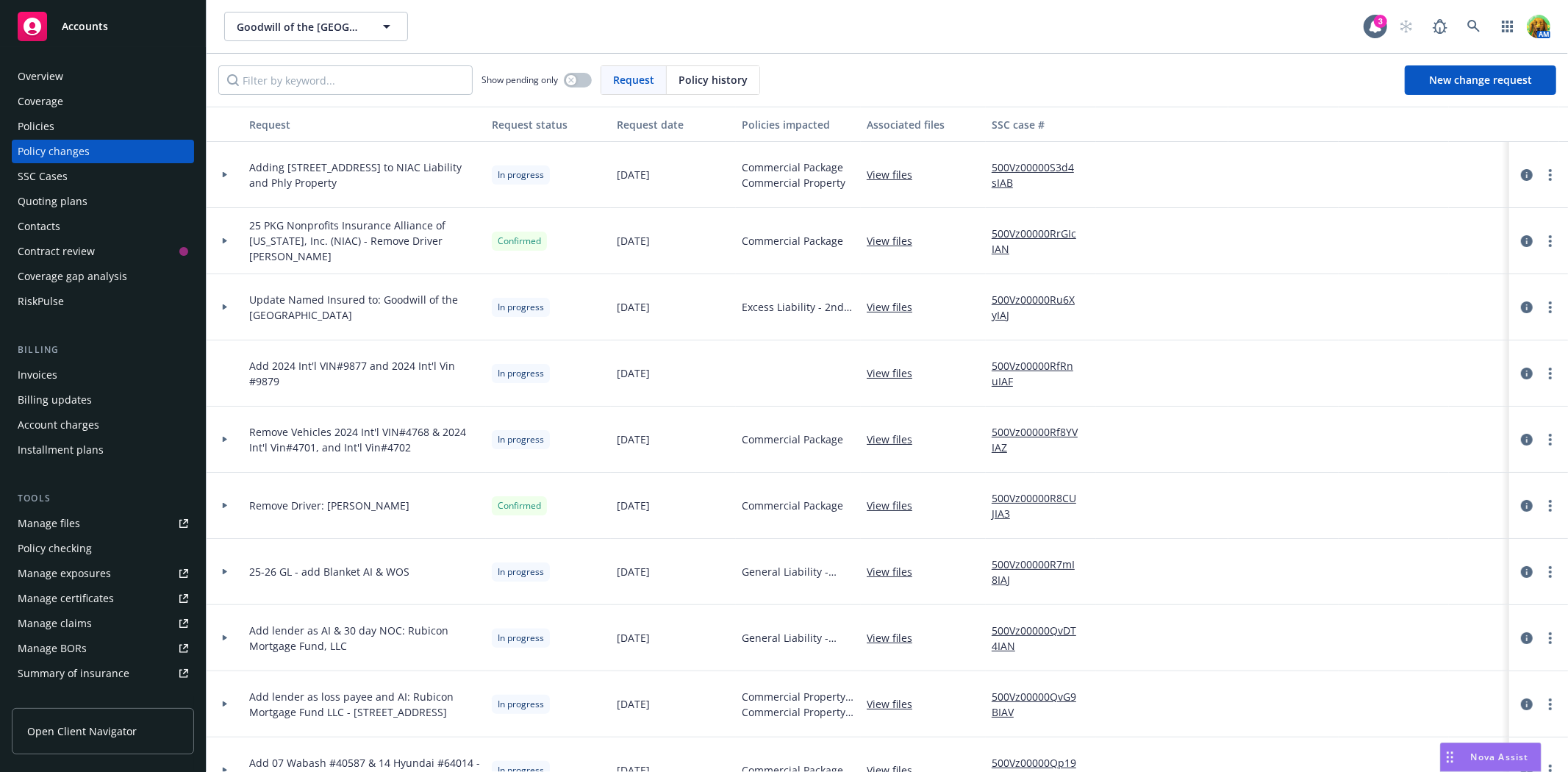
click at [543, 121] on div "Request status" at bounding box center [548, 125] width 113 height 16
click at [525, 126] on div "Request status" at bounding box center [548, 125] width 113 height 16
click at [62, 70] on div "Overview" at bounding box center [40, 76] width 45 height 24
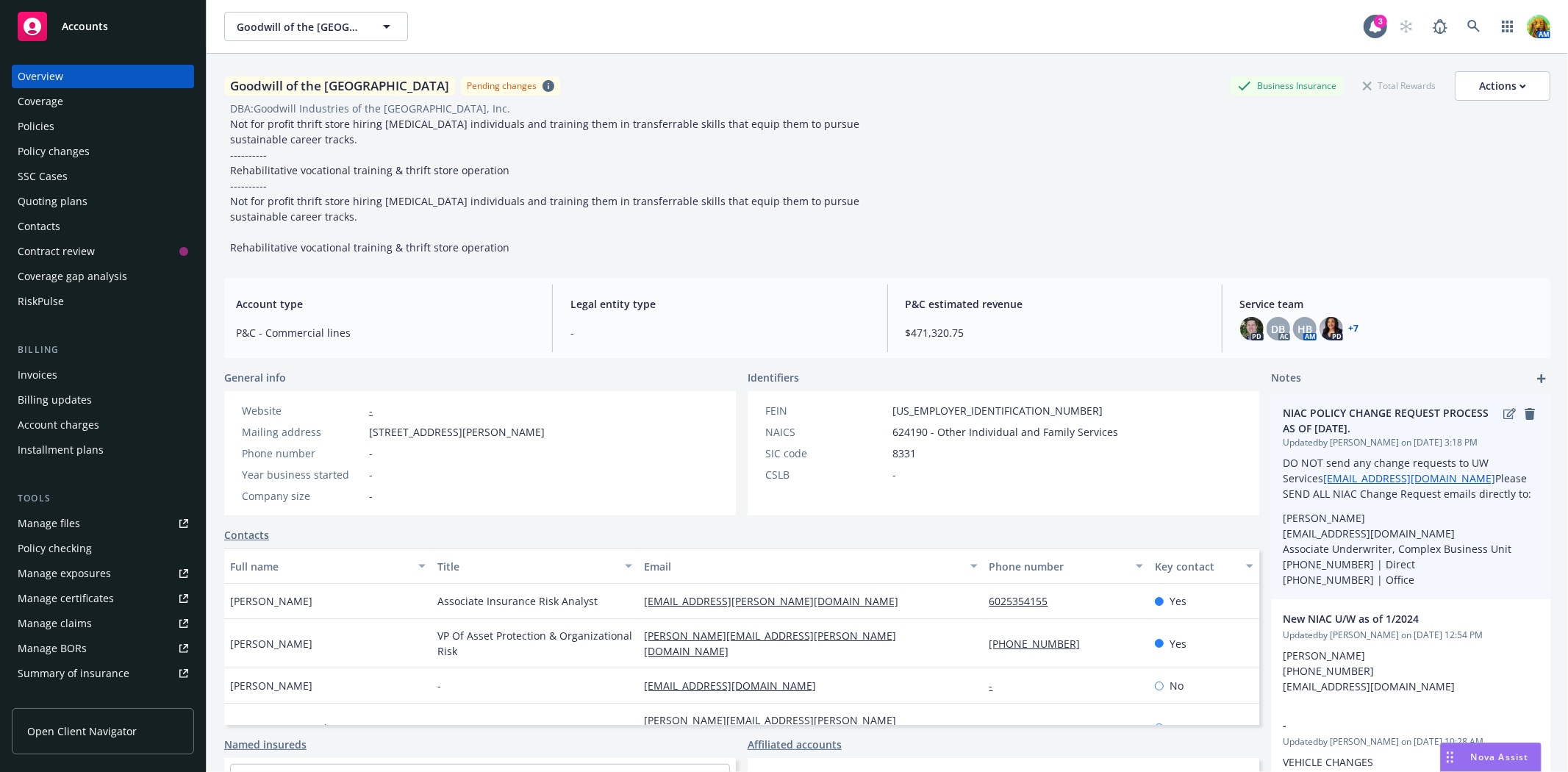
click at [1384, 549] on p "Sharon Lightfoot slightfoot@insurancefornonprofits.org Associate Underwriter, C…" at bounding box center [1410, 548] width 256 height 78
click at [1503, 416] on icon "edit" at bounding box center [1509, 414] width 12 height 12
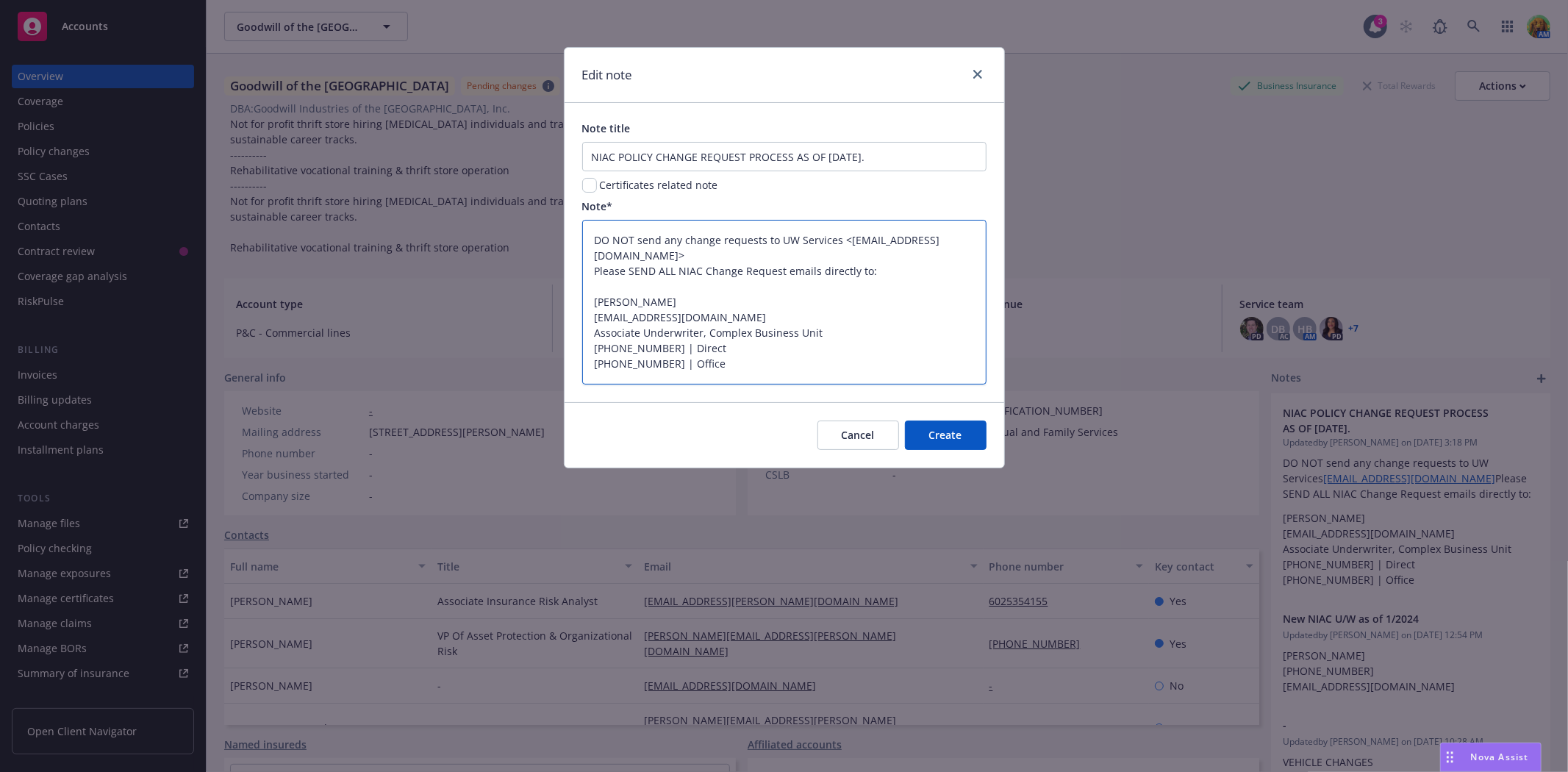
click at [751, 362] on textarea "DO NOT send any change requests to UW Services <uwservices@insurancefornonprofi…" at bounding box center [784, 301] width 404 height 164
type textarea "DO NOT send any change requests to UW Services <uwservices@insurancefornonprofi…"
type textarea "x"
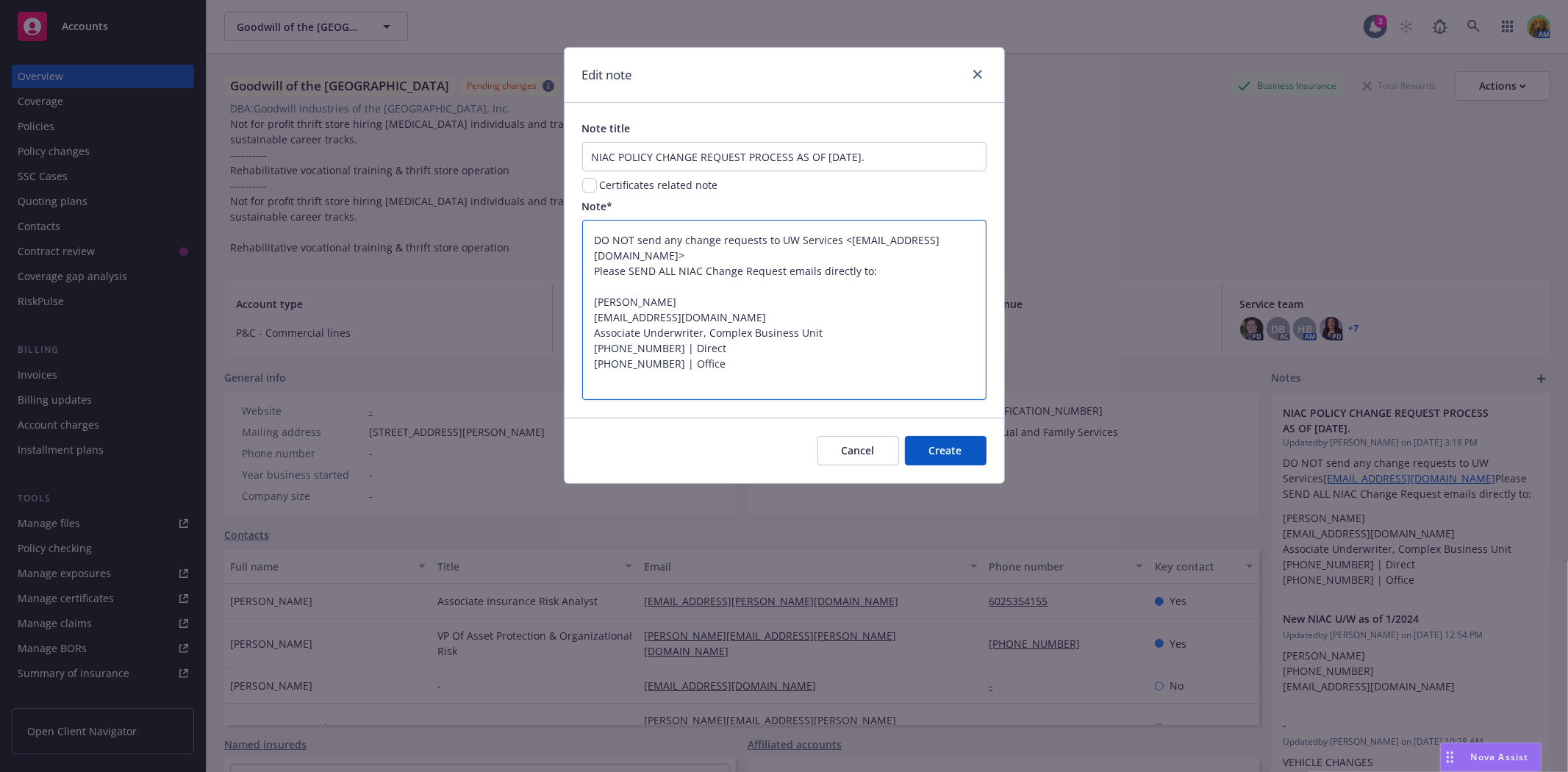
type textarea "DO NOT send any change requests to UW Services <uwservices@insurancefornonprofi…"
type textarea "x"
type textarea "DO NOT send any change requests to UW Services <uwservices@insurancefornonprofi…"
type textarea "x"
type textarea "DO NOT send any change requests to UW Services <uwservices@insurancefornonprofi…"
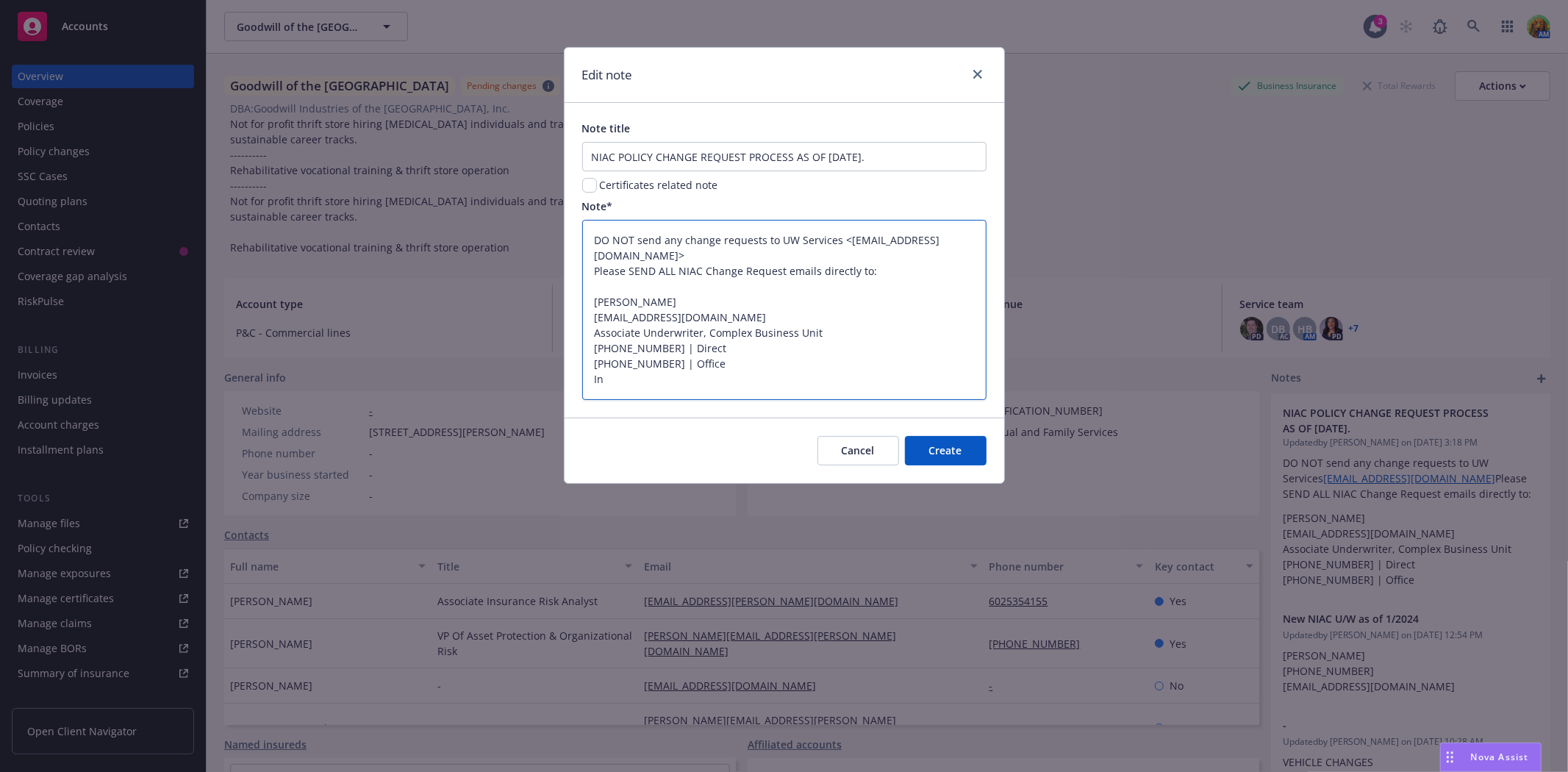
type textarea "x"
type textarea "DO NOT send any change requests to UW Services <uwservices@insurancefornonprofi…"
type textarea "x"
type textarea "DO NOT send any change requests to UW Services <uwservices@insurancefornonprofi…"
type textarea "x"
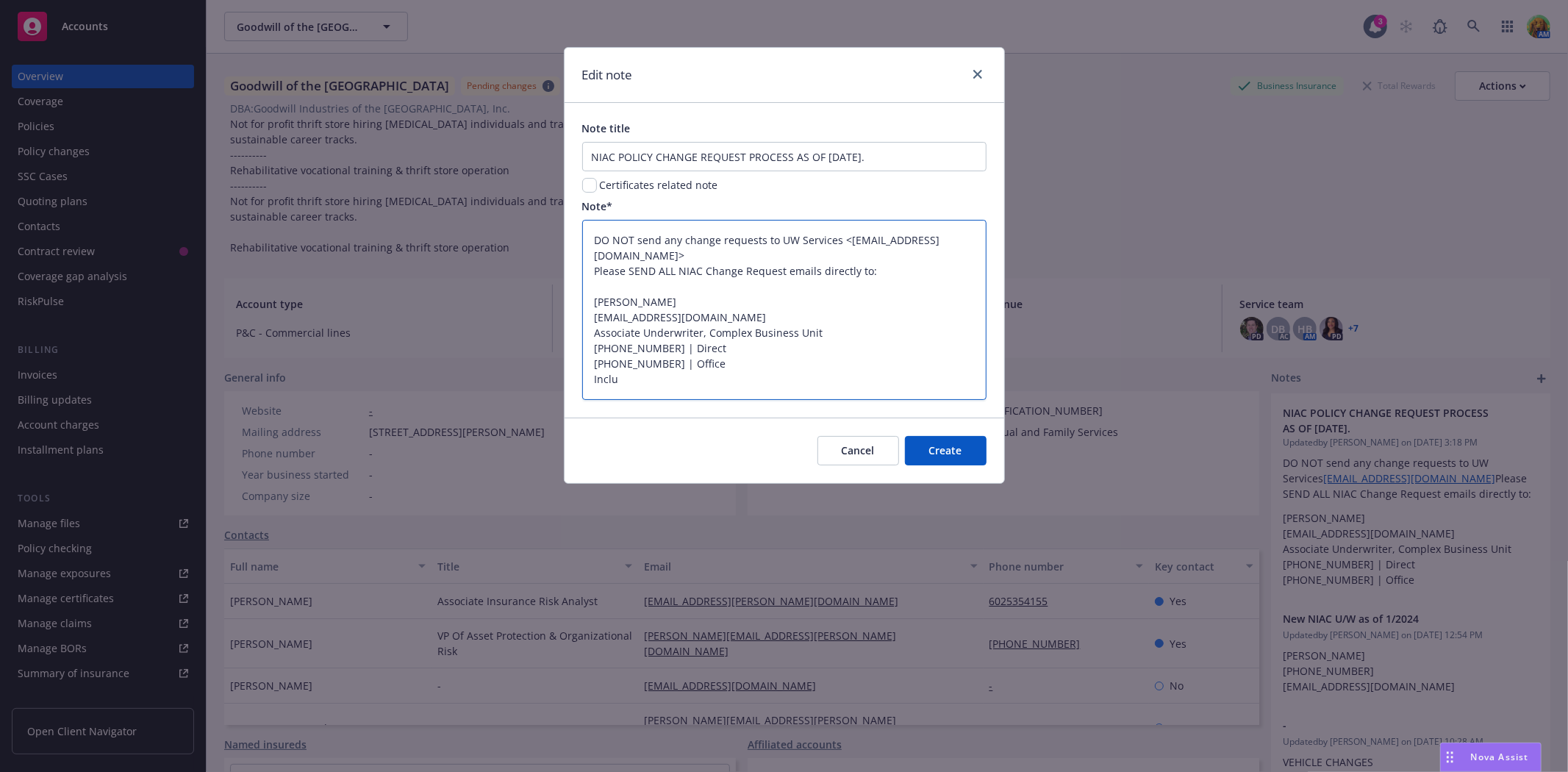
type textarea "DO NOT send any change requests to UW Services <uwservices@insurancefornonprofi…"
type textarea "x"
type textarea "DO NOT send any change requests to UW Services <uwservices@insurancefornonprofi…"
type textarea "x"
type textarea "DO NOT send any change requests to UW Services <uwservices@insurancefornonprofi…"
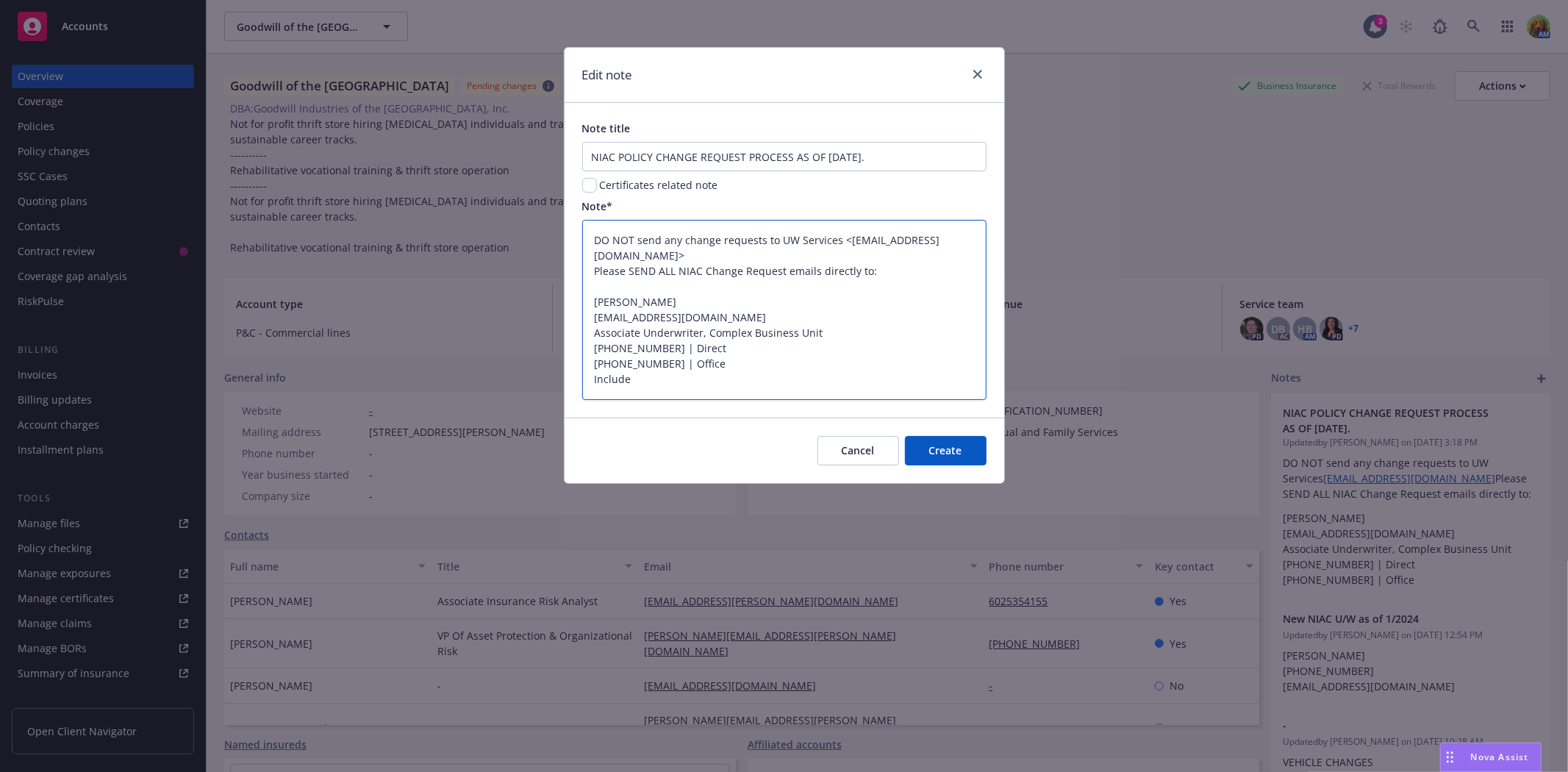
type textarea "x"
paste textarea "Dottie Savage <dsavage@insurancefornonprofits.org>"
type textarea "DO NOT send any change requests to UW Services <uwservices@insurancefornonprofi…"
type textarea "x"
type textarea "DO NOT send any change requests to UW Services <uwservices@insurancefornonprofi…"
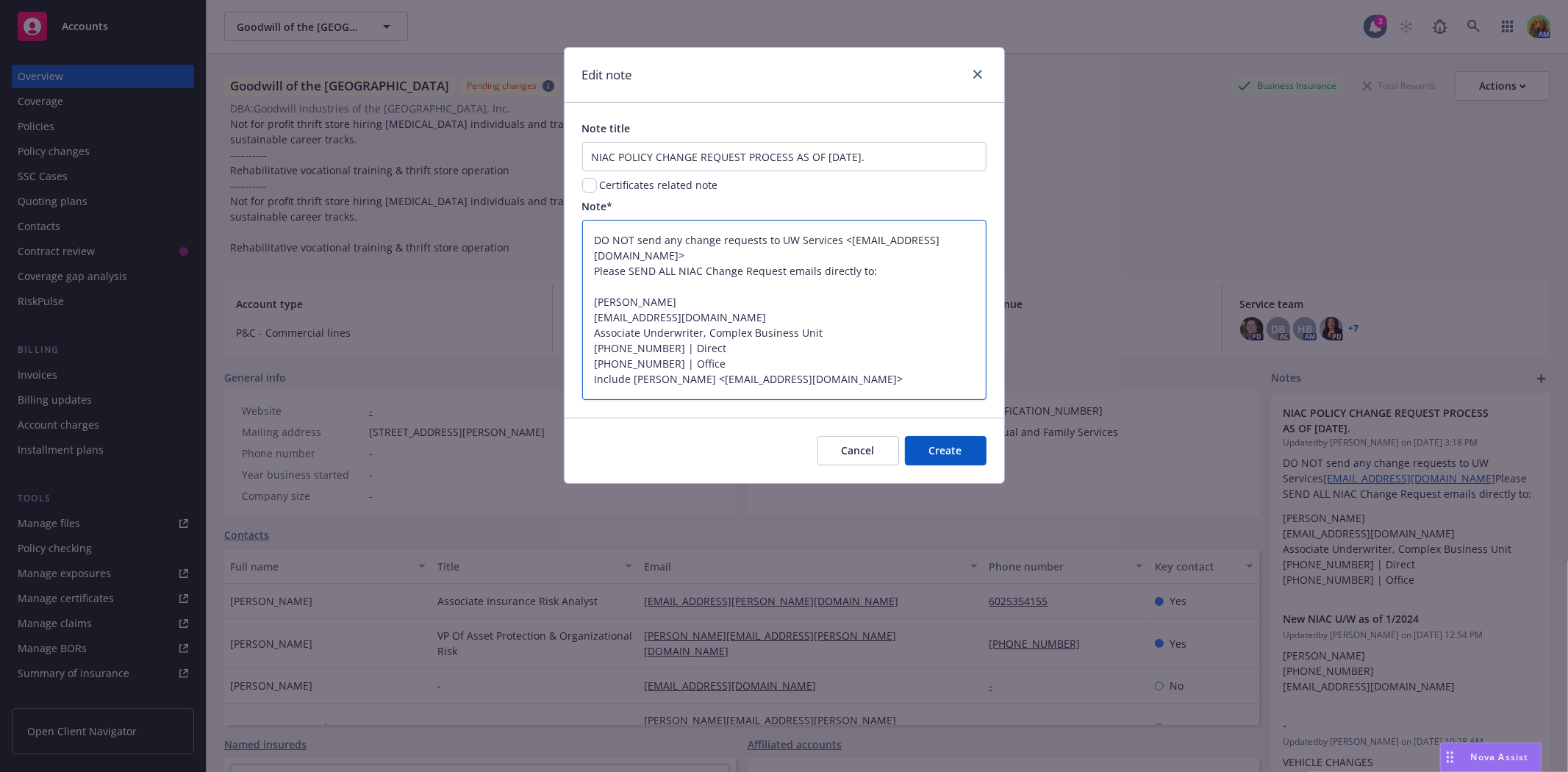
type textarea "x"
type textarea "DO NOT send any change requests to UW Services <uwservices@insurancefornonprofi…"
type textarea "x"
type textarea "DO NOT send any change requests to UW Services <uwservices@insurancefornonprofi…"
type textarea "x"
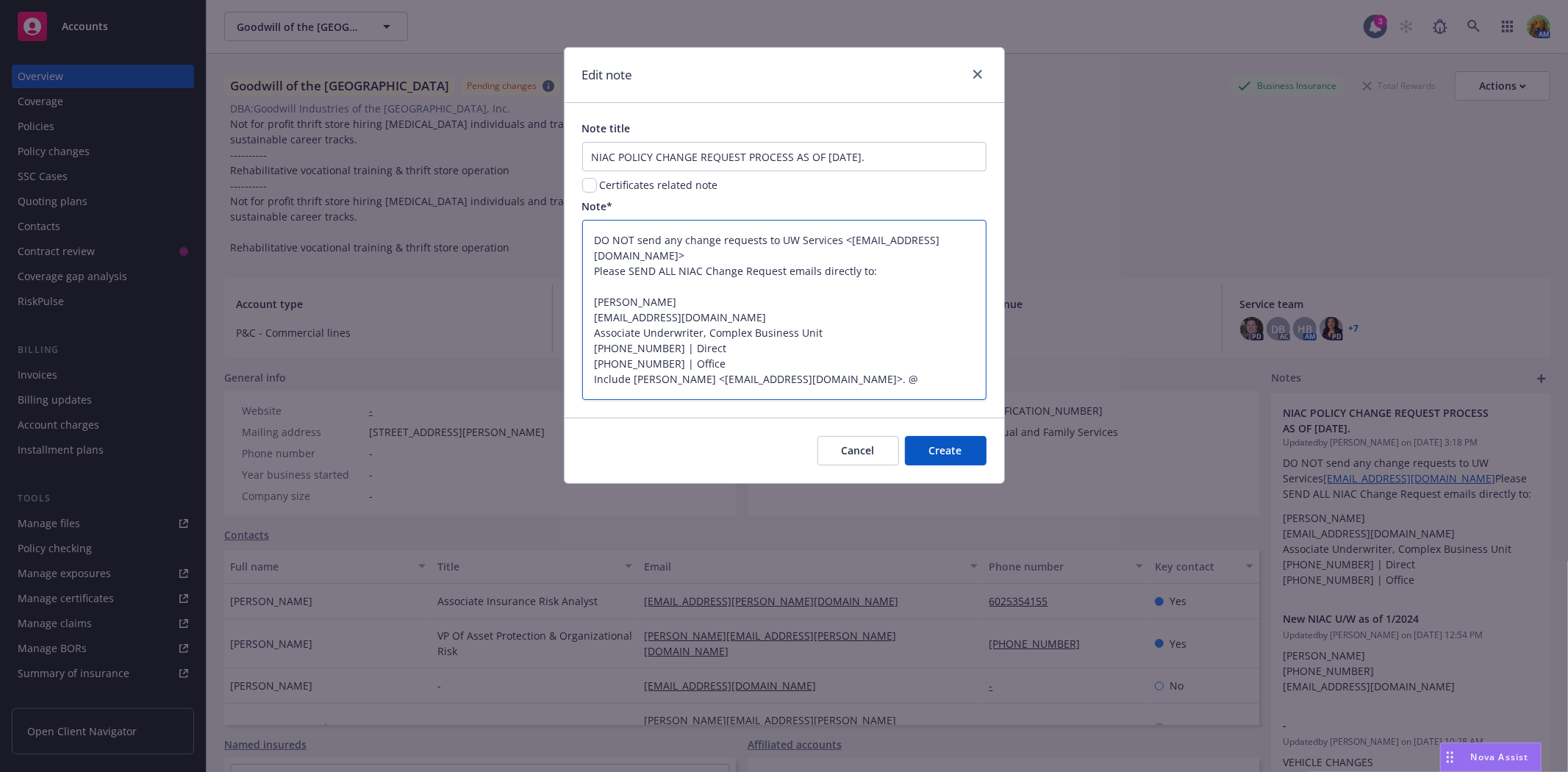
type textarea "DO NOT send any change requests to UW Services <uwservices@insurancefornonprofi…"
type textarea "x"
type textarea "DO NOT send any change requests to UW Services <uwservices@insurancefornonprofi…"
type textarea "x"
type textarea "DO NOT send any change requests to UW Services <uwservices@insurancefornonprofi…"
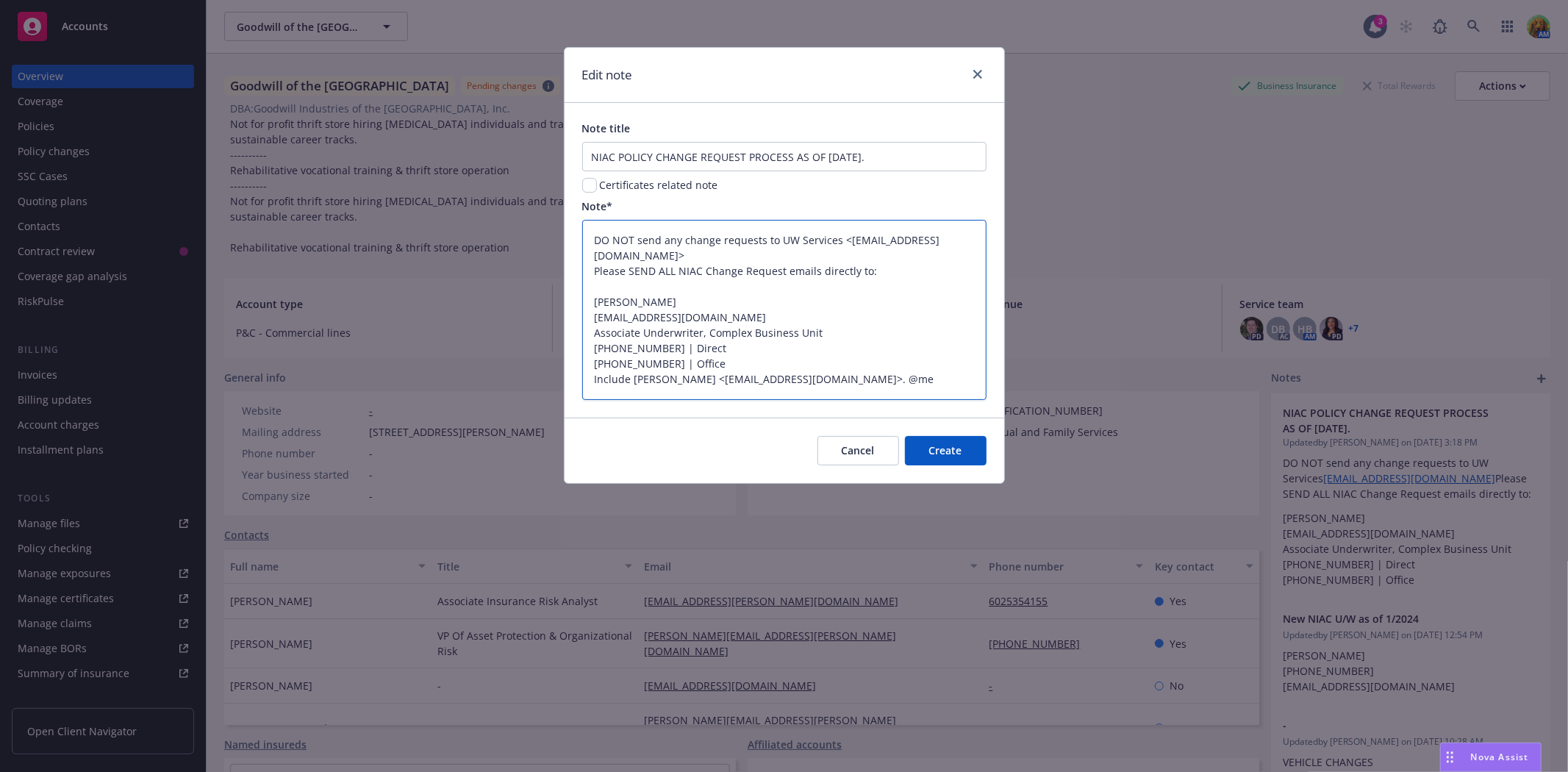
type textarea "x"
type textarea "DO NOT send any change requests to UW Services <uwservices@insurancefornonprofi…"
type textarea "x"
type textarea "DO NOT send any change requests to UW Services <uwservices@insurancefornonprofi…"
type textarea "x"
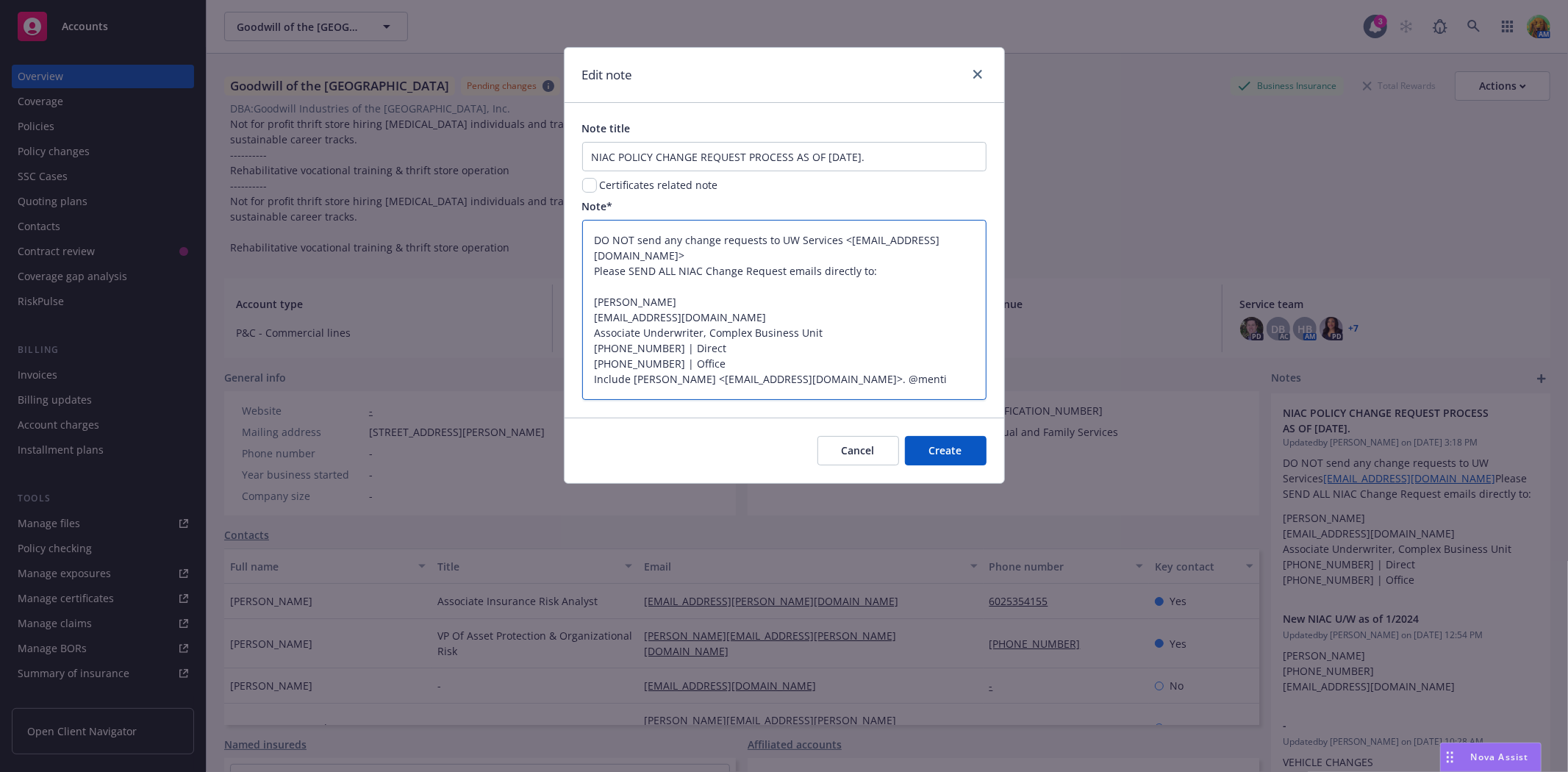
type textarea "DO NOT send any change requests to UW Services <uwservices@insurancefornonprofi…"
type textarea "x"
type textarea "DO NOT send any change requests to UW Services <uwservices@insurancefornonprofi…"
type textarea "x"
type textarea "DO NOT send any change requests to UW Services <uwservices@insurancefornonprofi…"
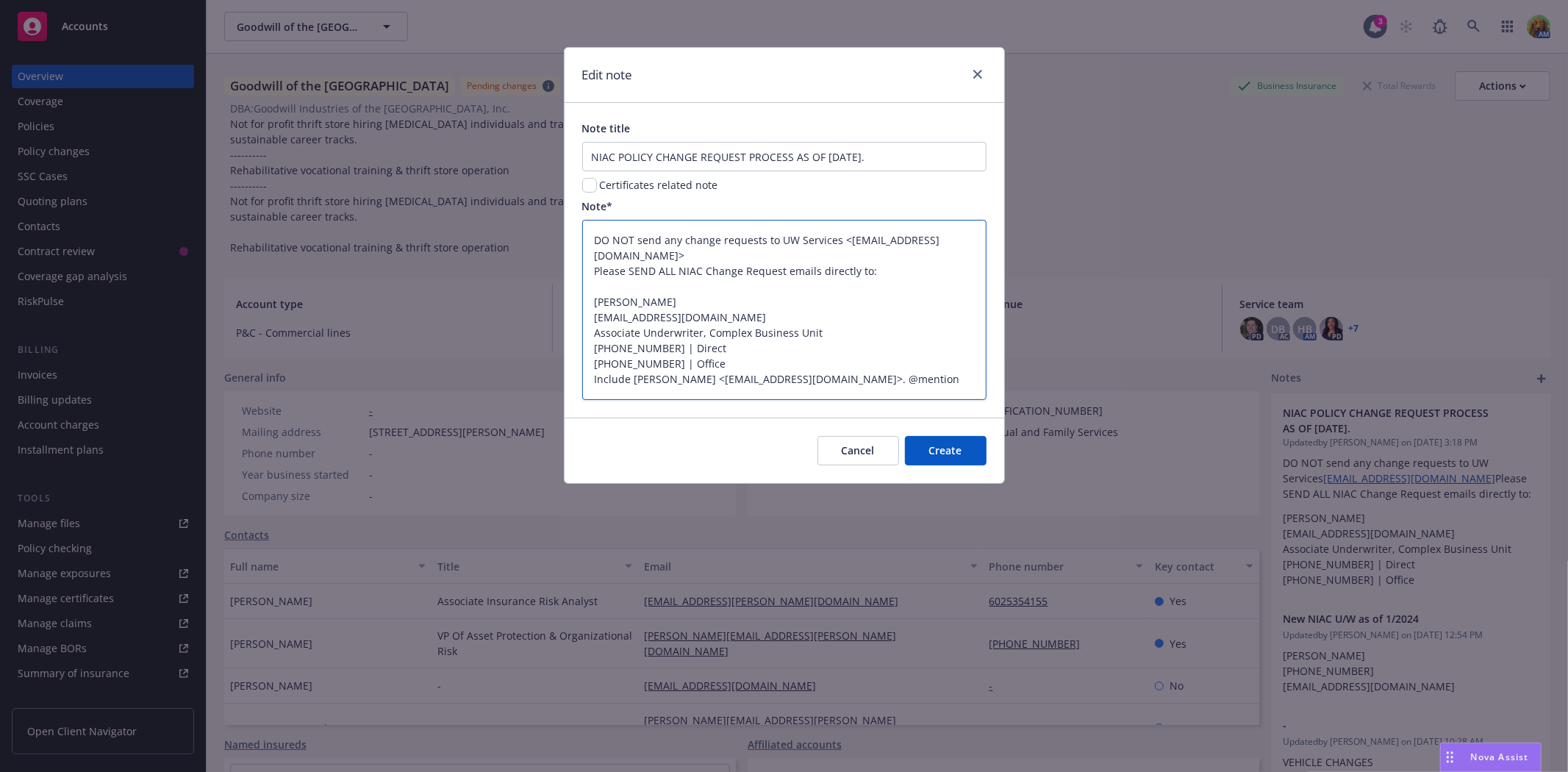
type textarea "x"
type textarea "DO NOT send any change requests to UW Services <uwservices@insurancefornonprofi…"
type textarea "x"
type textarea "DO NOT send any change requests to UW Services <uwservices@insurancefornonprofi…"
type textarea "x"
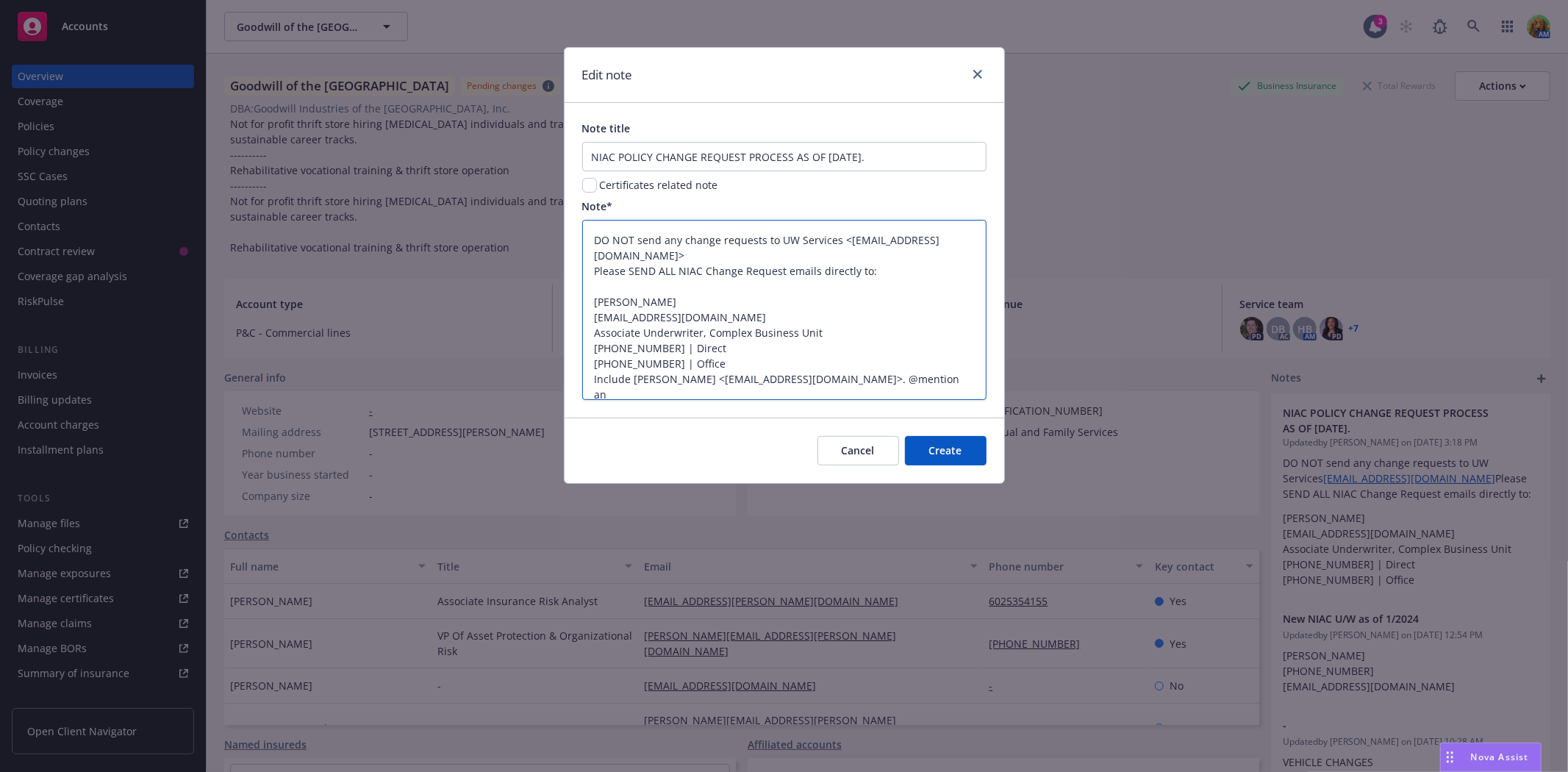
type textarea "DO NOT send any change requests to UW Services <uwservices@insurancefornonprofi…"
type textarea "x"
type textarea "DO NOT send any change requests to UW Services <uwservices@insurancefornonprofi…"
type textarea "x"
type textarea "DO NOT send any change requests to UW Services <uwservices@insurancefornonprofi…"
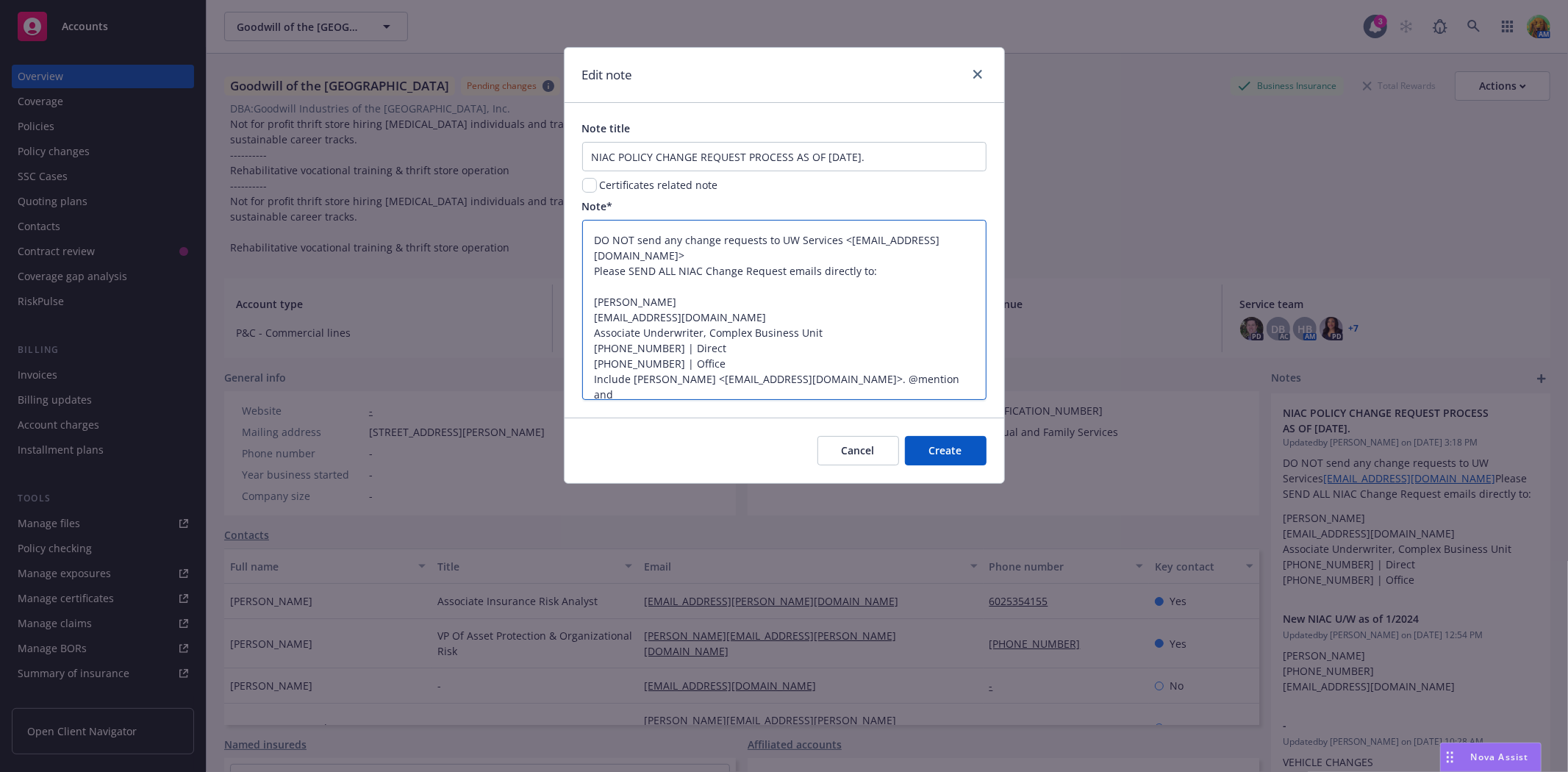
type textarea "x"
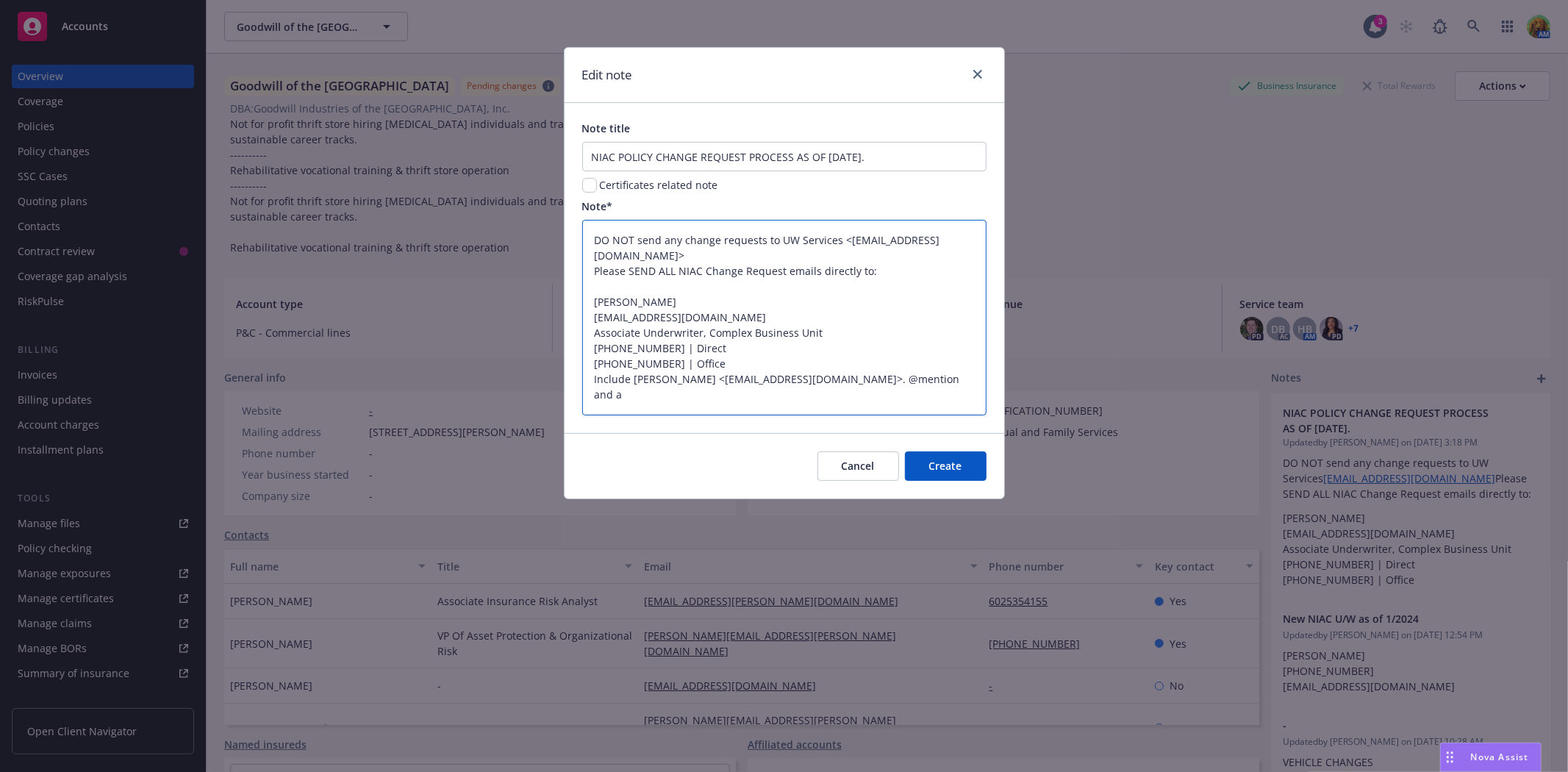
type textarea "DO NOT send any change requests to UW Services <uwservices@insurancefornonprofi…"
type textarea "x"
type textarea "DO NOT send any change requests to UW Services <uwservices@insurancefornonprofi…"
type textarea "x"
type textarea "DO NOT send any change requests to UW Services <uwservices@insurancefornonprofi…"
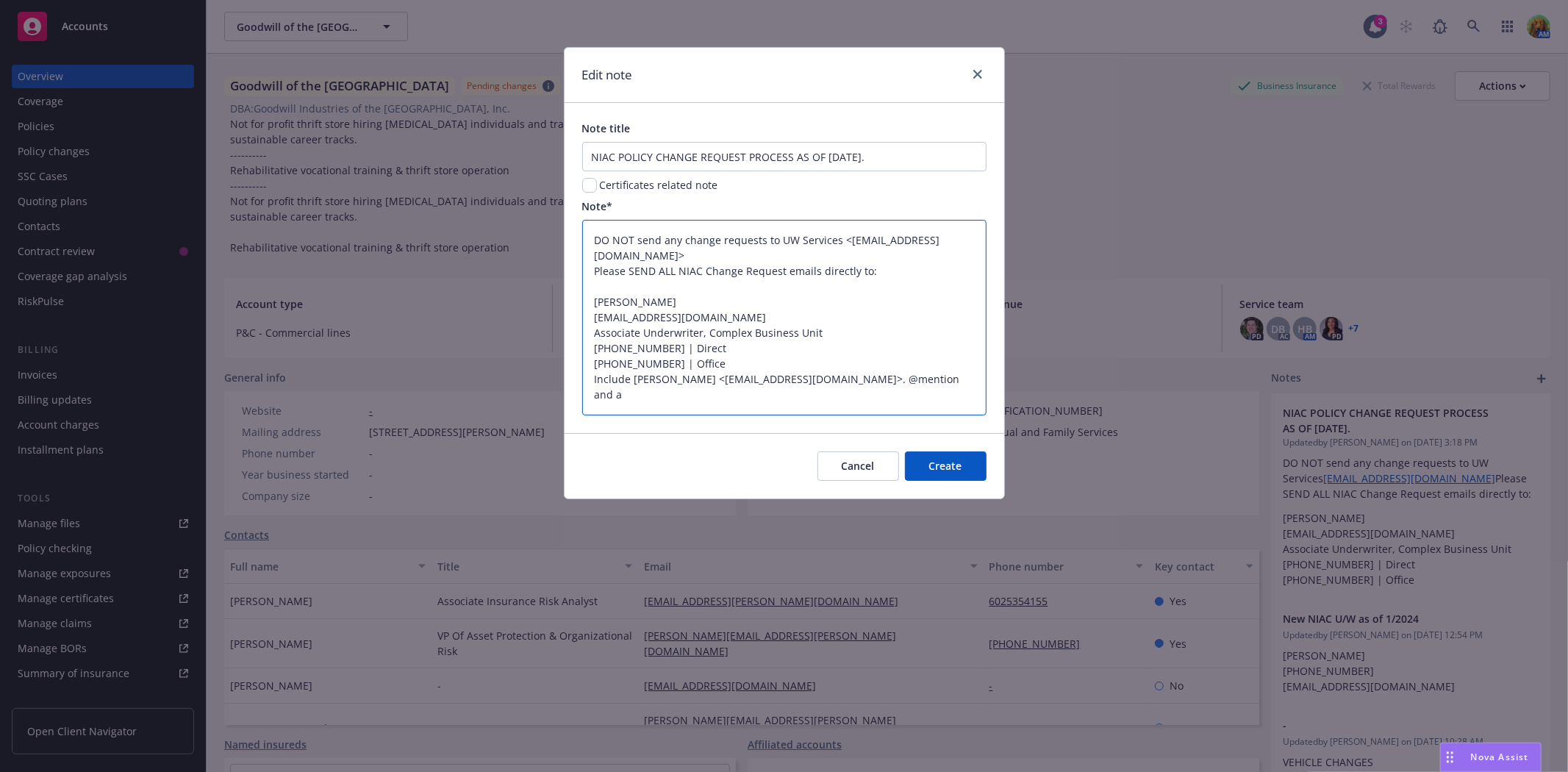
type textarea "x"
type textarea "DO NOT send any change requests to UW Services <uwservices@insurancefornonprofi…"
type textarea "x"
type textarea "DO NOT send any change requests to UW Services <uwservices@insurancefornonprofi…"
type textarea "x"
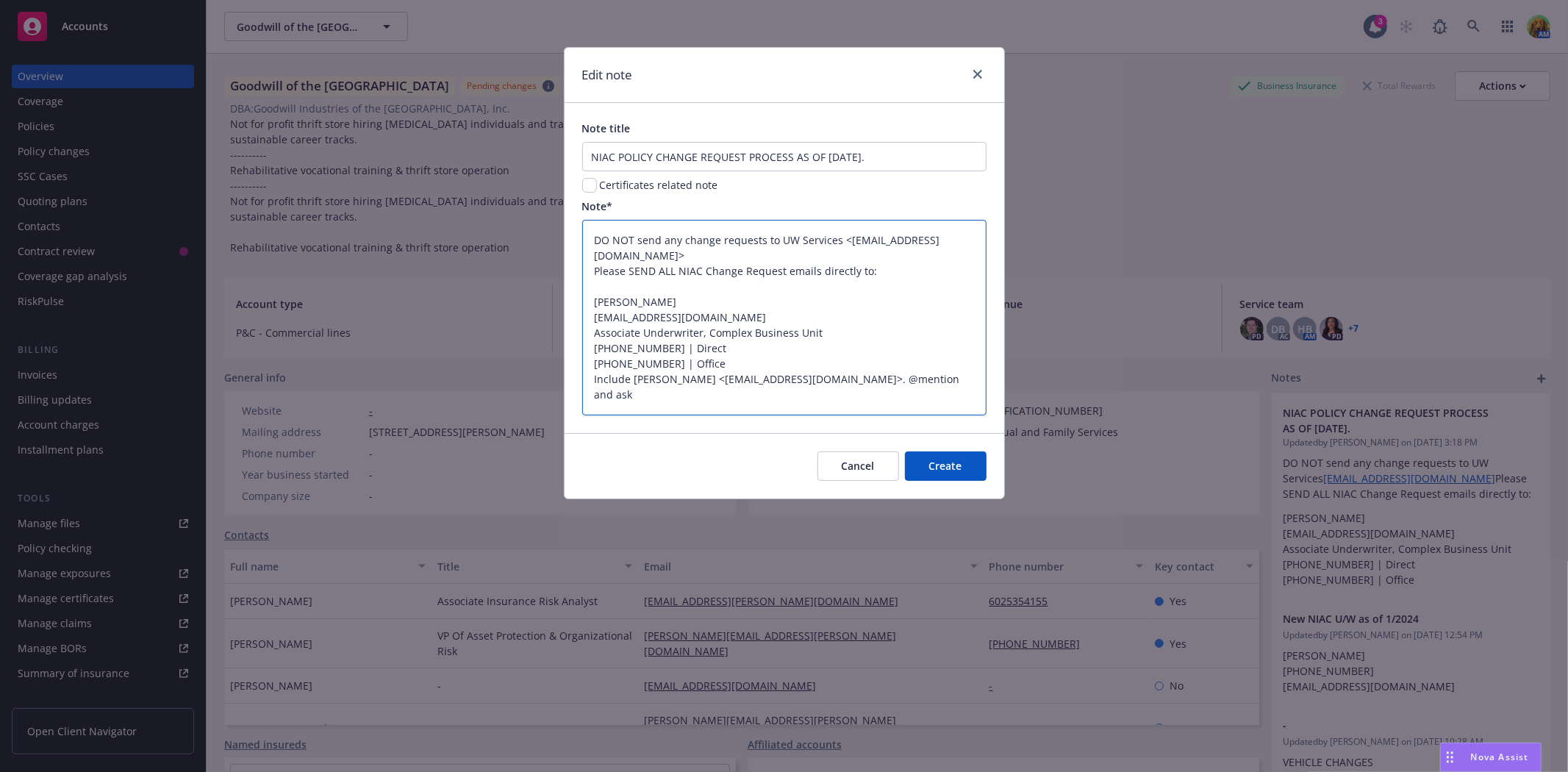
type textarea "DO NOT send any change requests to UW Services <uwservices@insurancefornonprofi…"
type textarea "x"
type textarea "DO NOT send any change requests to UW Services <uwservices@insurancefornonprofi…"
type textarea "x"
type textarea "DO NOT send any change requests to UW Services <uwservices@insurancefornonprofi…"
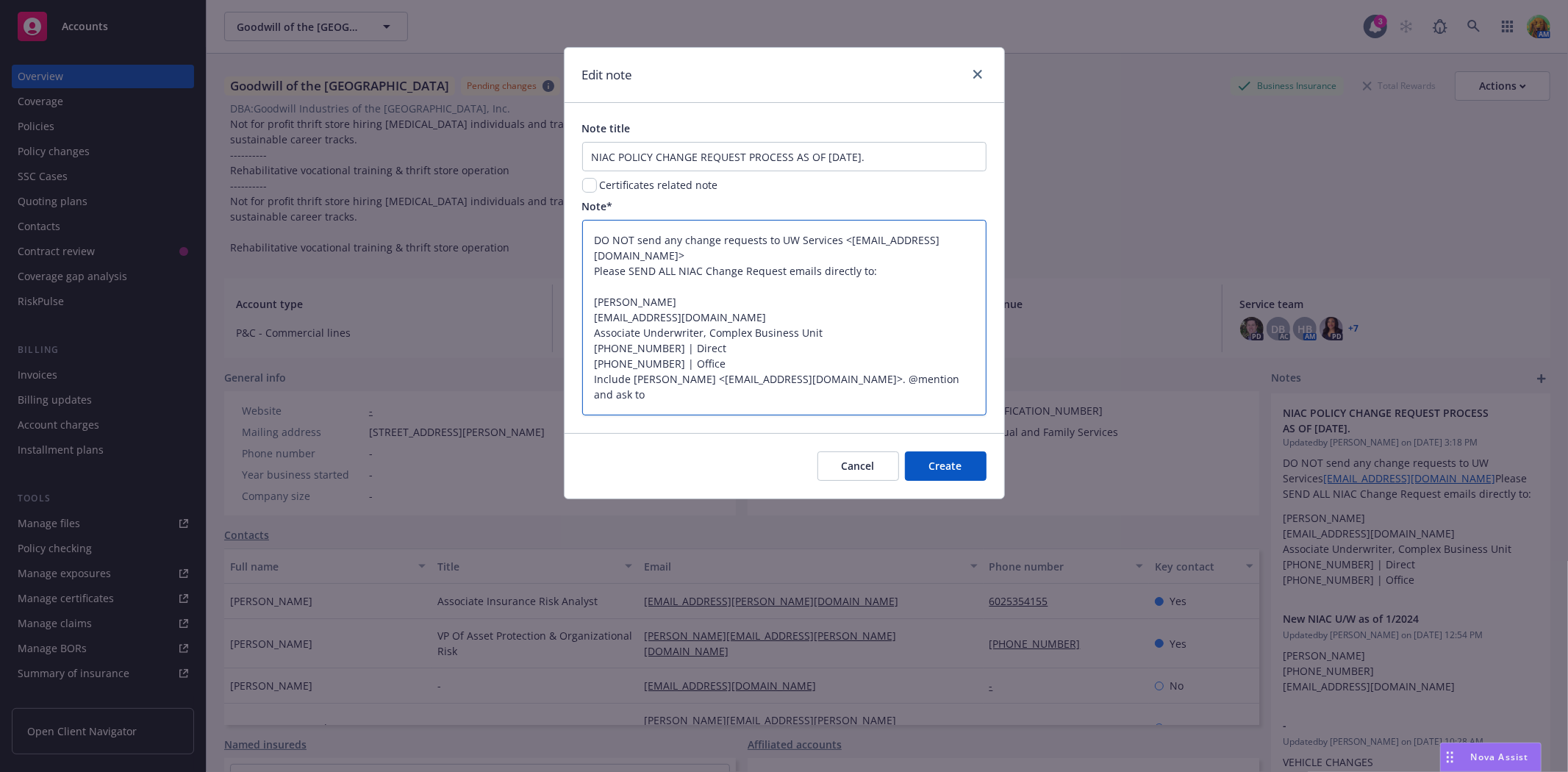
type textarea "x"
type textarea "DO NOT send any change requests to UW Services <uwservices@insurancefornonprofi…"
type textarea "x"
type textarea "DO NOT send any change requests to UW Services <uwservices@insurancefornonprofi…"
type textarea "x"
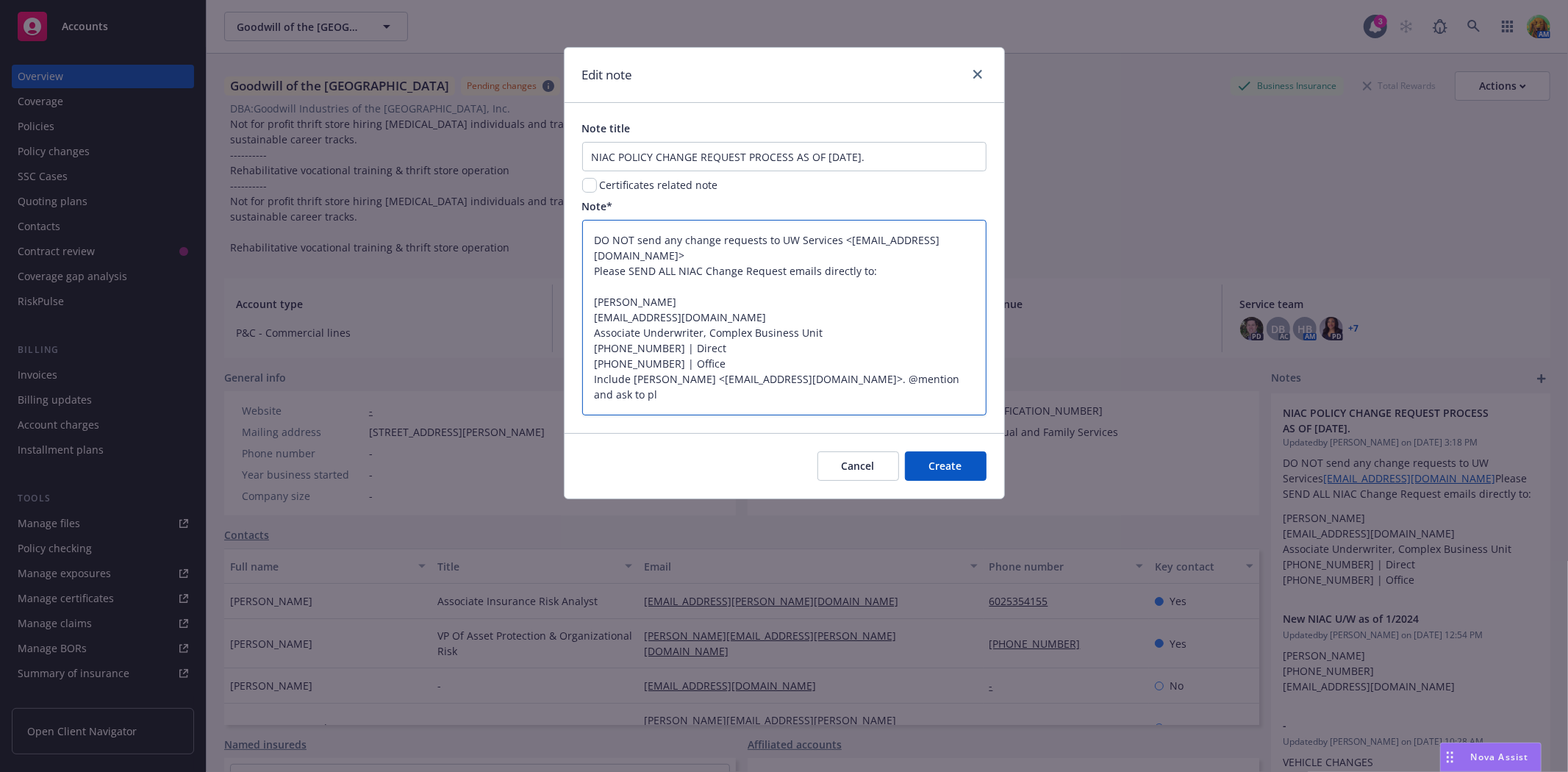
type textarea "DO NOT send any change requests to UW Services <uwservices@insurancefornonprofi…"
type textarea "x"
type textarea "DO NOT send any change requests to UW Services <uwservices@insurancefornonprofi…"
type textarea "x"
type textarea "DO NOT send any change requests to UW Services <uwservices@insurancefornonprofi…"
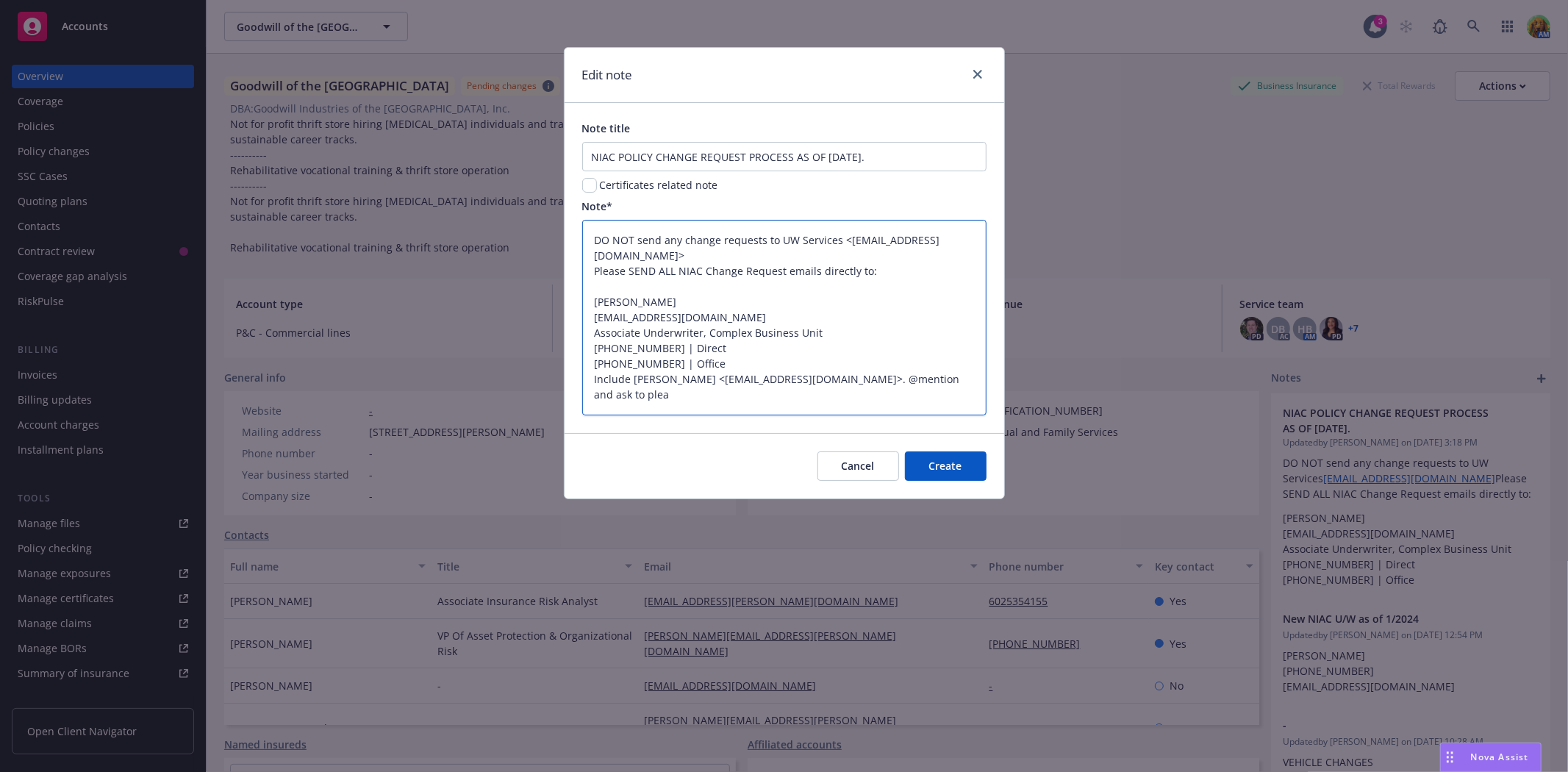
type textarea "x"
type textarea "DO NOT send any change requests to UW Services <uwservices@insurancefornonprofi…"
type textarea "x"
type textarea "DO NOT send any change requests to UW Services <uwservices@insurancefornonprofi…"
type textarea "x"
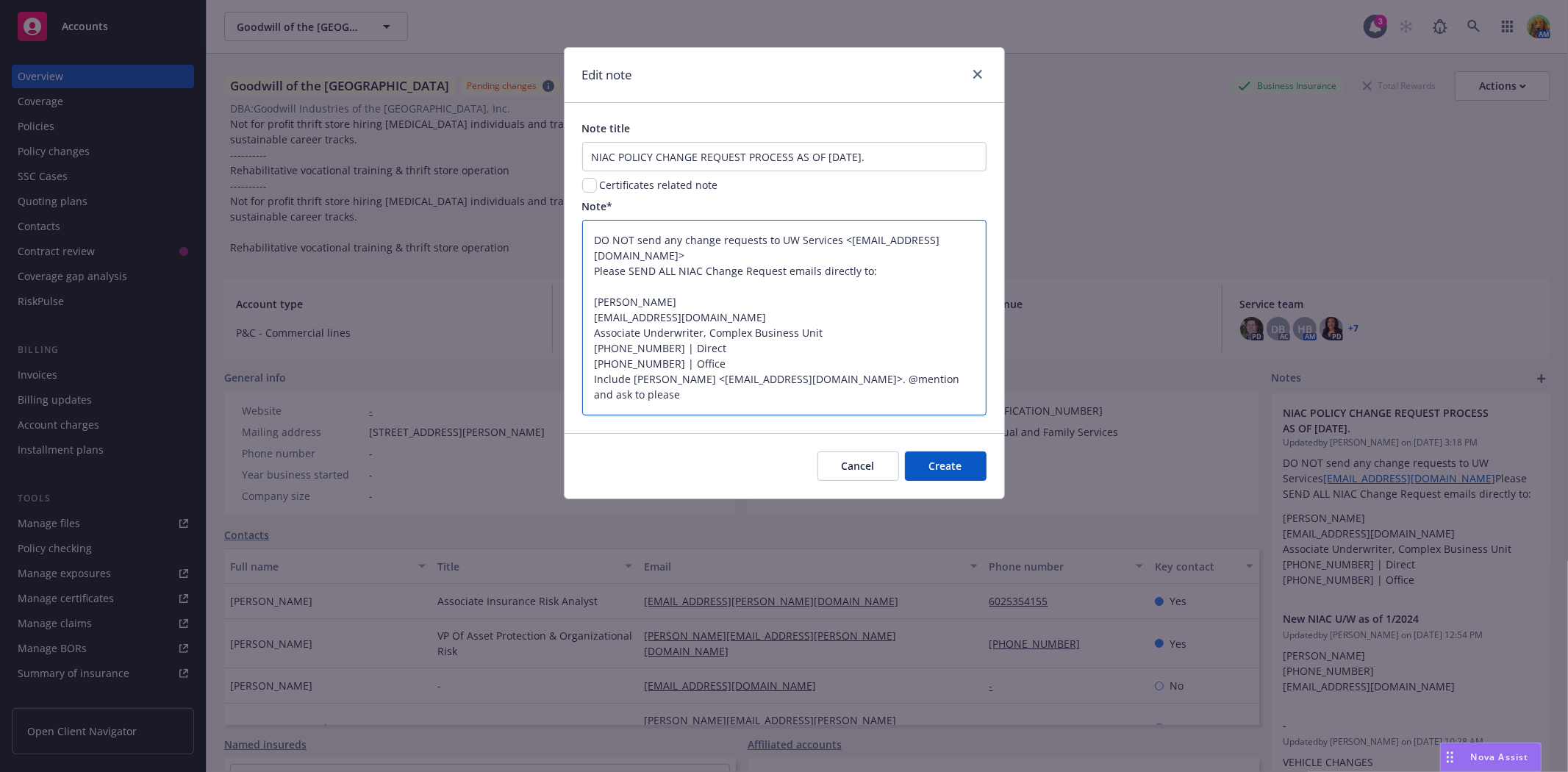
type textarea "DO NOT send any change requests to UW Services <uwservices@insurancefornonprofi…"
type textarea "x"
type textarea "DO NOT send any change requests to UW Services <uwservices@insurancefornonprofi…"
type textarea "x"
type textarea "DO NOT send any change requests to UW Services <uwservices@insurancefornonprofi…"
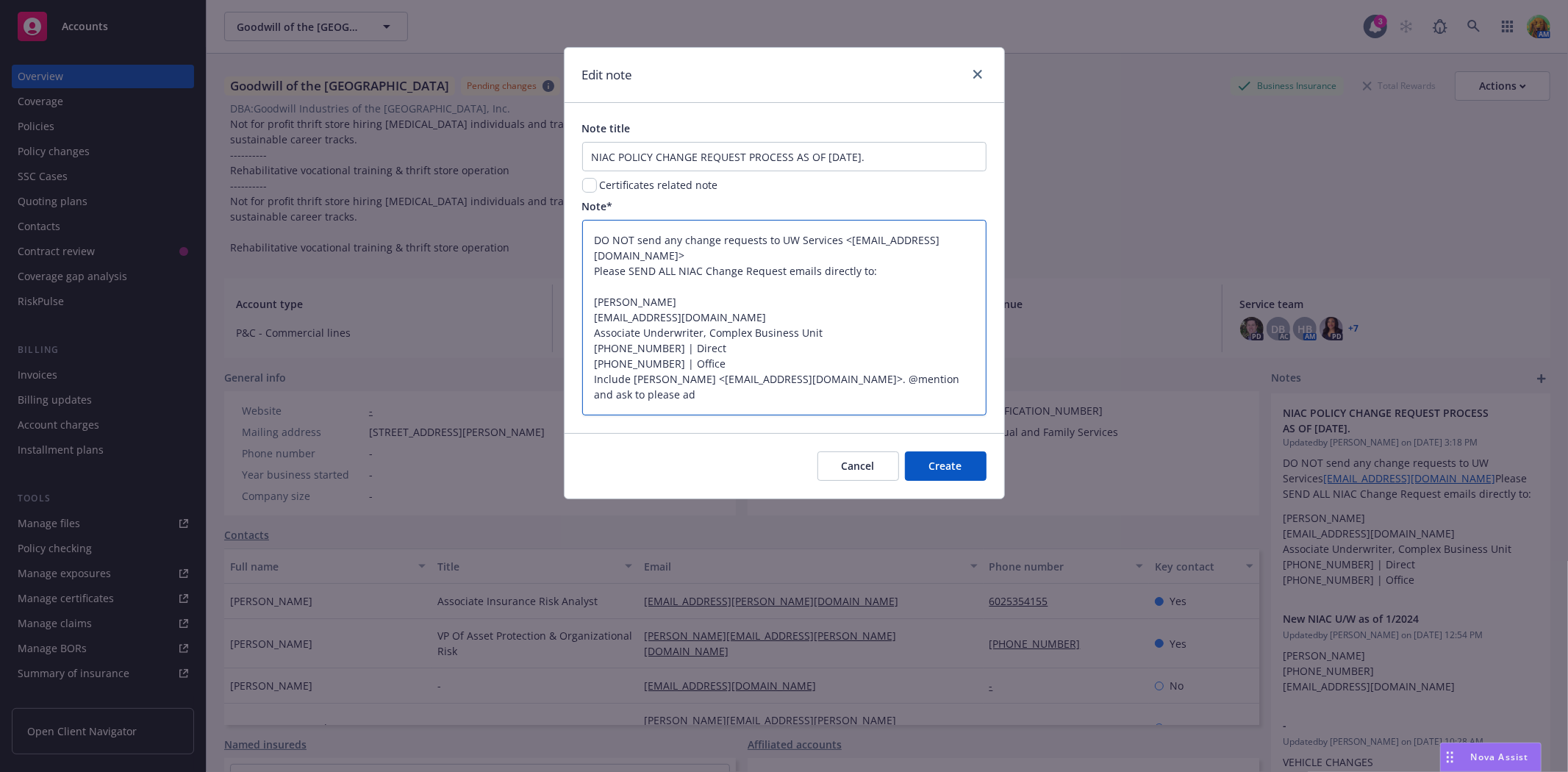
type textarea "x"
type textarea "DO NOT send any change requests to UW Services <uwservices@insurancefornonprofi…"
type textarea "x"
type textarea "DO NOT send any change requests to UW Services <uwservices@insurancefornonprofi…"
type textarea "x"
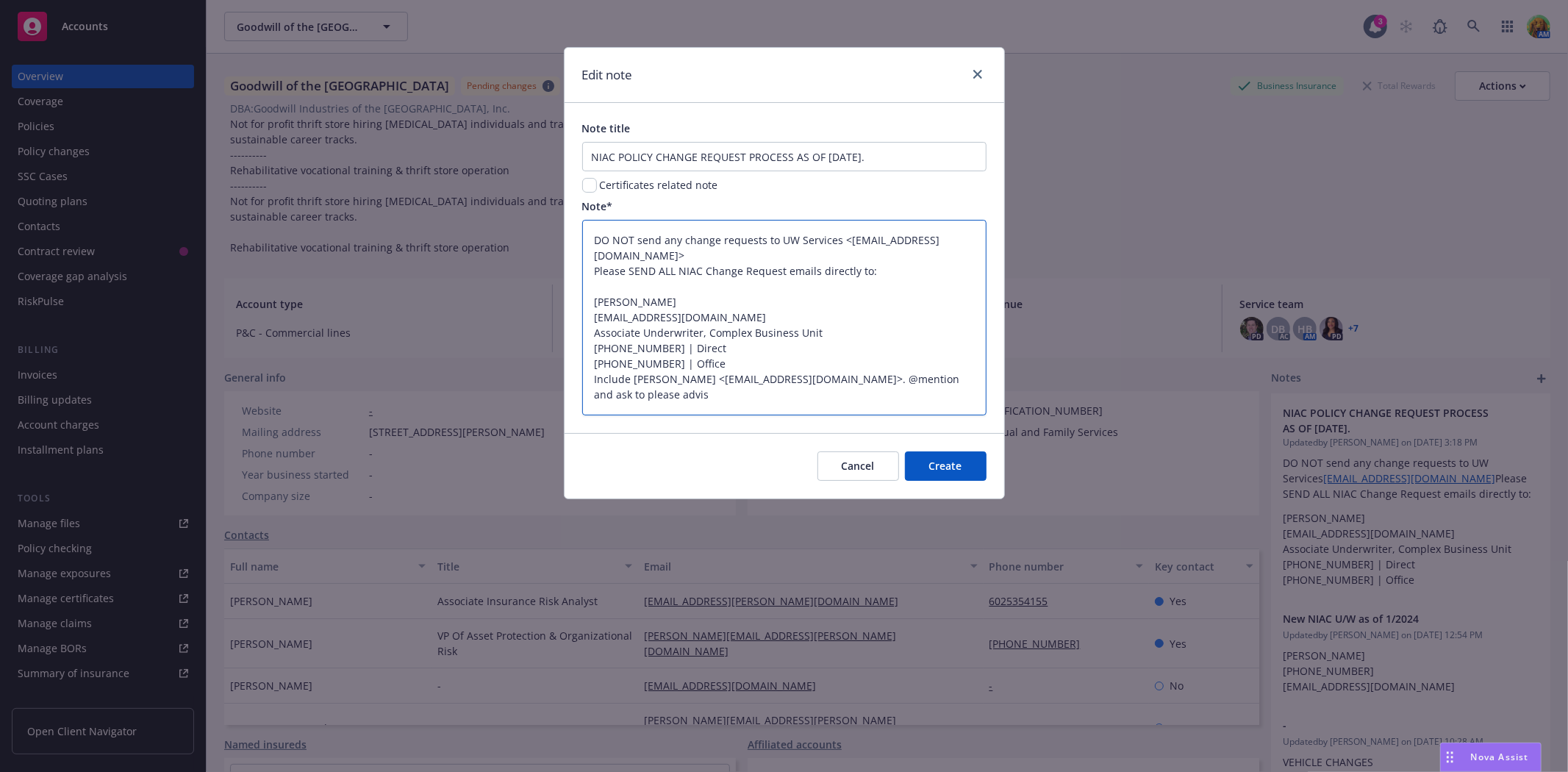
type textarea "DO NOT send any change requests to UW Services <uwservices@insurancefornonprofi…"
type textarea "x"
type textarea "DO NOT send any change requests to UW Services <uwservices@insurancefornonprofi…"
type textarea "x"
type textarea "DO NOT send any change requests to UW Services <uwservices@insurancefornonprofi…"
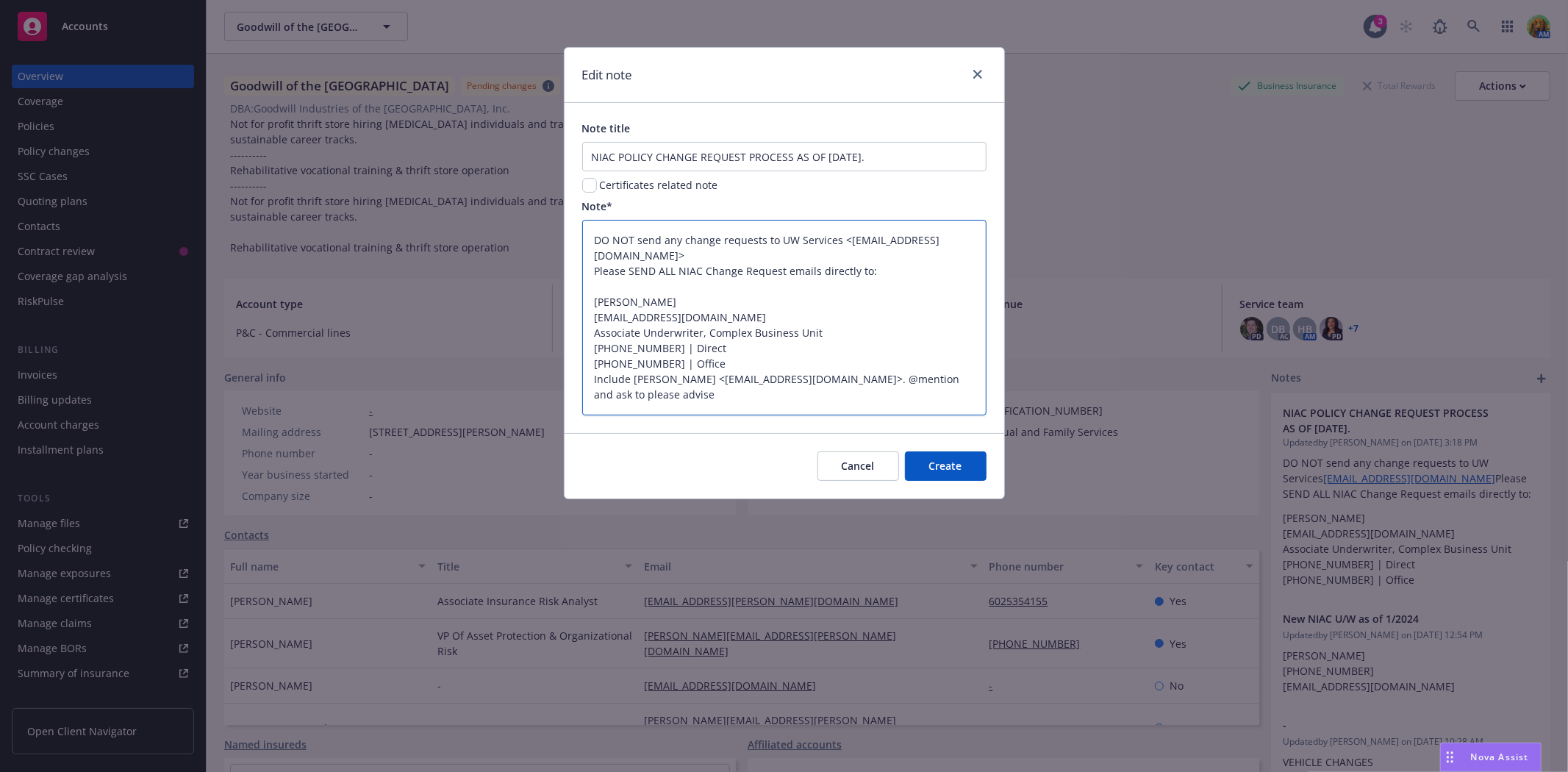
type textarea "x"
type textarea "DO NOT send any change requests to UW Services <uwservices@insurancefornonprofi…"
type textarea "x"
type textarea "DO NOT send any change requests to UW Services <uwservices@insurancefornonprofi…"
type textarea "x"
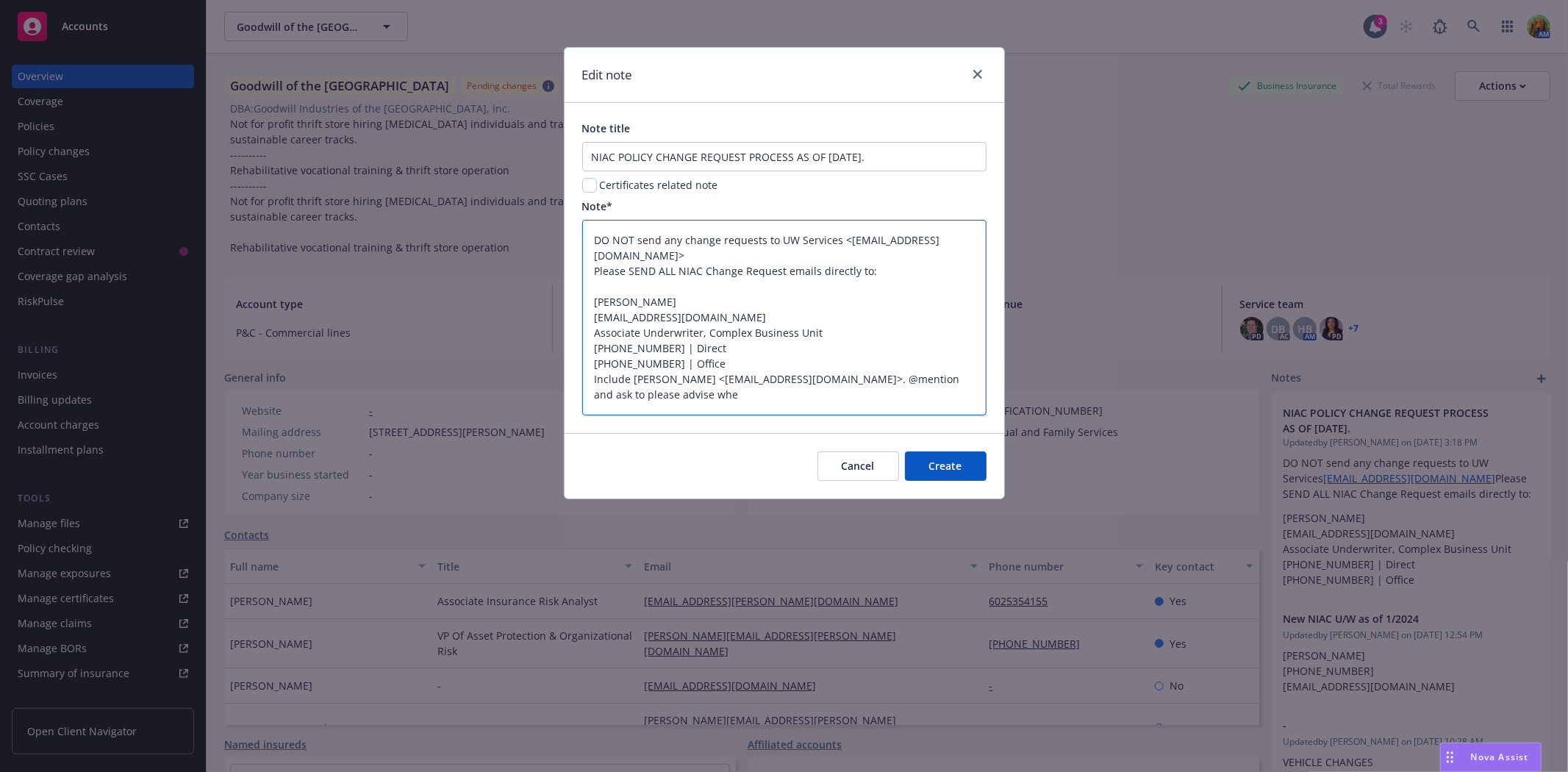
type textarea "DO NOT send any change requests to UW Services <uwservices@insurancefornonprofi…"
type textarea "x"
type textarea "DO NOT send any change requests to UW Services <uwservices@insurancefornonprofi…"
type textarea "x"
type textarea "DO NOT send any change requests to UW Services <uwservices@insurancefornonprofi…"
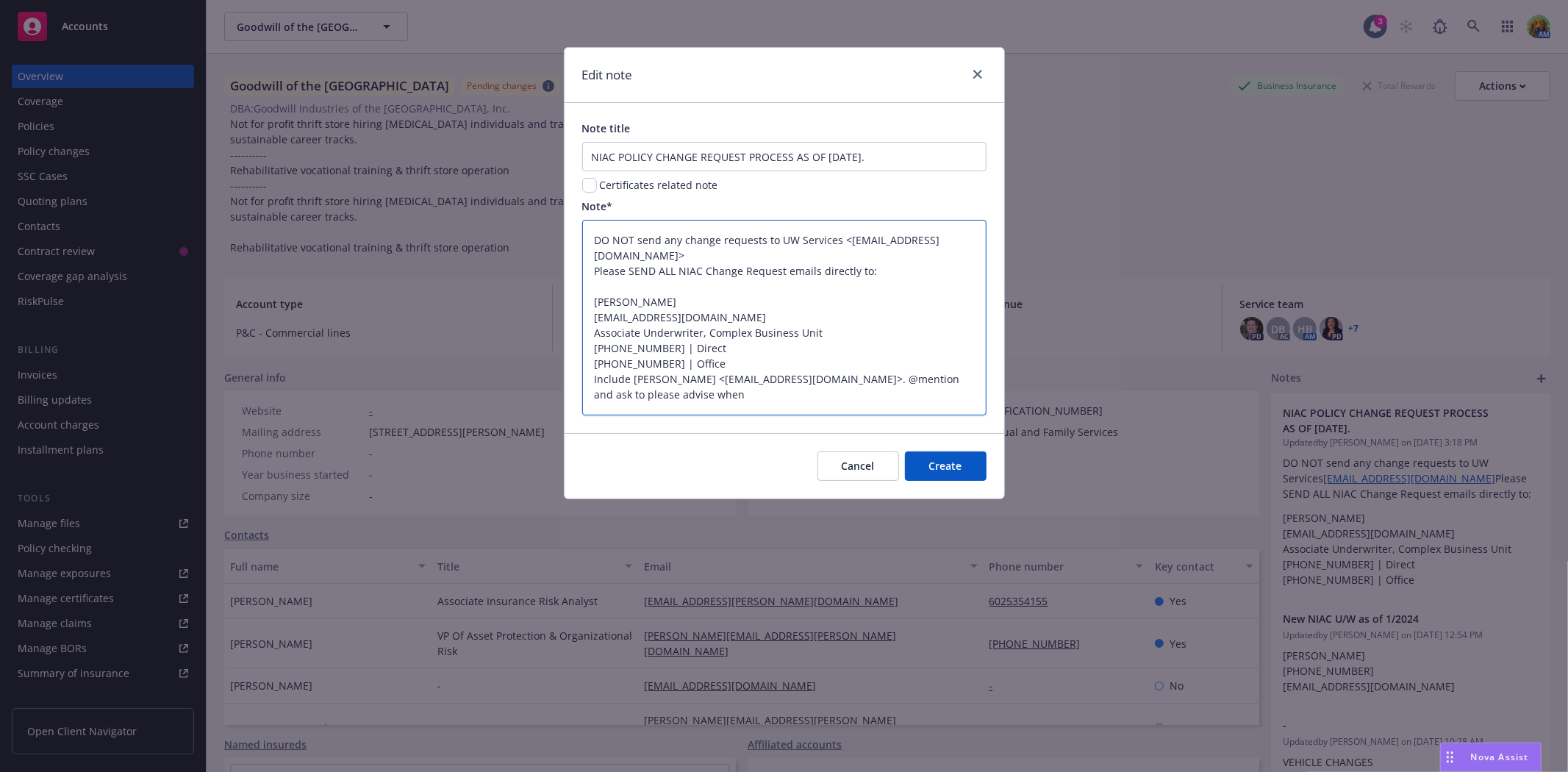
type textarea "x"
type textarea "DO NOT send any change requests to UW Services <uwservices@insurancefornonprofi…"
type textarea "x"
type textarea "DO NOT send any change requests to UW Services <uwservices@insurancefornonprofi…"
type textarea "x"
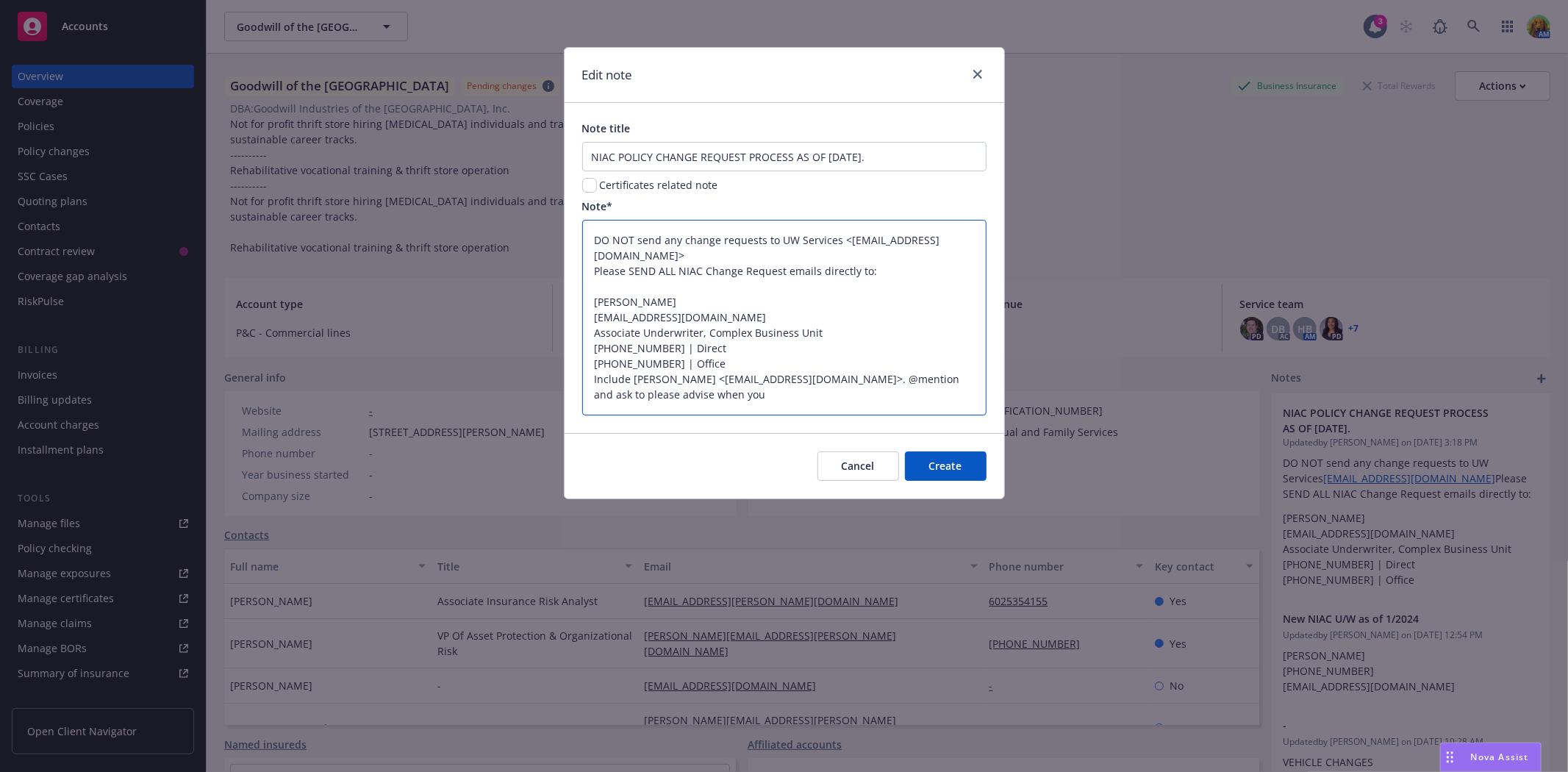
type textarea "DO NOT send any change requests to UW Services <uwservices@insurancefornonprofi…"
type textarea "x"
type textarea "DO NOT send any change requests to UW Services <uwservices@insurancefornonprofi…"
type textarea "x"
type textarea "DO NOT send any change requests to UW Services <uwservices@insurancefornonprofi…"
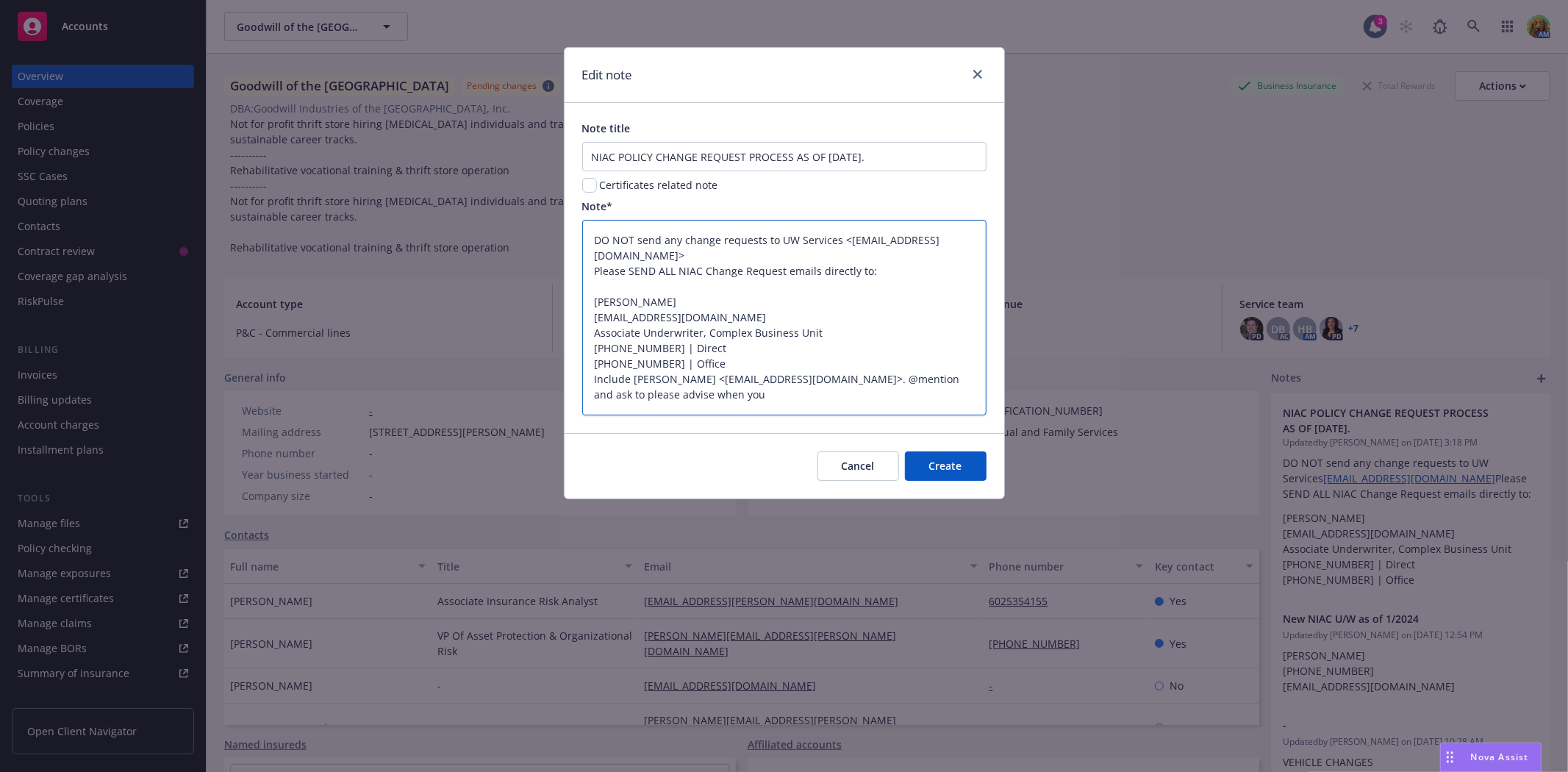
type textarea "x"
type textarea "DO NOT send any change requests to UW Services <uwservices@insurancefornonprofi…"
type textarea "x"
type textarea "DO NOT send any change requests to UW Services <uwservices@insurancefornonprofi…"
type textarea "x"
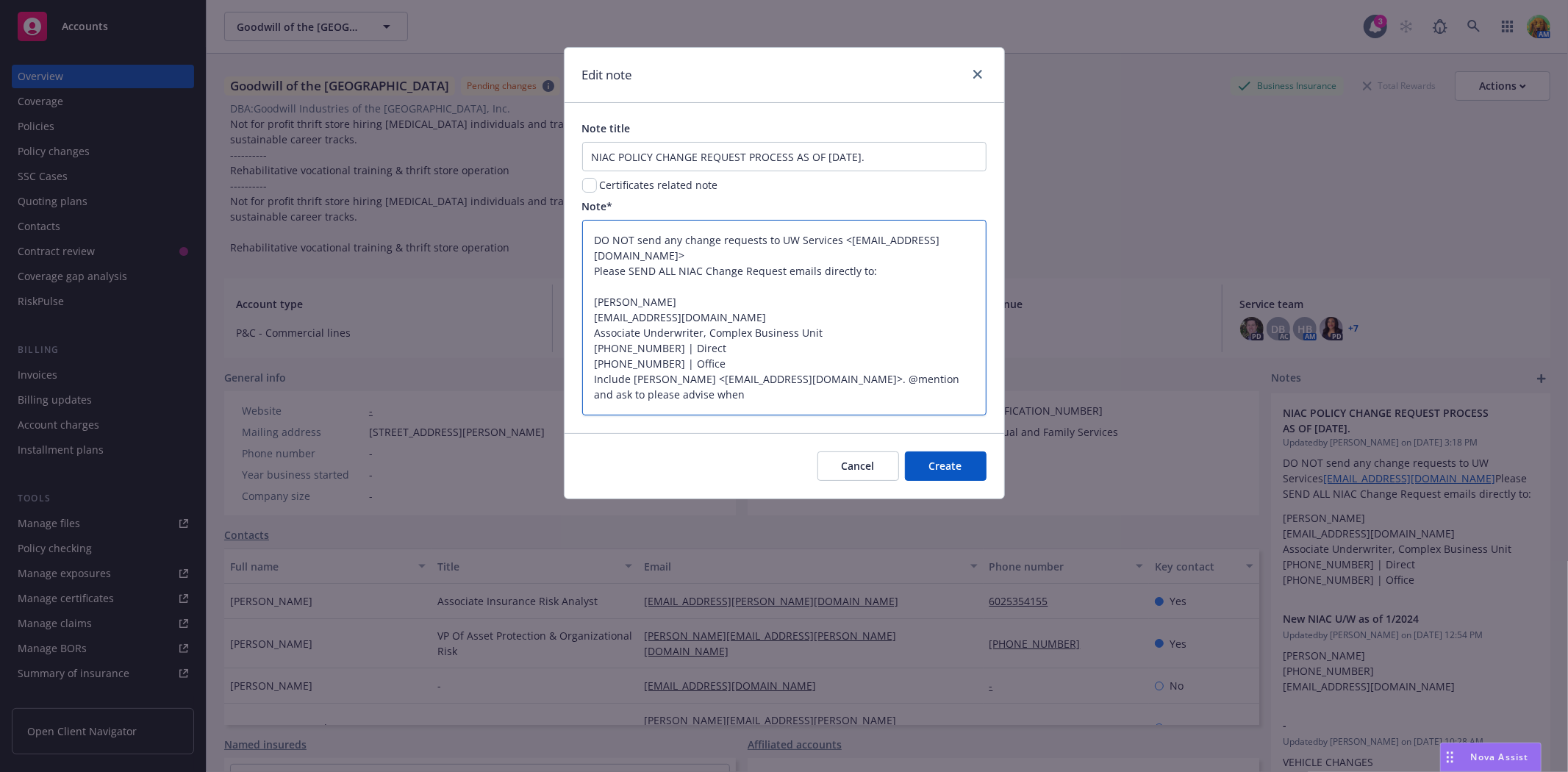
type textarea "DO NOT send any change requests to UW Services <uwservices@insurancefornonprofi…"
type textarea "x"
type textarea "DO NOT send any change requests to UW Services <uwservices@insurancefornonprofi…"
type textarea "x"
type textarea "DO NOT send any change requests to UW Services <uwservices@insurancefornonprofi…"
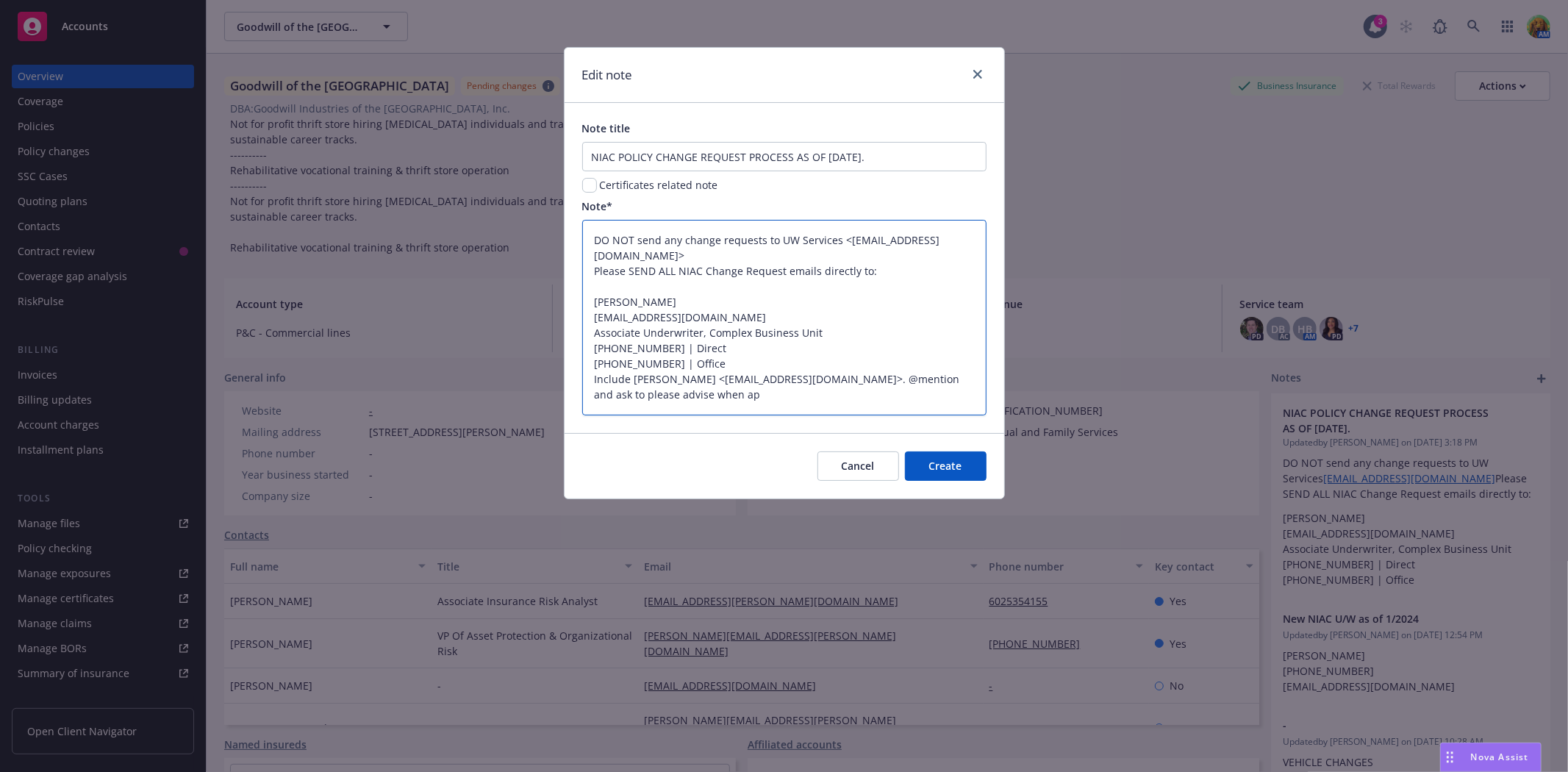
type textarea "x"
type textarea "DO NOT send any change requests to UW Services <uwservices@insurancefornonprofi…"
type textarea "x"
type textarea "DO NOT send any change requests to UW Services <uwservices@insurancefornonprofi…"
type textarea "x"
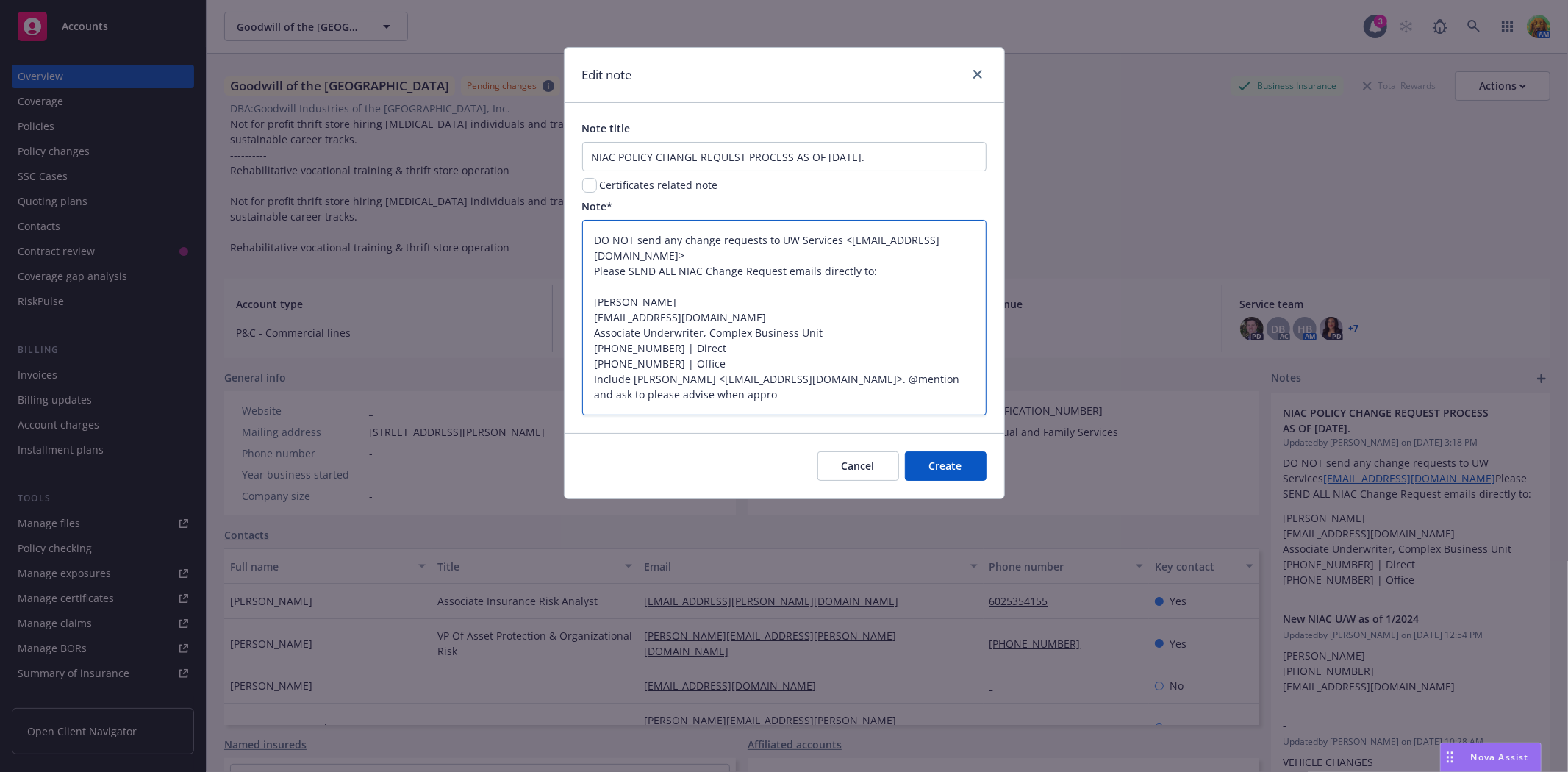
type textarea "DO NOT send any change requests to UW Services <uwservices@insurancefornonprofi…"
type textarea "x"
type textarea "DO NOT send any change requests to UW Services <uwservices@insurancefornonprofi…"
type textarea "x"
type textarea "DO NOT send any change requests to UW Services <uwservices@insurancefornonprofi…"
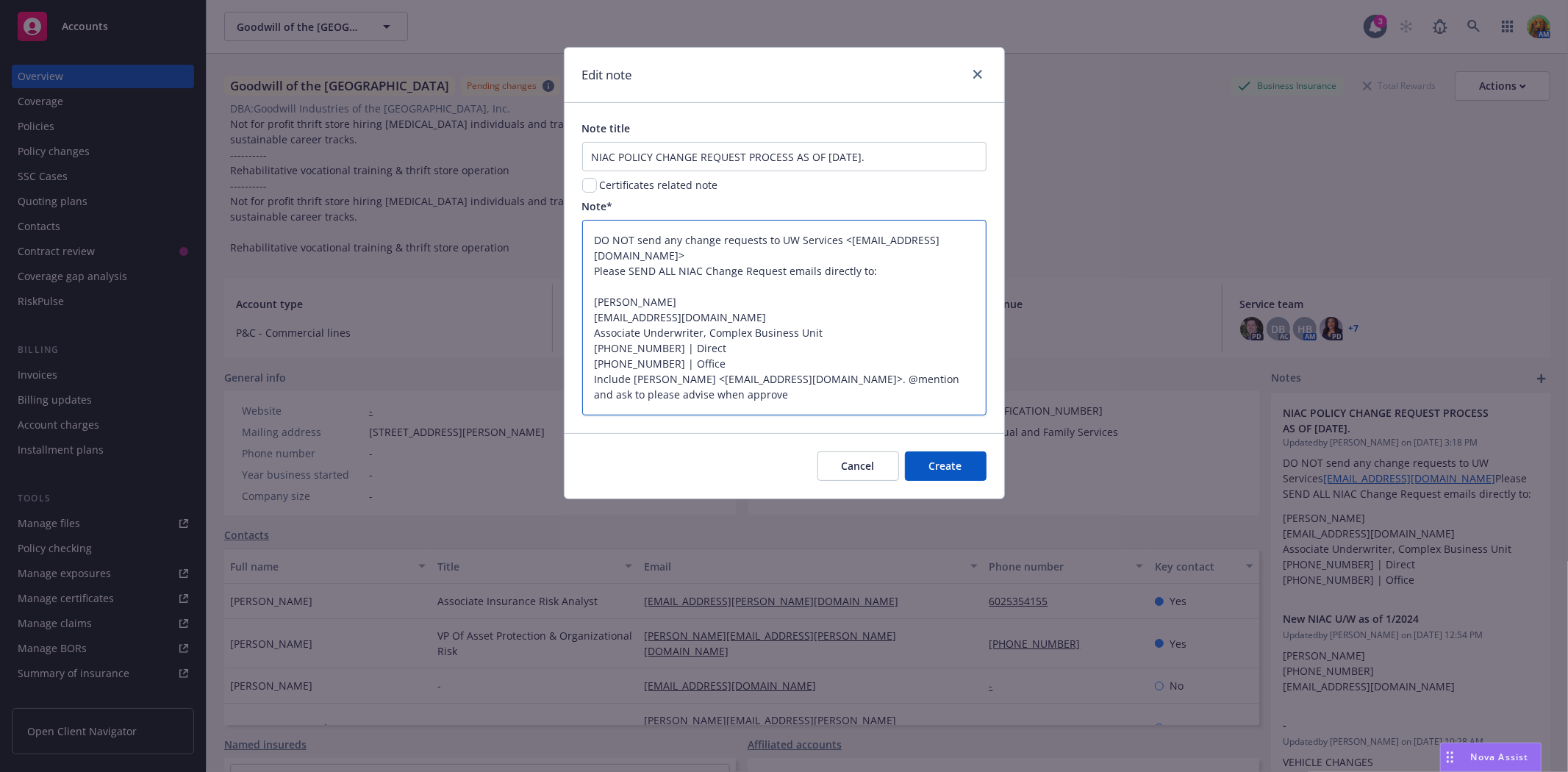
type textarea "x"
type textarea "DO NOT send any change requests to UW Services <uwservices@insurancefornonprofi…"
type textarea "x"
type textarea "DO NOT send any change requests to UW Services <uwservices@insurancefornonprofi…"
type textarea "x"
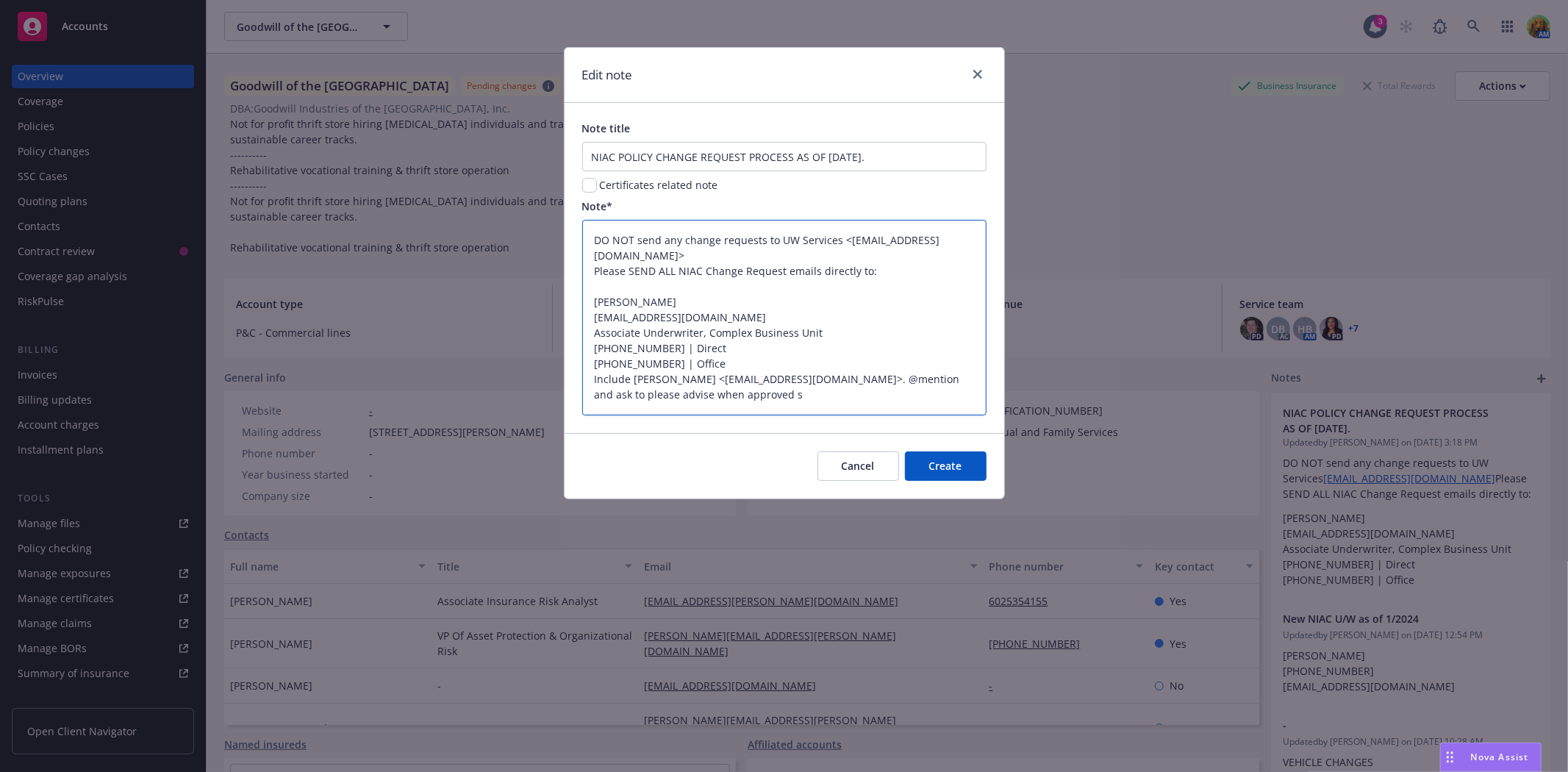
type textarea "DO NOT send any change requests to UW Services <uwservices@insurancefornonprofi…"
type textarea "x"
type textarea "DO NOT send any change requests to UW Services <uwservices@insurancefornonprofi…"
type textarea "x"
type textarea "DO NOT send any change requests to UW Services <uwservices@insurancefornonprofi…"
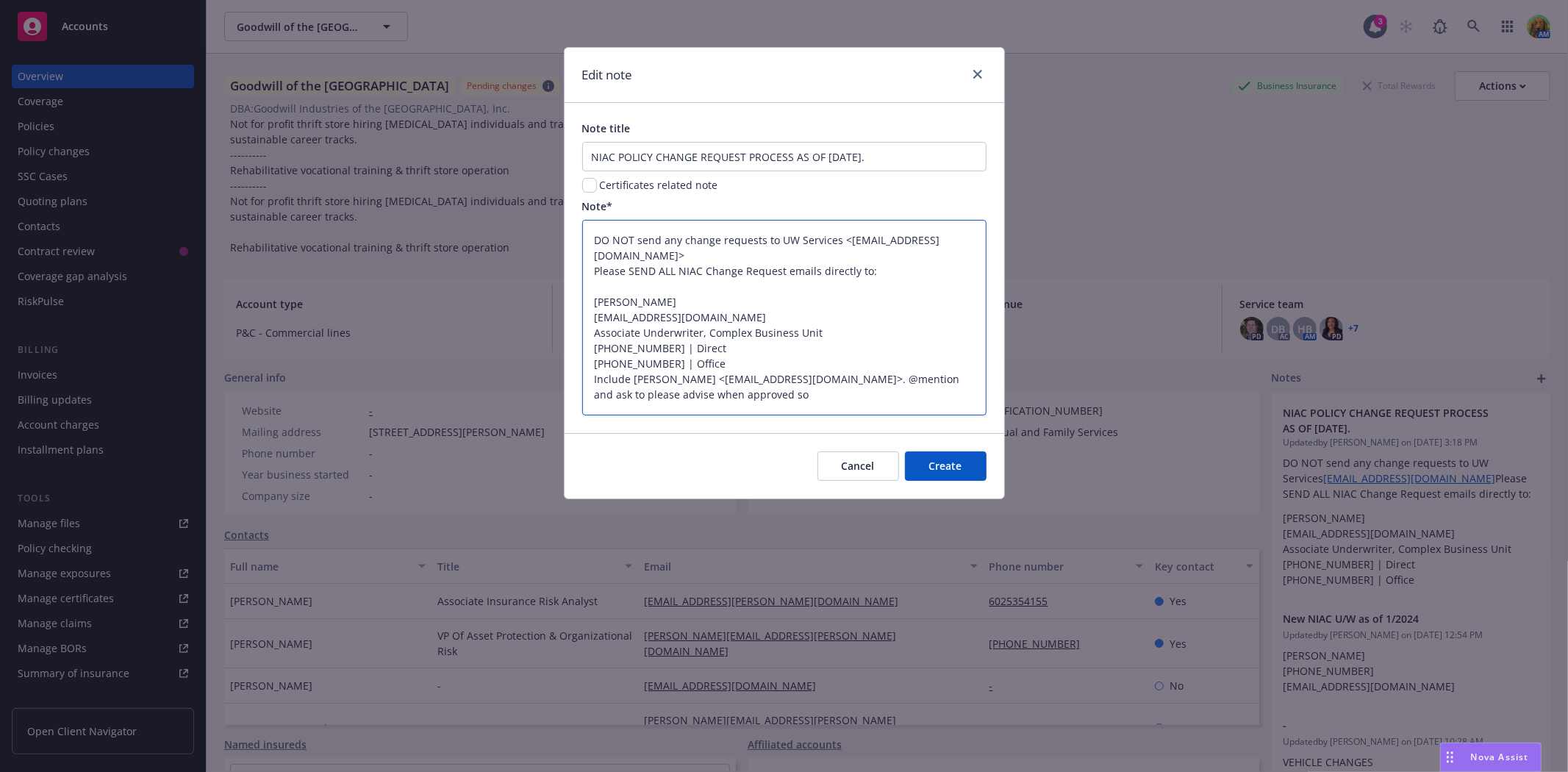
type textarea "x"
type textarea "DO NOT send any change requests to UW Services <uwservices@insurancefornonprofi…"
type textarea "x"
type textarea "DO NOT send any change requests to UW Services <uwservices@insurancefornonprofi…"
type textarea "x"
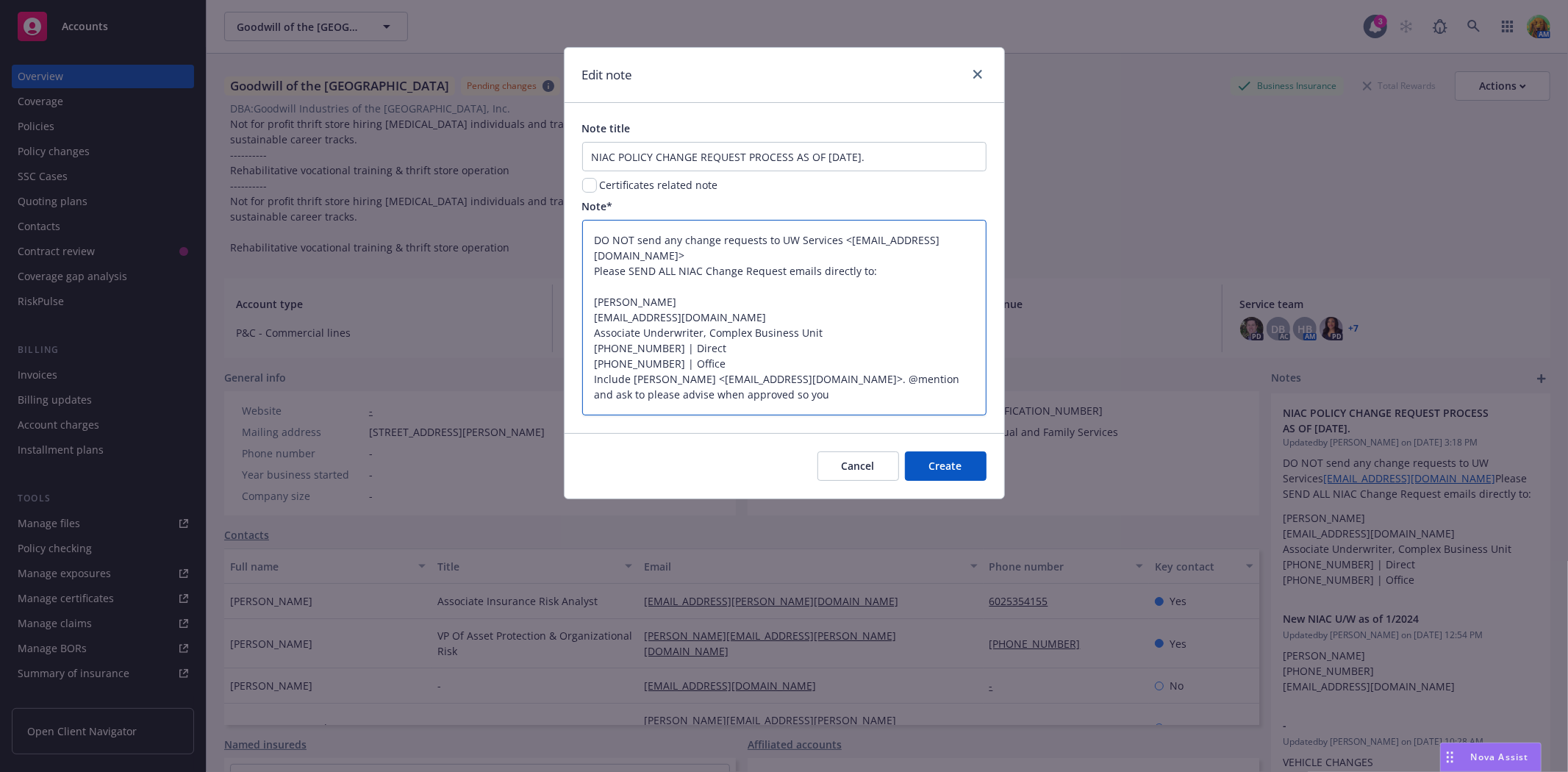
type textarea "DO NOT send any change requests to UW Services <uwservices@insurancefornonprofi…"
type textarea "x"
type textarea "DO NOT send any change requests to UW Services <uwservices@insurancefornonprofi…"
type textarea "x"
type textarea "DO NOT send any change requests to UW Services <uwservices@insurancefornonprofi…"
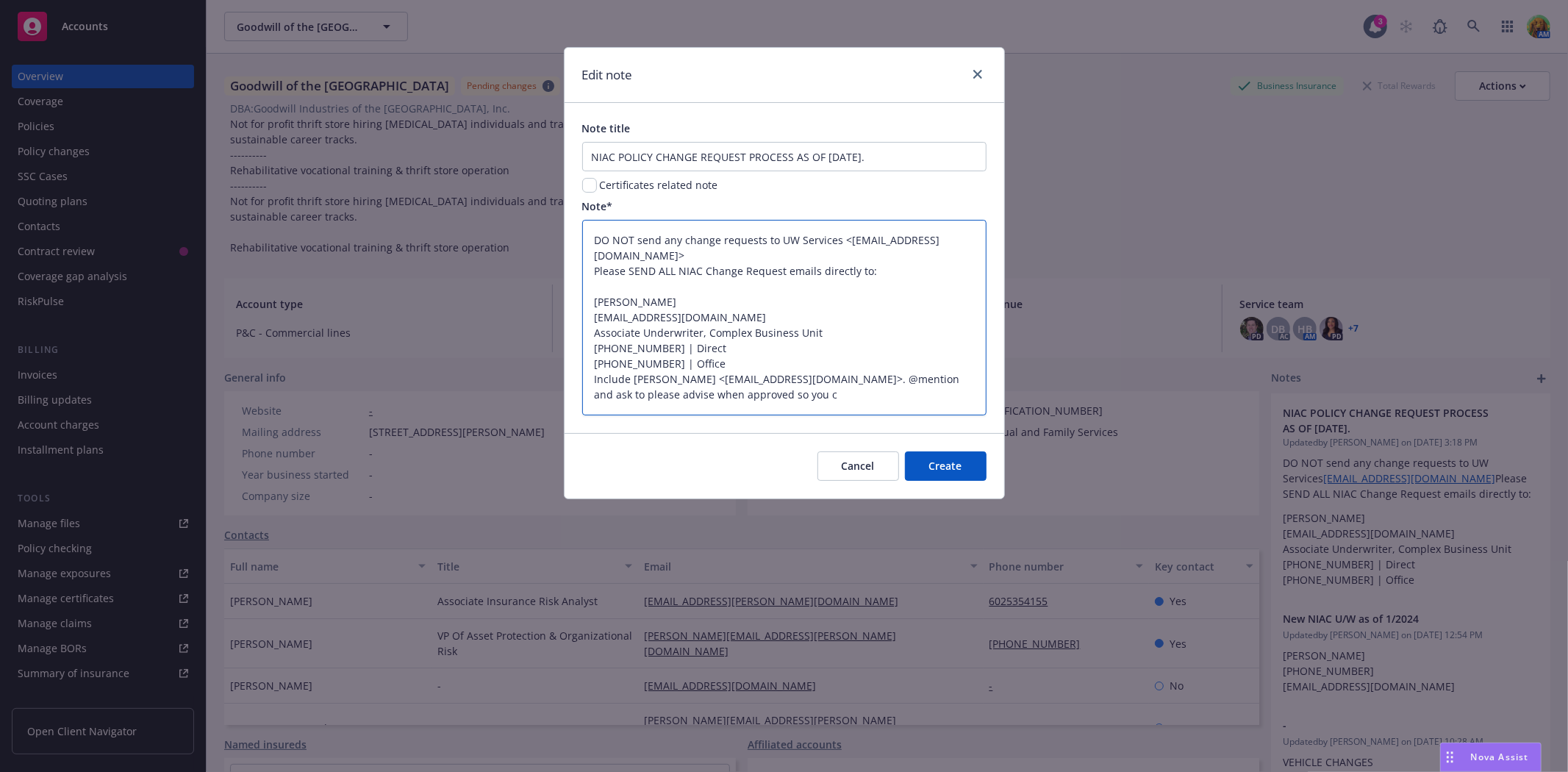
type textarea "x"
type textarea "DO NOT send any change requests to UW Services <uwservices@insurancefornonprofi…"
type textarea "x"
type textarea "DO NOT send any change requests to UW Services <uwservices@insurancefornonprofi…"
type textarea "x"
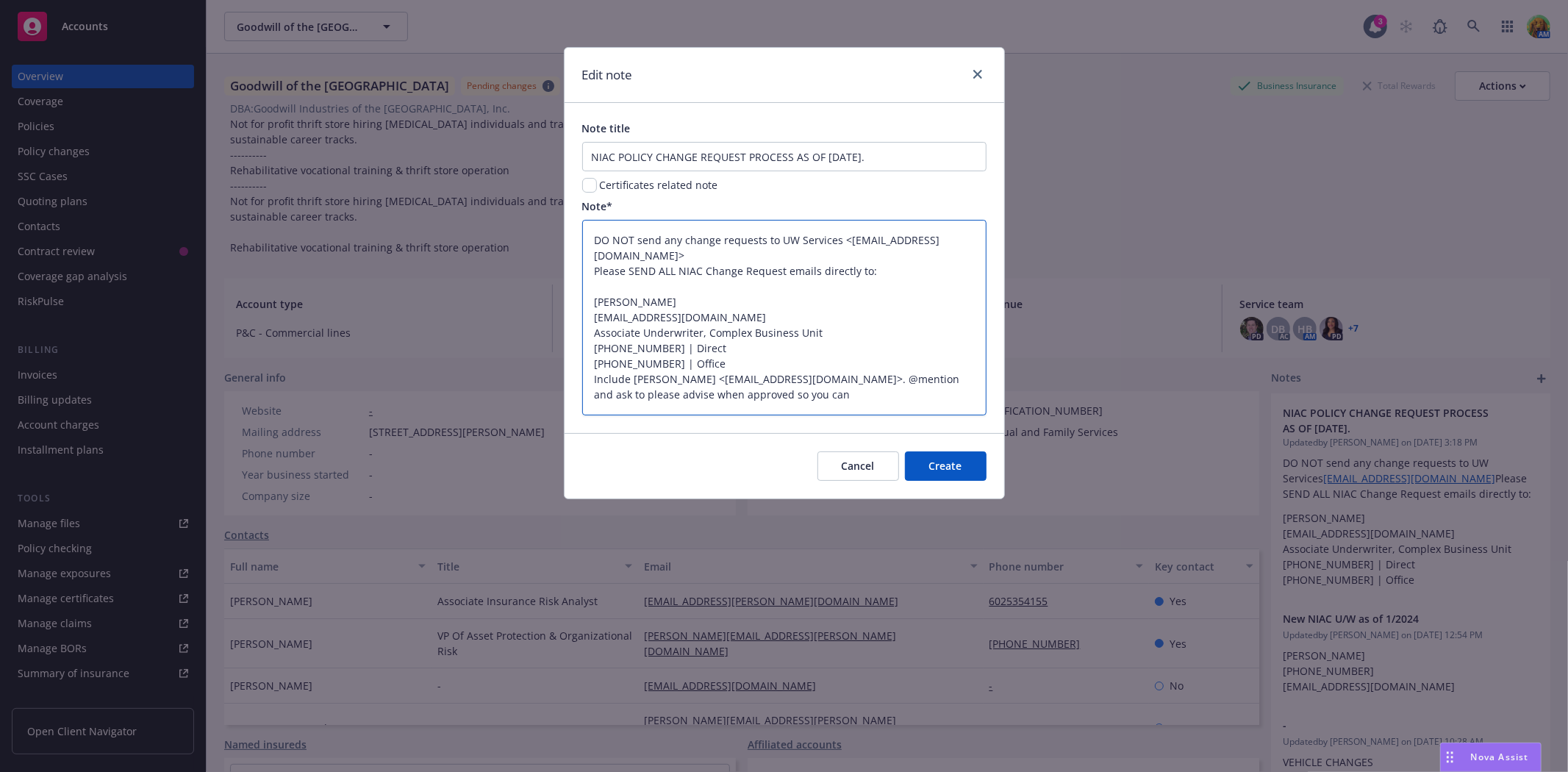
type textarea "DO NOT send any change requests to UW Services <uwservices@insurancefornonprofi…"
type textarea "x"
type textarea "DO NOT send any change requests to UW Services <uwservices@insurancefornonprofi…"
type textarea "x"
type textarea "DO NOT send any change requests to UW Services <uwservices@insurancefornonprofi…"
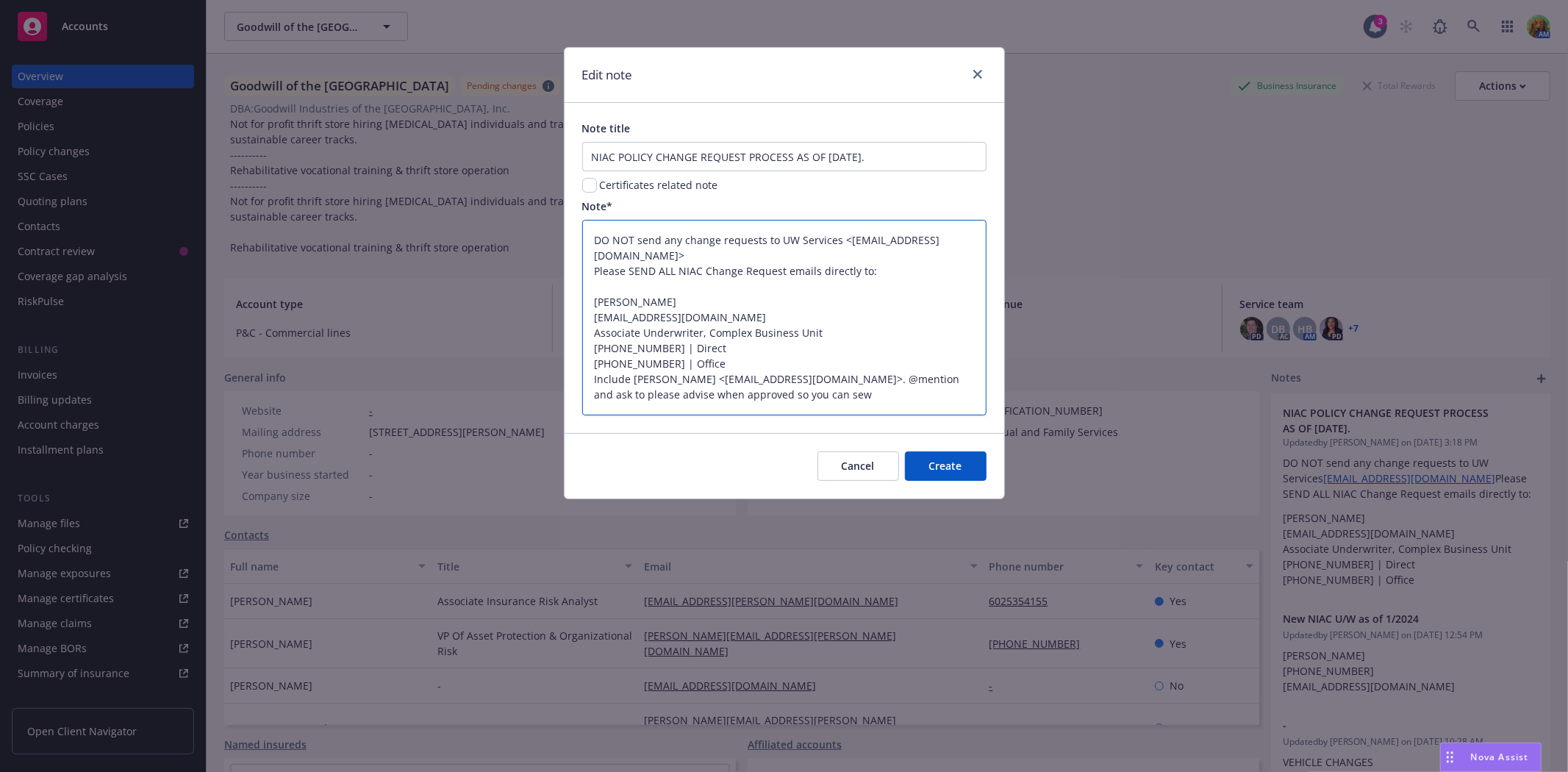
type textarea "x"
type textarea "DO NOT send any change requests to UW Services <uwservices@insurancefornonprofi…"
type textarea "x"
type textarea "DO NOT send any change requests to UW Services <uwservices@insurancefornonprofi…"
type textarea "x"
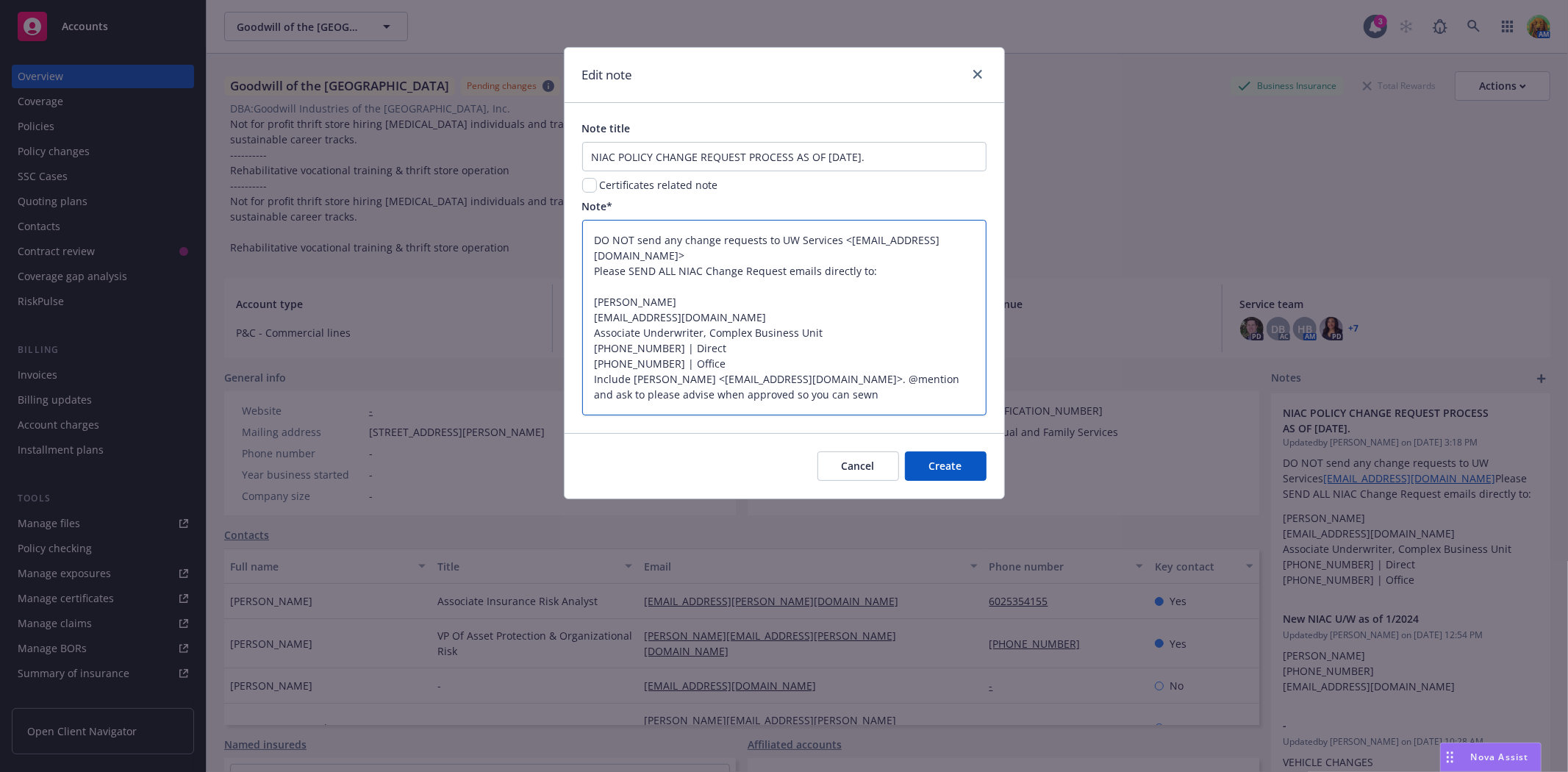
type textarea "DO NOT send any change requests to UW Services <uwservices@insurancefornonprofi…"
type textarea "x"
type textarea "DO NOT send any change requests to UW Services <uwservices@insurancefornonprofi…"
type textarea "x"
type textarea "DO NOT send any change requests to UW Services <uwservices@insurancefornonprofi…"
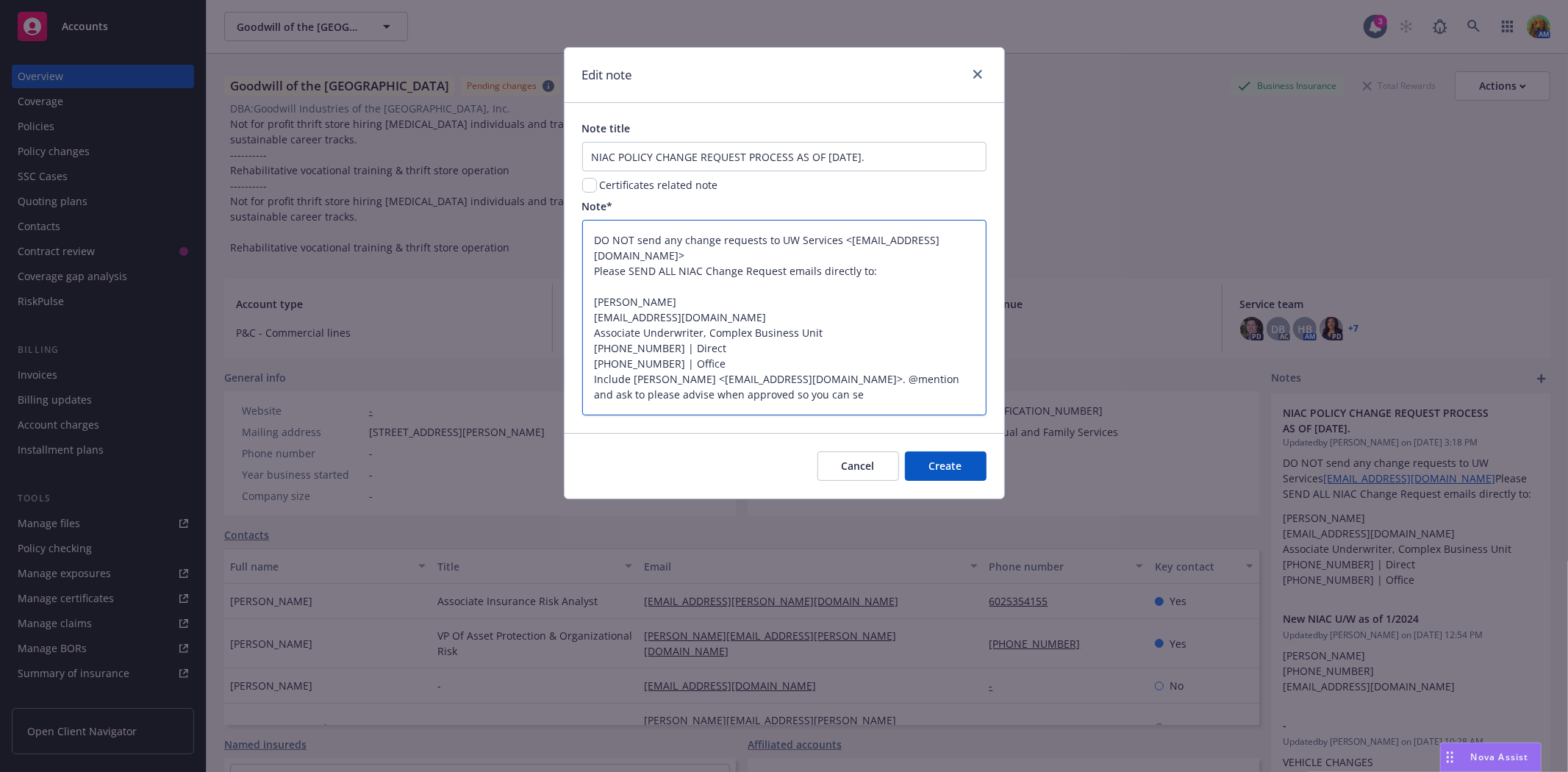
type textarea "x"
type textarea "DO NOT send any change requests to UW Services <uwservices@insurancefornonprofi…"
type textarea "x"
type textarea "DO NOT send any change requests to UW Services <uwservices@insurancefornonprofi…"
type textarea "x"
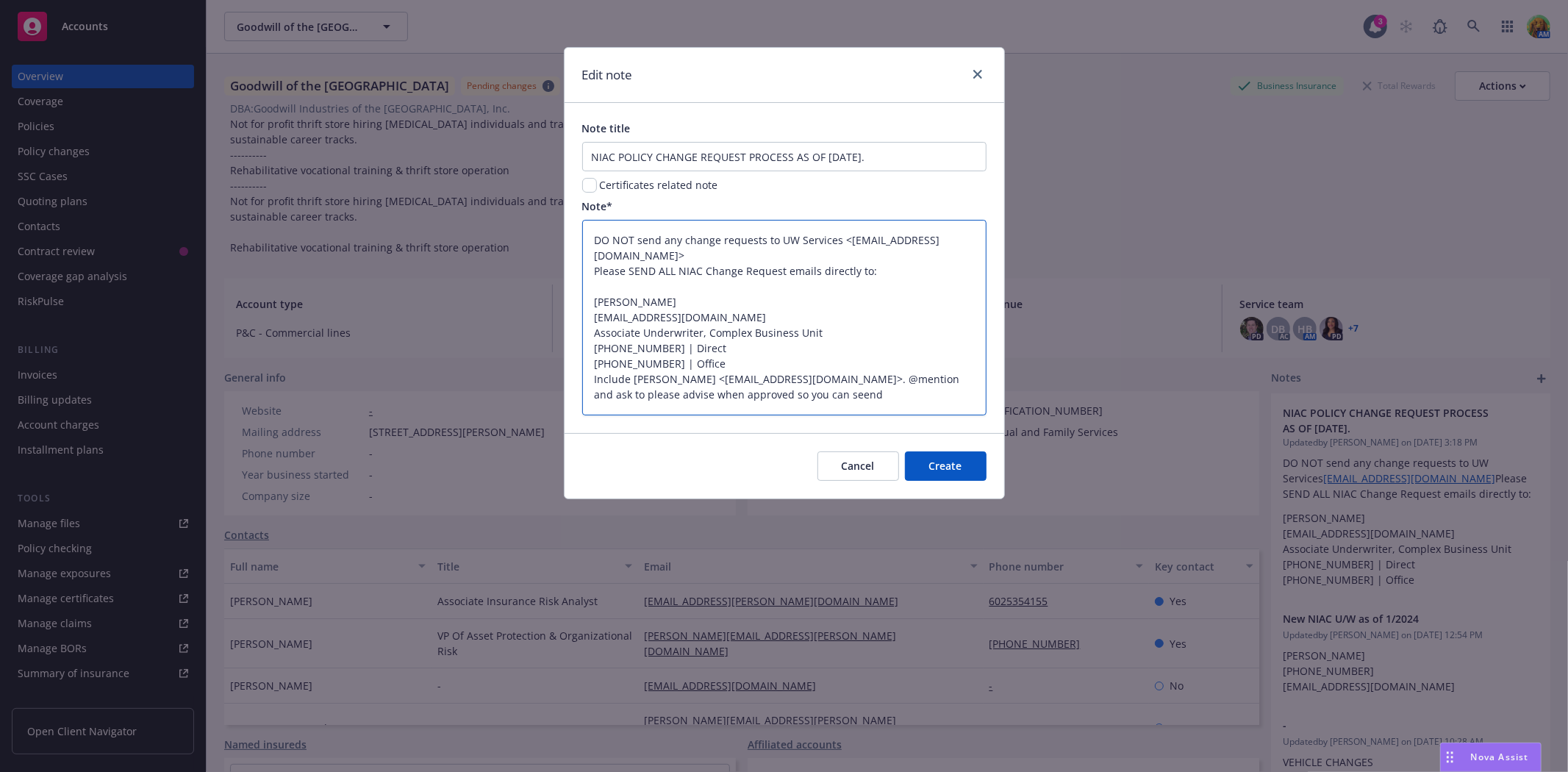
type textarea "DO NOT send any change requests to UW Services <uwservices@insurancefornonprofi…"
type textarea "x"
type textarea "DO NOT send any change requests to UW Services <uwservices@insurancefornonprofi…"
type textarea "x"
type textarea "DO NOT send any change requests to UW Services <uwservices@insurancefornonprofi…"
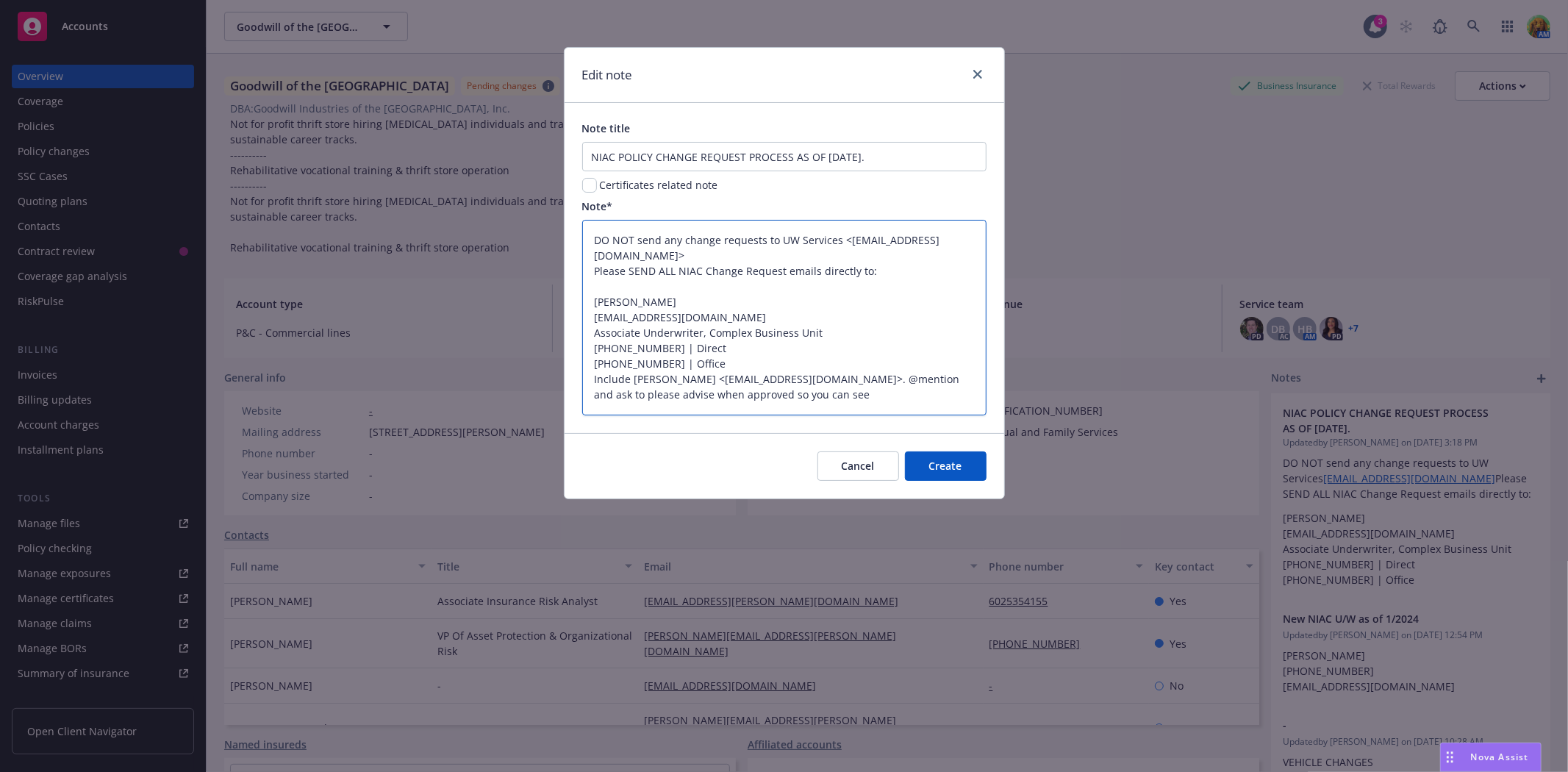
type textarea "x"
type textarea "DO NOT send any change requests to UW Services <uwservices@insurancefornonprofi…"
type textarea "x"
type textarea "DO NOT send any change requests to UW Services <uwservices@insurancefornonprofi…"
type textarea "x"
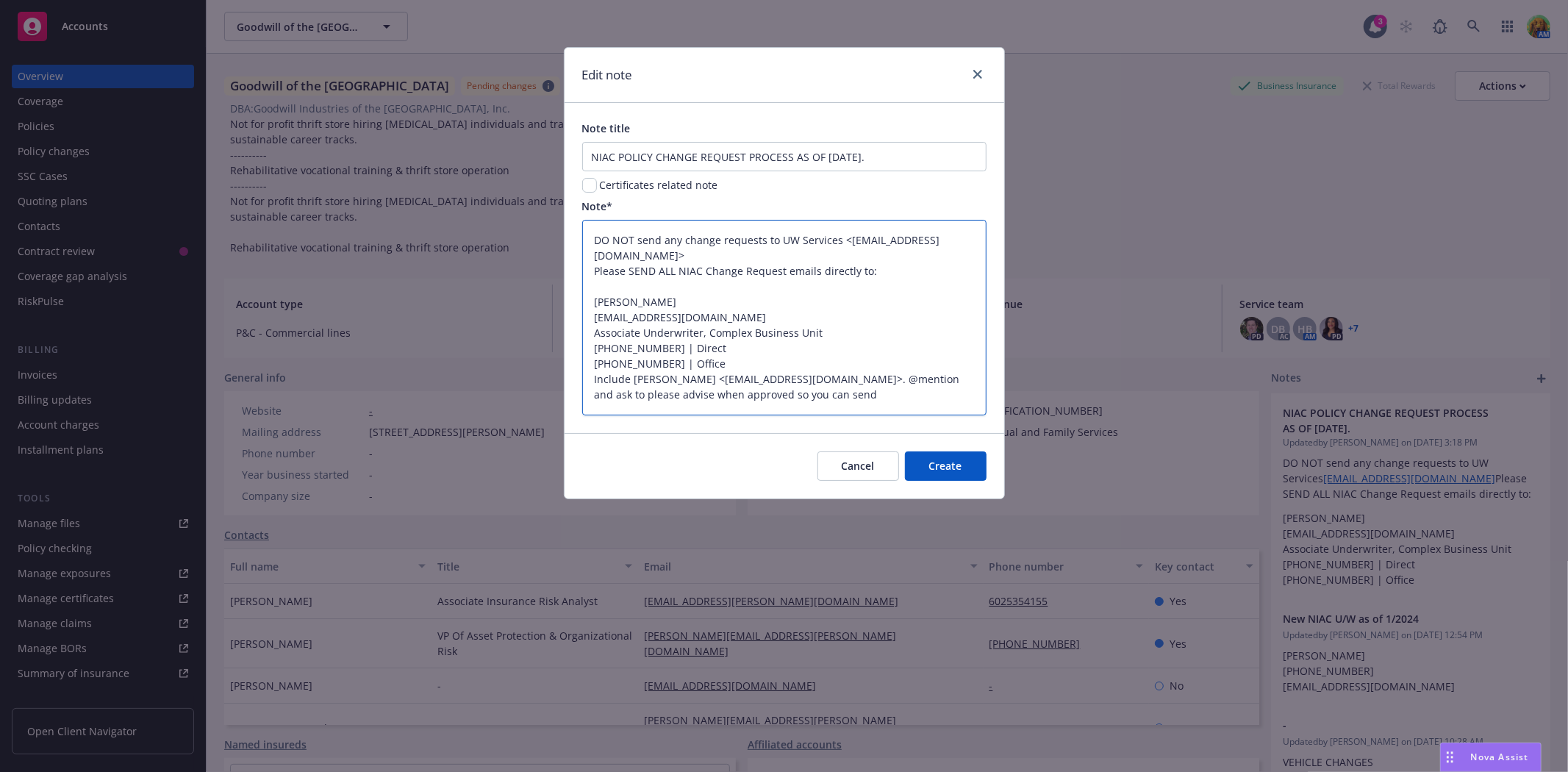
type textarea "DO NOT send any change requests to UW Services <uwservices@insurancefornonprofi…"
type textarea "x"
type textarea "DO NOT send any change requests to UW Services <uwservices@insurancefornonprofi…"
type textarea "x"
type textarea "DO NOT send any change requests to UW Services <uwservices@insurancefornonprofi…"
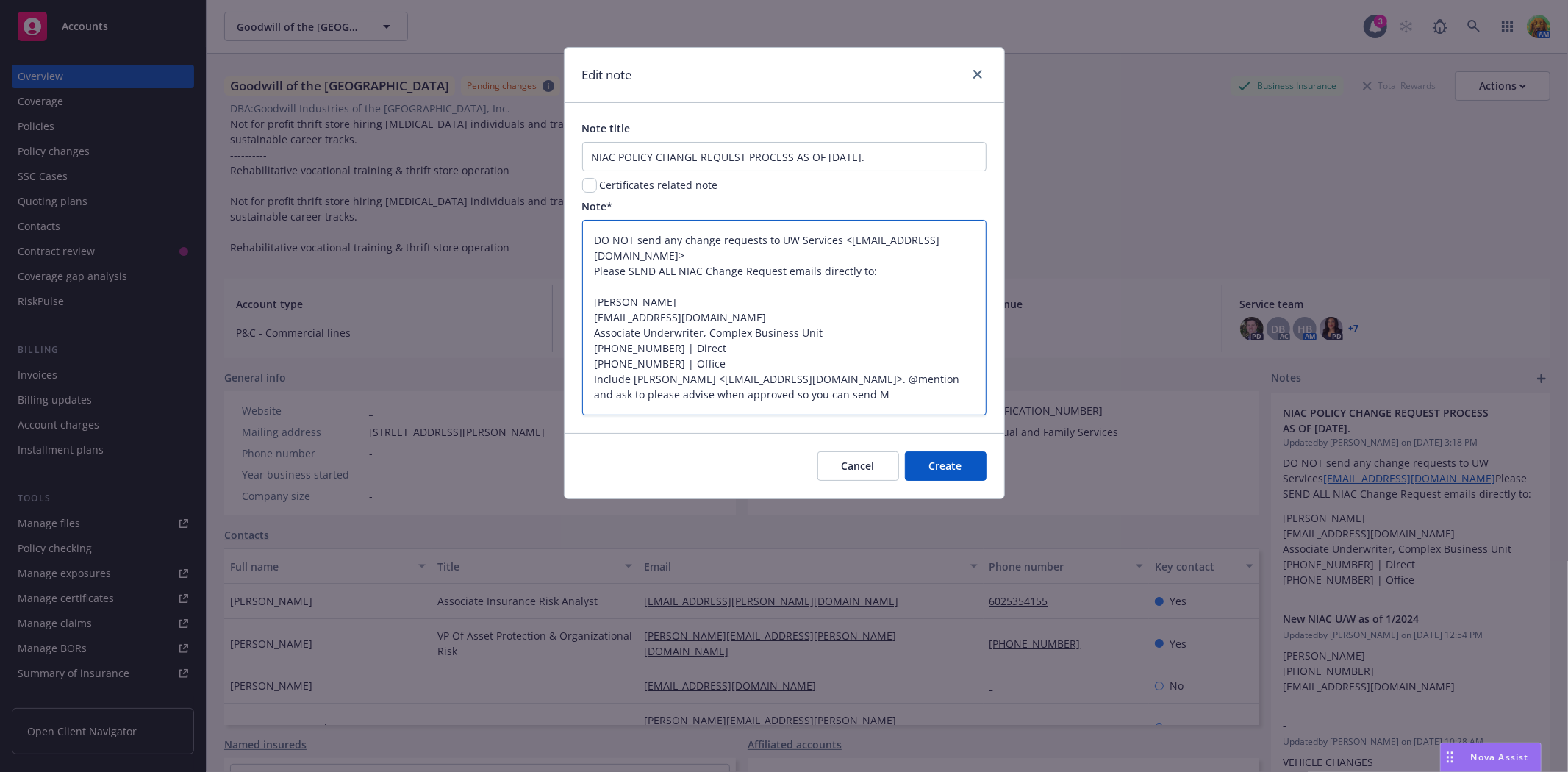
type textarea "x"
click at [904, 399] on textarea "DO NOT send any change requests to UW Services <uwservices@insurancefornonprofi…" at bounding box center [784, 317] width 404 height 195
click at [945, 469] on span "Create" at bounding box center [945, 465] width 33 height 14
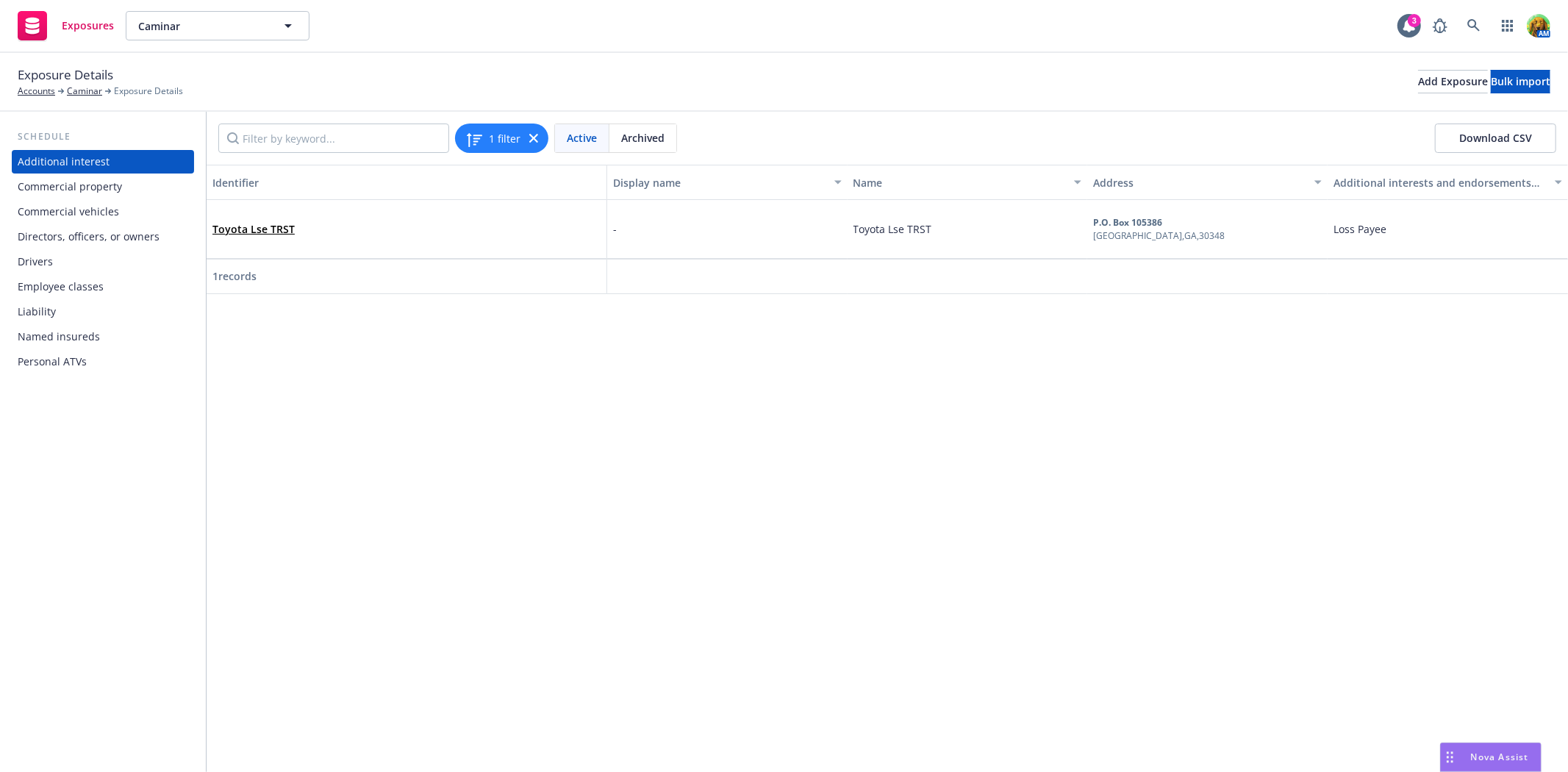
click at [84, 259] on div "Drivers" at bounding box center [102, 261] width 171 height 24
